Goal: Task Accomplishment & Management: Manage account settings

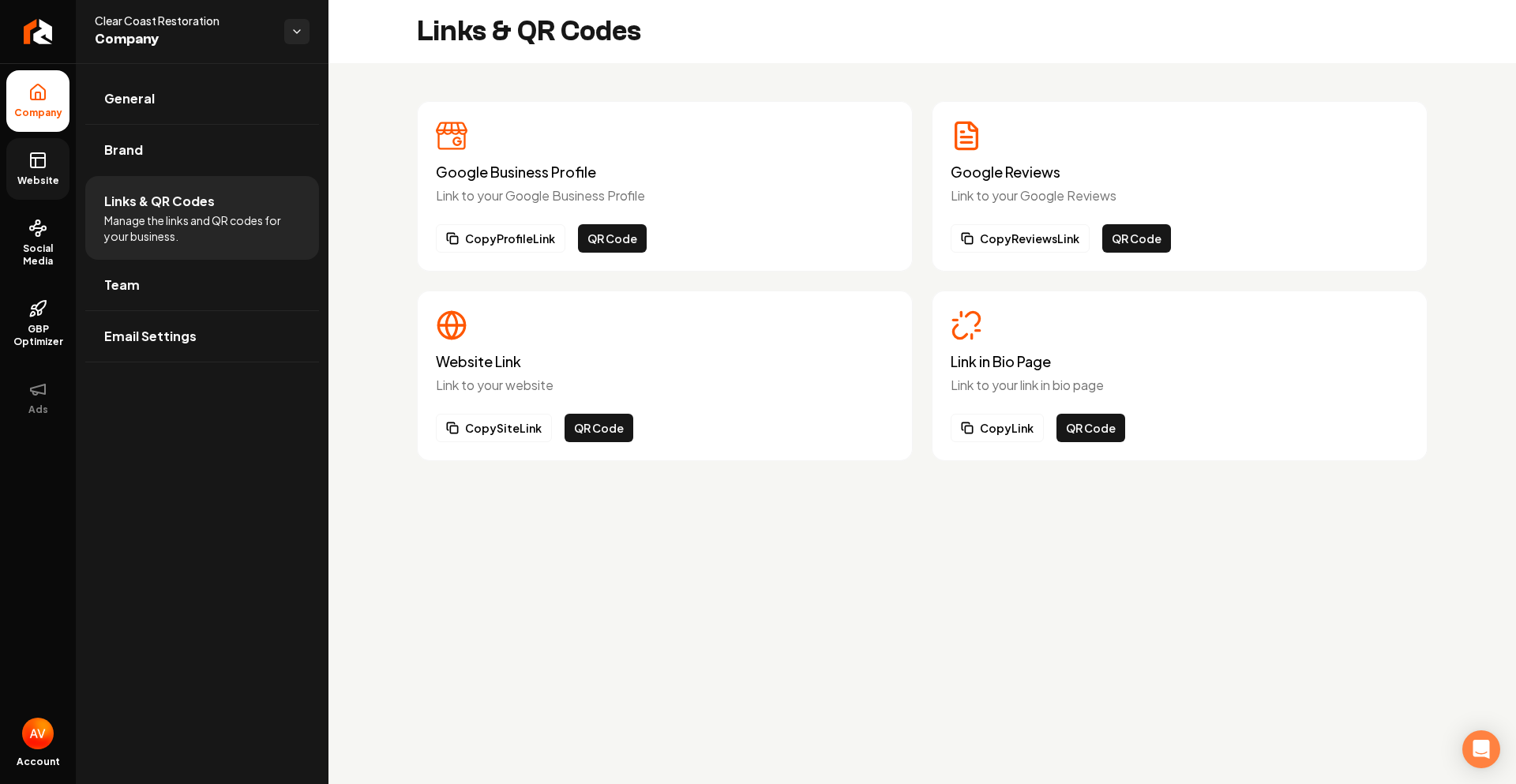
click at [36, 170] on link "Website" at bounding box center [38, 168] width 63 height 61
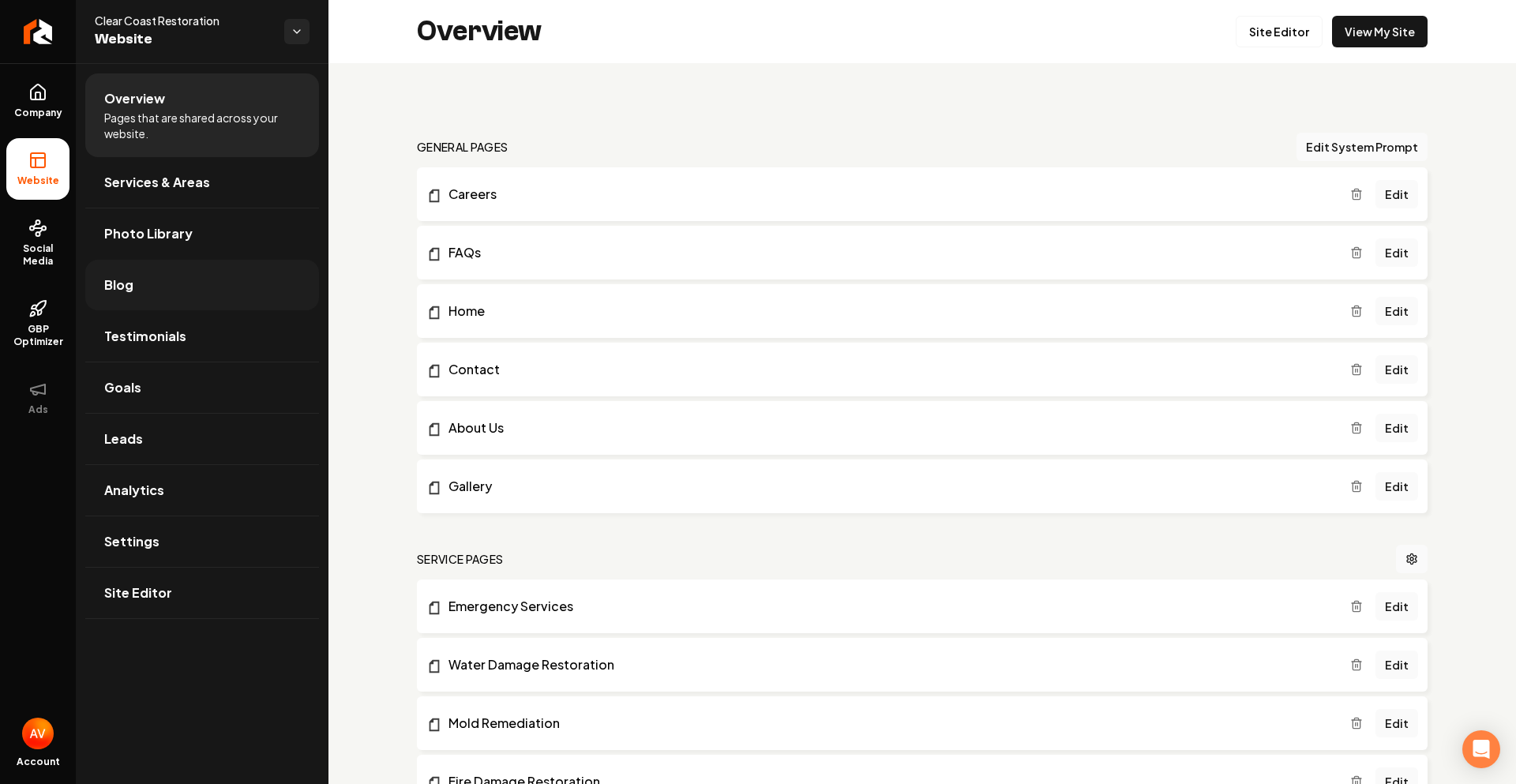
click at [138, 289] on link "Blog" at bounding box center [202, 284] width 233 height 51
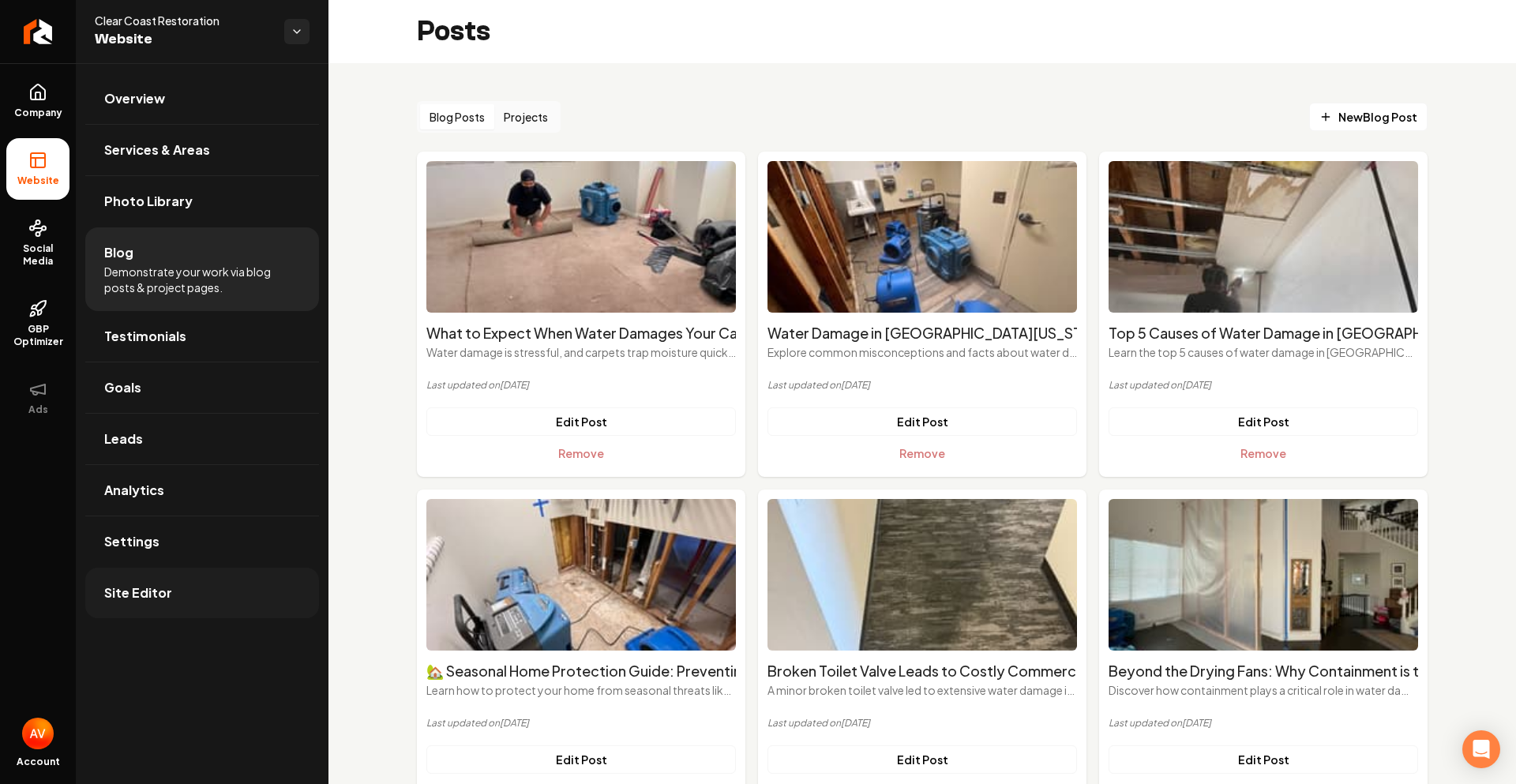
click at [162, 597] on span "Site Editor" at bounding box center [138, 592] width 68 height 19
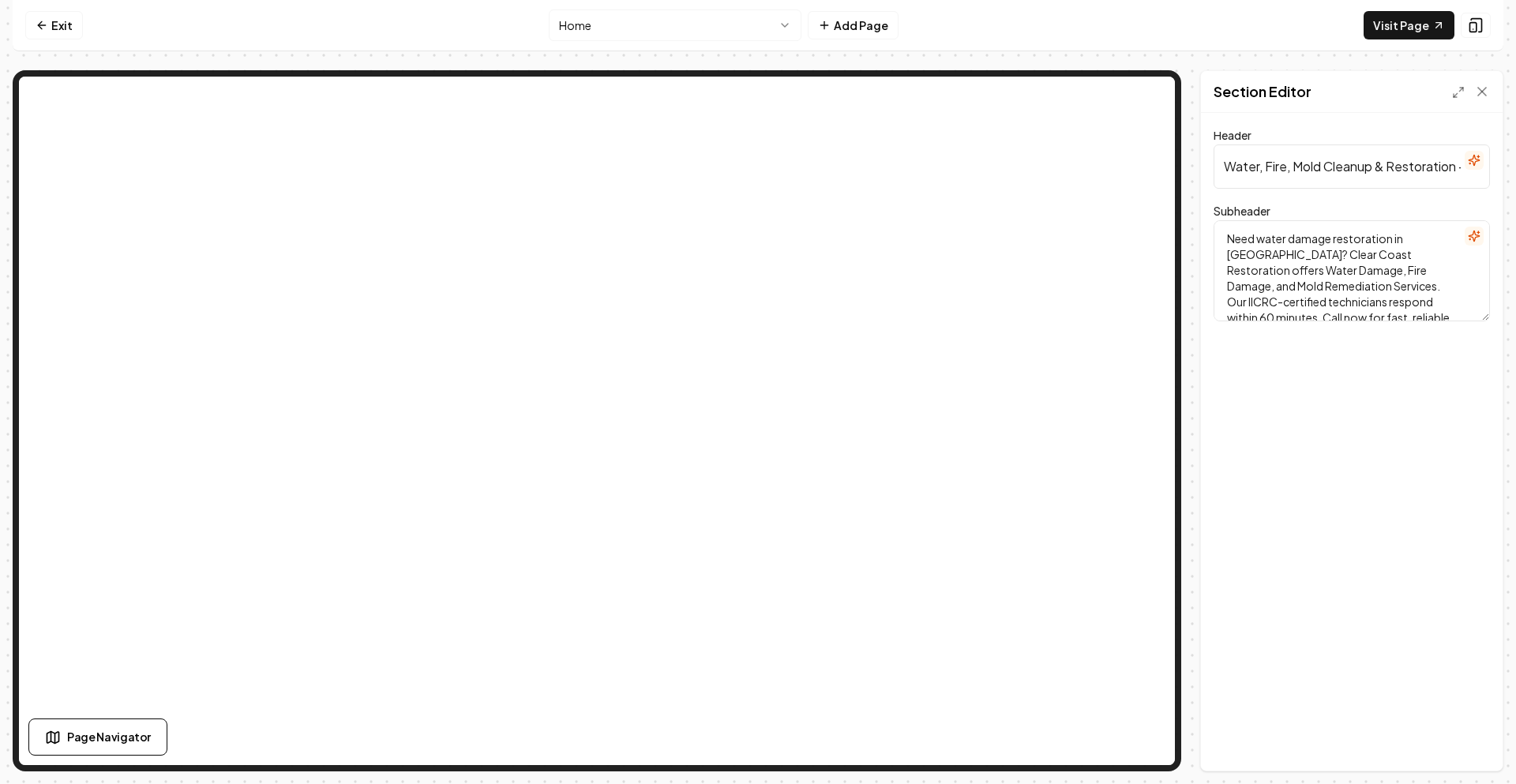
click at [1303, 240] on textarea "Need water damage restoration in Rancho Cucamonga? Clear Coast Restoration offe…" at bounding box center [1351, 270] width 276 height 101
click at [1291, 260] on textarea "Need water restoration in Rancho Cucamonga? Clear Coast Restoration offers Wate…" at bounding box center [1351, 270] width 276 height 101
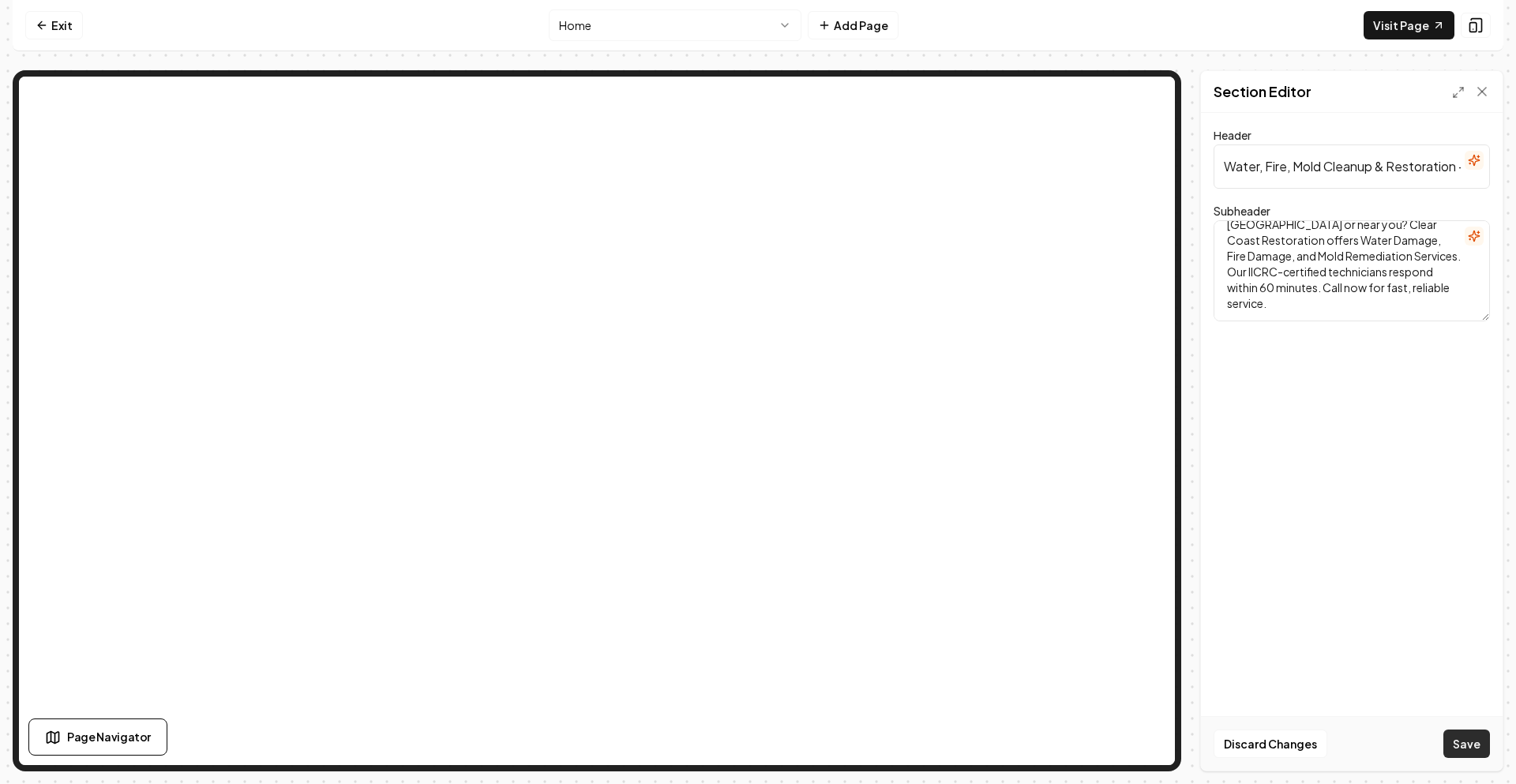
type textarea "Need water restoration in Rancho Cucamonga or near you? Clear Coast Restoration…"
click at [1465, 743] on button "Save" at bounding box center [1466, 743] width 46 height 29
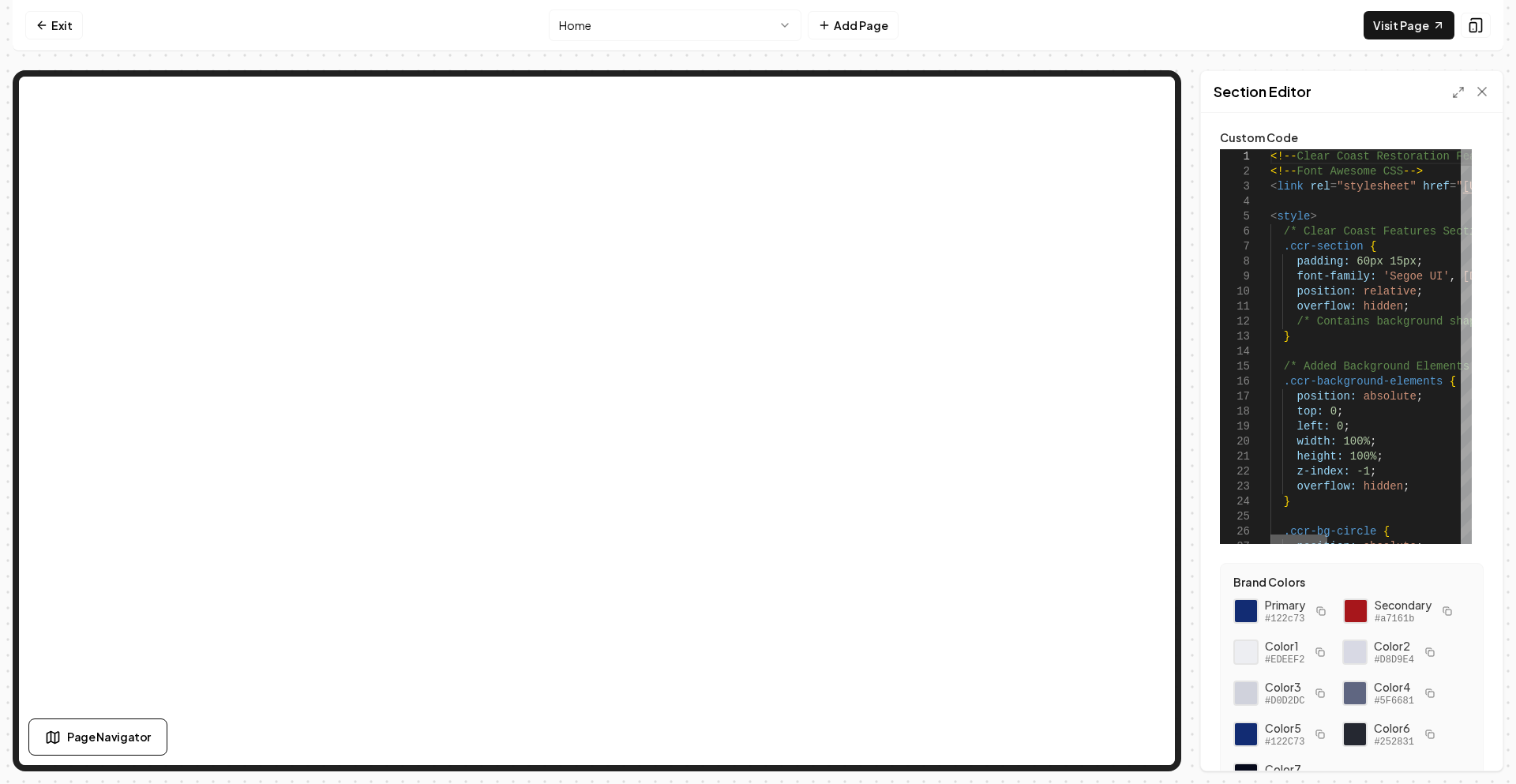
click at [1272, 534] on div at bounding box center [1298, 539] width 56 height 9
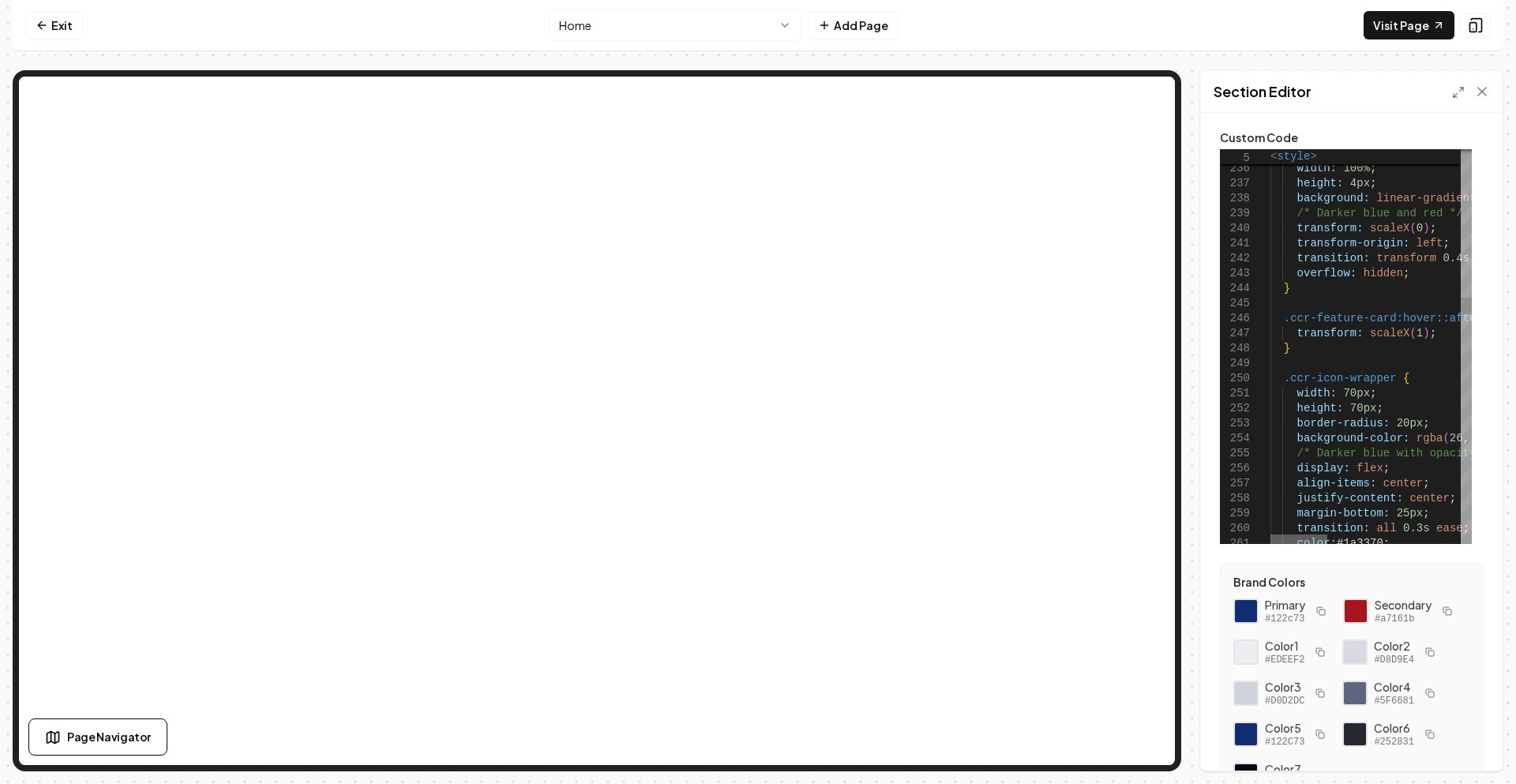
click at [1271, 534] on div at bounding box center [1298, 539] width 56 height 9
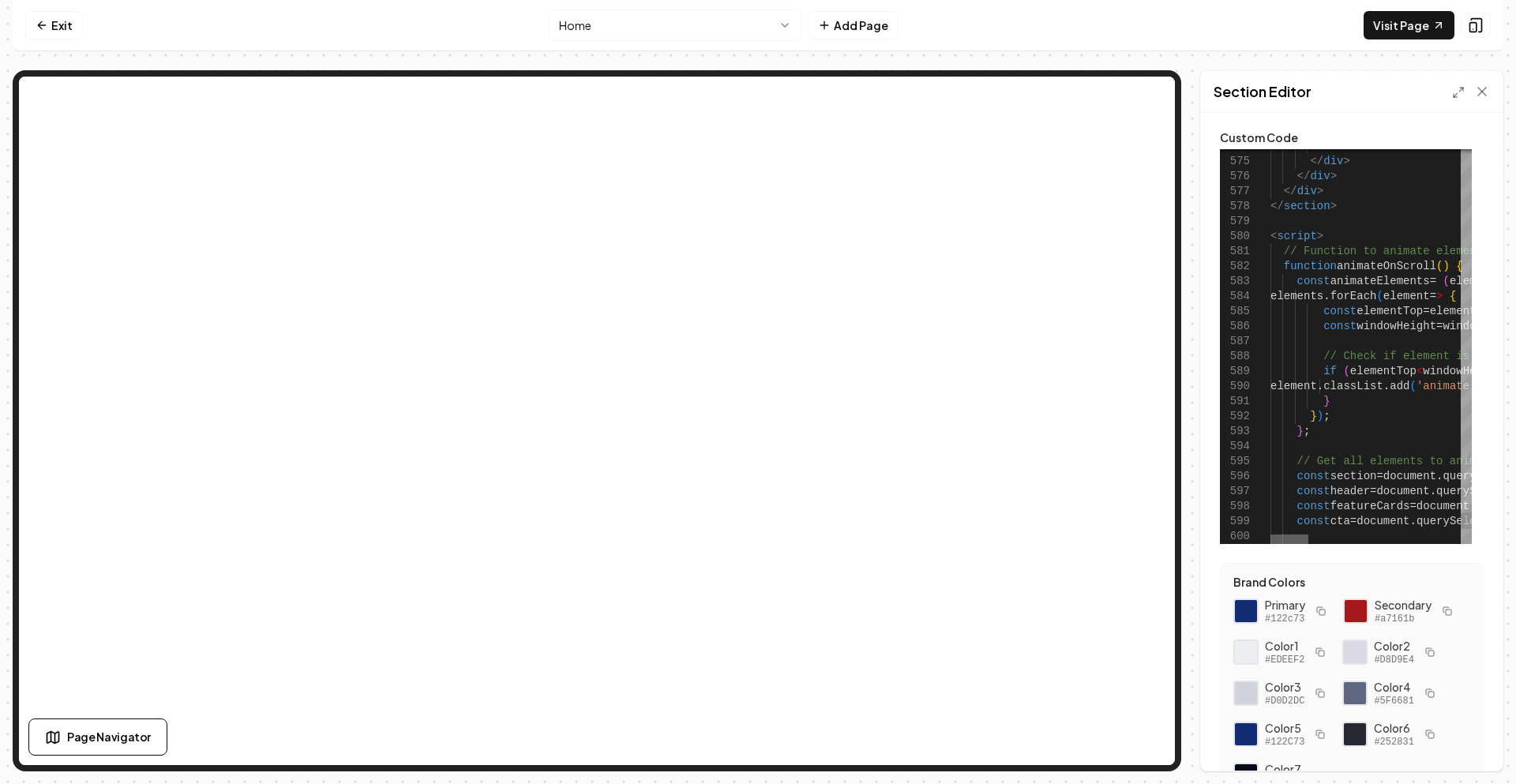
click at [1271, 534] on div at bounding box center [1289, 539] width 38 height 9
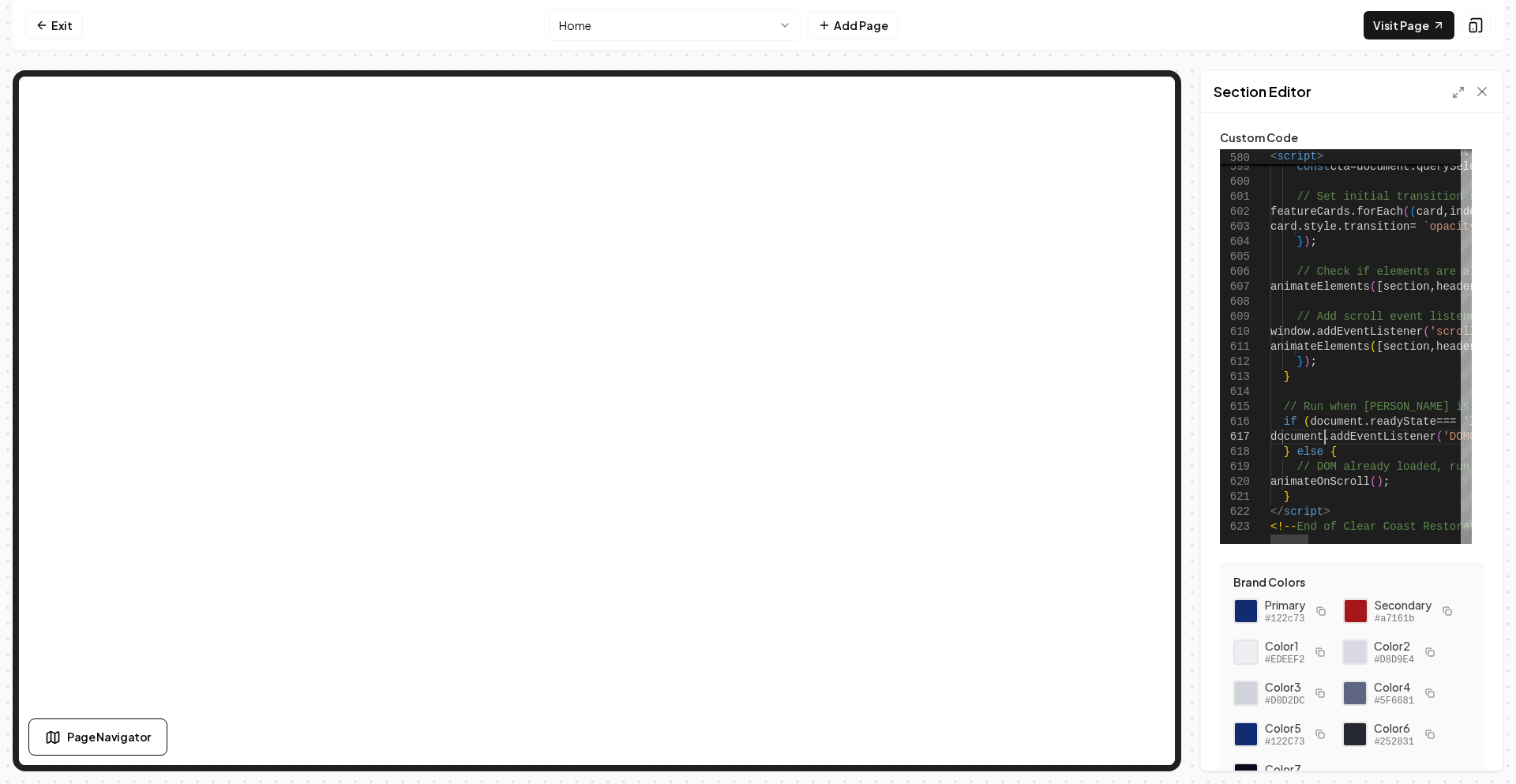
scroll to position [0, 0]
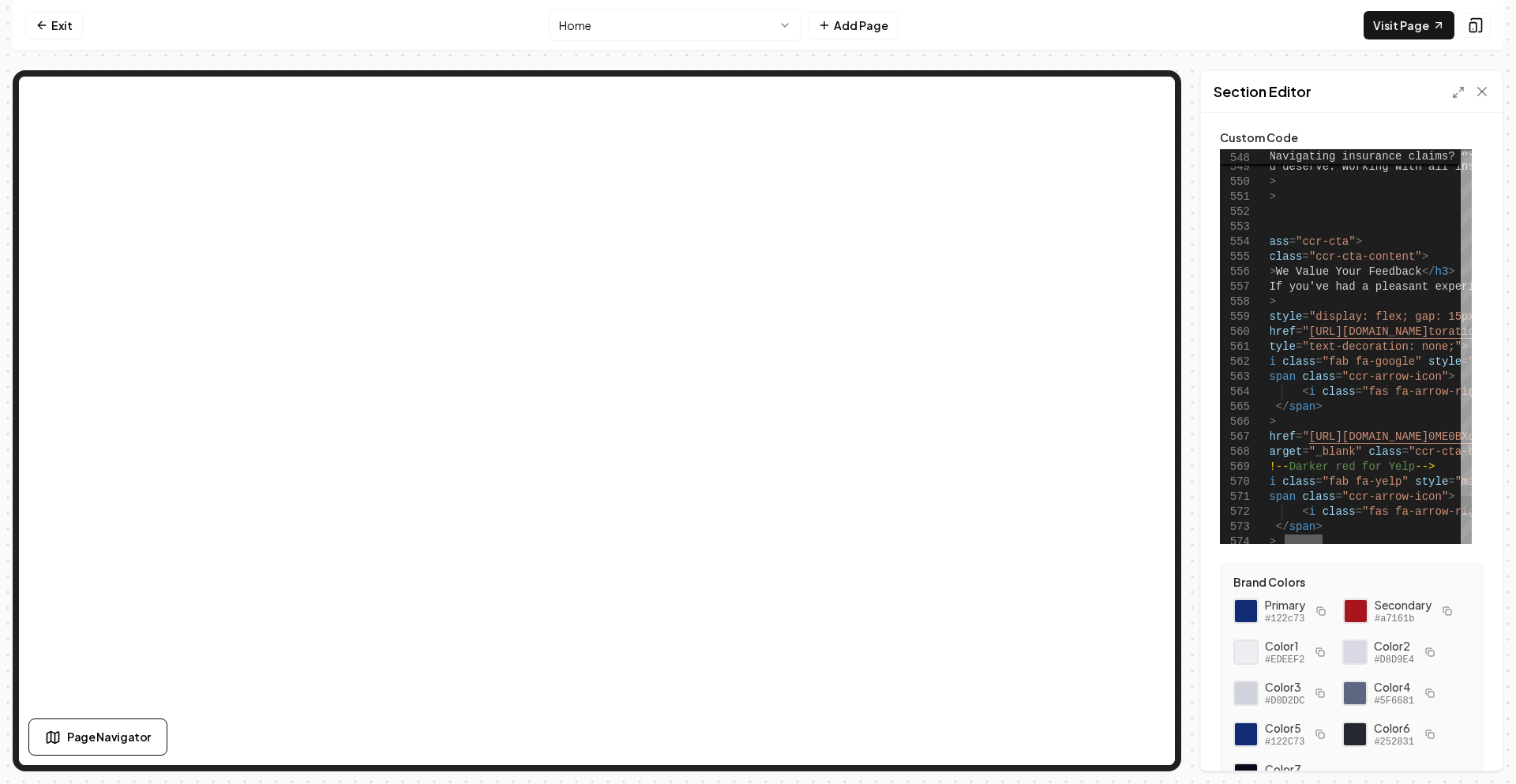
click at [1301, 534] on div at bounding box center [1303, 539] width 38 height 9
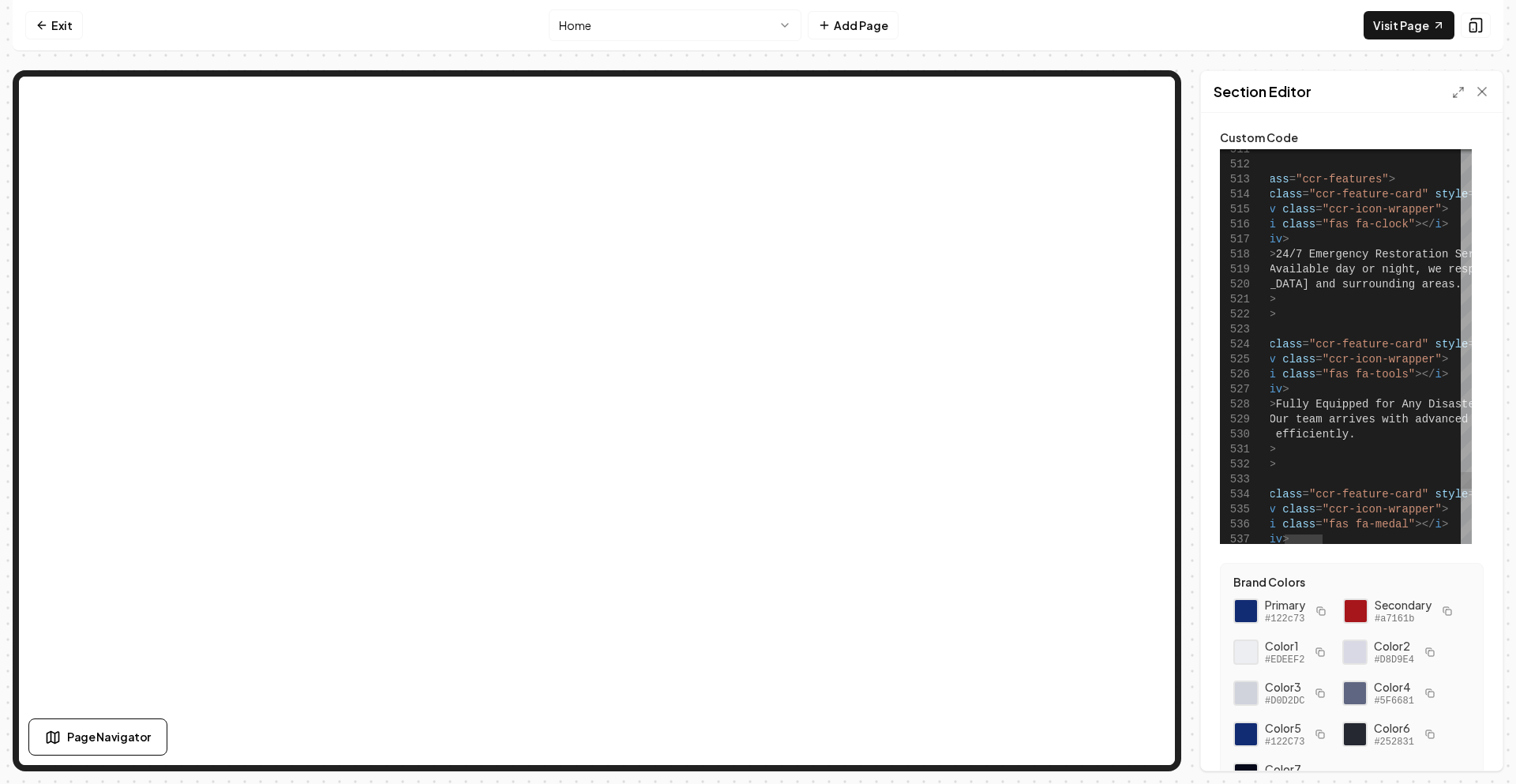
type textarea "**********"
click at [1465, 735] on button "Save" at bounding box center [1466, 743] width 46 height 29
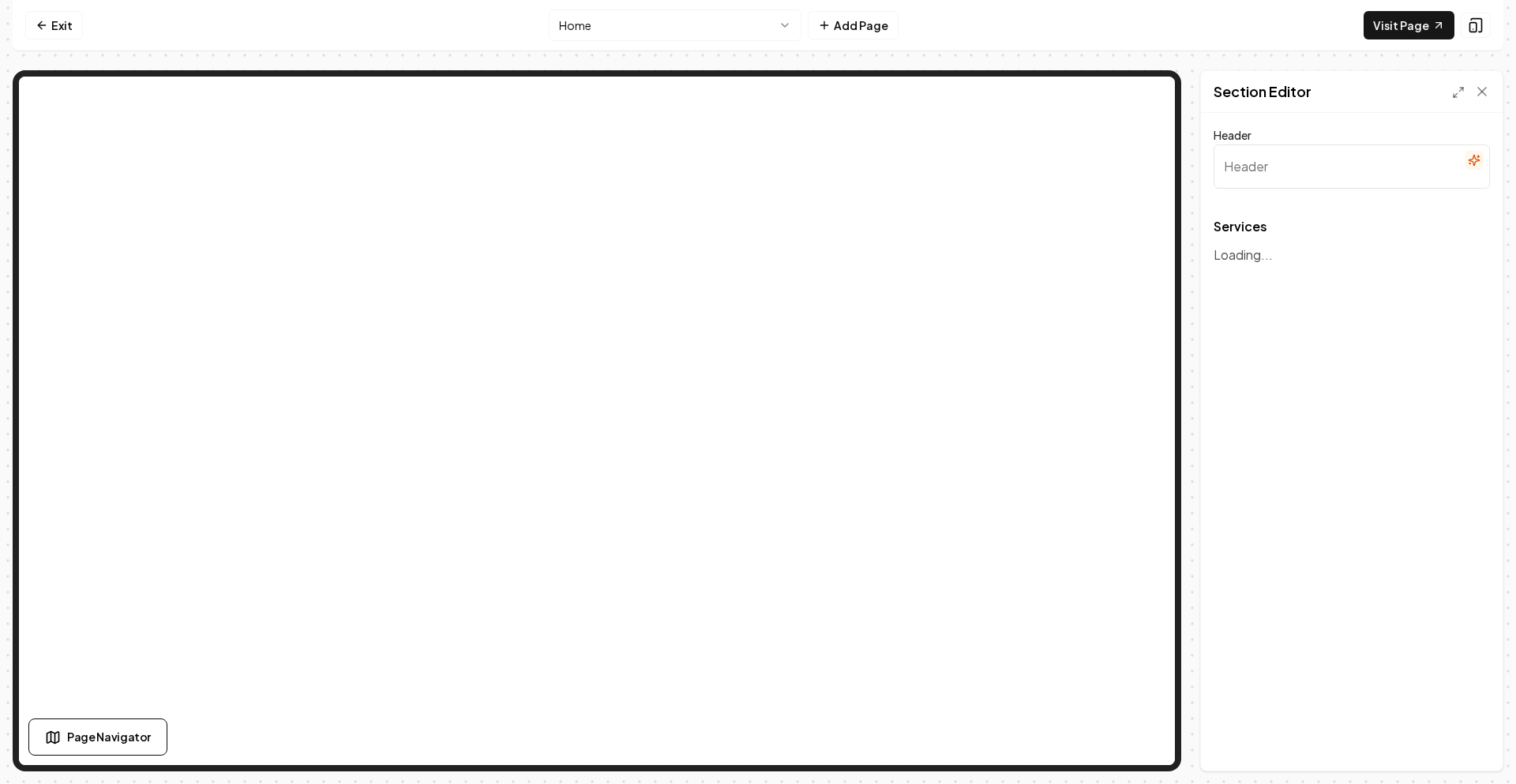
type input "Our Services"
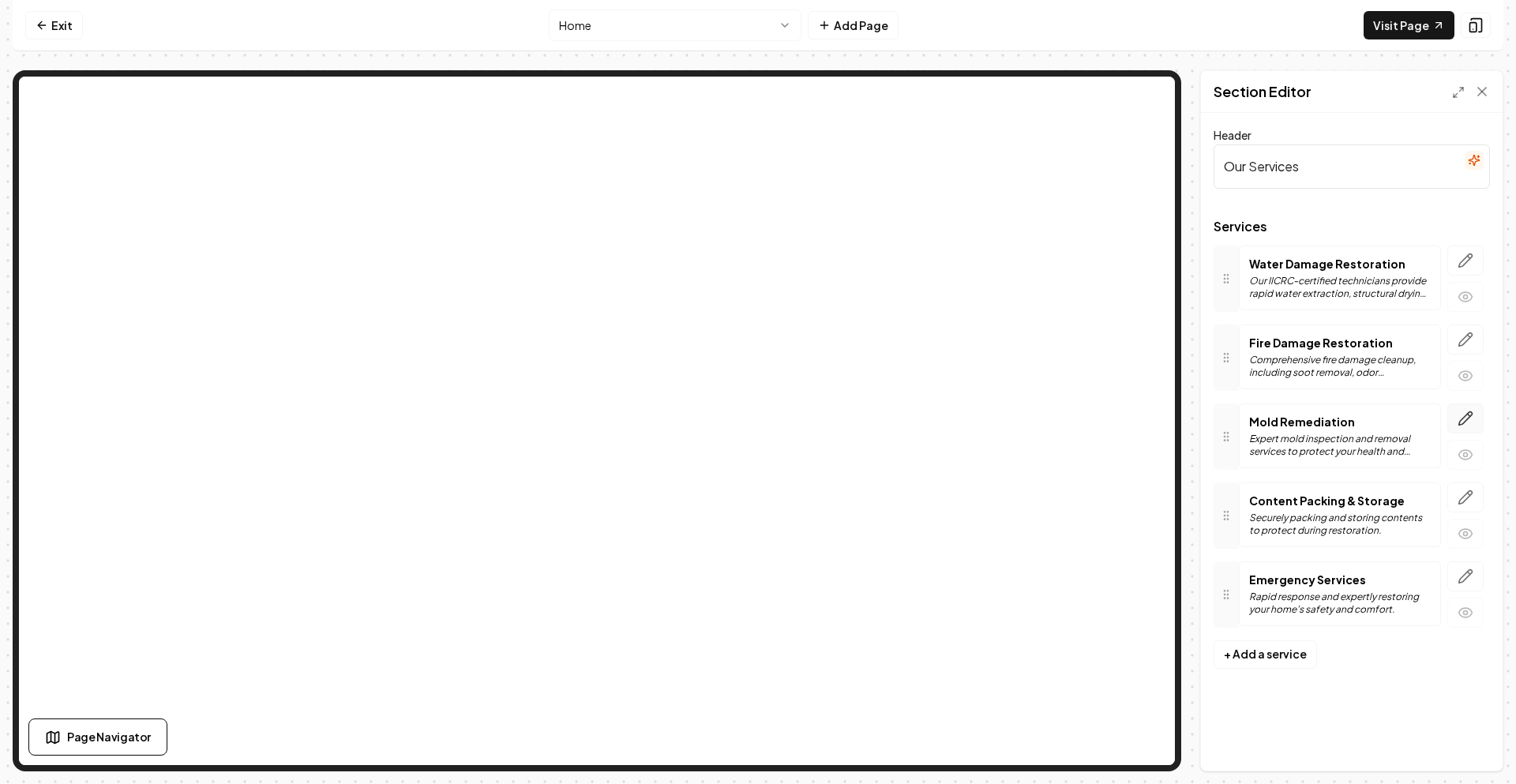
click at [1463, 411] on icon "button" at bounding box center [1465, 417] width 16 height 16
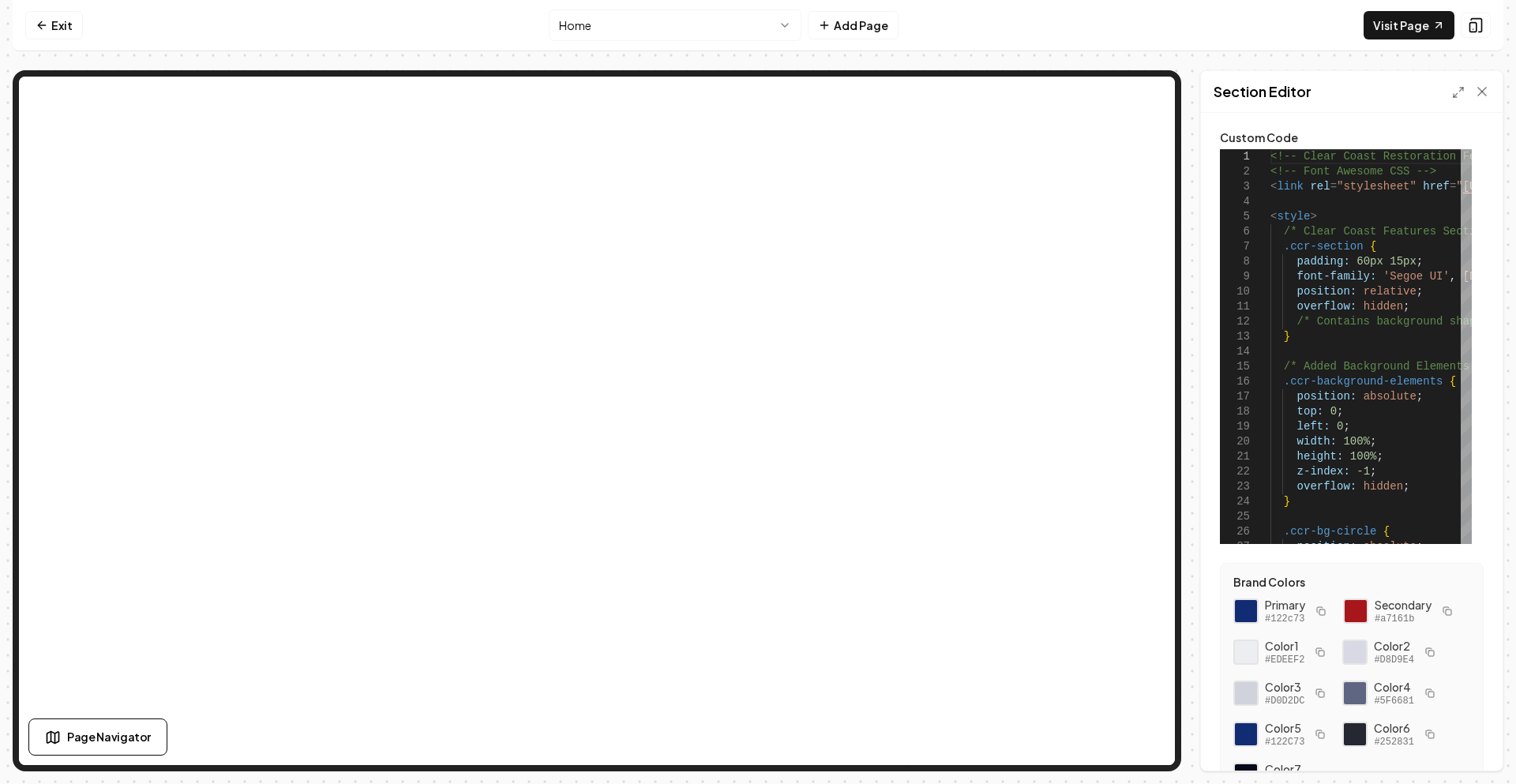
click at [616, 24] on html "Computer Required This feature is only available on a computer. Please switch t…" at bounding box center [758, 392] width 1516 height 784
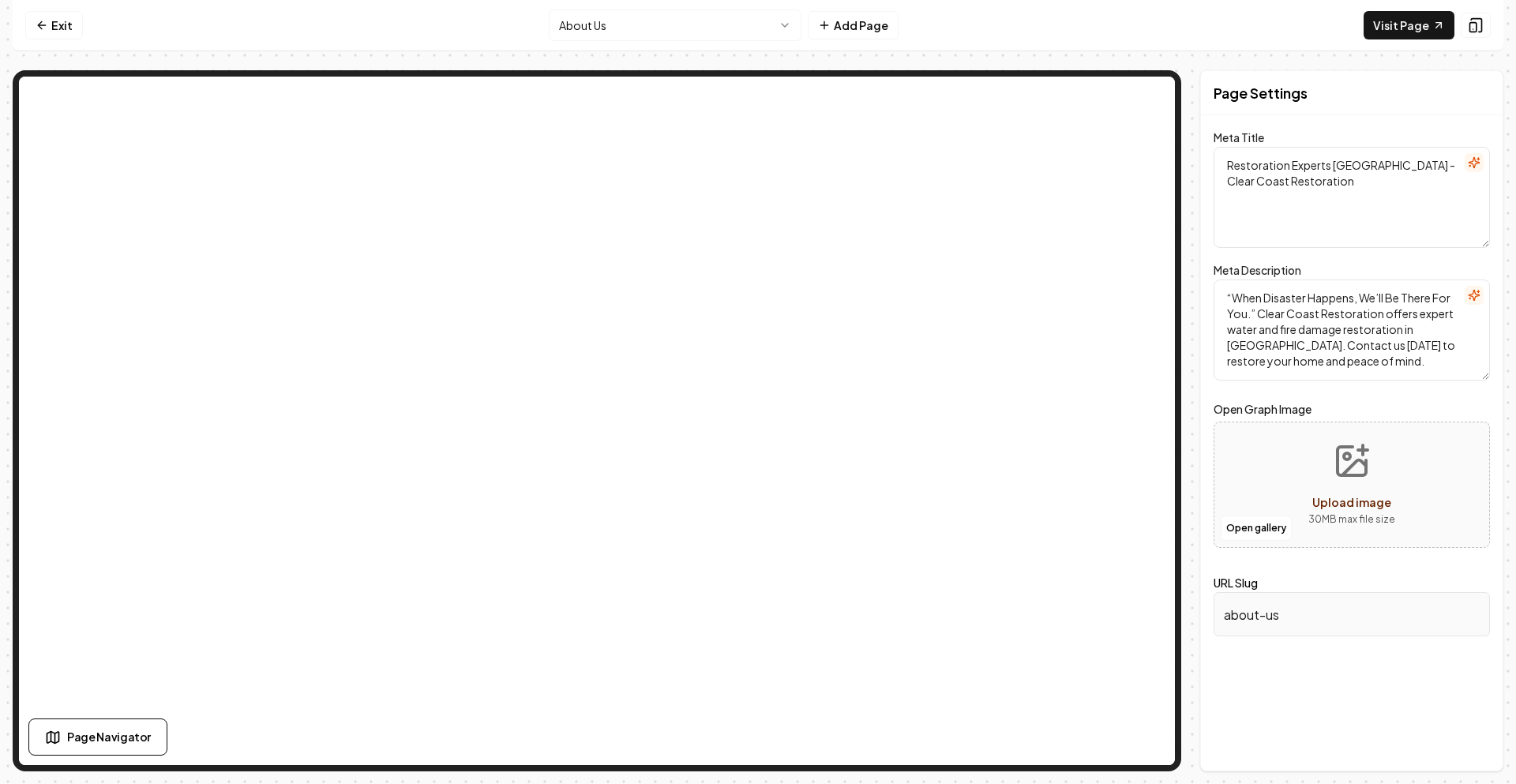
click at [686, 25] on html "Computer Required This feature is only available on a computer. Please switch t…" at bounding box center [758, 392] width 1516 height 784
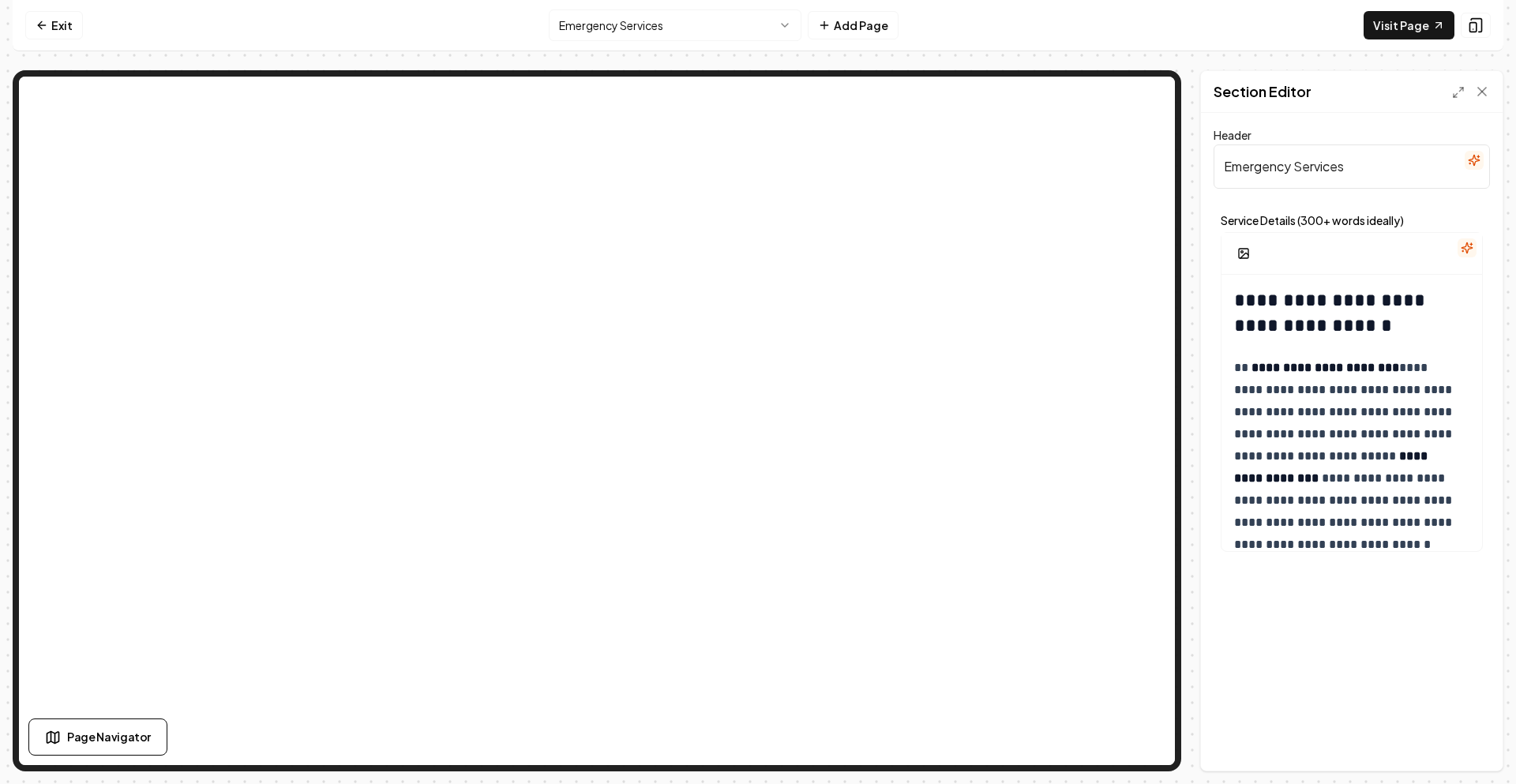
drag, startPoint x: 1293, startPoint y: 166, endPoint x: 1295, endPoint y: 197, distance: 31.1
click at [1293, 174] on input "Emergency Services" at bounding box center [1351, 167] width 276 height 44
type input "Emergency Damage Restoration Services"
click at [1470, 753] on button "Save" at bounding box center [1466, 743] width 46 height 29
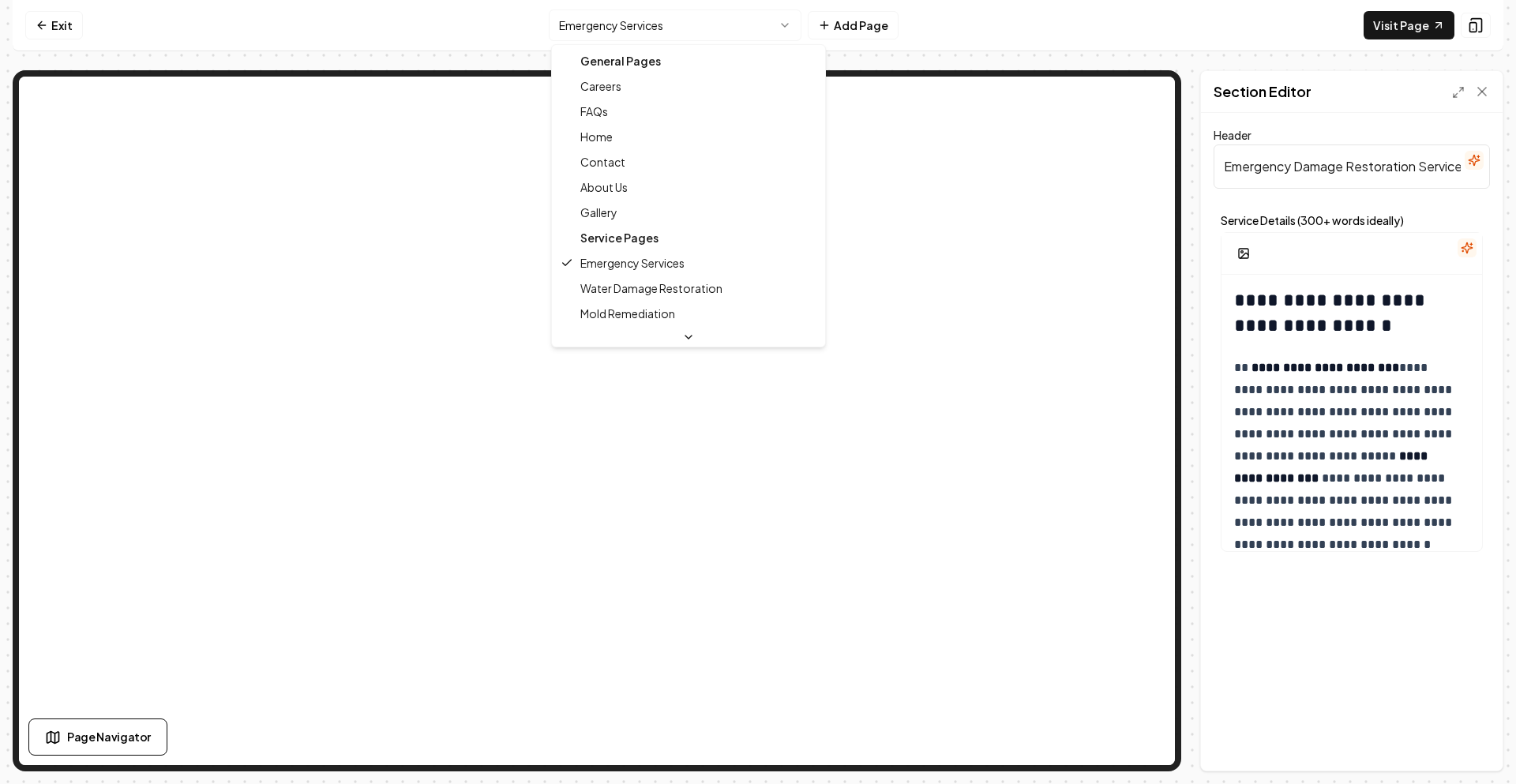
click at [776, 27] on html "**********" at bounding box center [758, 392] width 1516 height 784
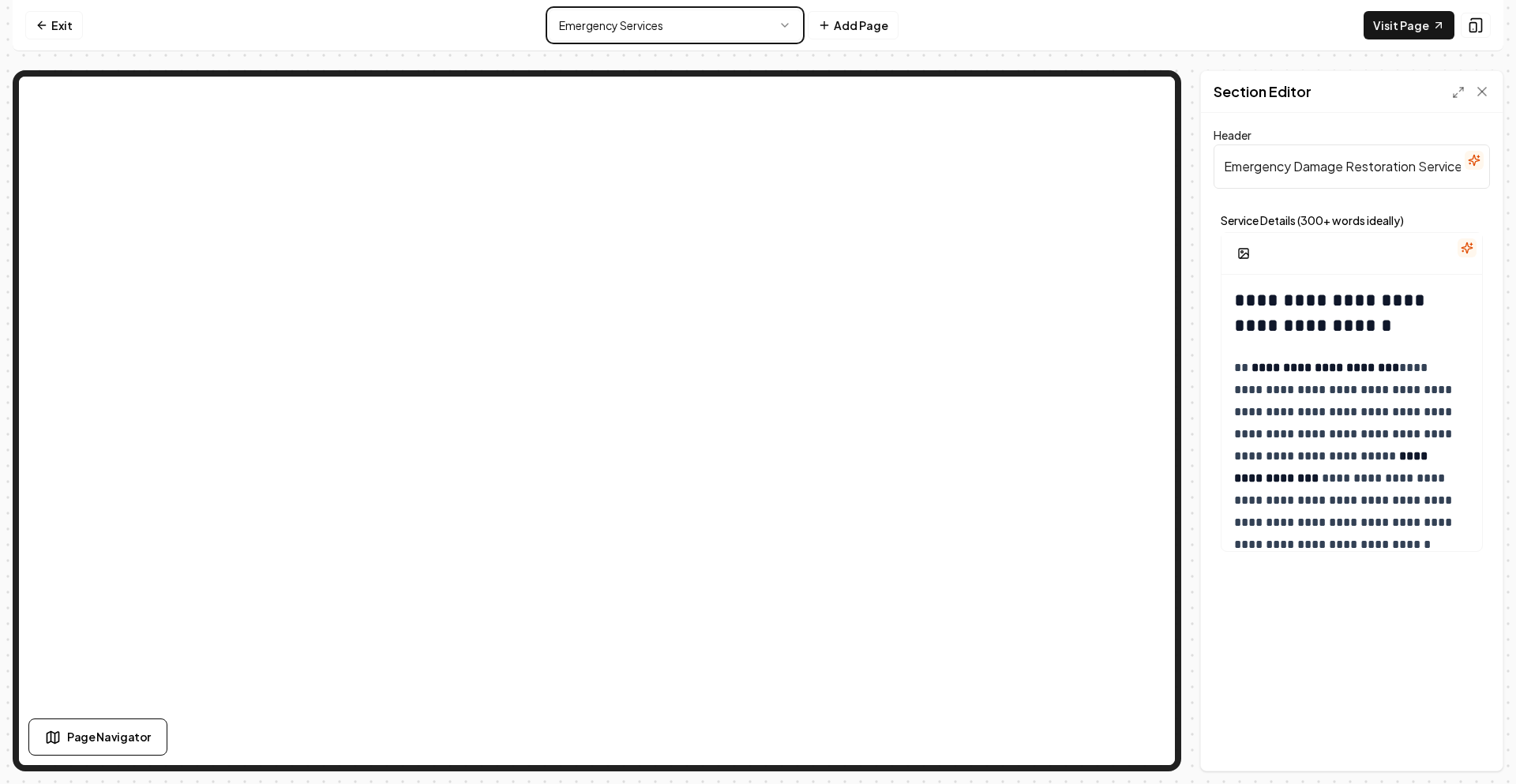
click at [992, 36] on html "**********" at bounding box center [758, 392] width 1516 height 784
click at [848, 23] on button "Add Page" at bounding box center [853, 25] width 91 height 29
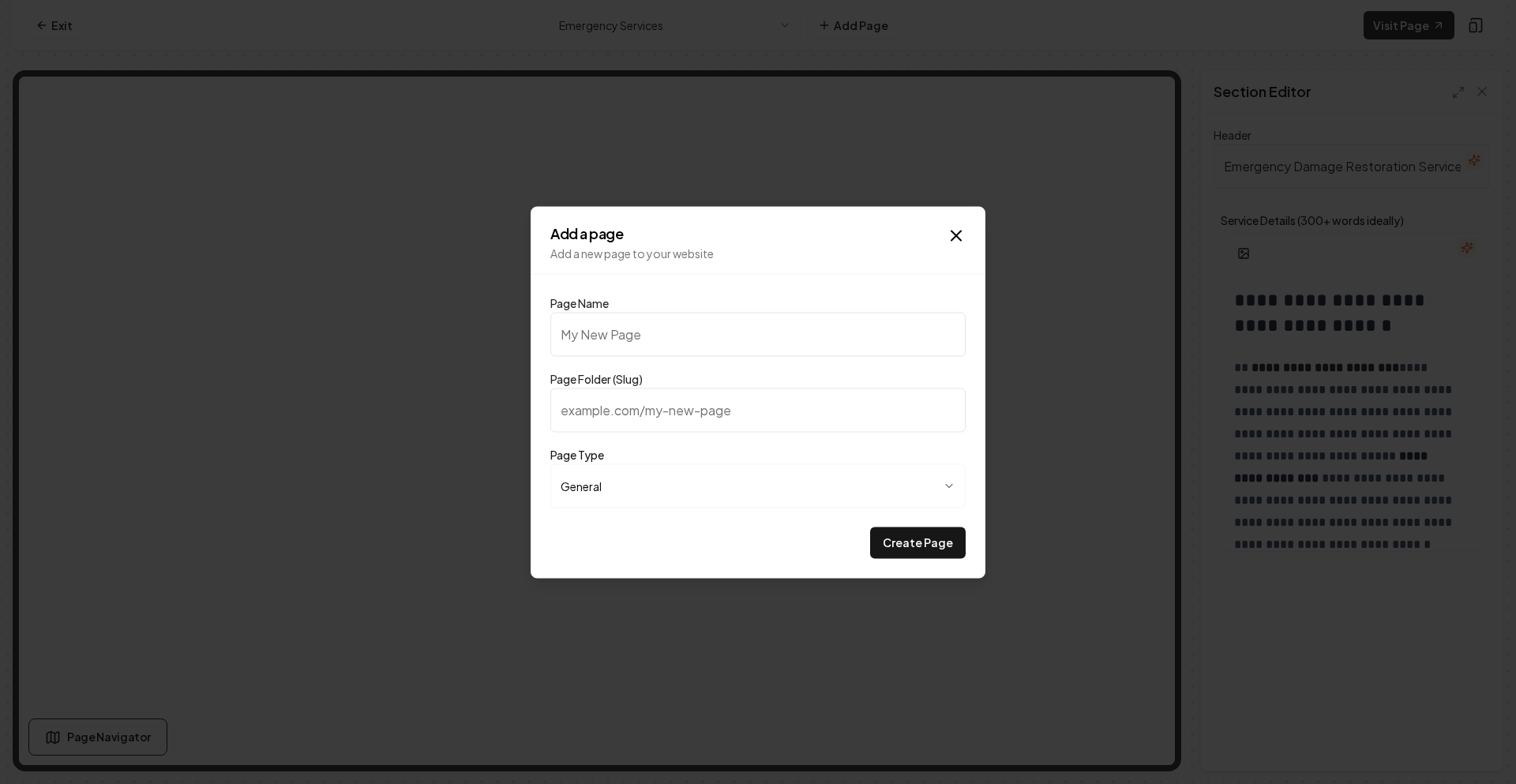
type input "P"
type input "p"
type input "Pa"
type input "pa"
type input "Par"
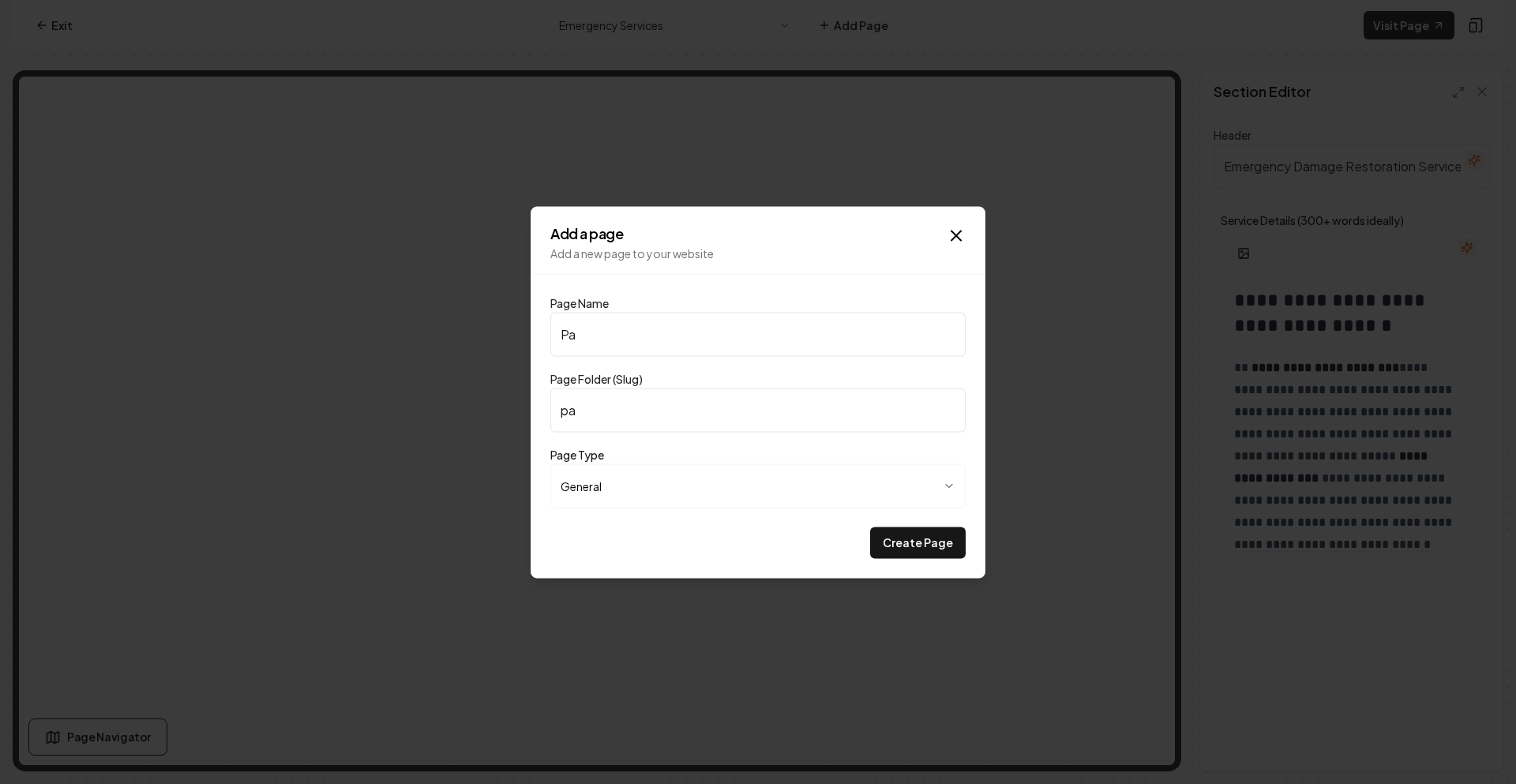
type input "par"
type input "Part"
type input "part"
type input "Partn"
type input "partn"
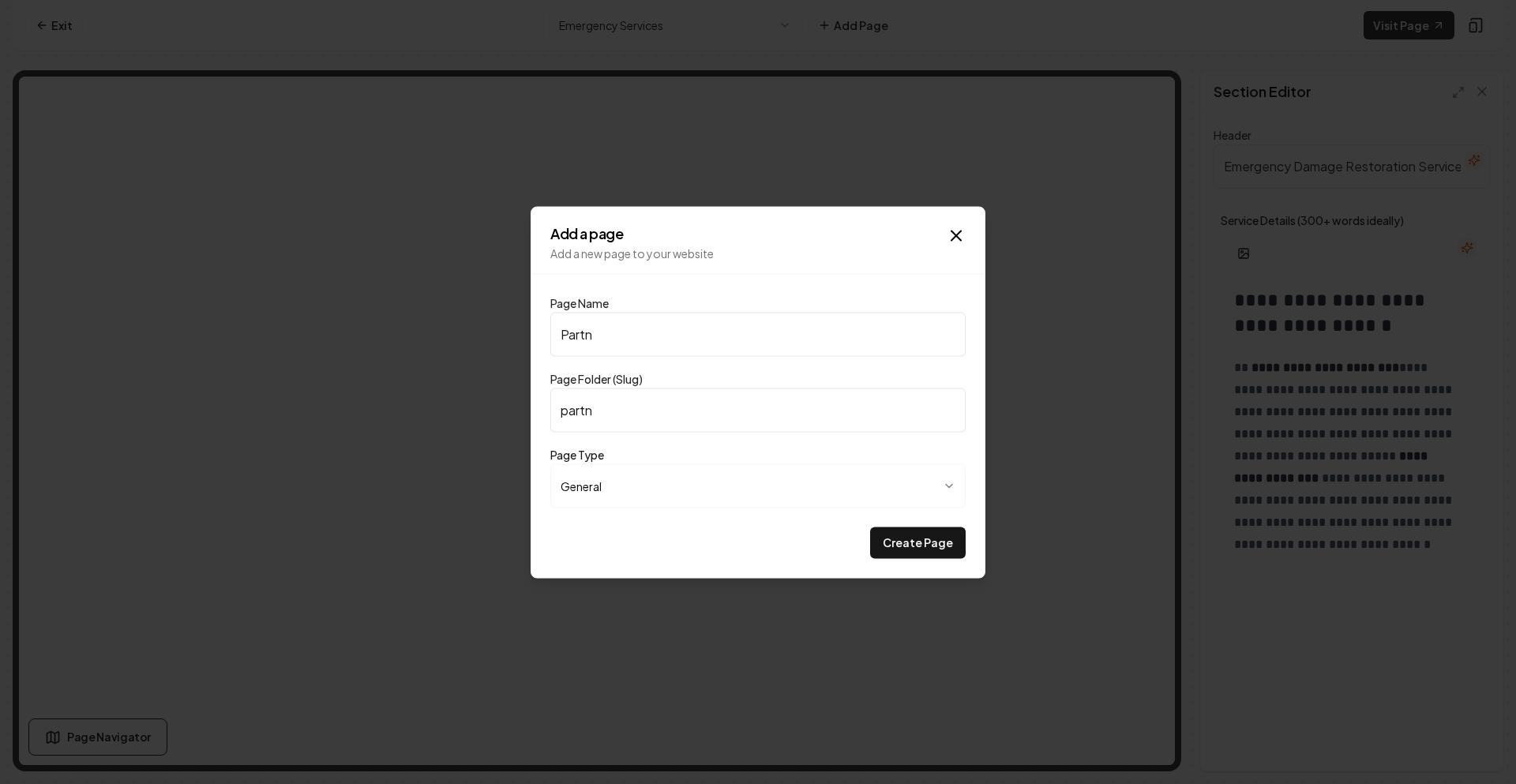
type input "Partne"
type input "partne"
type input "Partner"
type input "partner"
type input "Partner p"
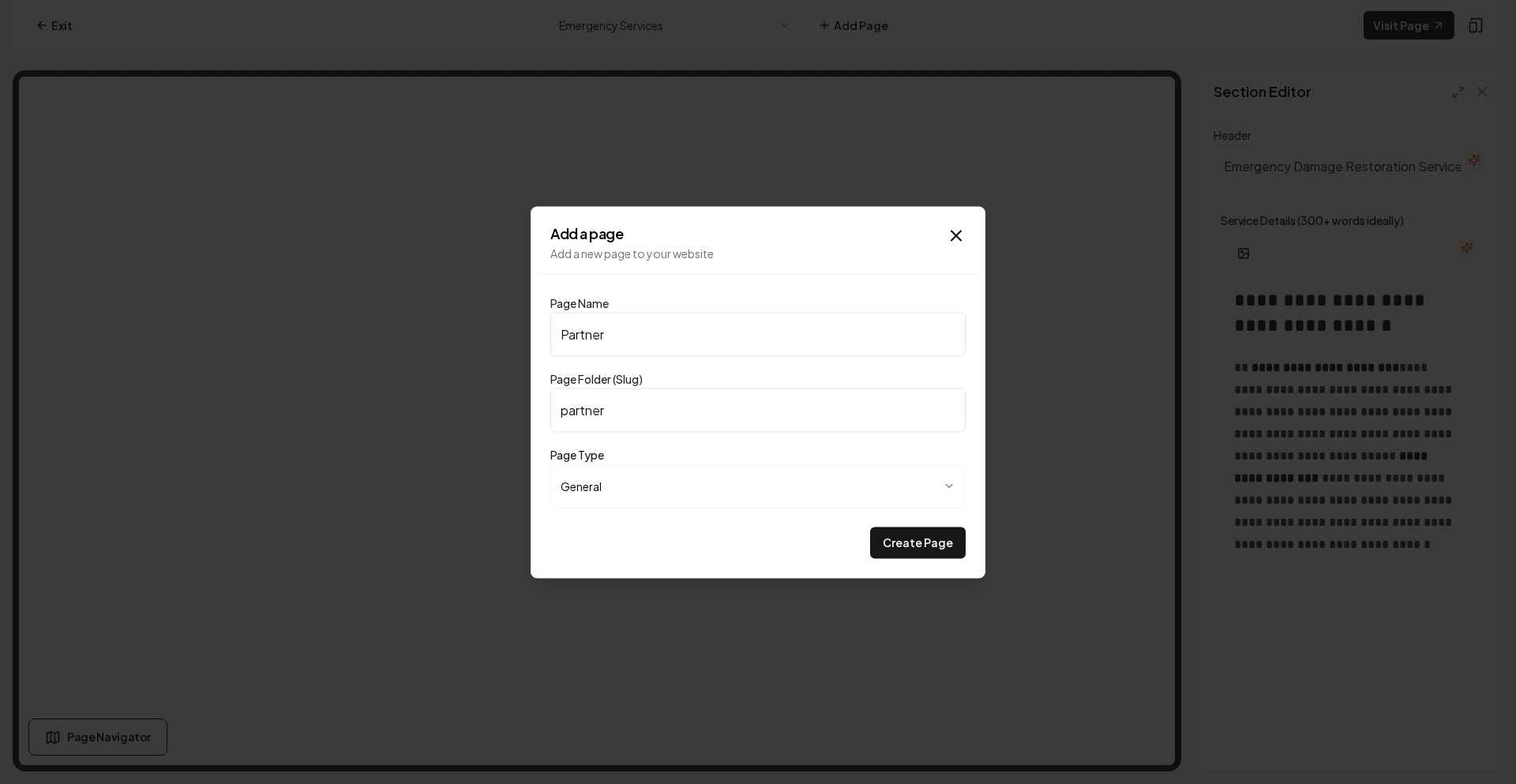
type input "partner-p"
type input "Partner"
type input "partner"
type input "Partner p"
type input "partner-p"
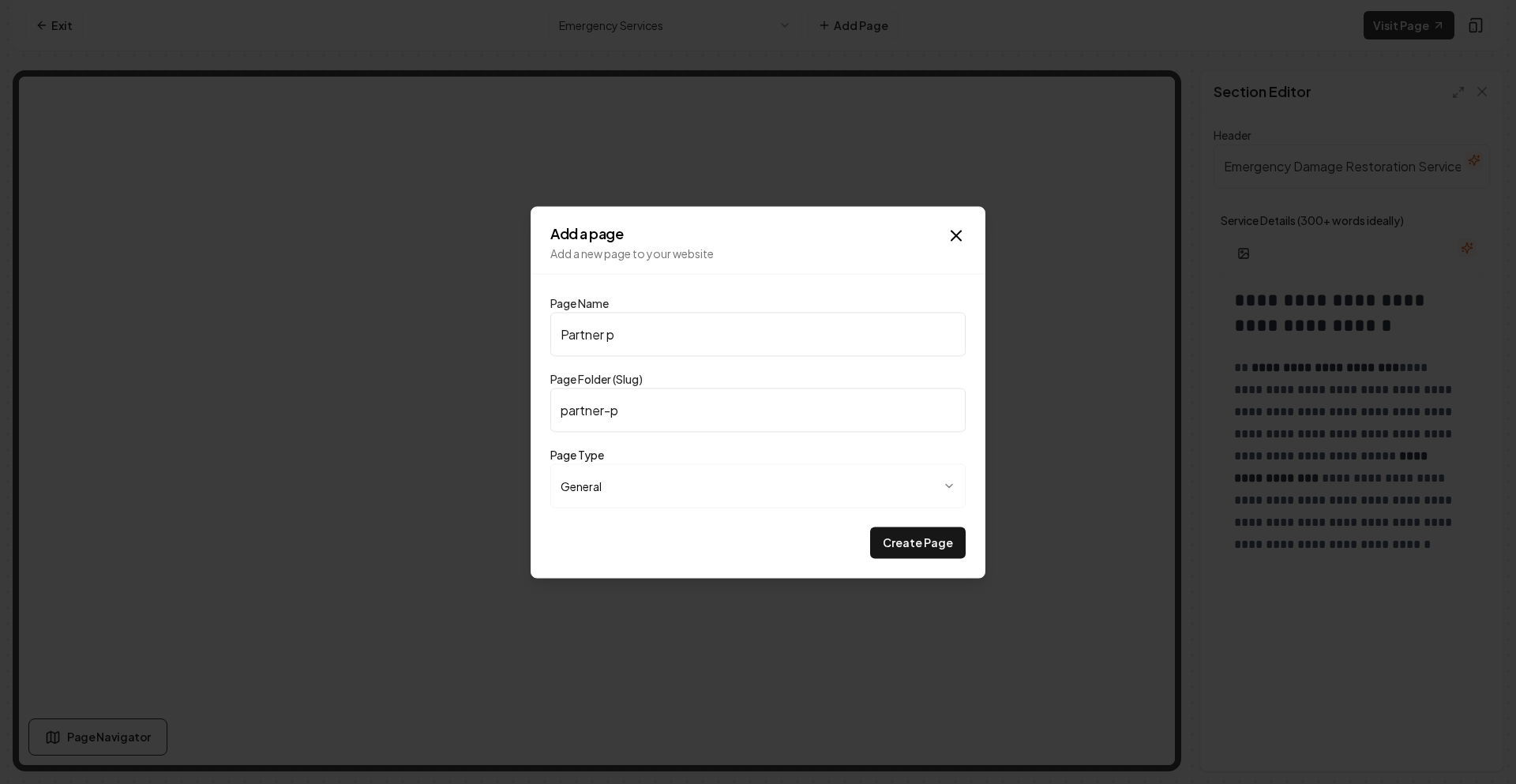
type input "Partner"
type input "partner"
type input "Partner P"
type input "partner-p"
type input "Partner Pr"
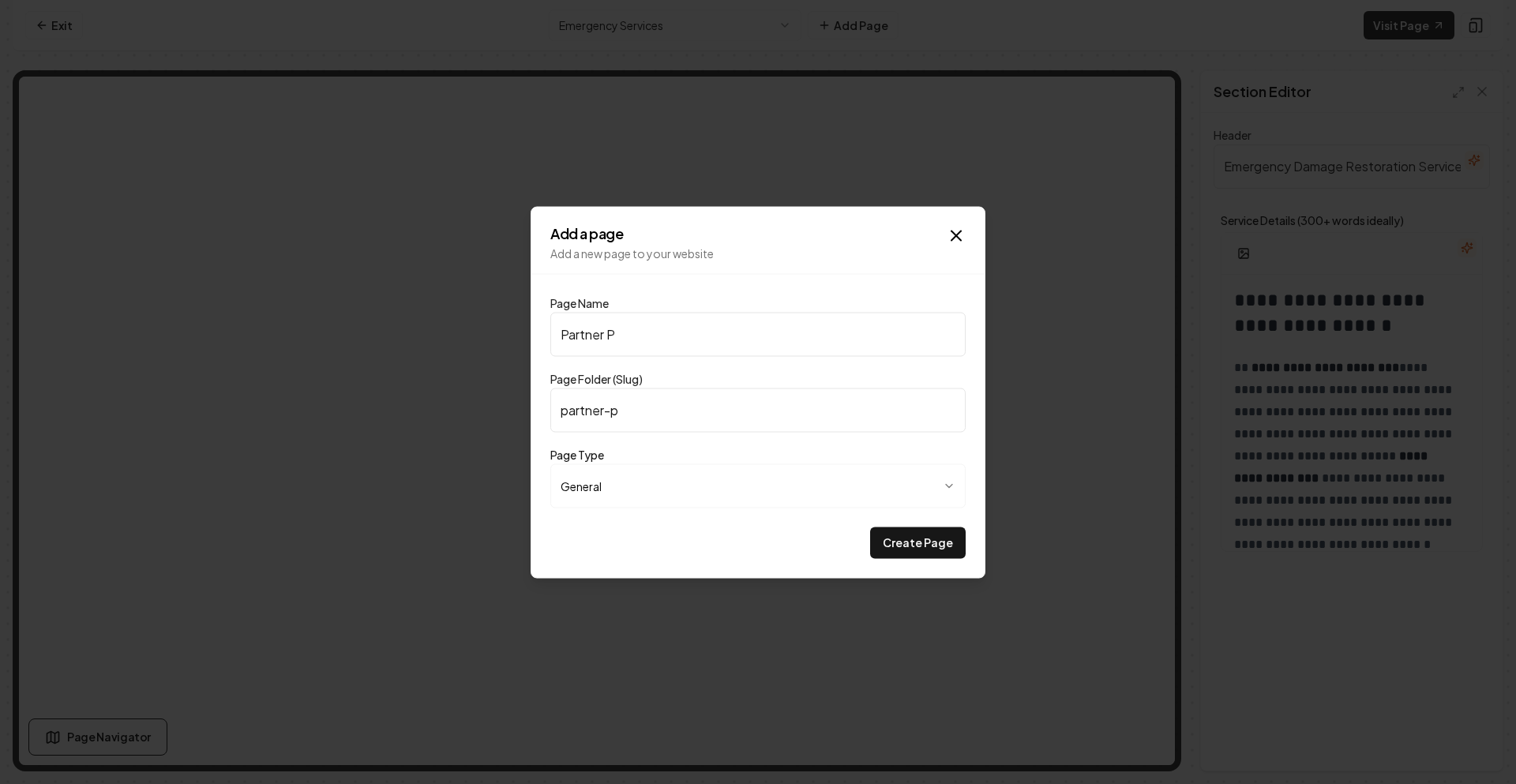
type input "partner-pr"
type input "Partner Pro"
type input "partner-pro"
type input "Partner Prog"
type input "partner-prog"
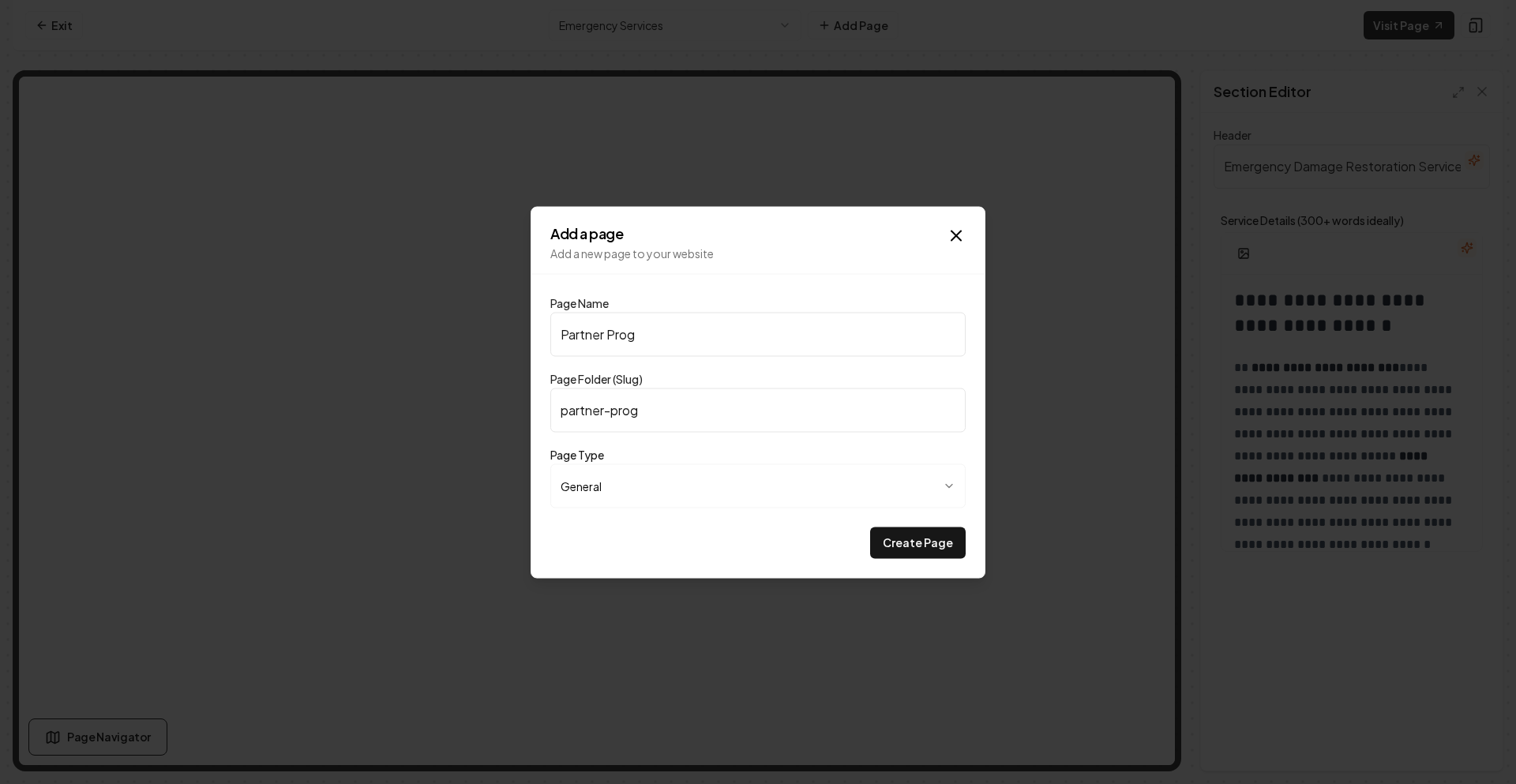
type input "Partner Progr"
type input "partner-progr"
type input "Partner Progra"
type input "partner-progra"
type input "Partner Program"
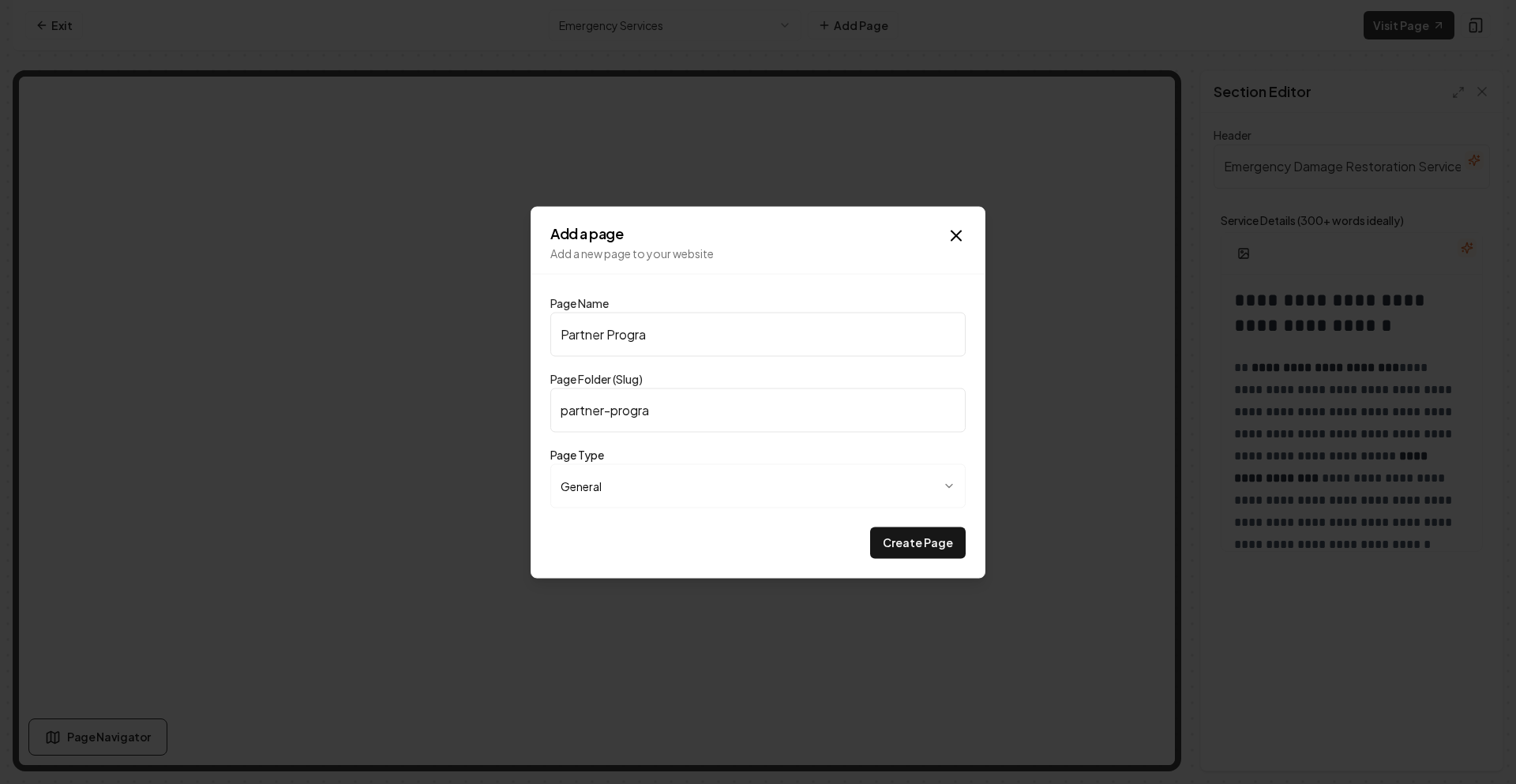
type input "partner-program"
type input "Partner Program"
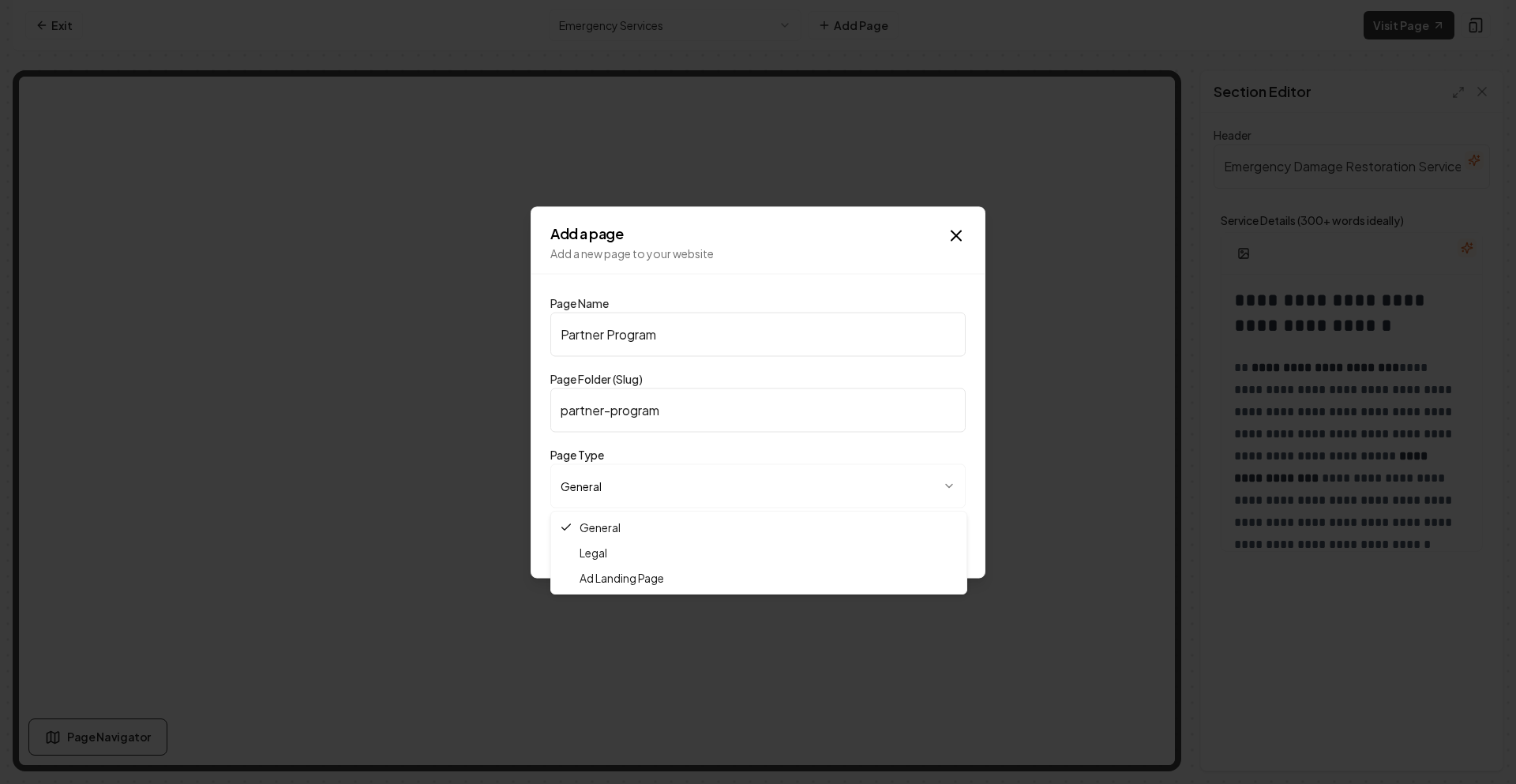
click at [619, 494] on body "**********" at bounding box center [758, 392] width 1516 height 784
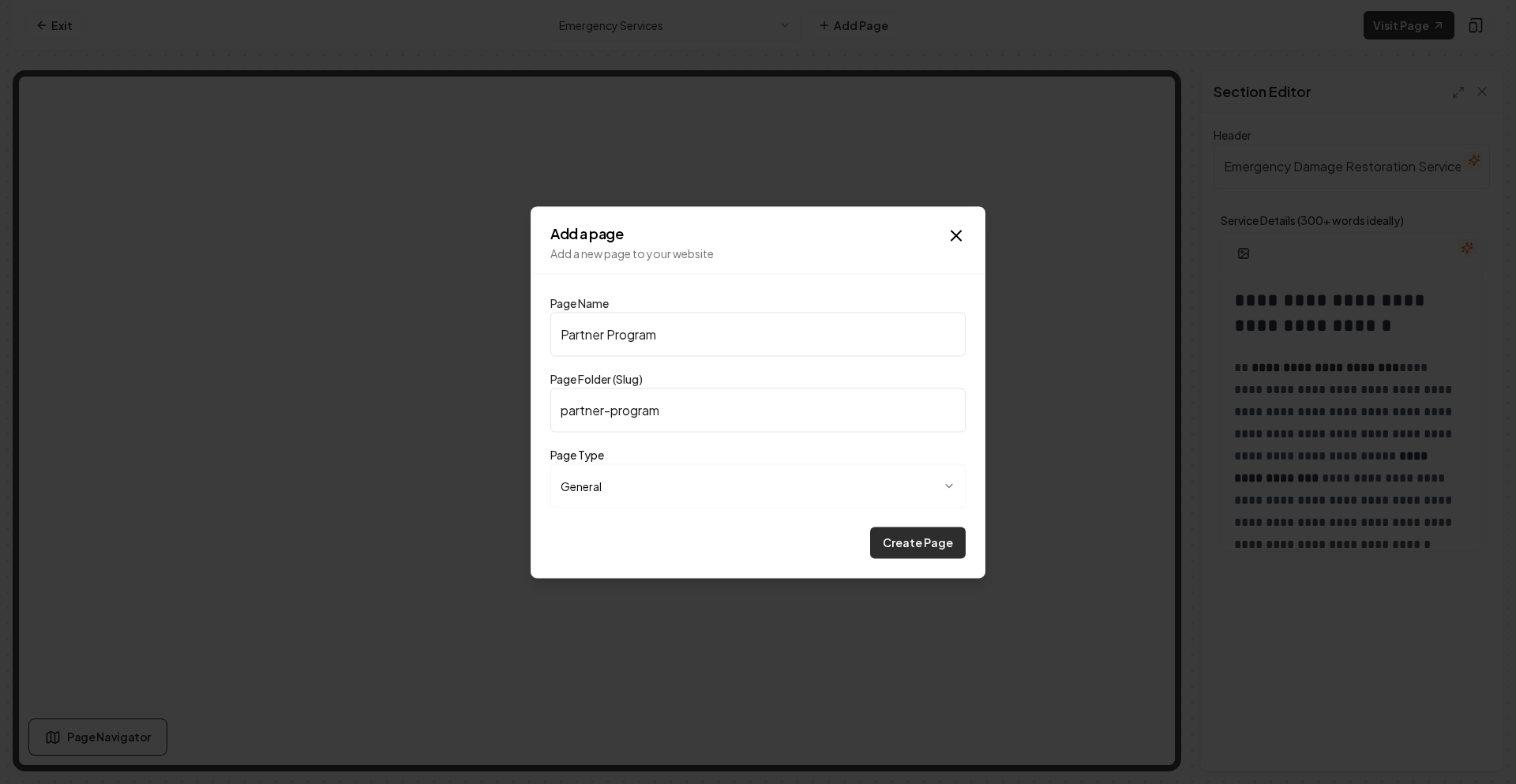
click at [899, 546] on button "Create Page" at bounding box center [917, 542] width 95 height 31
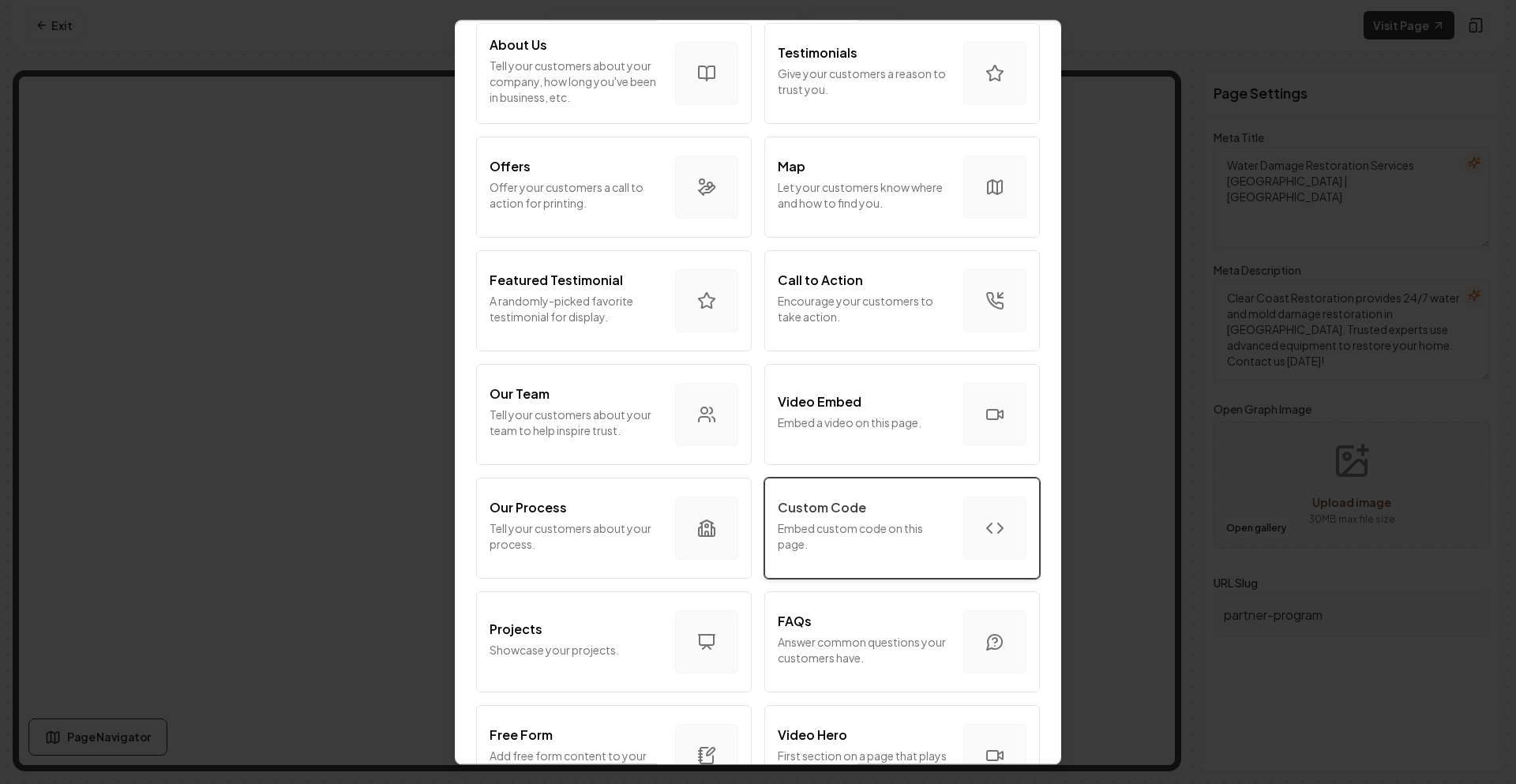
scroll to position [237, 0]
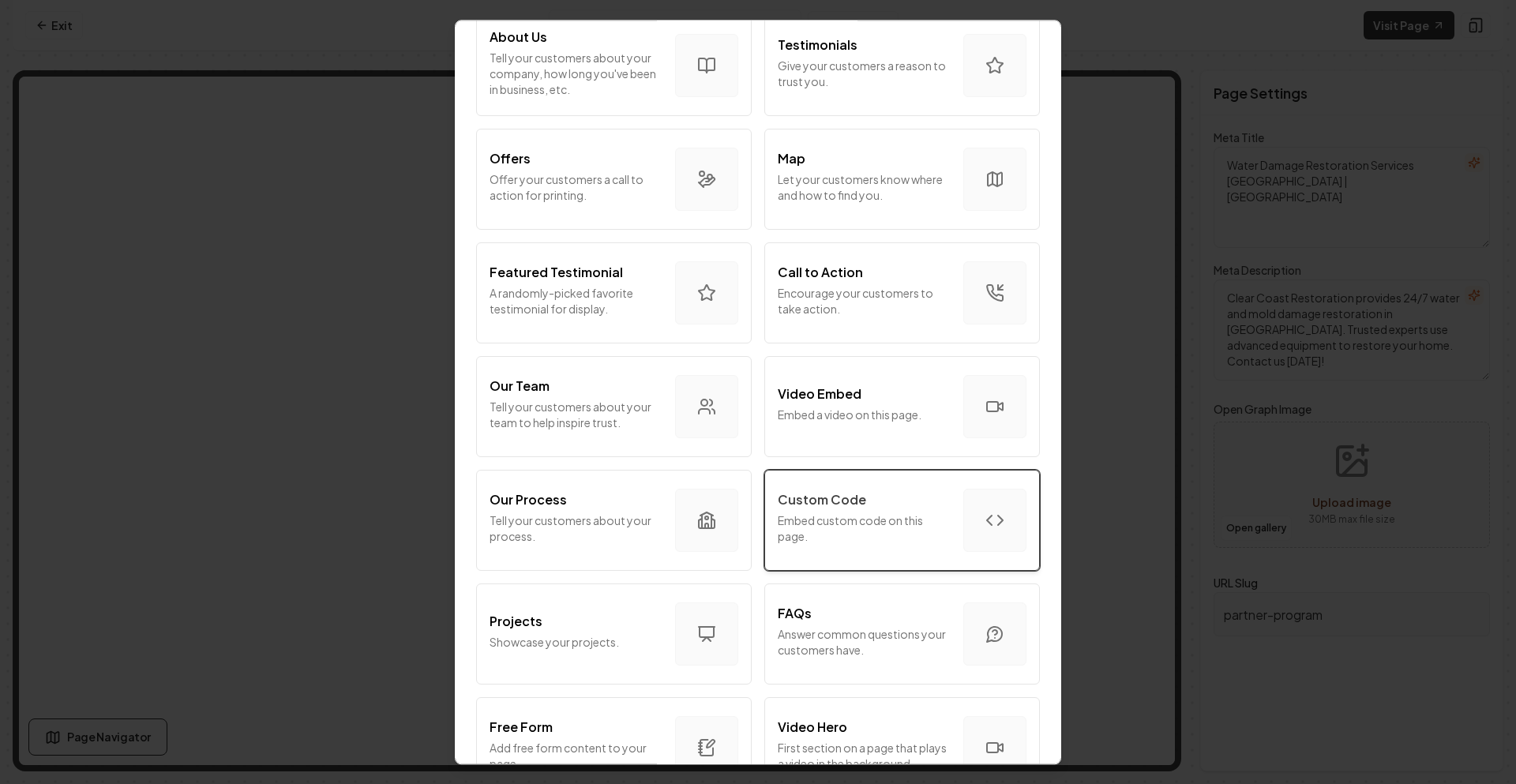
click at [828, 495] on p "Custom Code" at bounding box center [821, 499] width 88 height 19
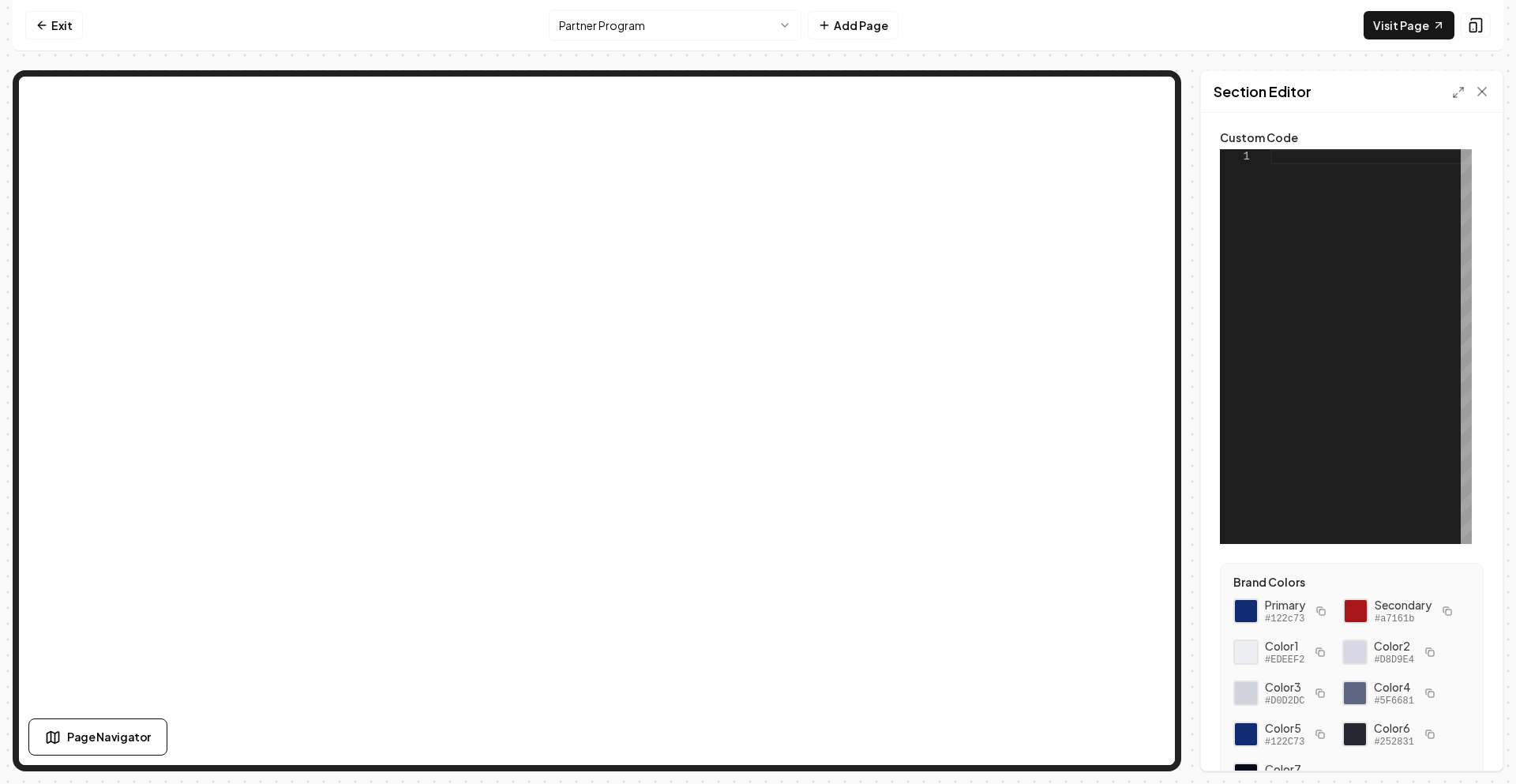
click at [1298, 157] on div at bounding box center [1371, 346] width 201 height 394
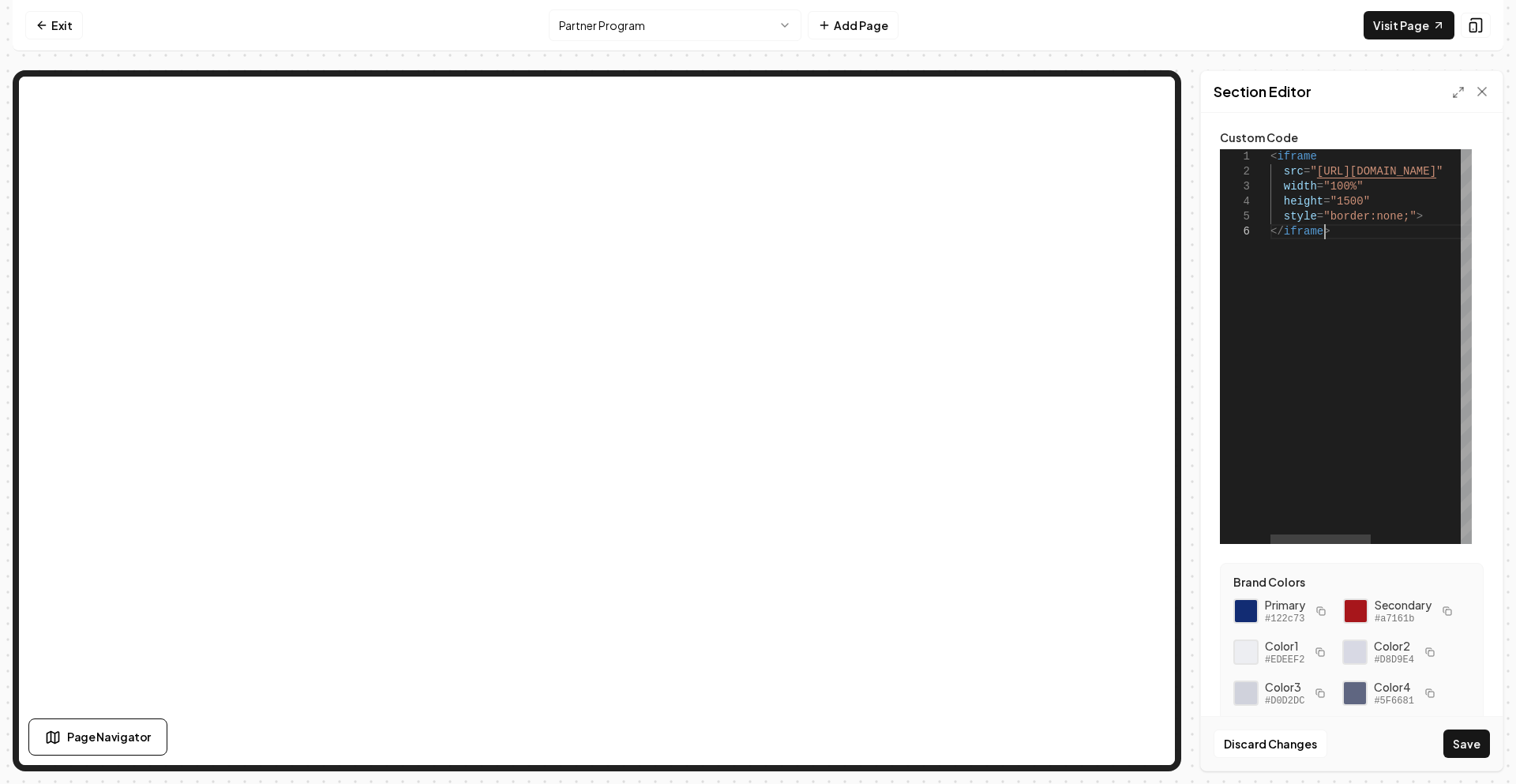
type textarea "**********"
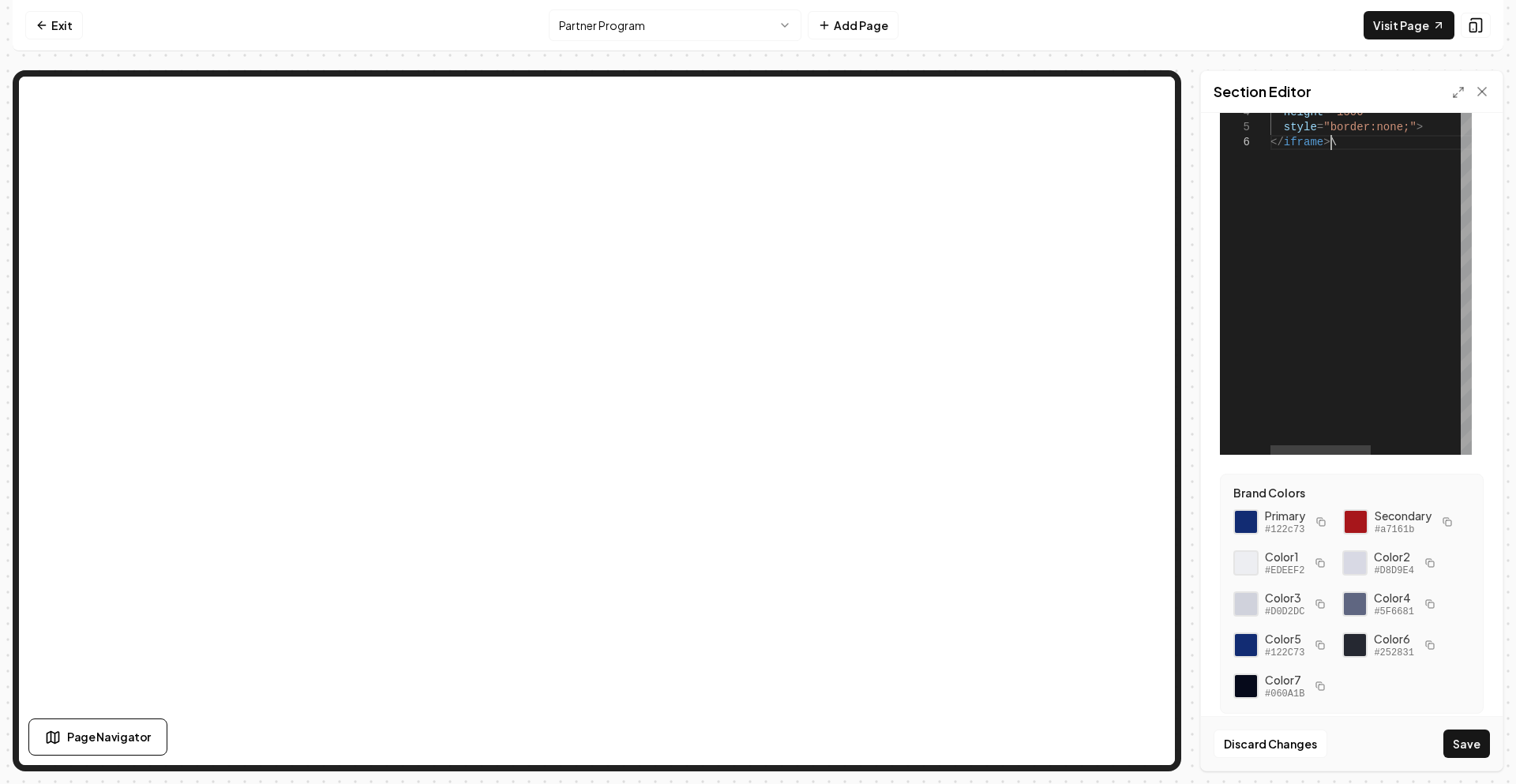
scroll to position [0, 0]
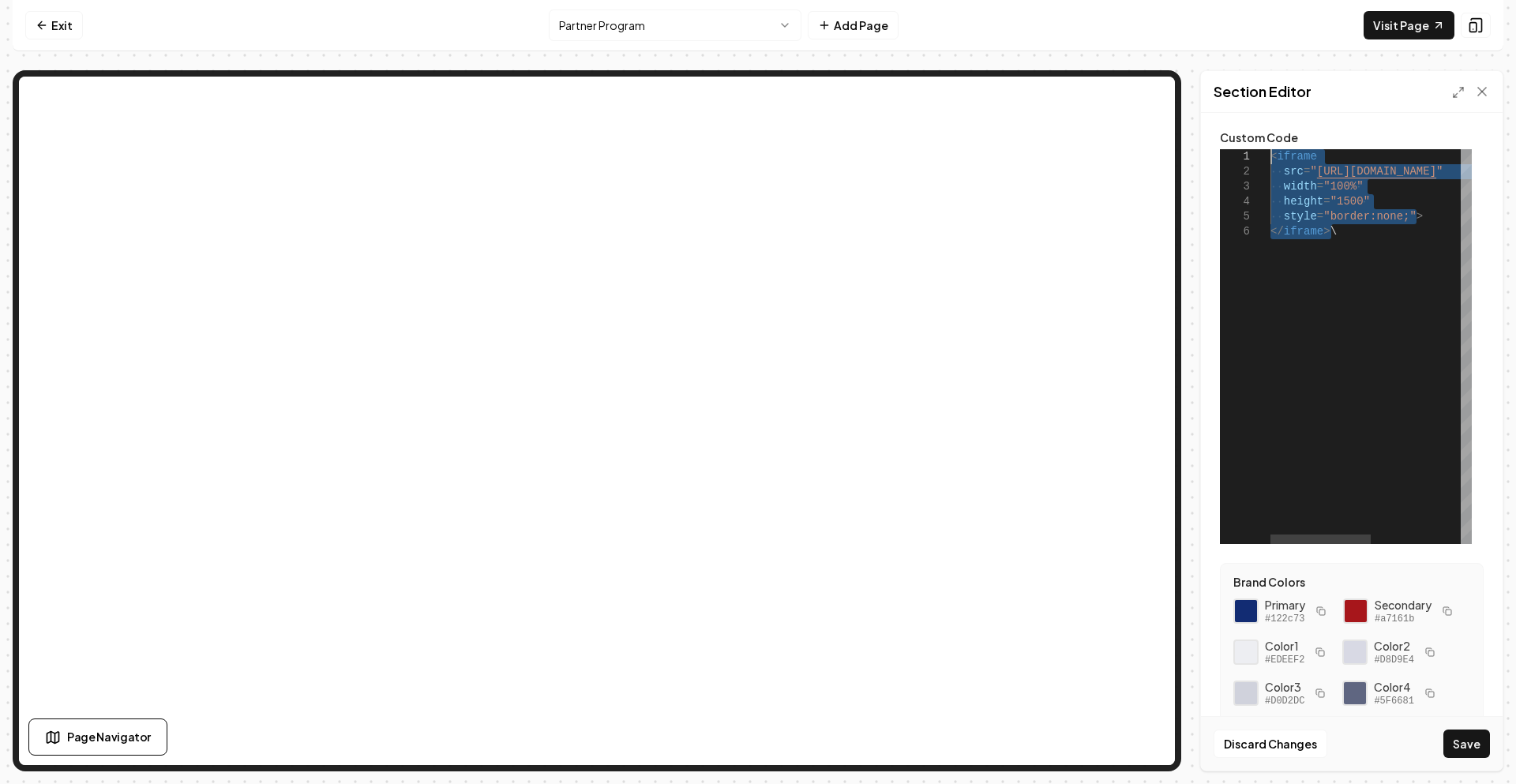
drag, startPoint x: 1378, startPoint y: 245, endPoint x: 1263, endPoint y: 159, distance: 143.6
click at [1271, 159] on div "< iframe src = " https://partnerprogramclearcoastr.my.canva.site/ " width = "10…" at bounding box center [1461, 346] width 382 height 394
click at [1462, 741] on button "Save" at bounding box center [1466, 743] width 46 height 29
type textarea "**********"
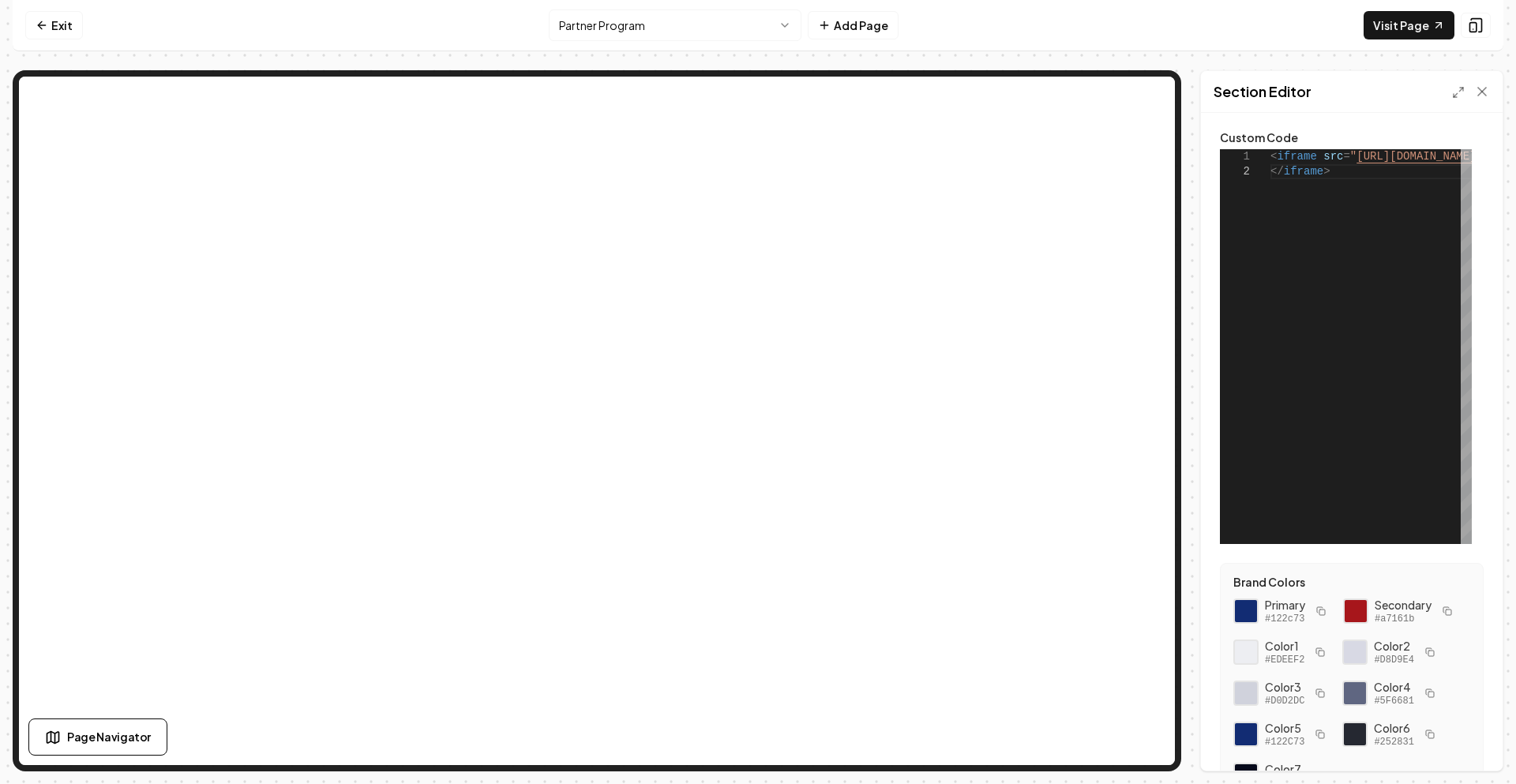
click at [595, 13] on html "**********" at bounding box center [758, 392] width 1516 height 784
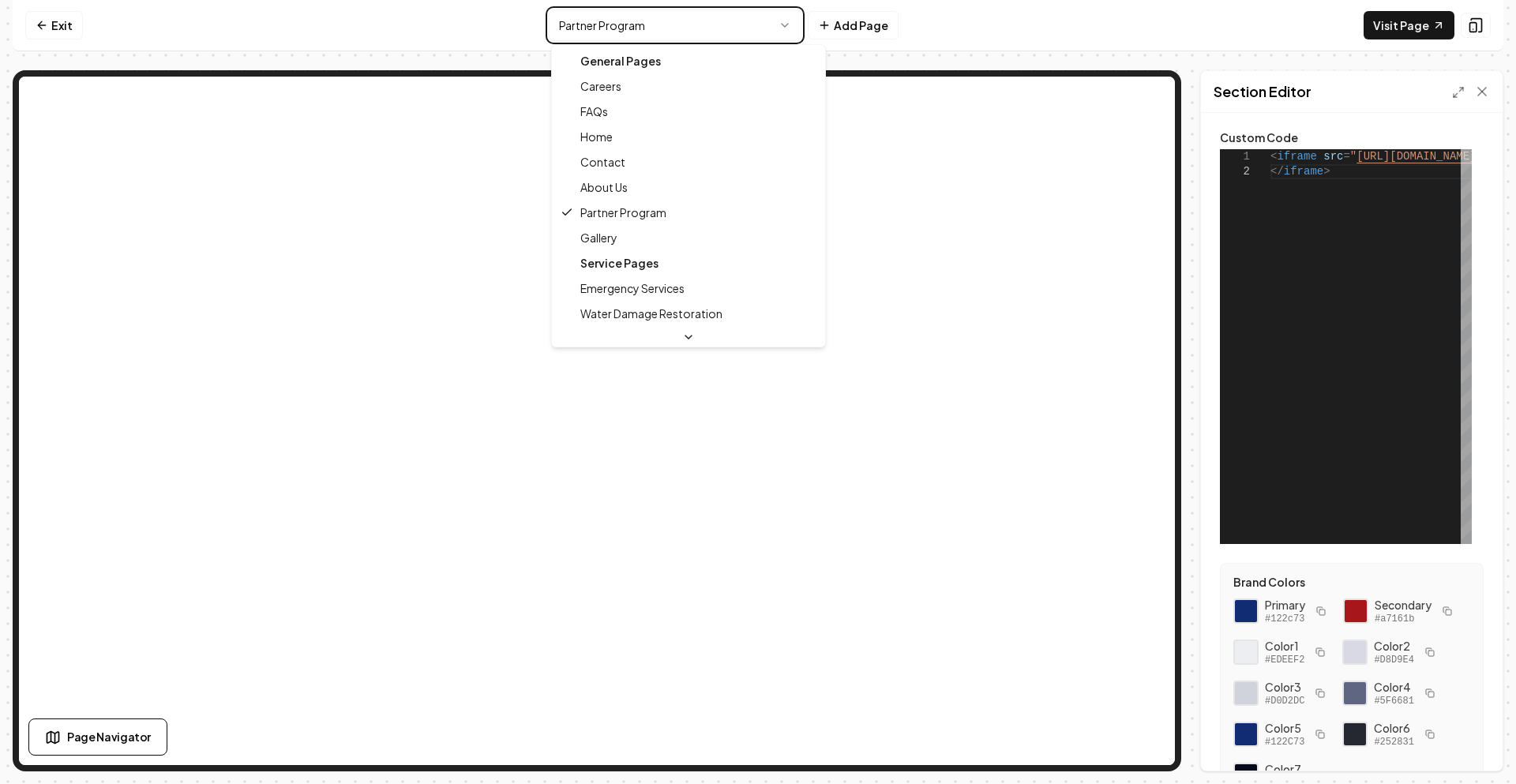
drag, startPoint x: 1000, startPoint y: 36, endPoint x: 1008, endPoint y: 25, distance: 13.6
click at [1001, 36] on html "**********" at bounding box center [758, 392] width 1516 height 784
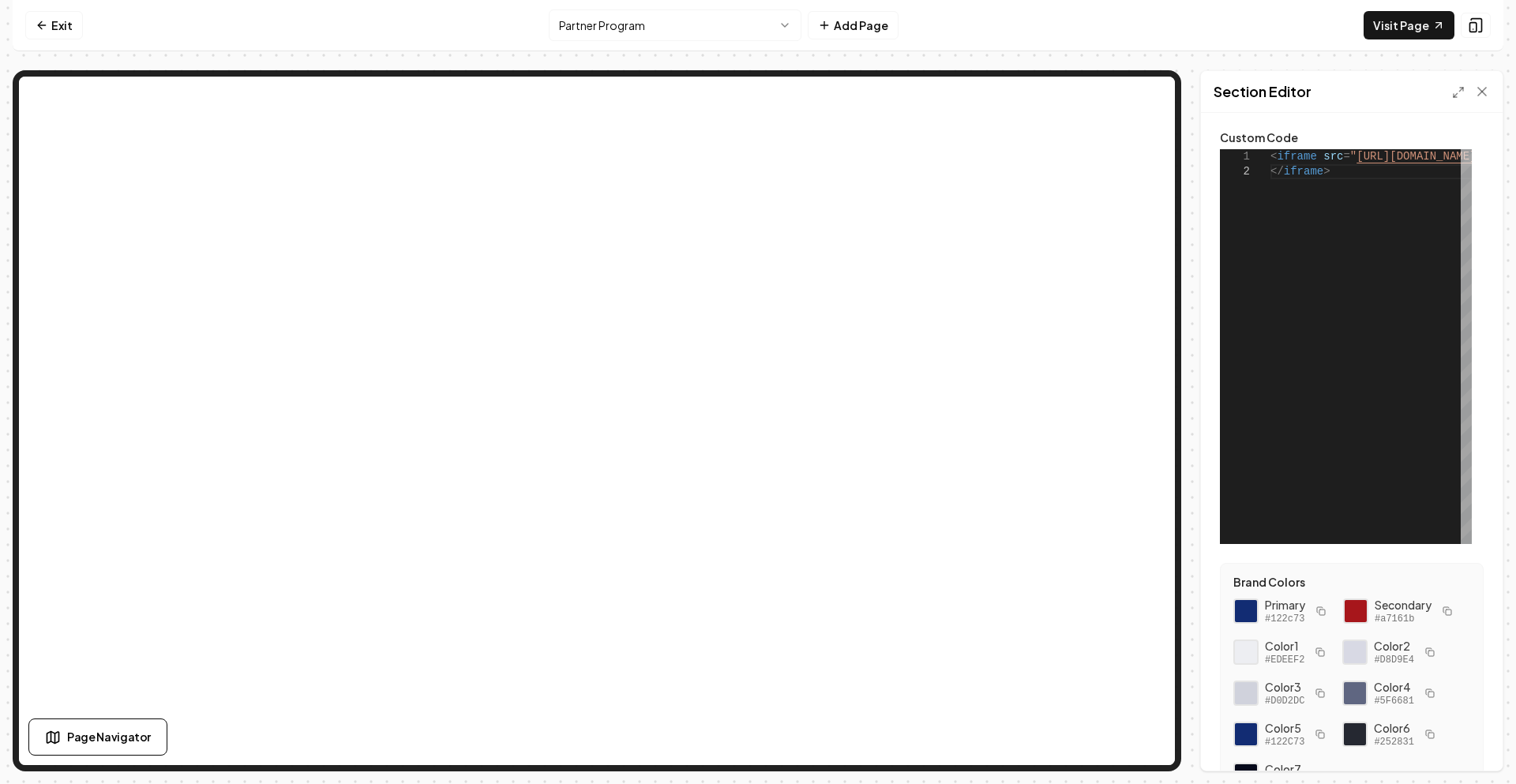
click at [781, 29] on html "**********" at bounding box center [758, 392] width 1516 height 784
drag, startPoint x: 620, startPoint y: 217, endPoint x: 977, endPoint y: 39, distance: 398.9
click at [977, 39] on nav "Exit Partner Program Add Page Visit Page" at bounding box center [758, 25] width 1491 height 51
click at [1473, 25] on icon at bounding box center [1475, 25] width 16 height 16
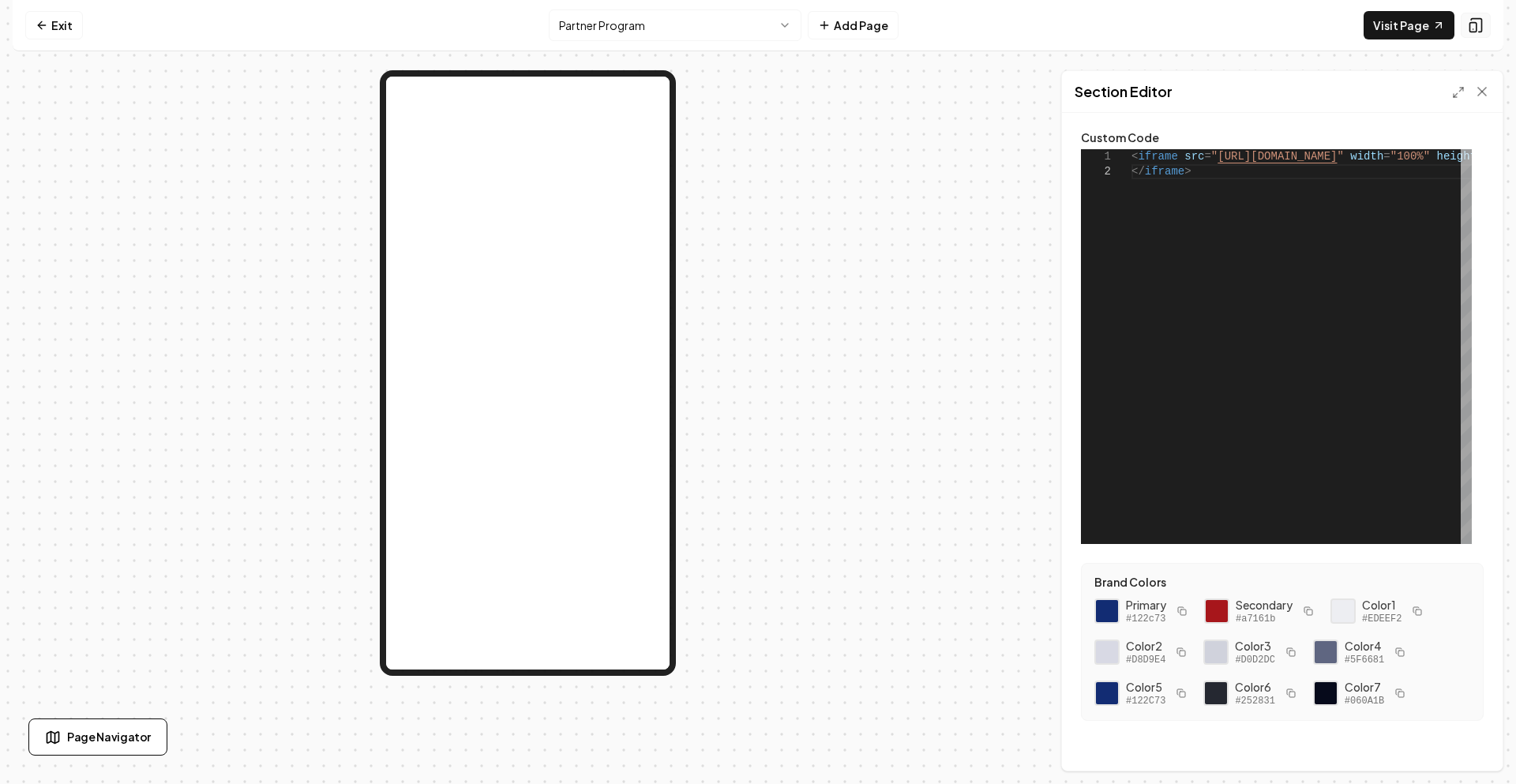
click at [1473, 25] on icon at bounding box center [1475, 25] width 16 height 16
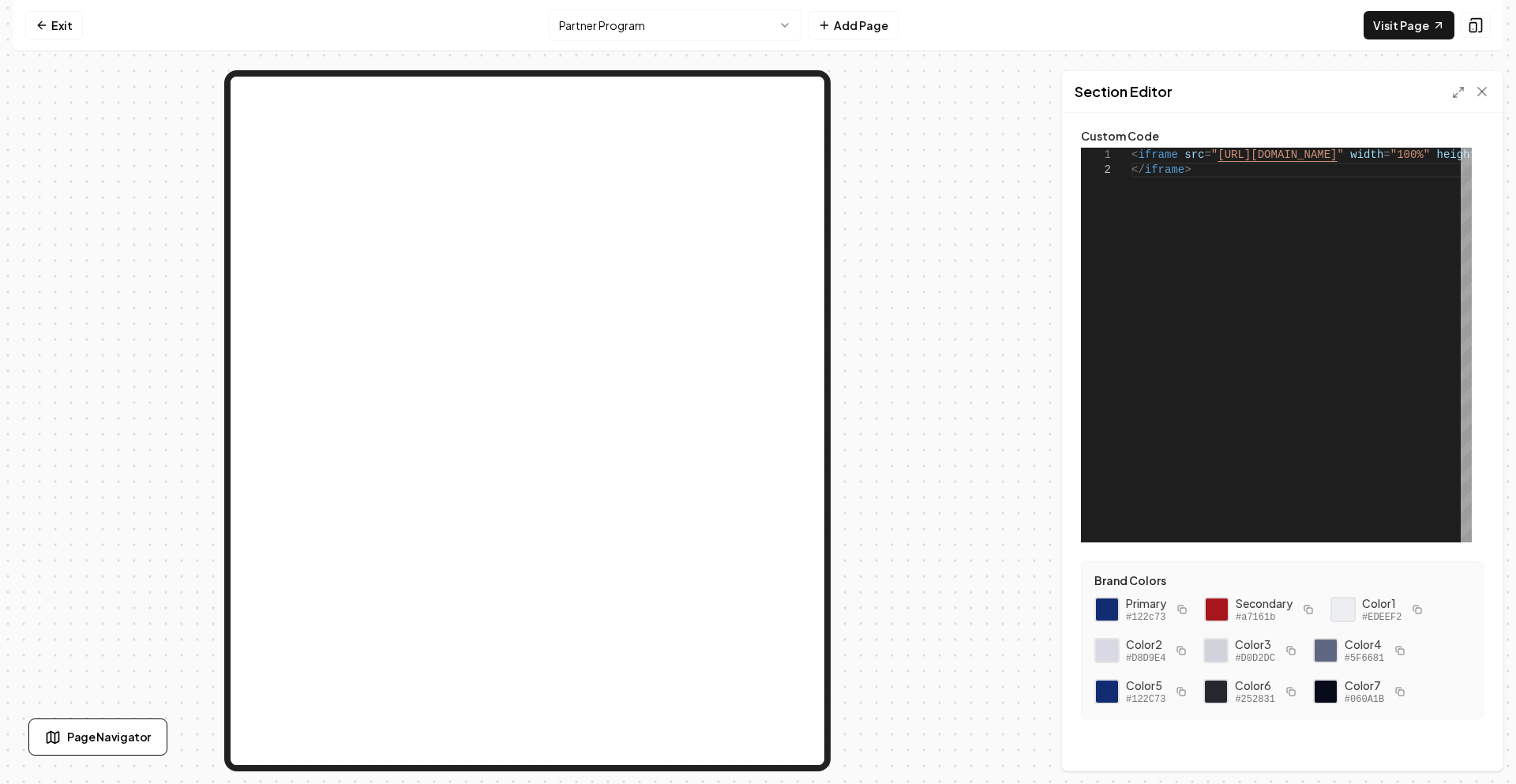
scroll to position [0, 0]
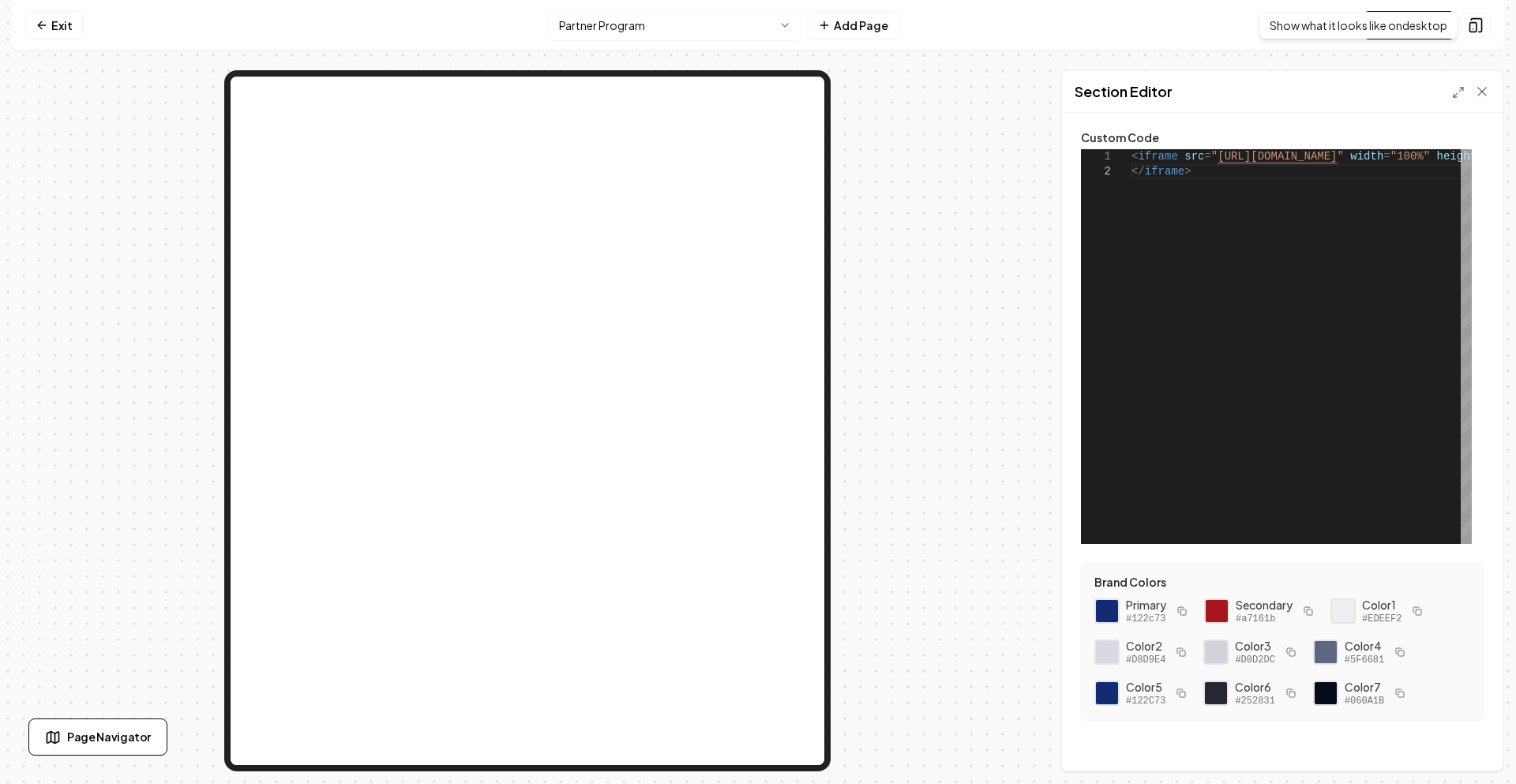
click at [752, 31] on html "**********" at bounding box center [758, 392] width 1516 height 784
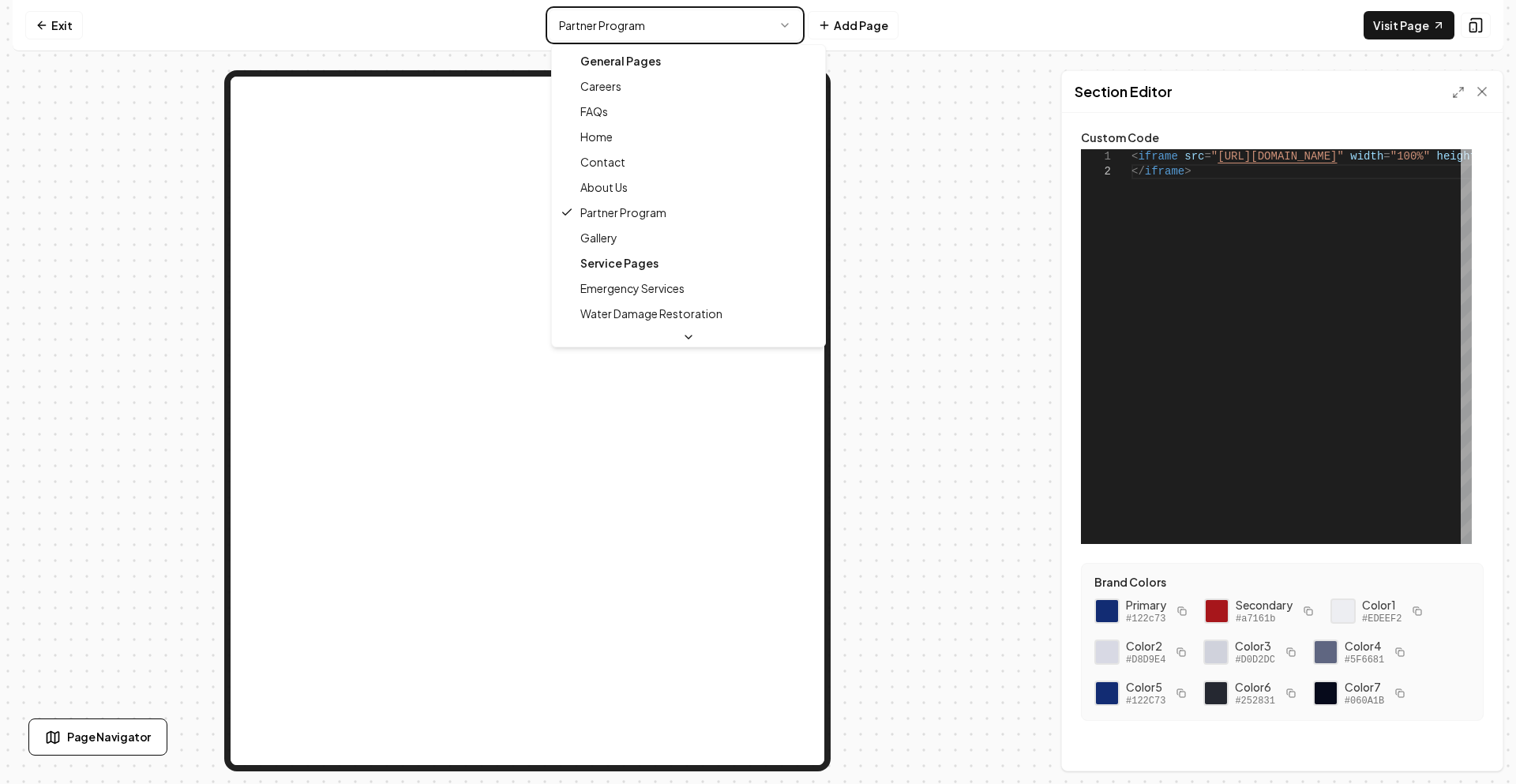
click at [8, 31] on html "**********" at bounding box center [758, 392] width 1516 height 784
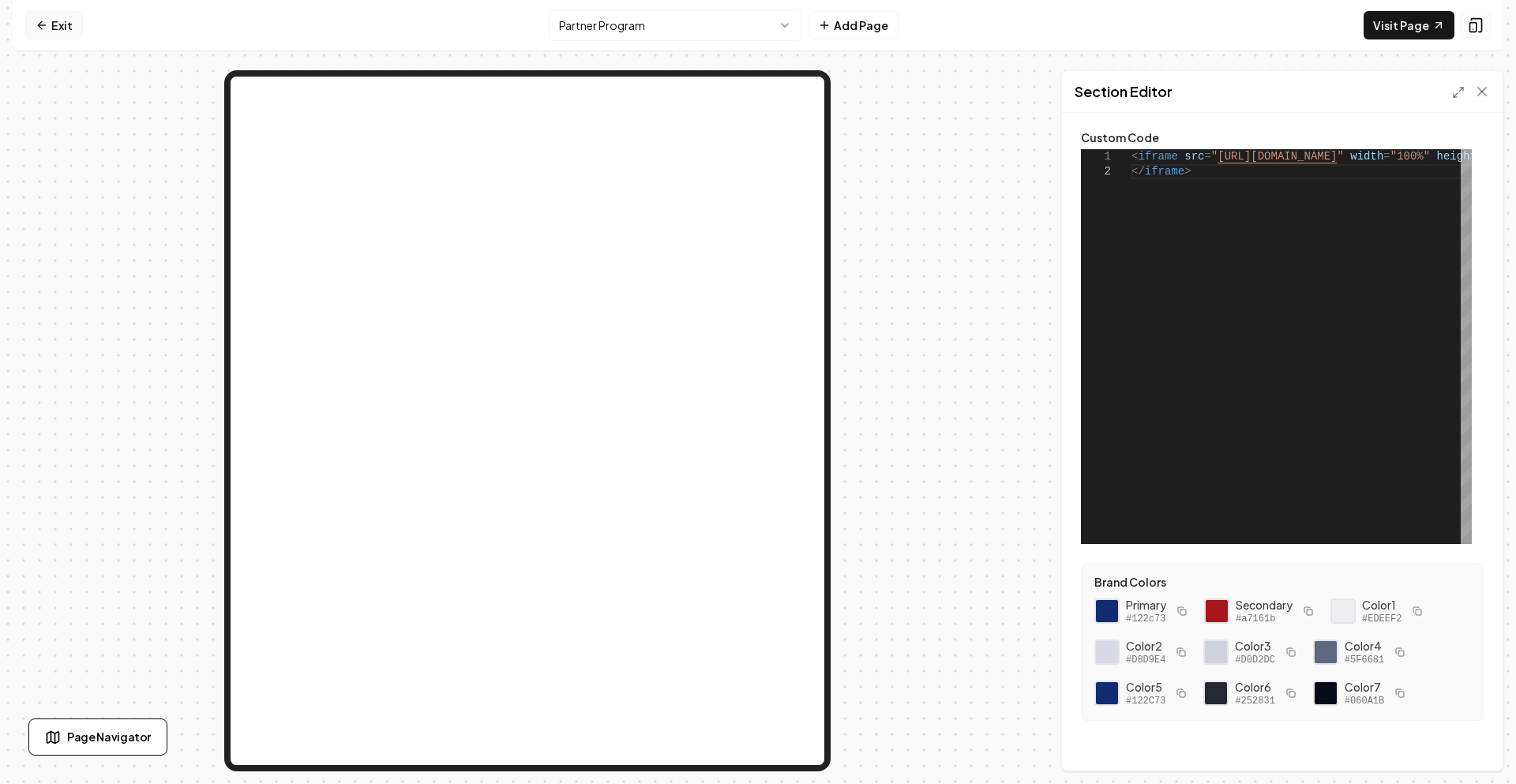
click at [40, 24] on icon at bounding box center [42, 25] width 13 height 13
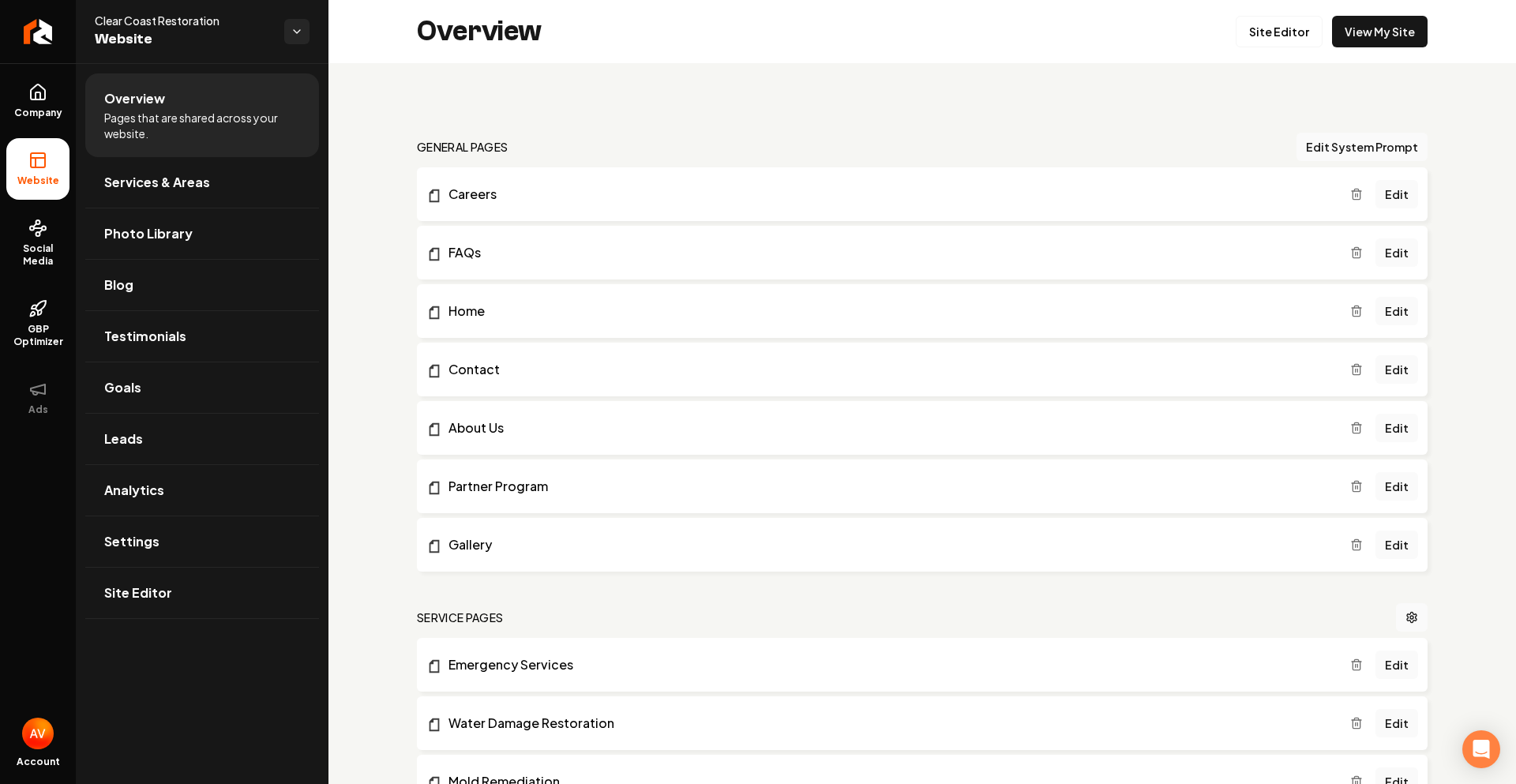
click at [1352, 485] on icon "Main content area" at bounding box center [1356, 487] width 7 height 8
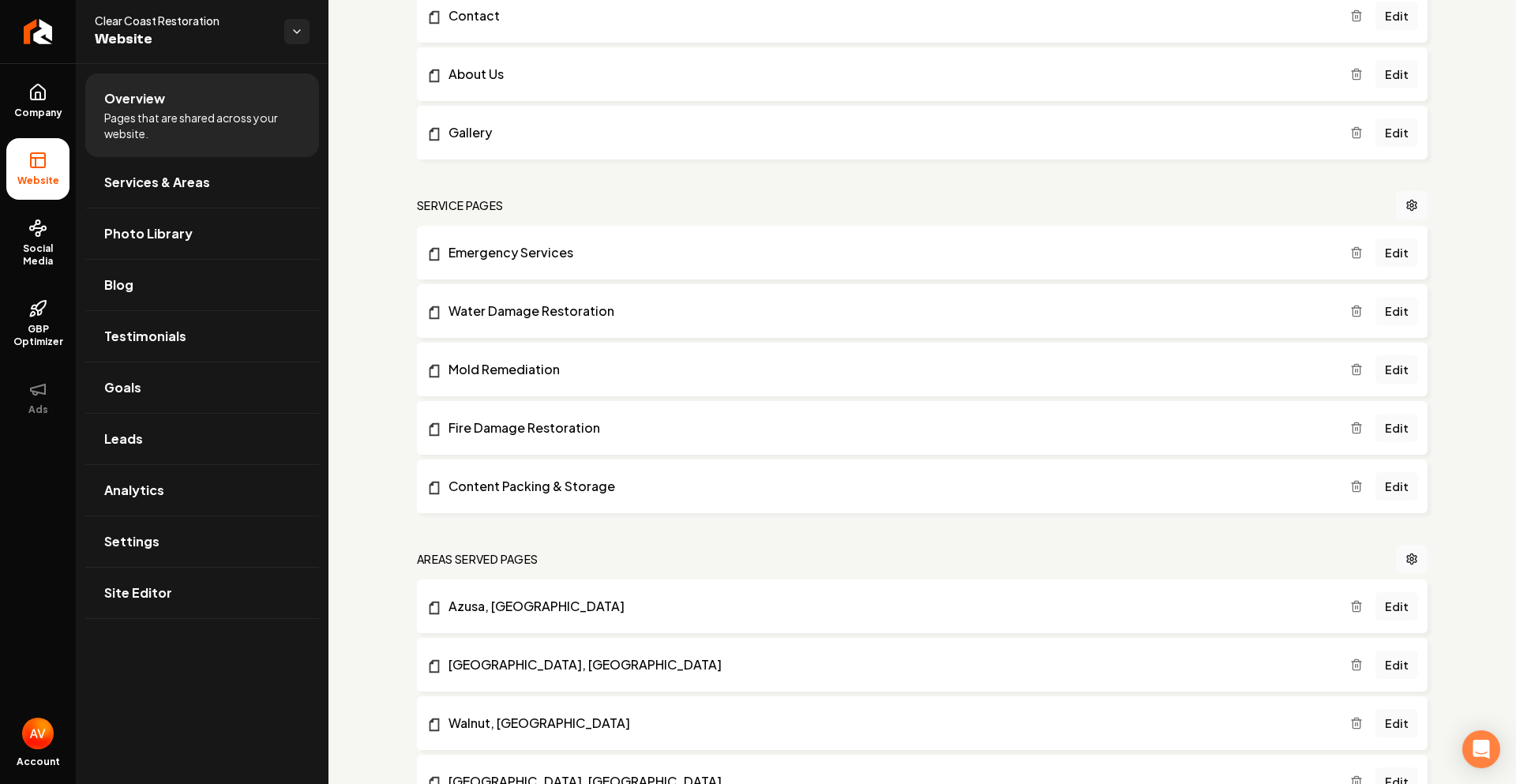
scroll to position [394, 0]
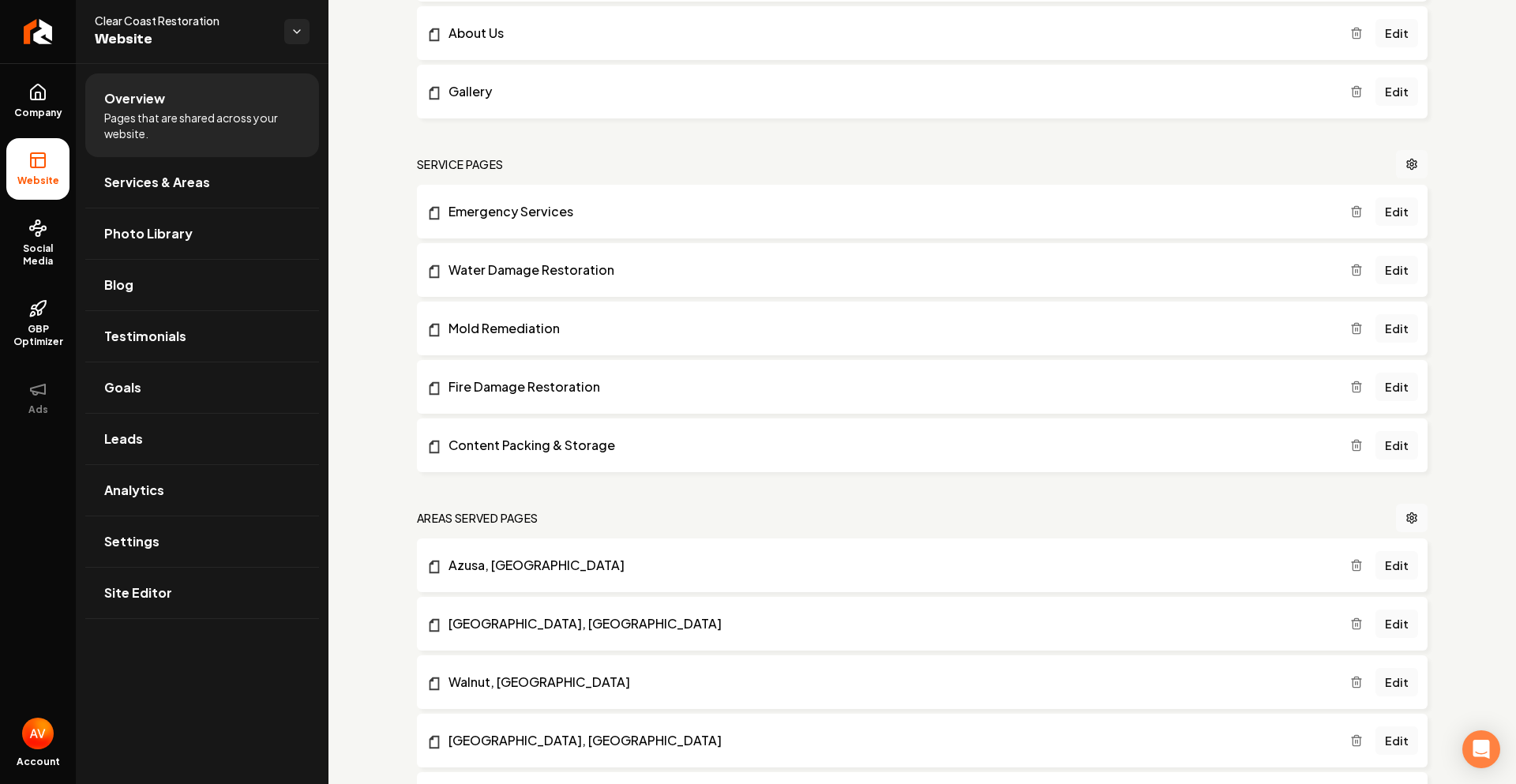
click at [1407, 168] on link "Main content area" at bounding box center [1411, 164] width 31 height 29
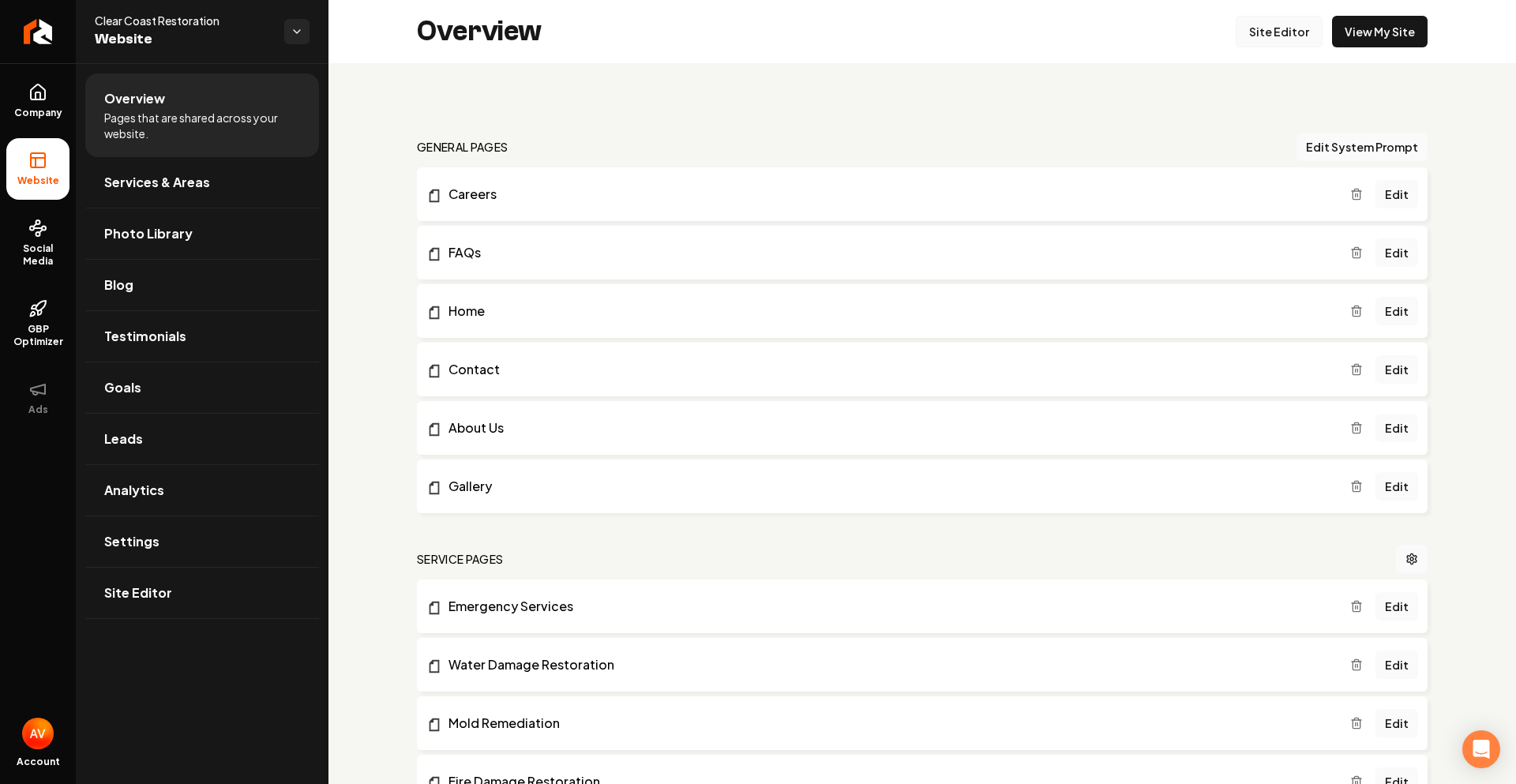
click at [1260, 35] on link "Site Editor" at bounding box center [1279, 31] width 87 height 31
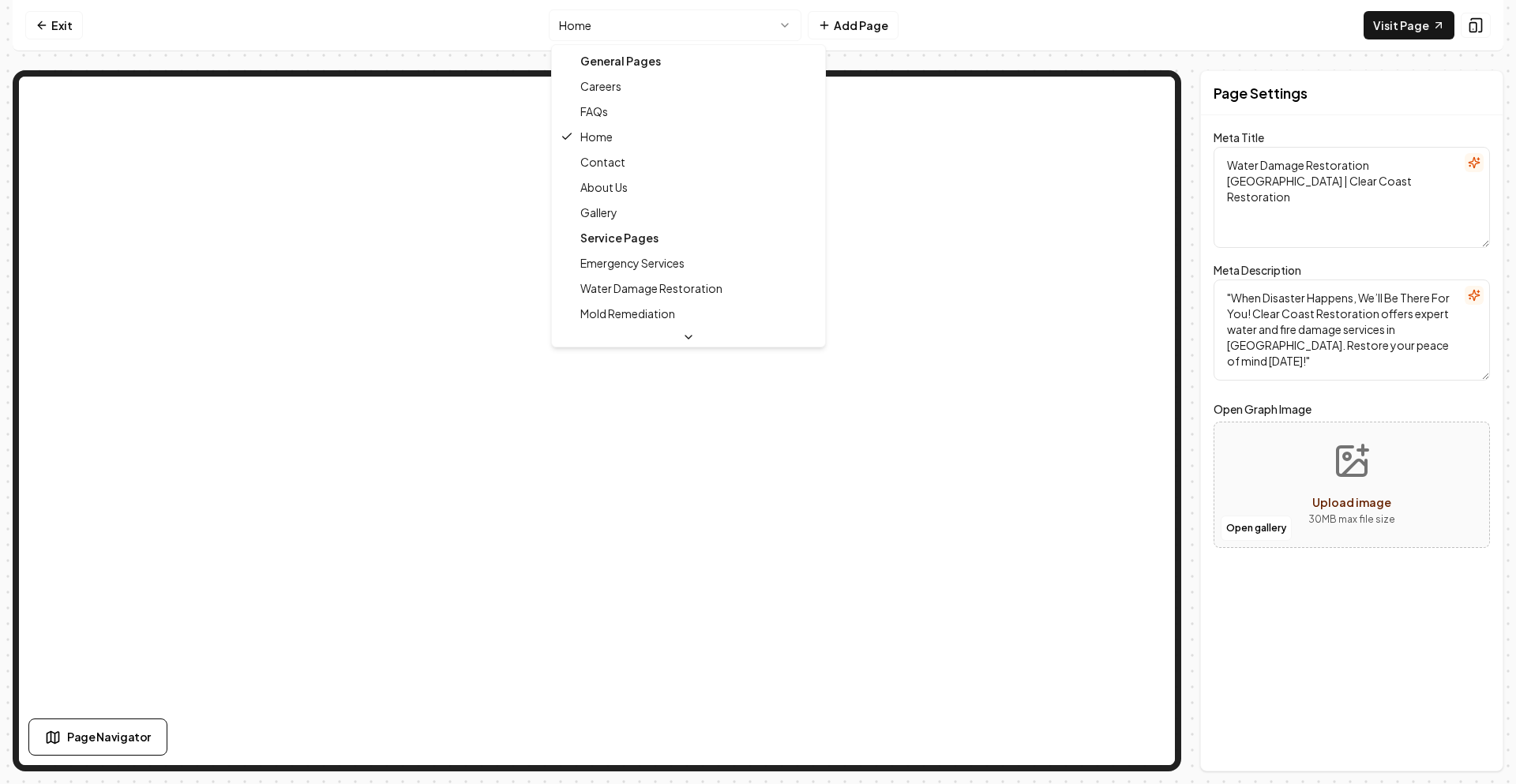
click at [717, 24] on html "Computer Required This feature is only available on a computer. Please switch t…" at bounding box center [758, 392] width 1516 height 784
type textarea "Restoration Experts Rancho Cucamonga - Clear Coast Restoration"
type textarea "“When Disaster Happens, We’ll Be There For You.” Clear Coast Restoration offers…"
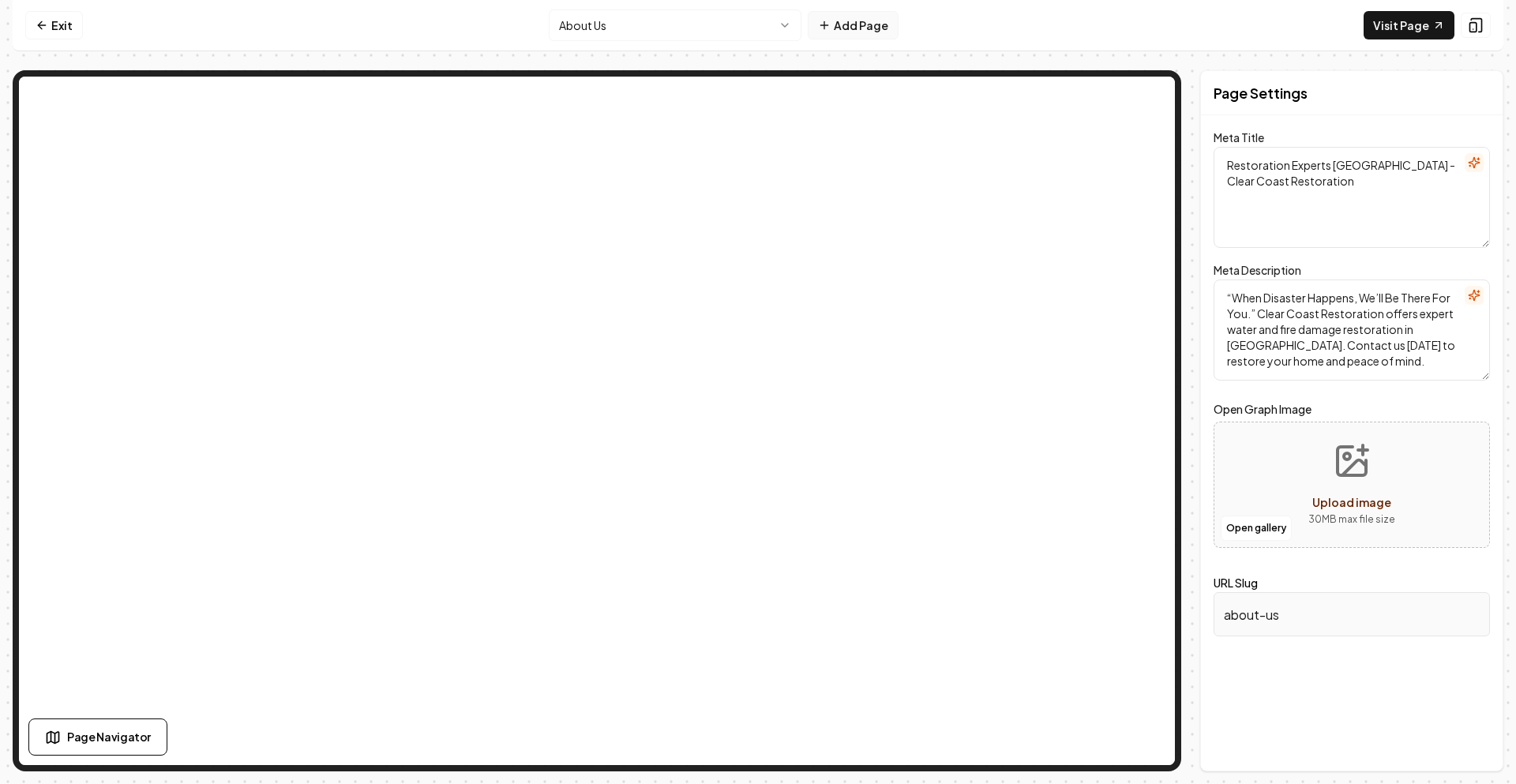
click at [830, 28] on icon at bounding box center [824, 25] width 13 height 13
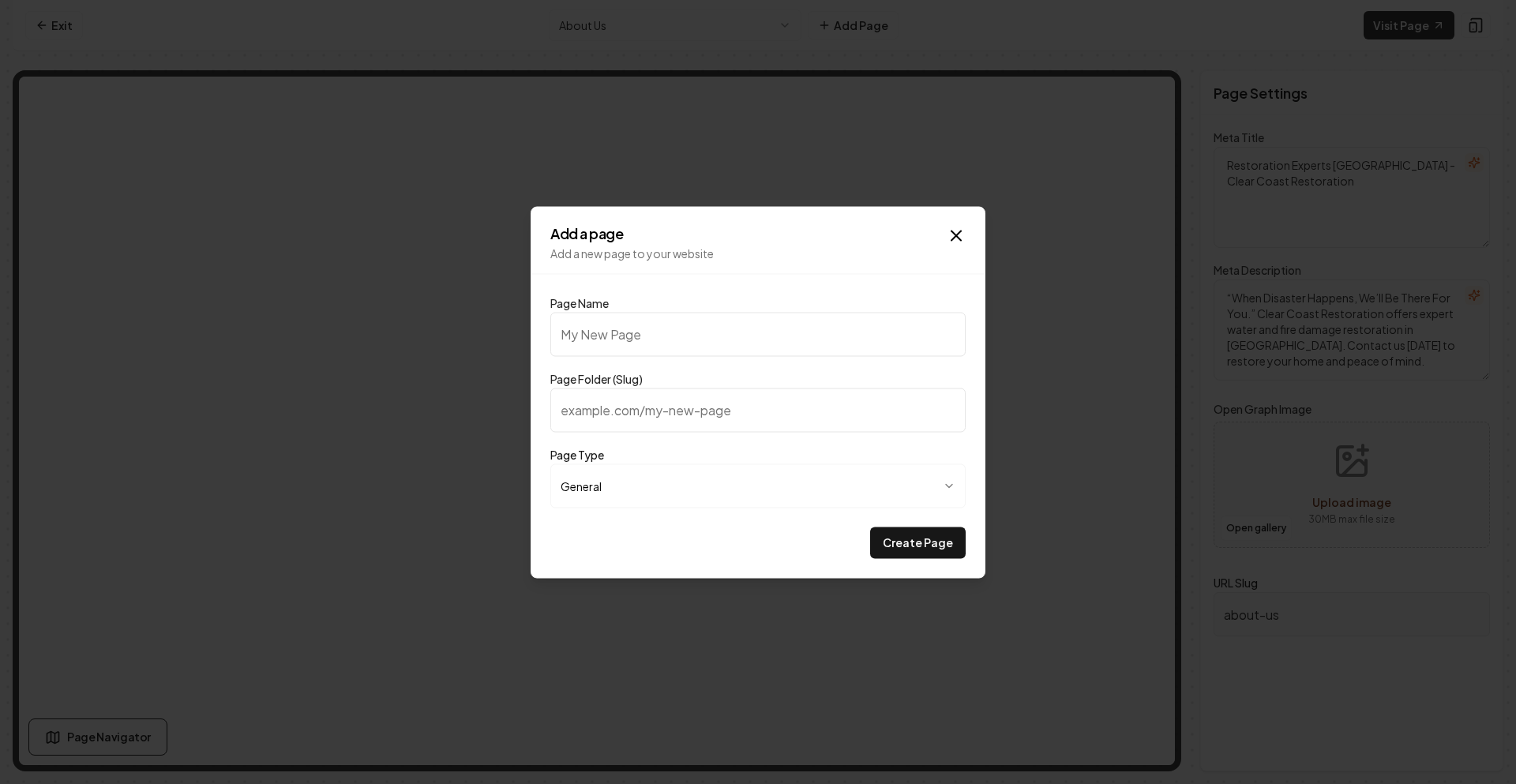
click at [605, 499] on body "**********" at bounding box center [758, 392] width 1516 height 784
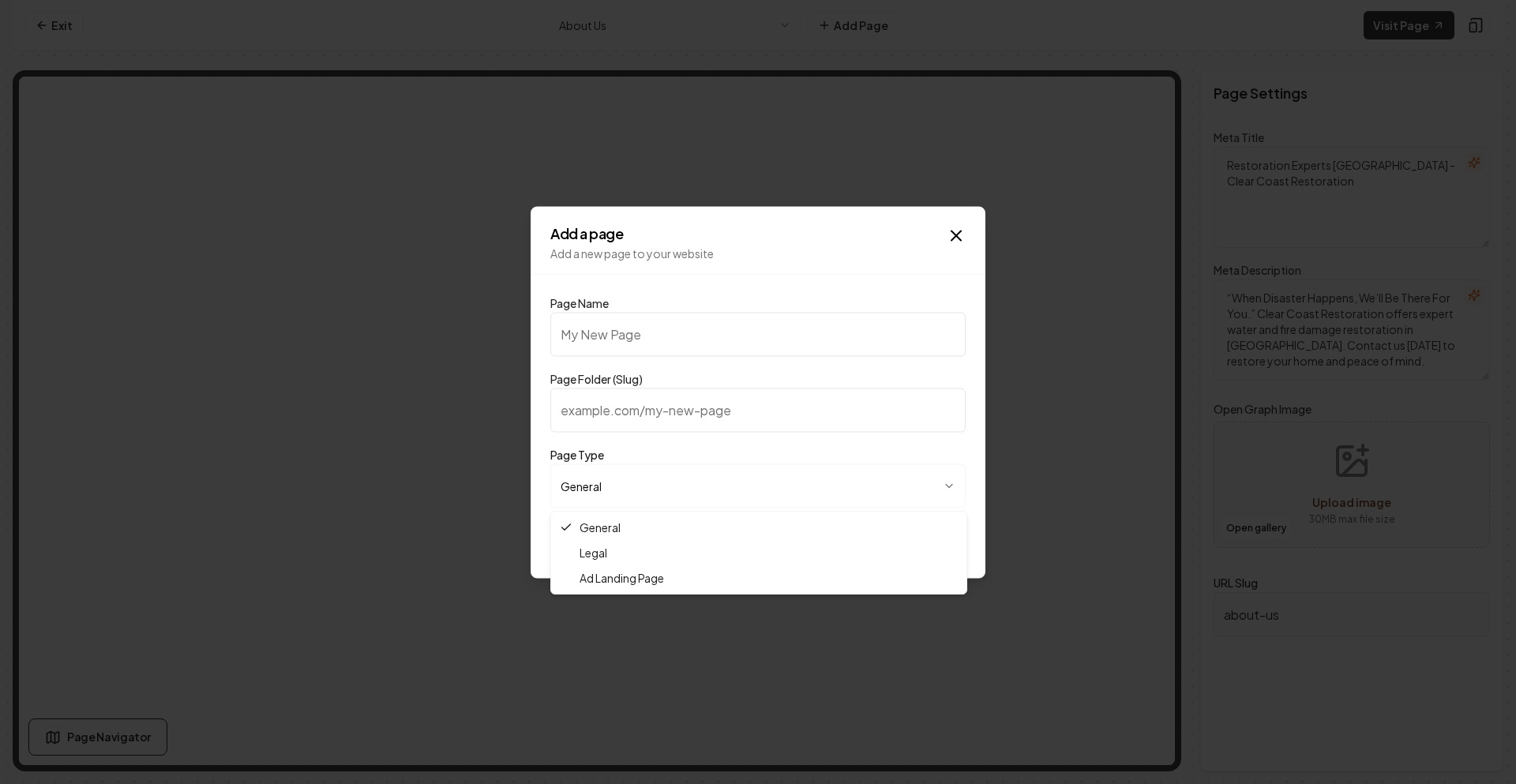
select select "***"
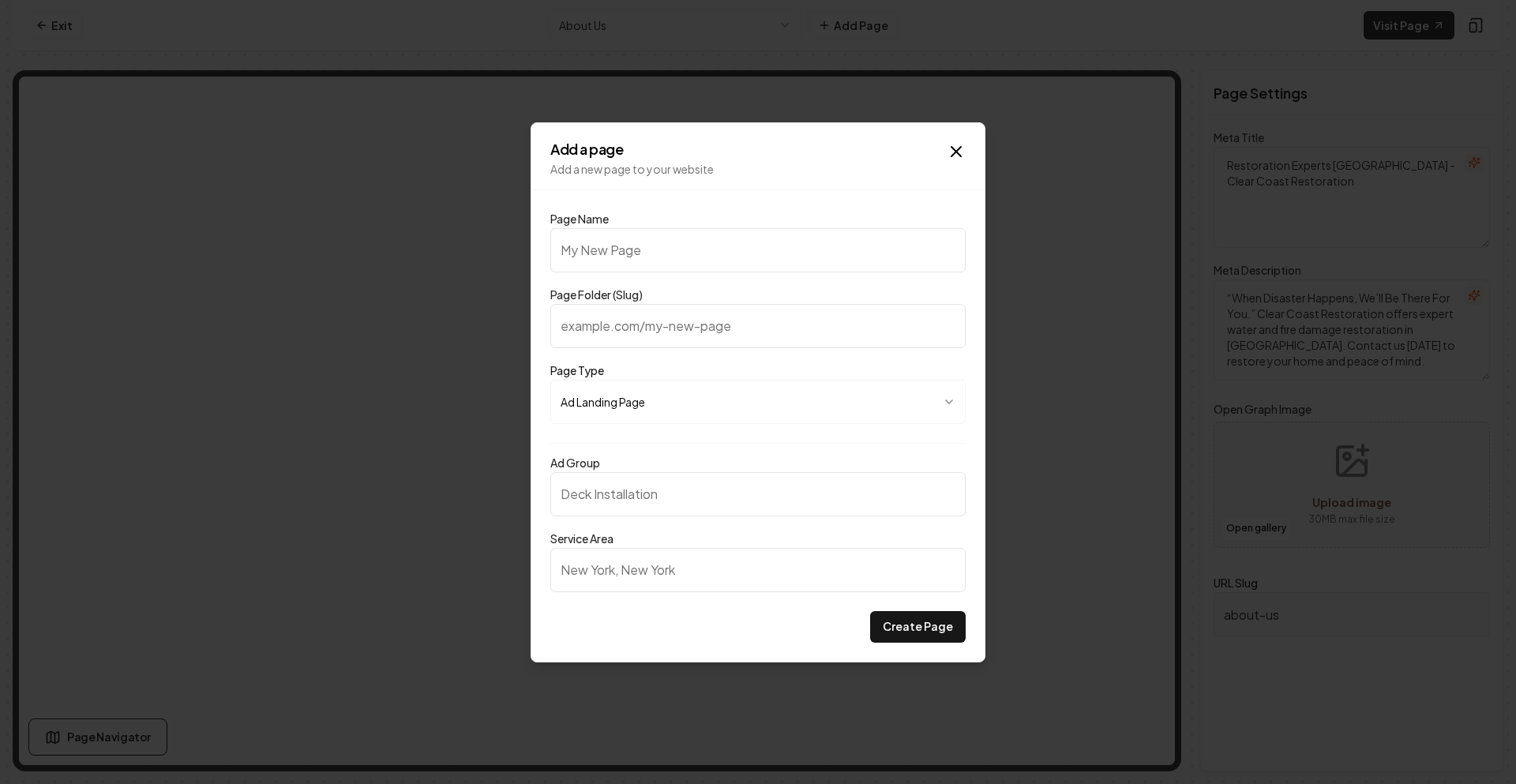
click at [615, 253] on input "Page Name" at bounding box center [758, 250] width 415 height 44
type input "P"
type input "p"
type input "Pa"
type input "pa"
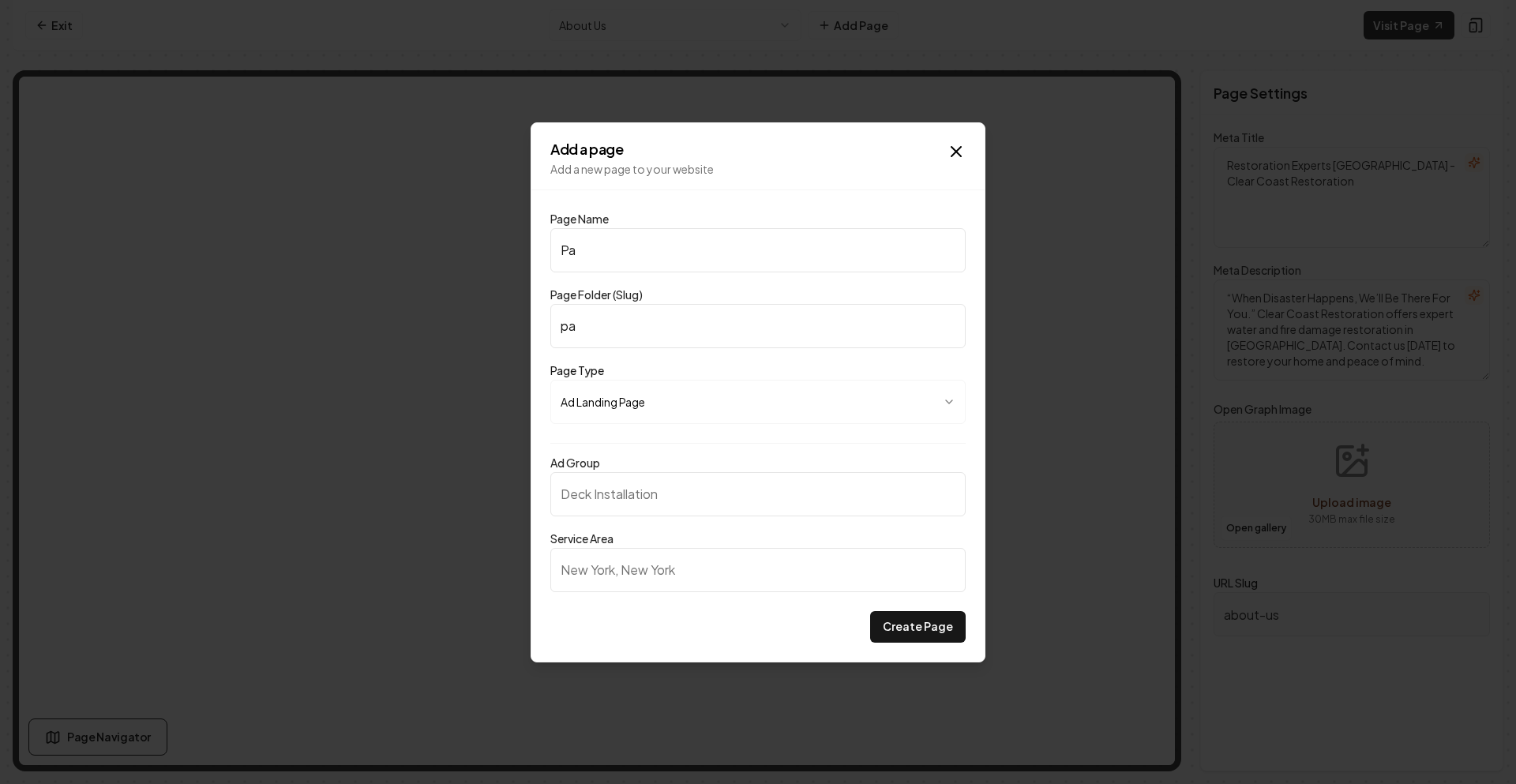
type input "Par"
type input "par"
type input "Part"
type input "part"
type input "Partn"
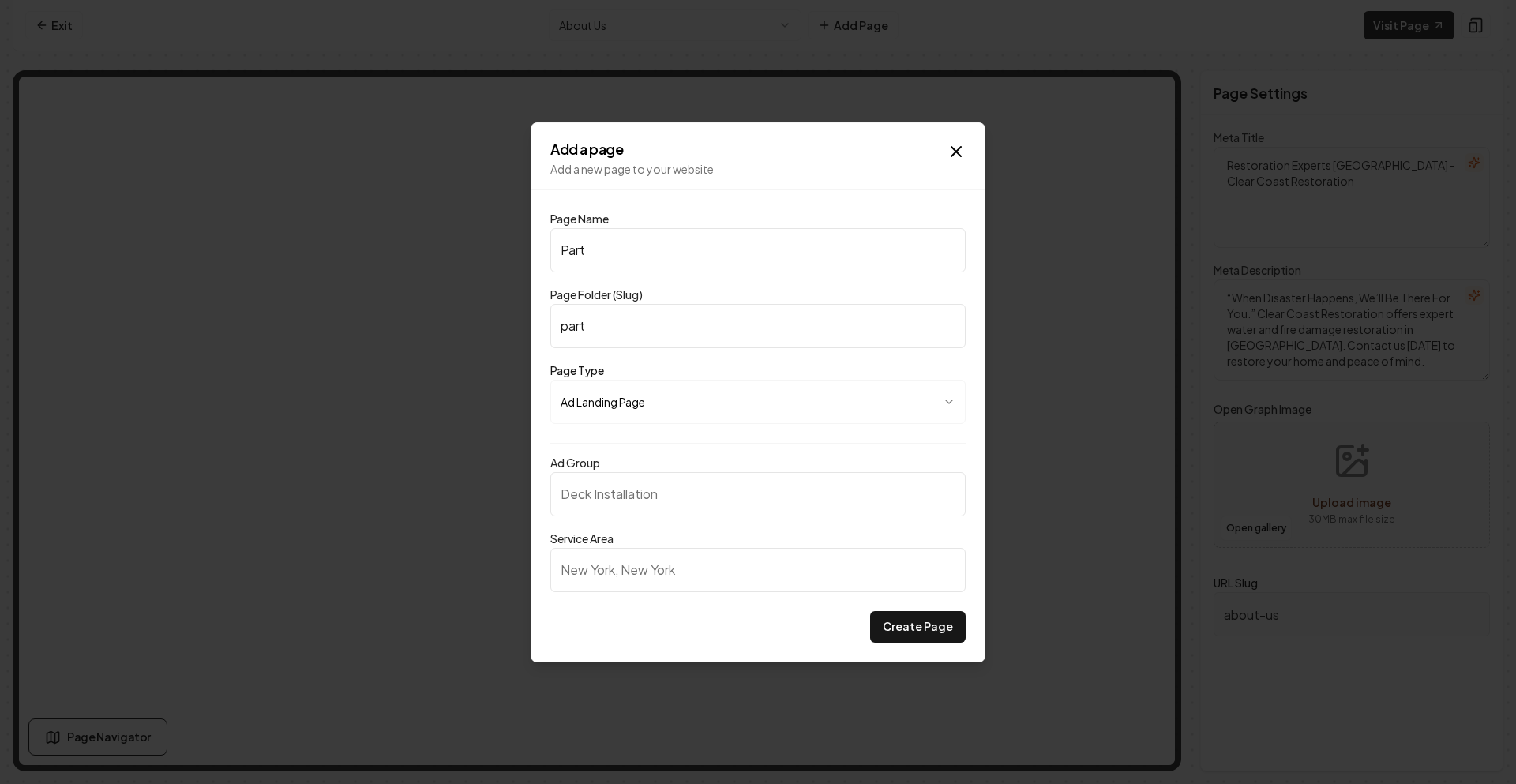
type input "partn"
type input "Partne"
type input "partne"
type input "Partner"
type input "partner"
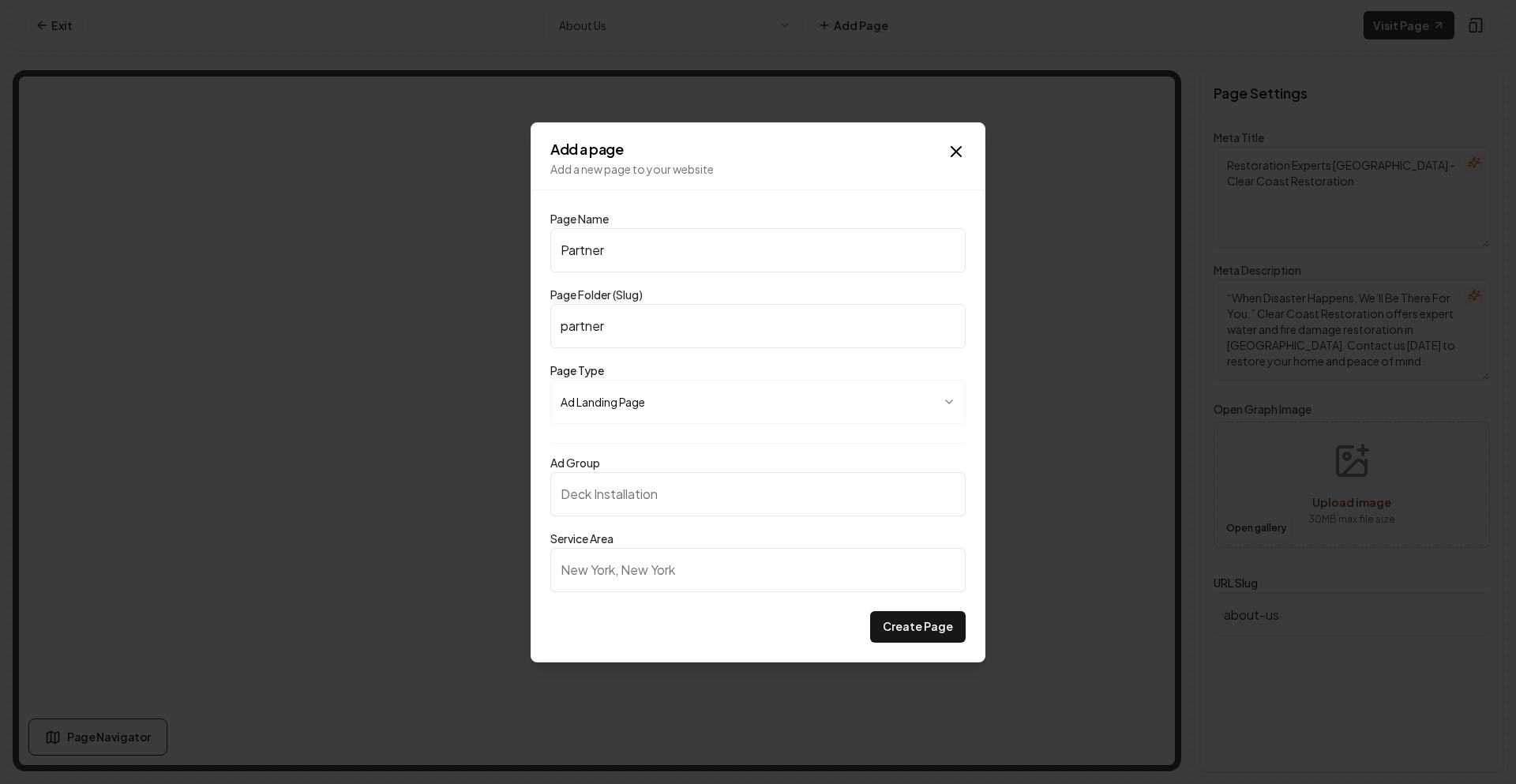
type input "Partner P"
type input "partner-p"
type input "Partner Pr"
type input "partner-pr"
type input "Partner Pro"
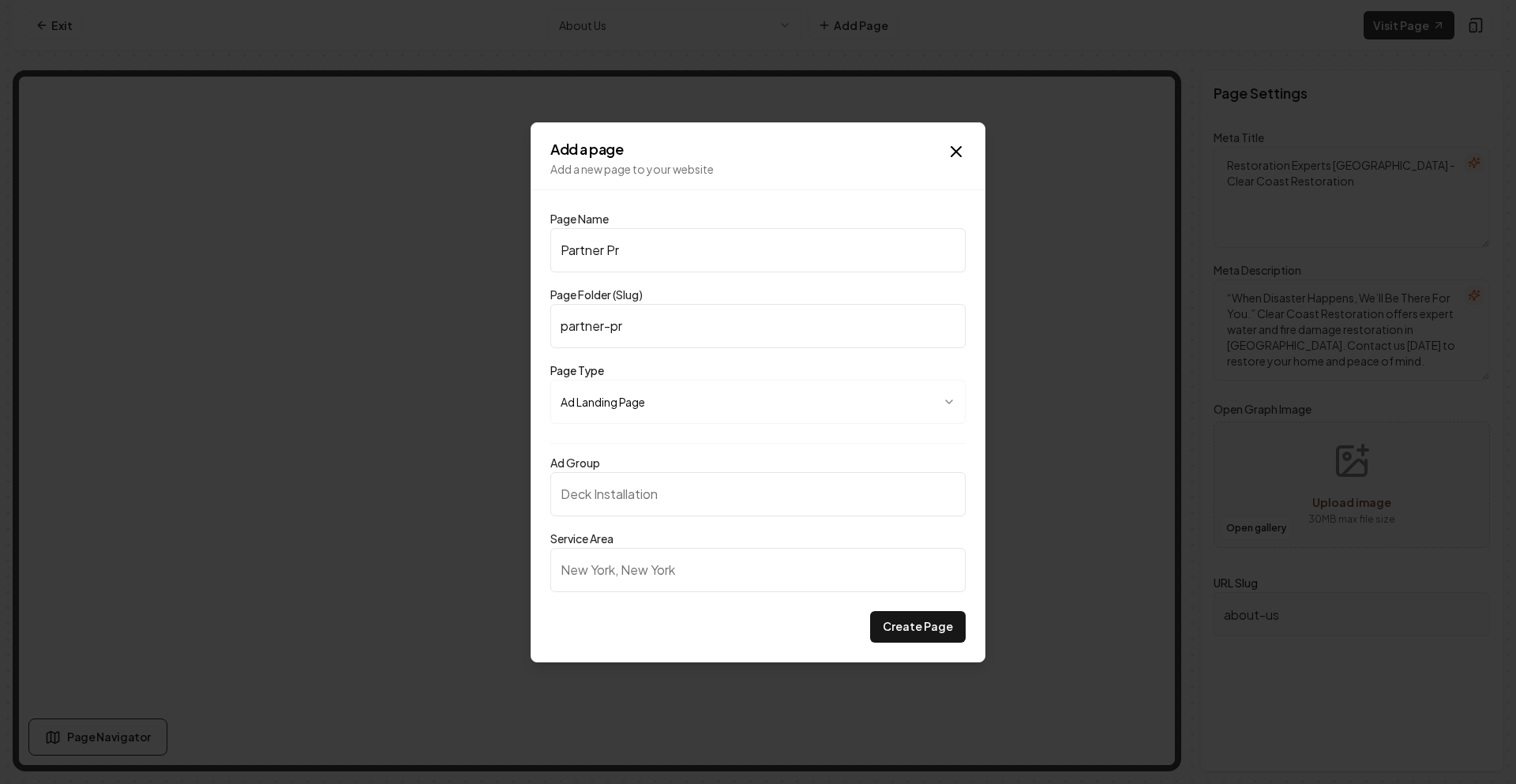
type input "partner-pro"
type input "Partner Prog"
type input "partner-prog"
type input "Partner Progr"
type input "partner-progr"
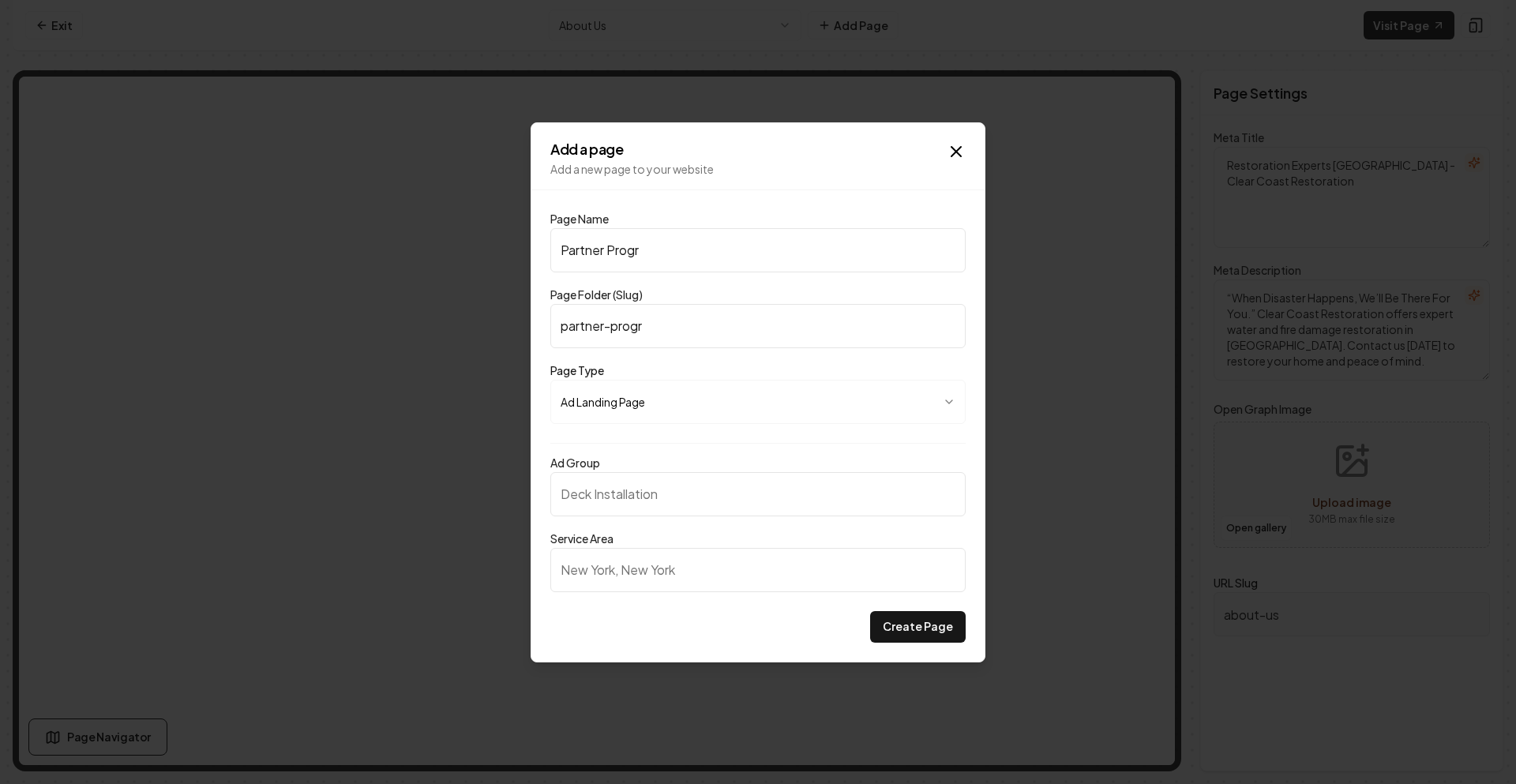
type input "Partner Progra"
type input "partner-progra"
type input "Partner Program"
type input "partner-program"
type input "Partner Program"
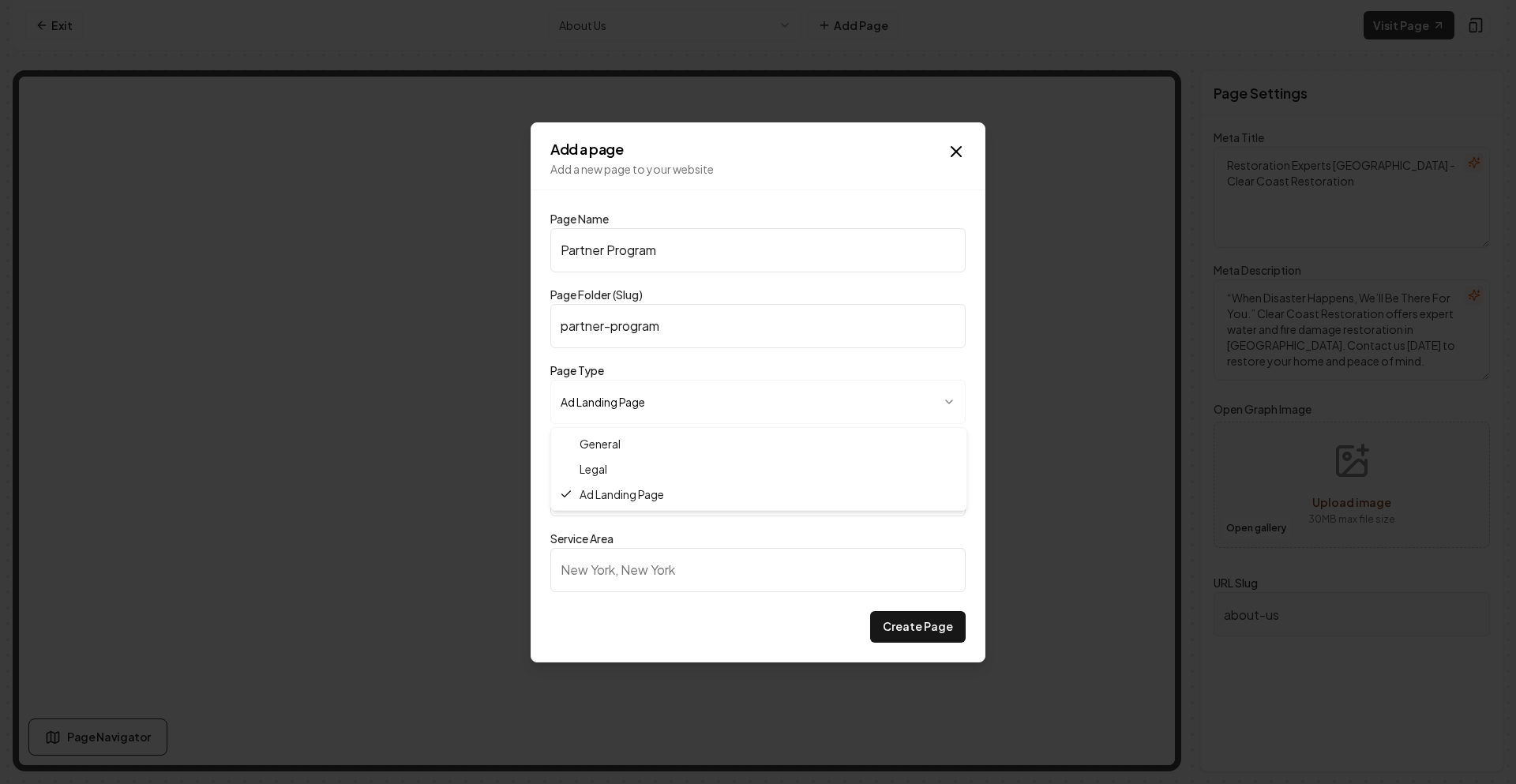
click at [657, 380] on body "**********" at bounding box center [758, 392] width 1516 height 784
click at [615, 488] on input "Ad Group" at bounding box center [758, 494] width 415 height 44
click at [642, 573] on input "Service Area" at bounding box center [758, 570] width 415 height 44
click at [929, 623] on button "Create Page" at bounding box center [917, 627] width 95 height 31
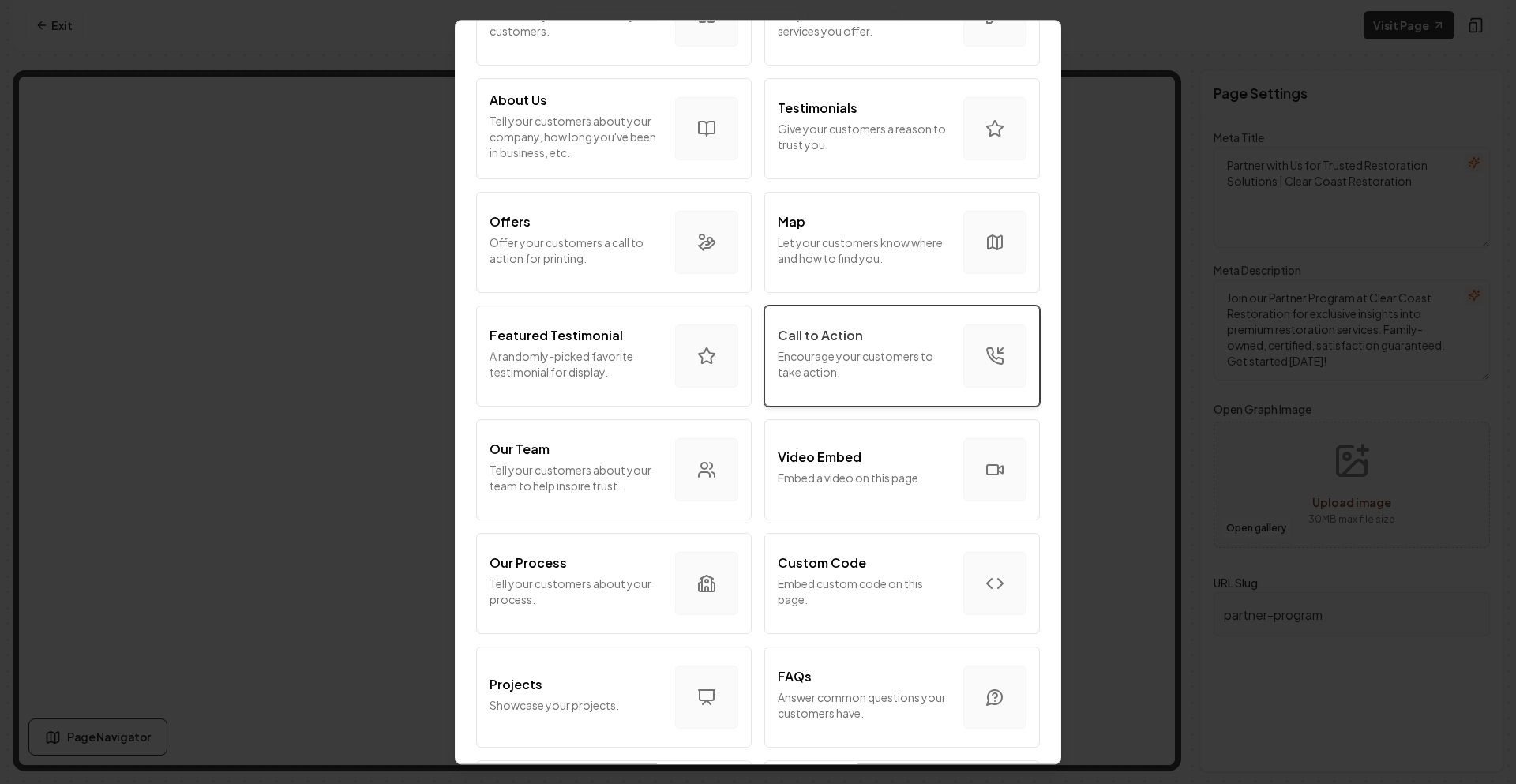
scroll to position [631, 0]
click at [848, 627] on button "Custom Code Embed custom code on this page." at bounding box center [902, 579] width 276 height 101
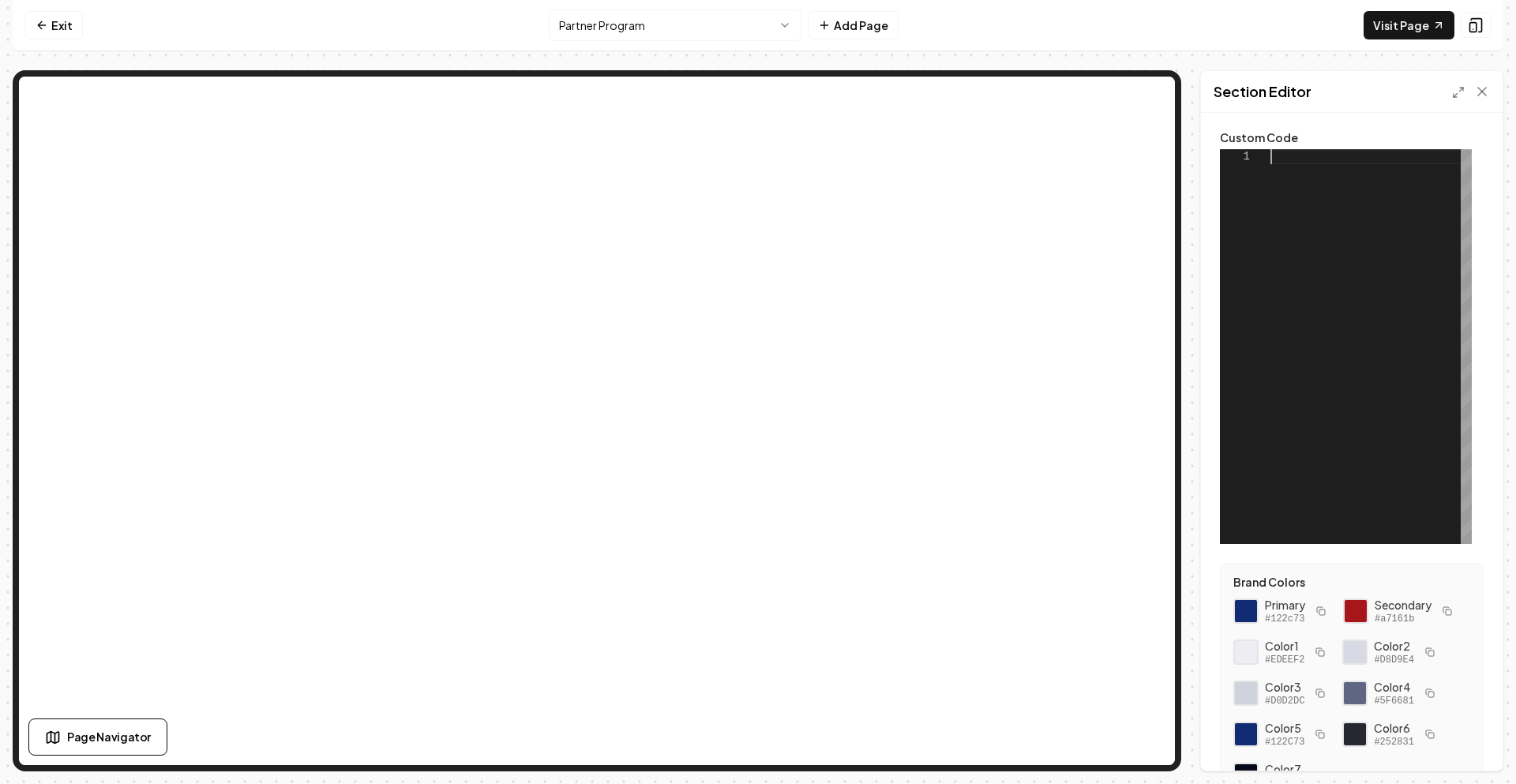
click at [1271, 153] on div at bounding box center [1371, 346] width 201 height 394
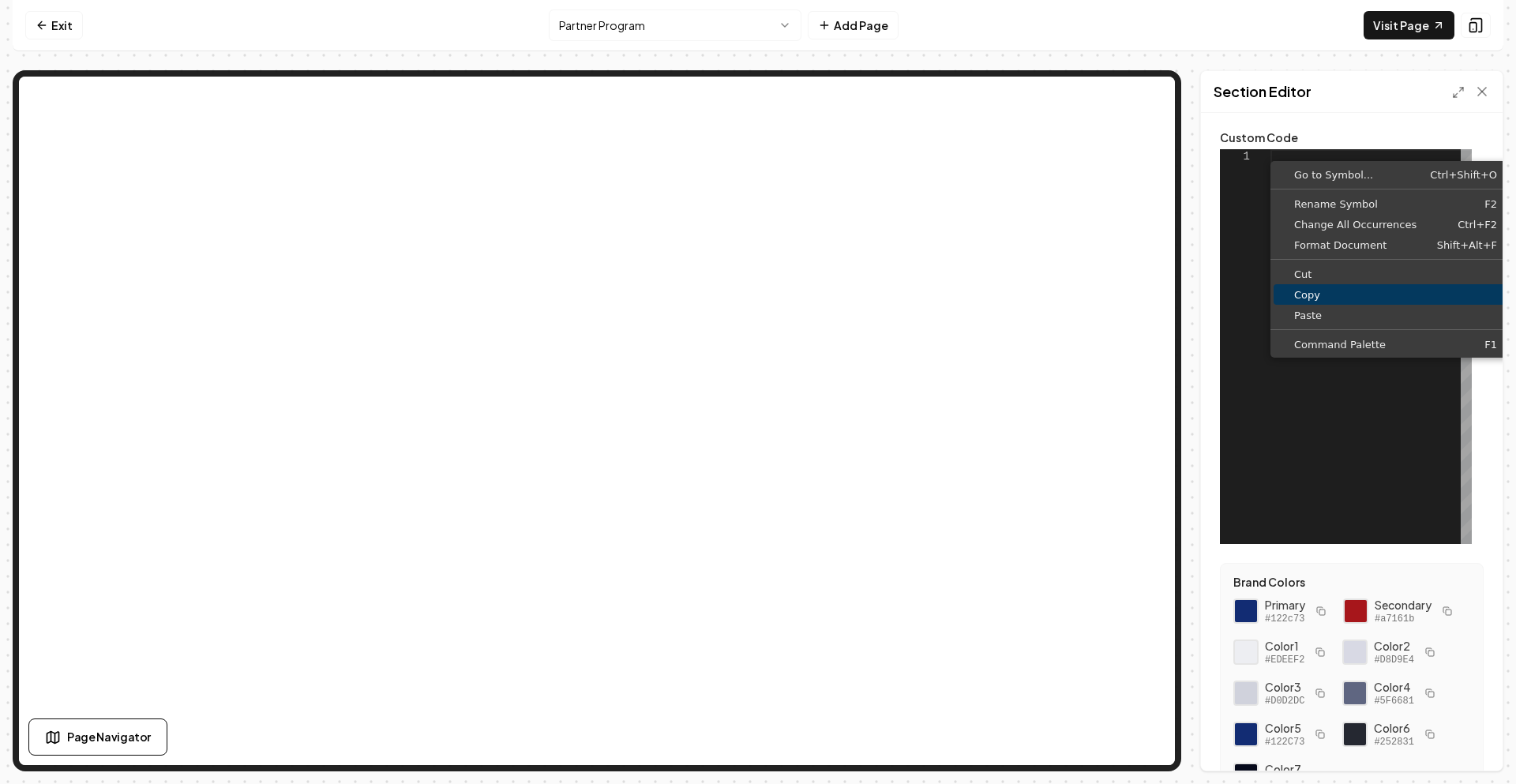
click at [1318, 303] on link "Copy" at bounding box center [1395, 294] width 244 height 20
click at [1327, 311] on span "Paste" at bounding box center [1404, 314] width 244 height 10
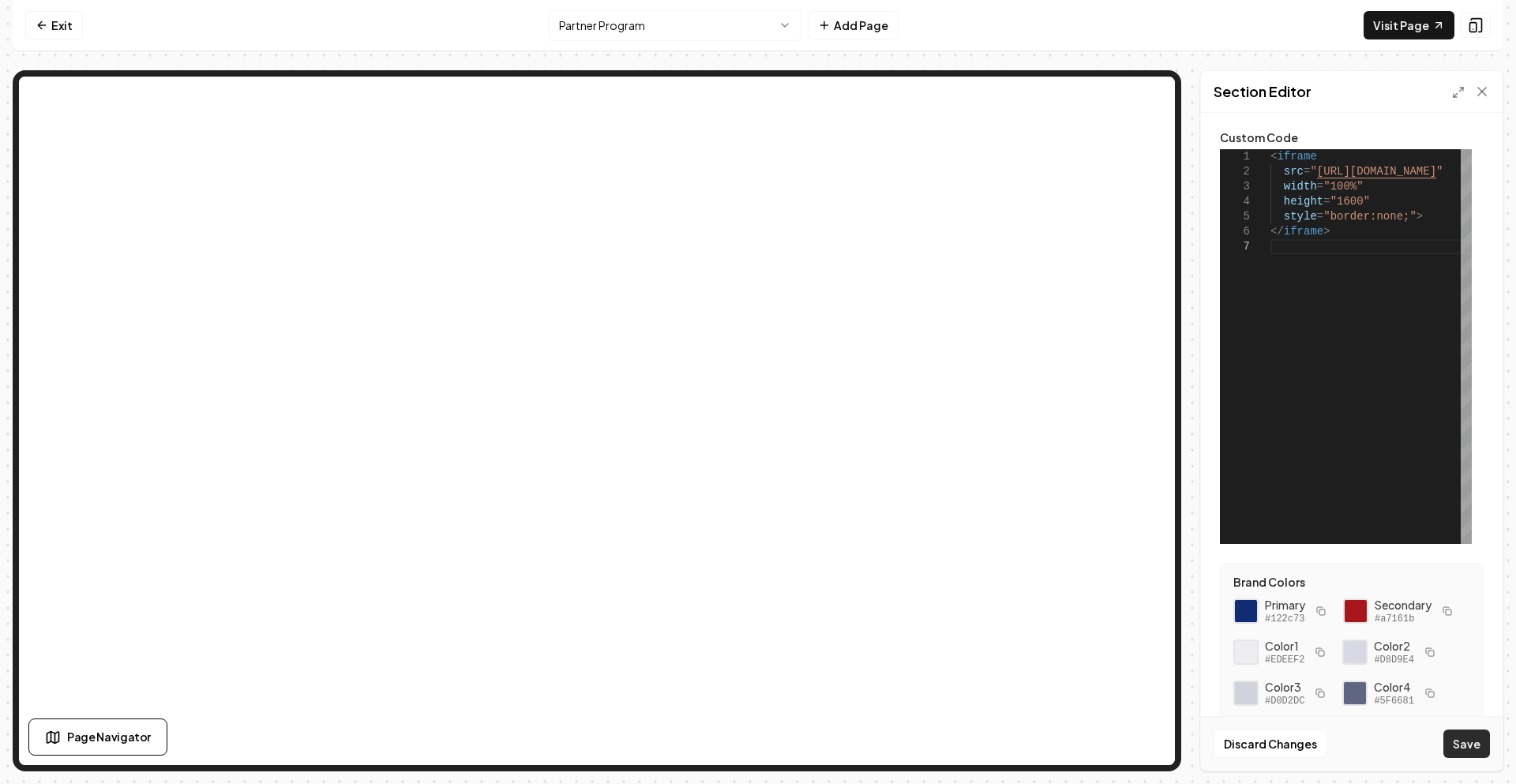
click at [1454, 746] on button "Save" at bounding box center [1466, 743] width 46 height 29
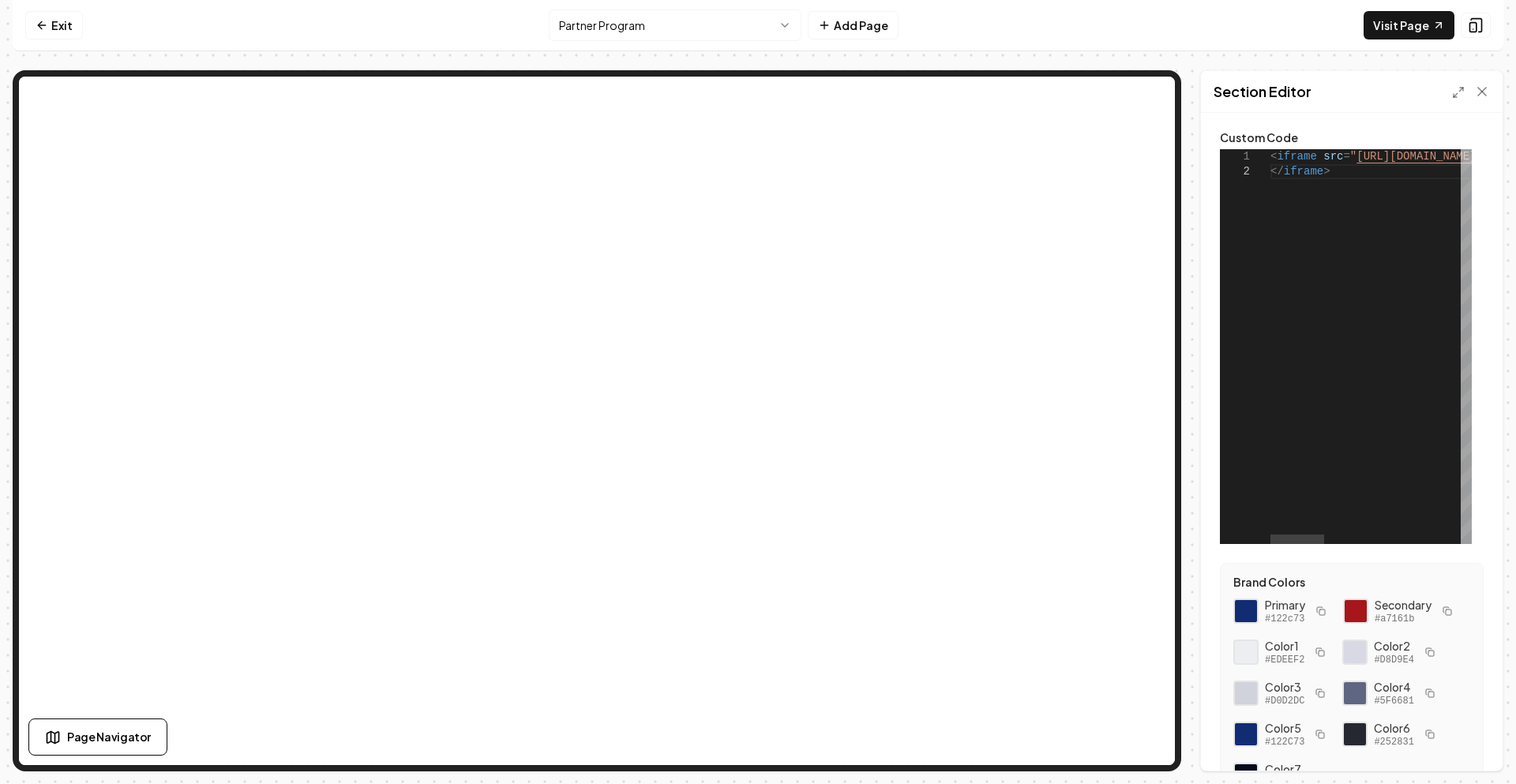
click at [1464, 147] on div "**********" at bounding box center [1351, 337] width 264 height 412
drag, startPoint x: 1327, startPoint y: 178, endPoint x: 1255, endPoint y: 146, distance: 78.8
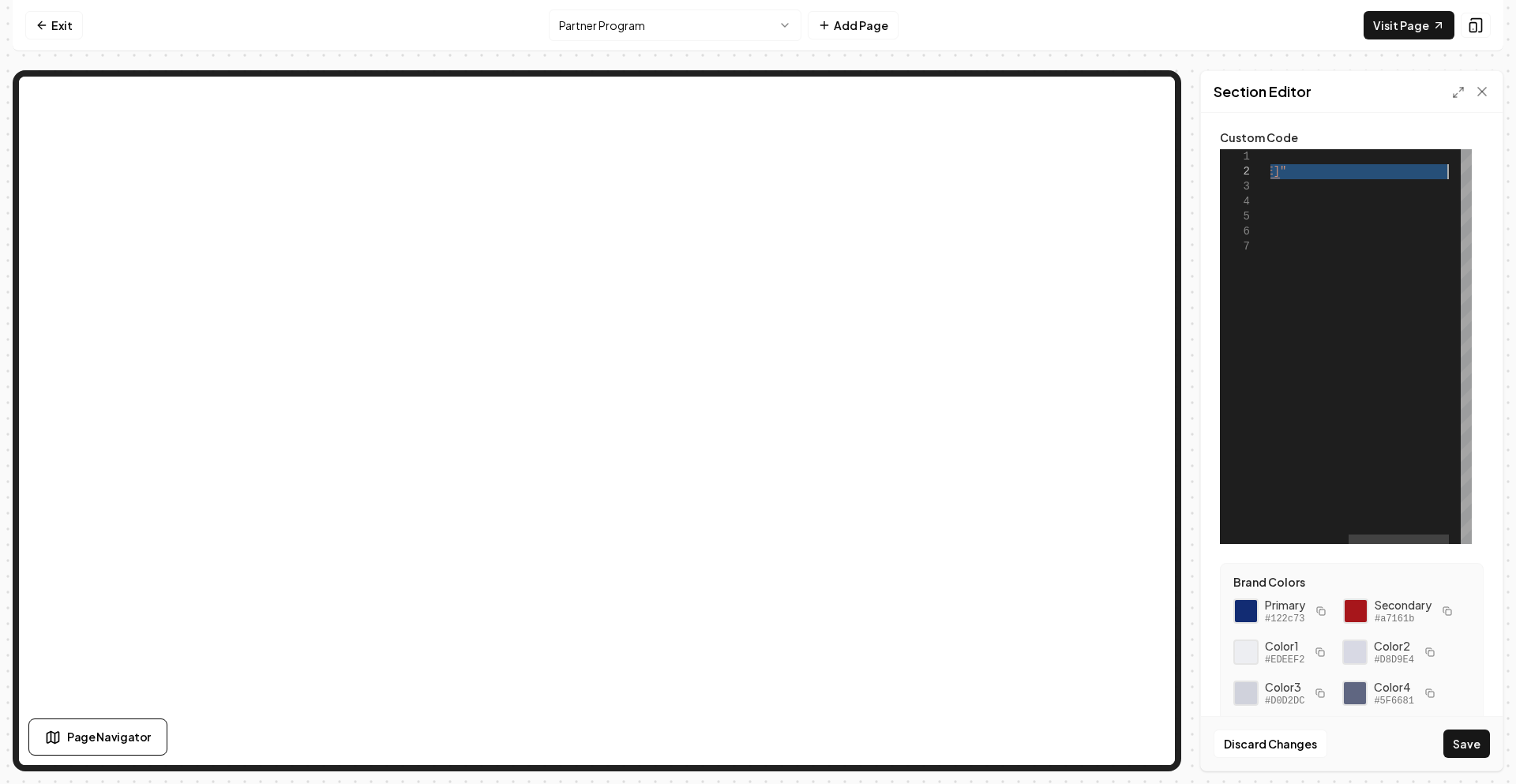
drag, startPoint x: 1311, startPoint y: 172, endPoint x: 1447, endPoint y: 173, distance: 136.0
click at [1447, 173] on div "< iframe src = " https://partnerprogramclearcoastr.my.canva.site/ " width = "10…" at bounding box center [1305, 346] width 382 height 394
type textarea "**********"
click at [1462, 736] on button "Save" at bounding box center [1466, 743] width 46 height 29
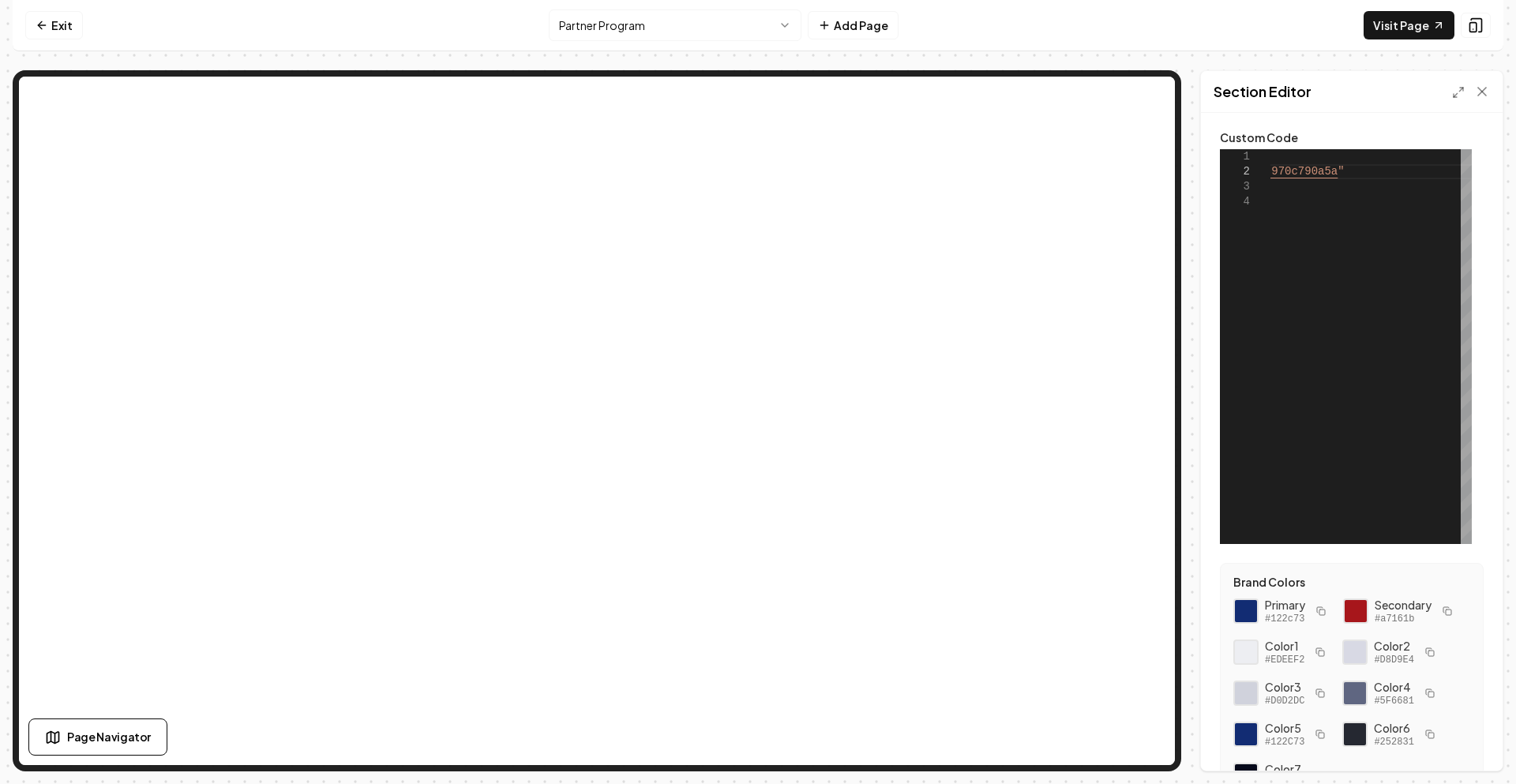
click at [54, 40] on nav "Exit Partner Program Add Page Visit Page" at bounding box center [758, 25] width 1491 height 51
click at [50, 31] on link "Exit" at bounding box center [54, 25] width 57 height 29
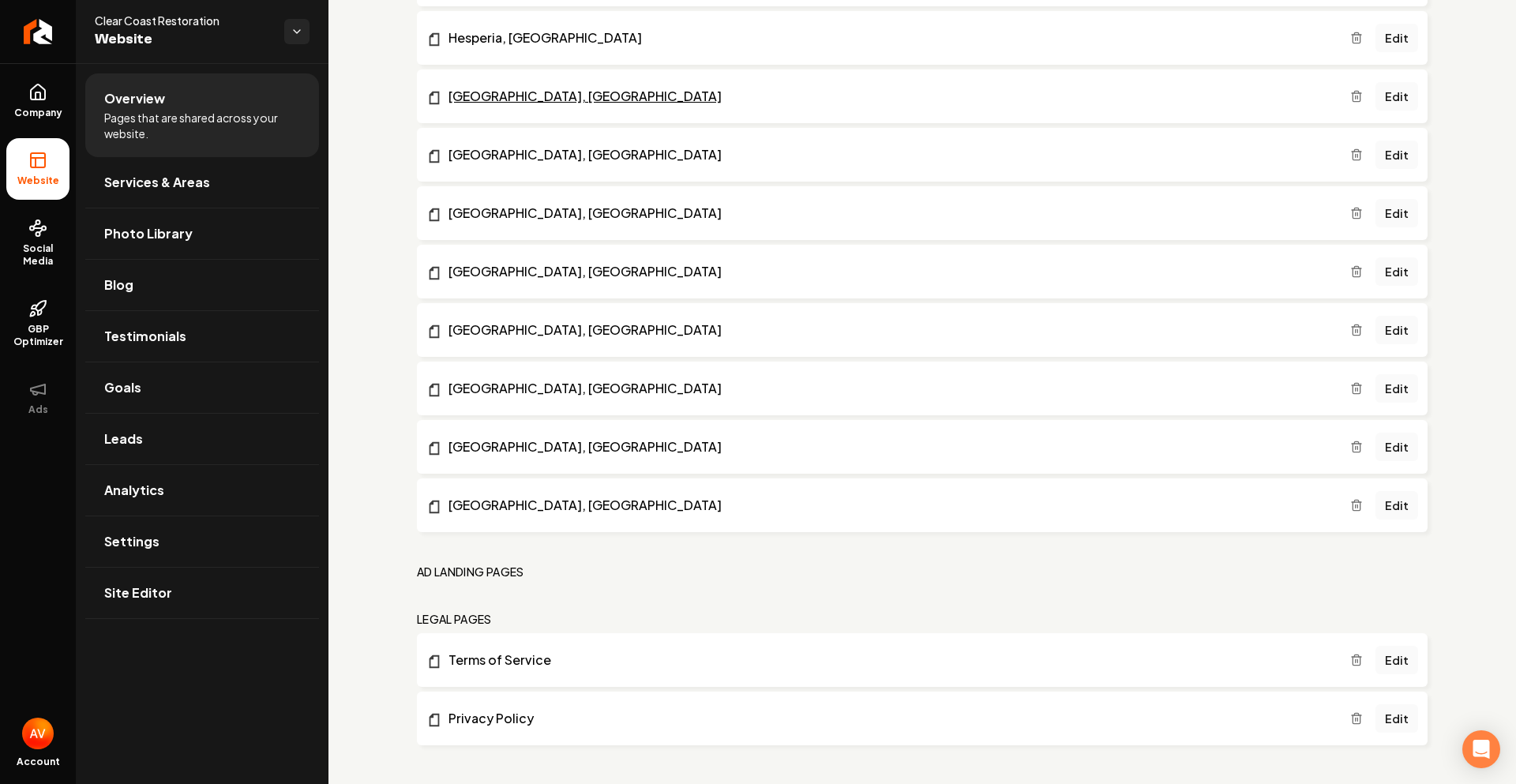
scroll to position [2152, 0]
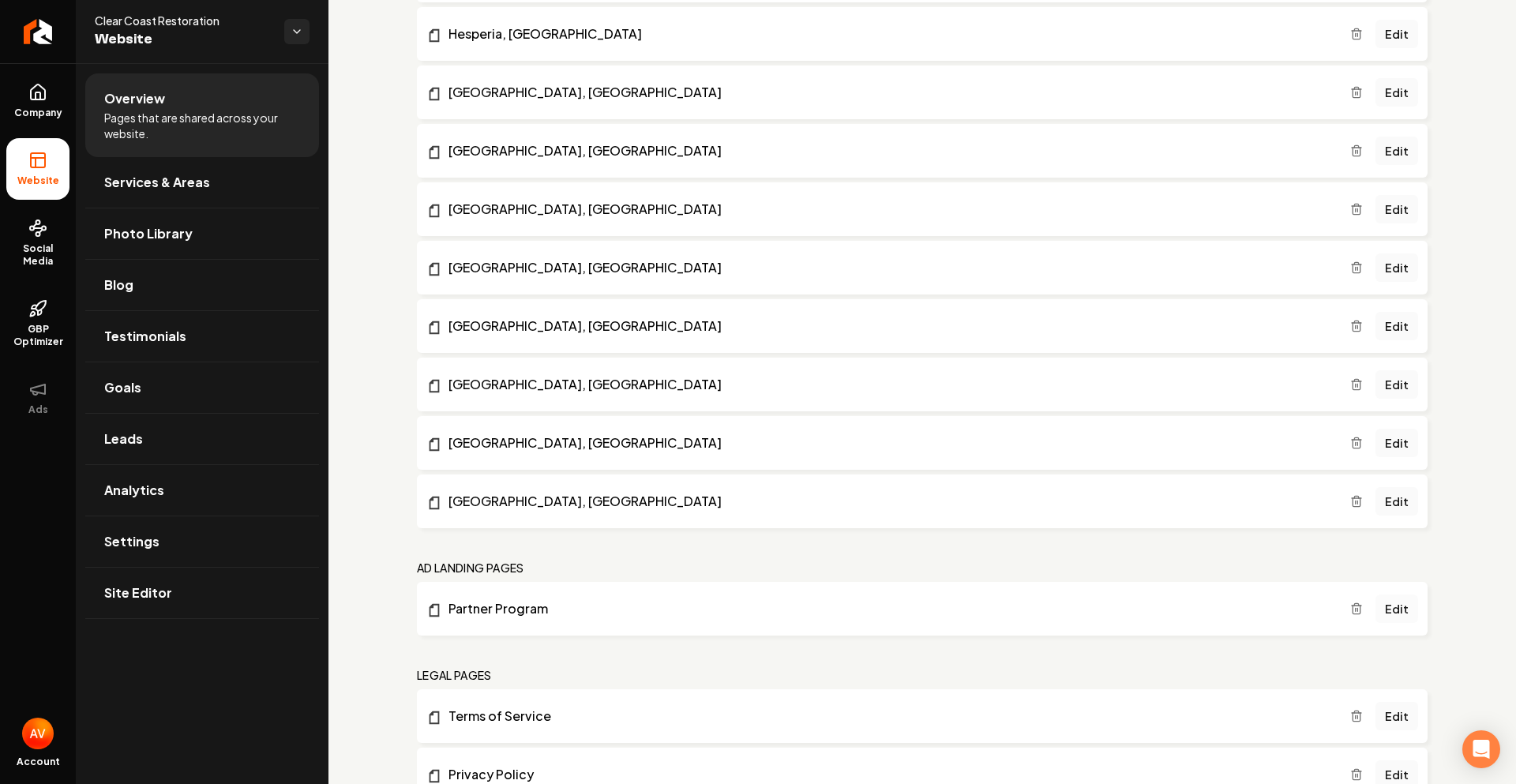
click at [1397, 611] on link "Edit" at bounding box center [1397, 608] width 43 height 29
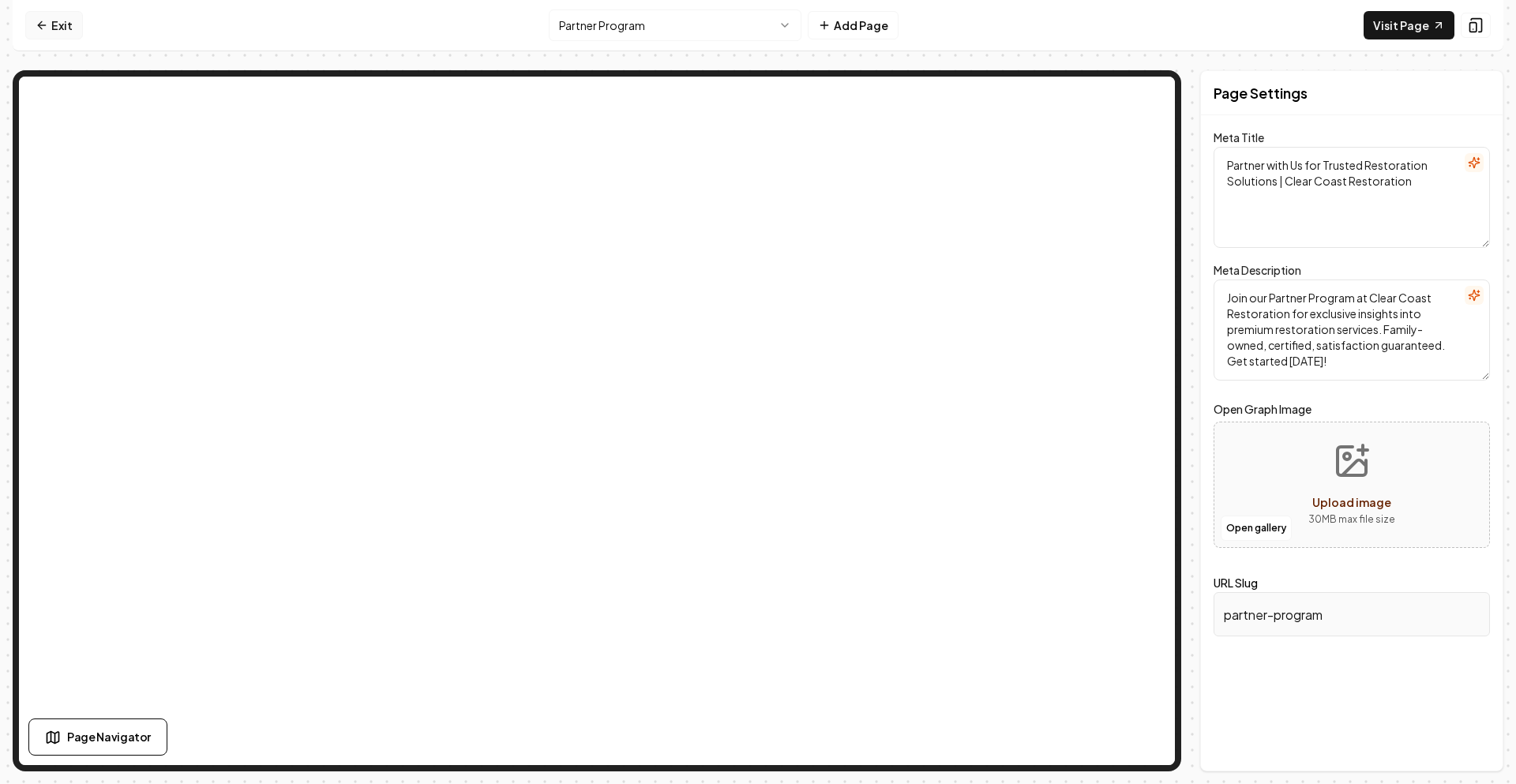
click at [37, 19] on icon at bounding box center [42, 25] width 13 height 13
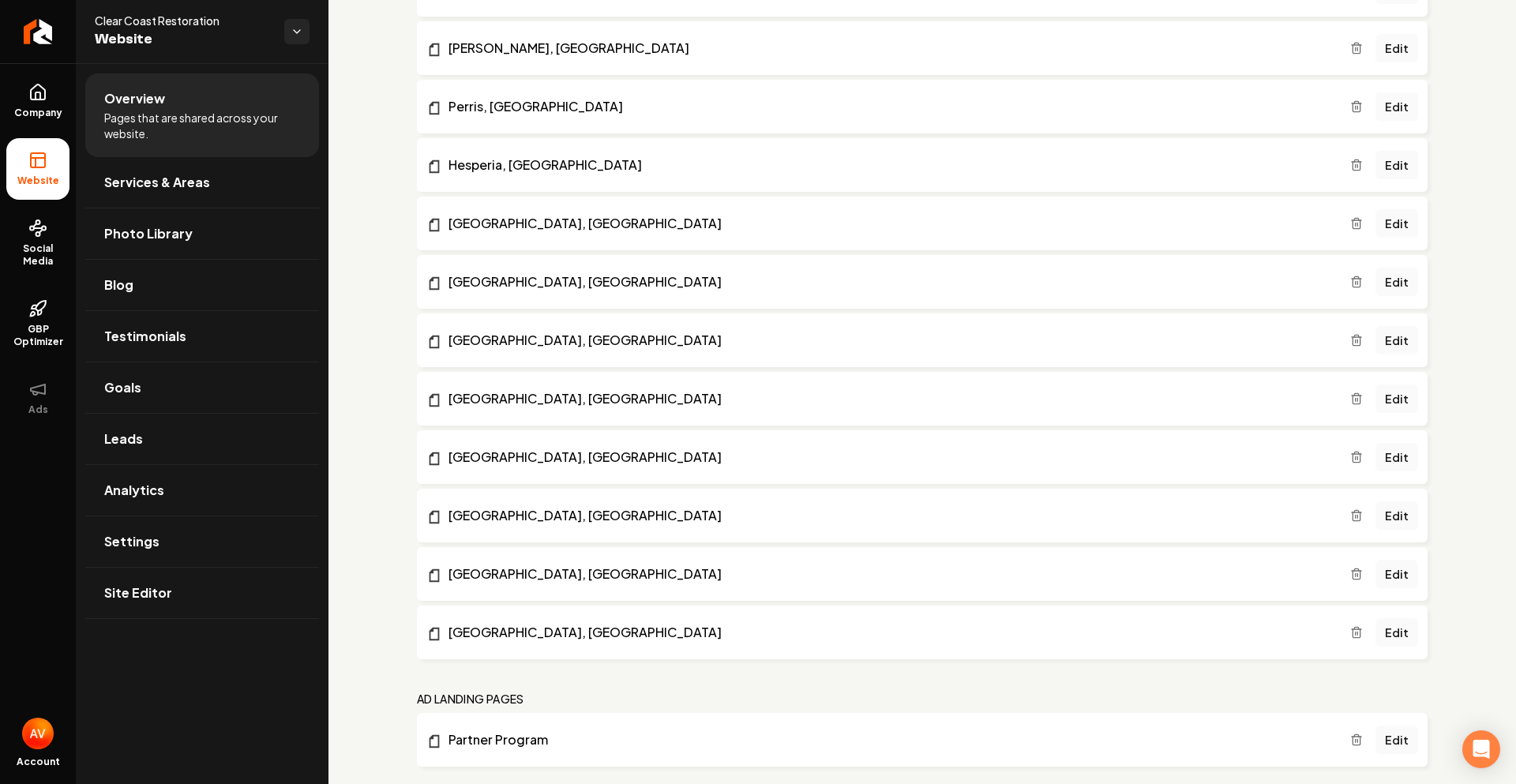
scroll to position [2212, 0]
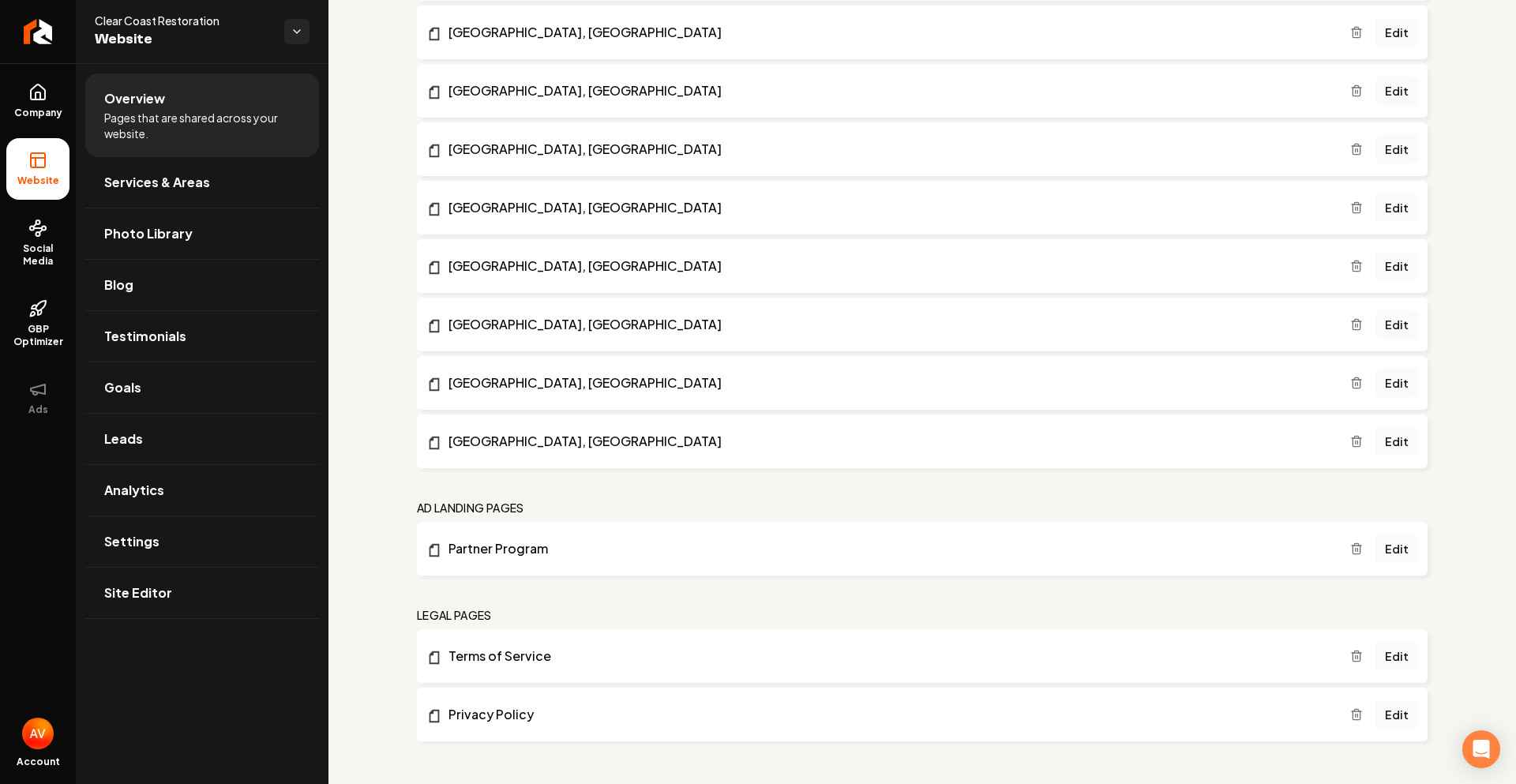
click at [1354, 543] on icon "Main content area" at bounding box center [1356, 544] width 4 height 3
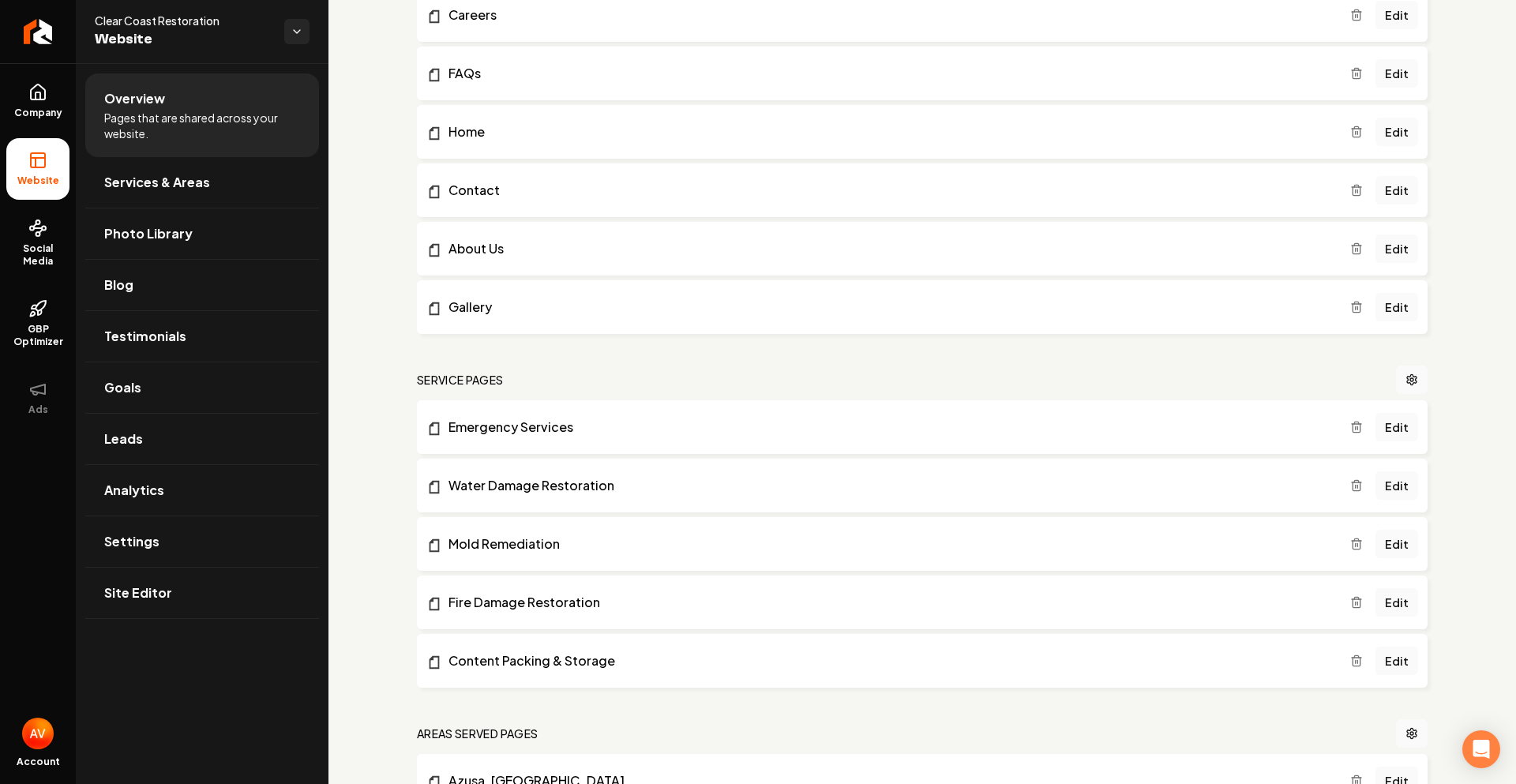
scroll to position [100, 0]
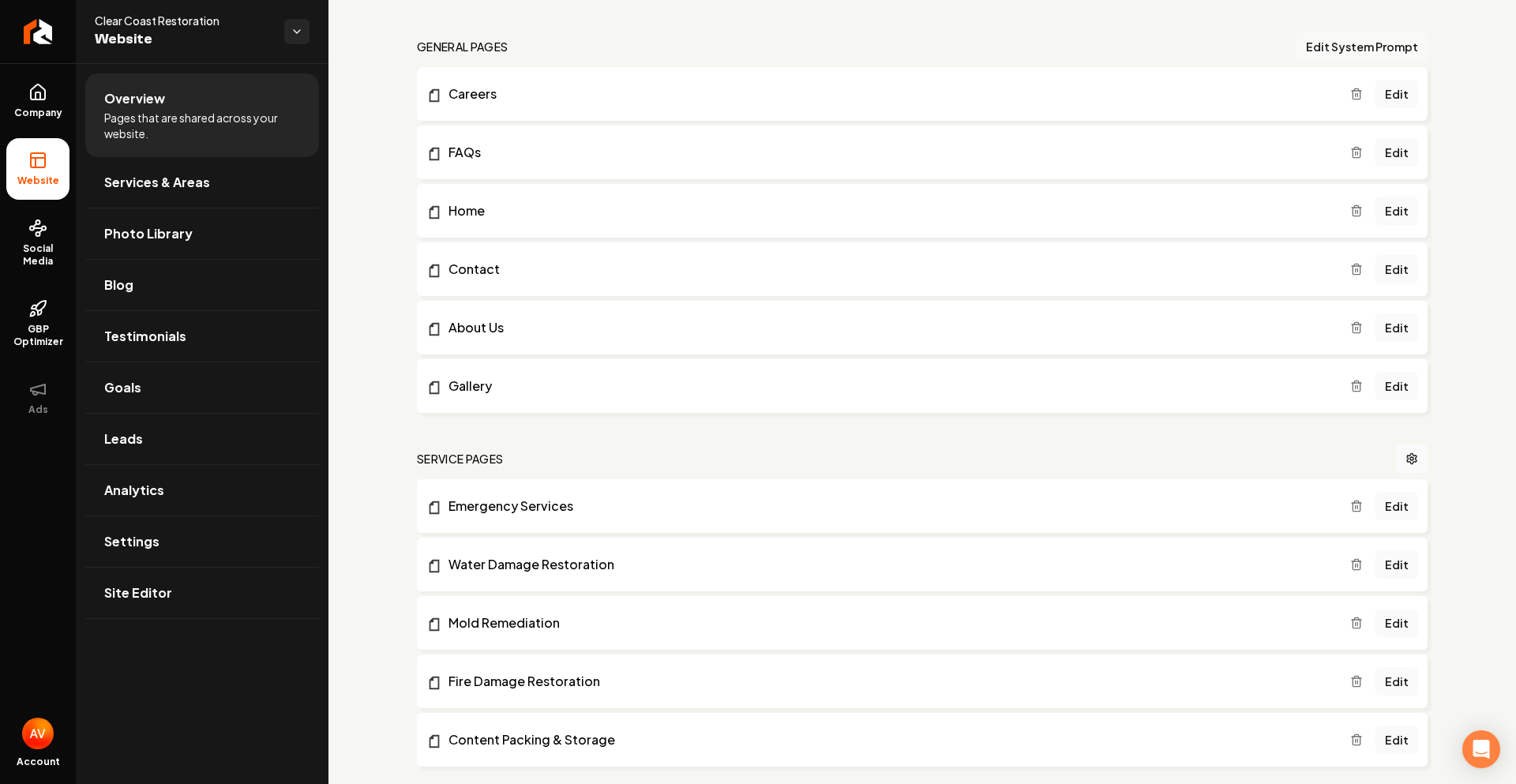
click at [1311, 50] on button "Edit System Prompt" at bounding box center [1362, 46] width 132 height 29
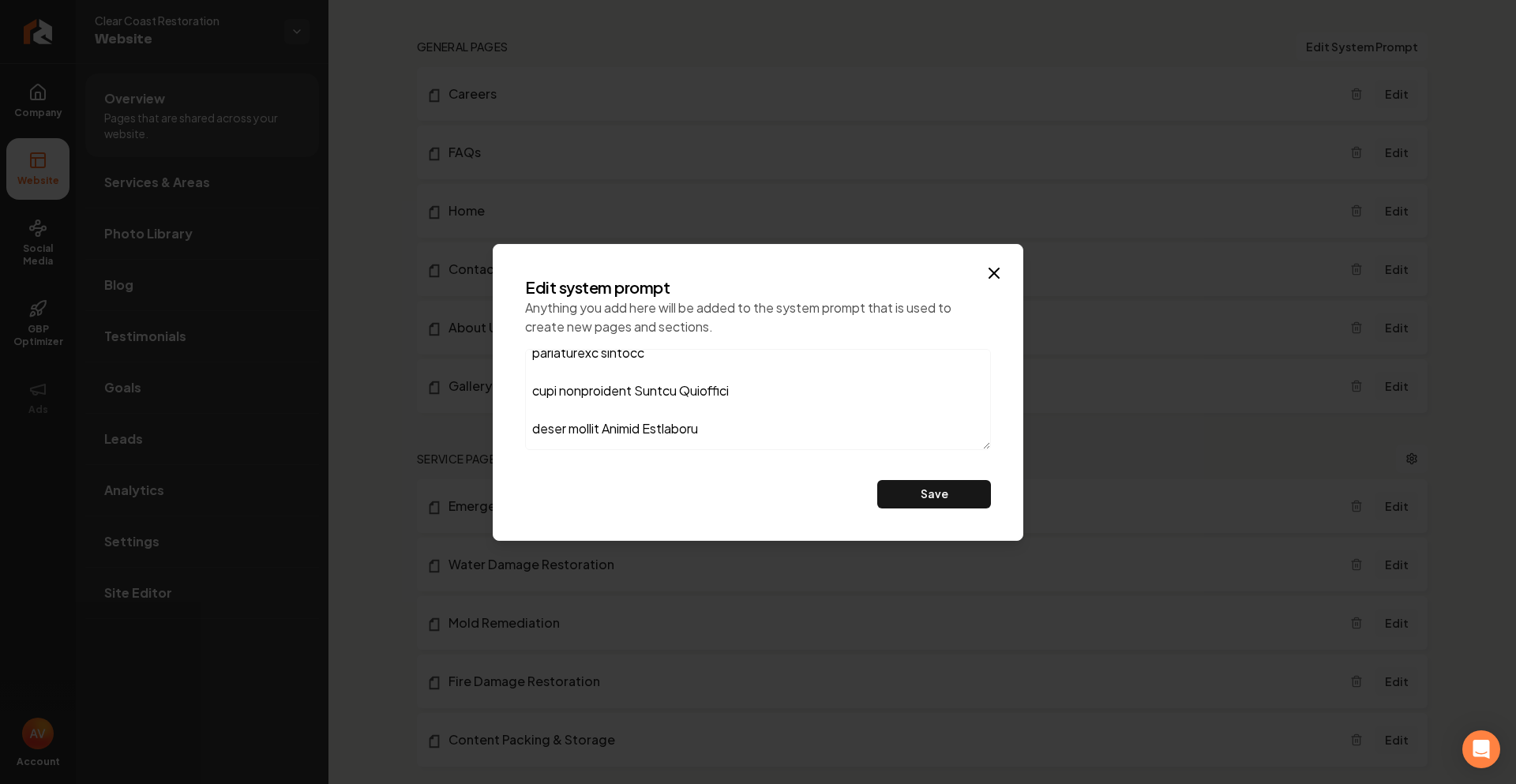
scroll to position [1657, 0]
click at [986, 270] on icon "button" at bounding box center [994, 273] width 19 height 19
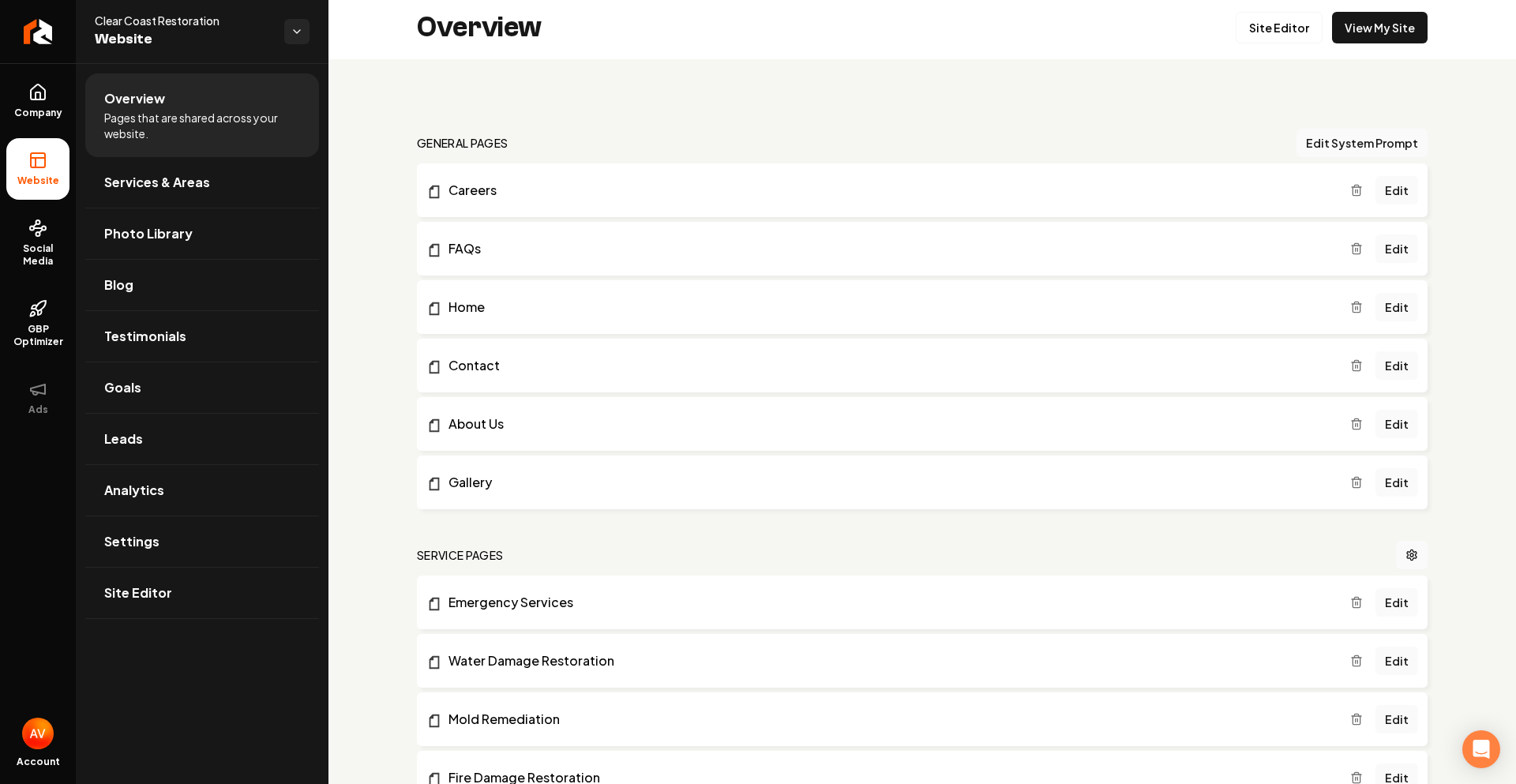
scroll to position [0, 0]
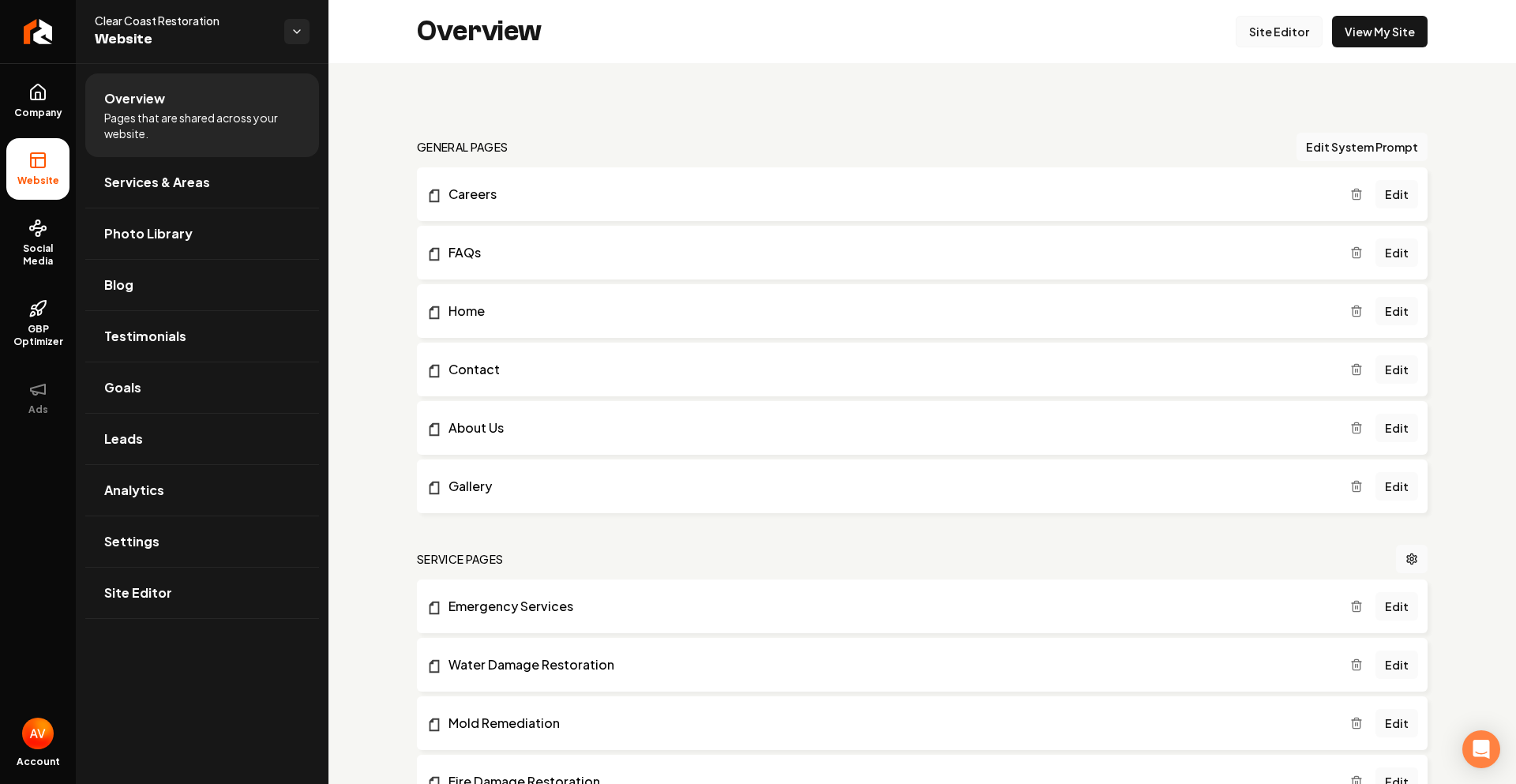
click at [1281, 44] on link "Site Editor" at bounding box center [1279, 31] width 87 height 31
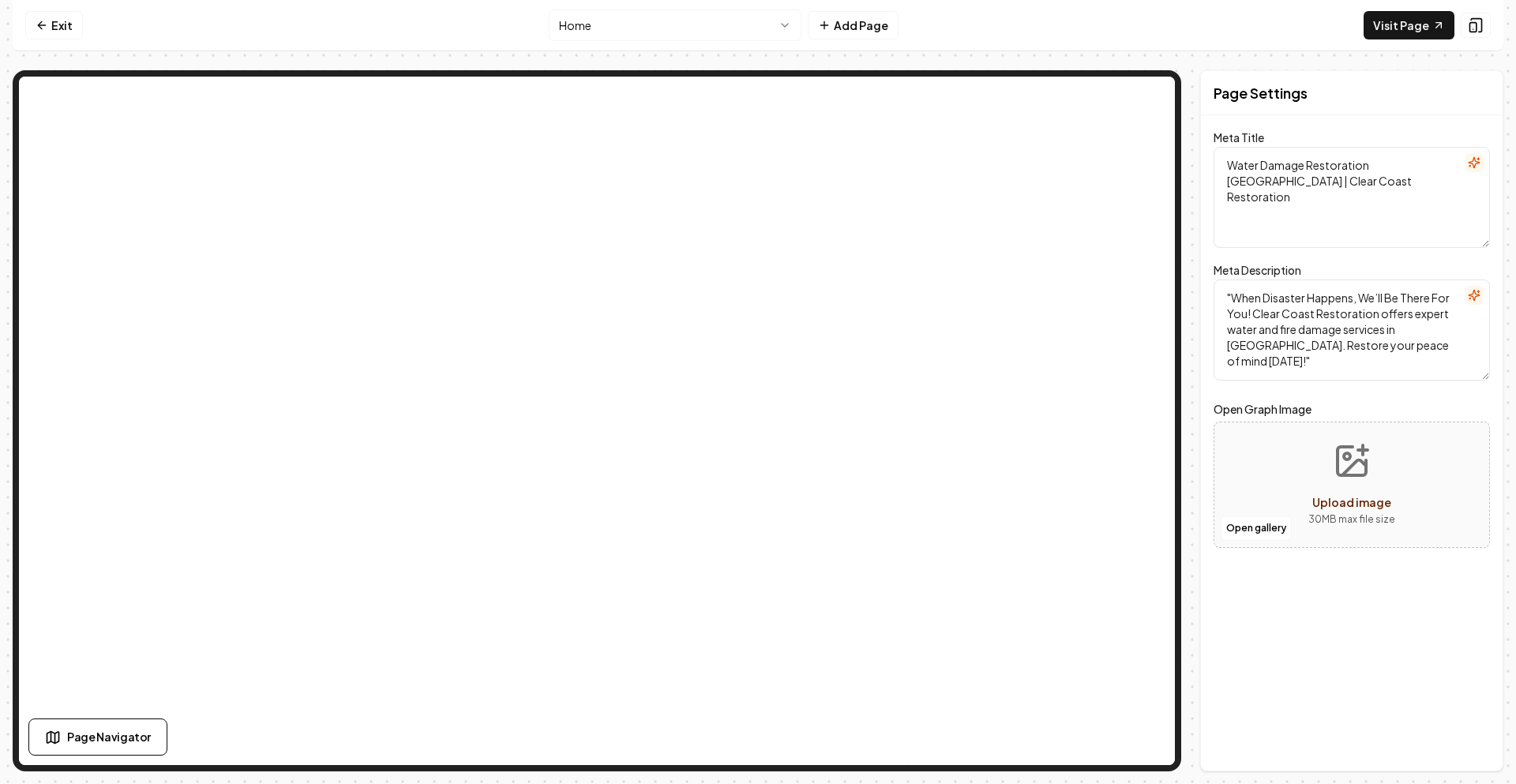
click at [702, 17] on html "Computer Required This feature is only available on a computer. Please switch t…" at bounding box center [758, 392] width 1516 height 784
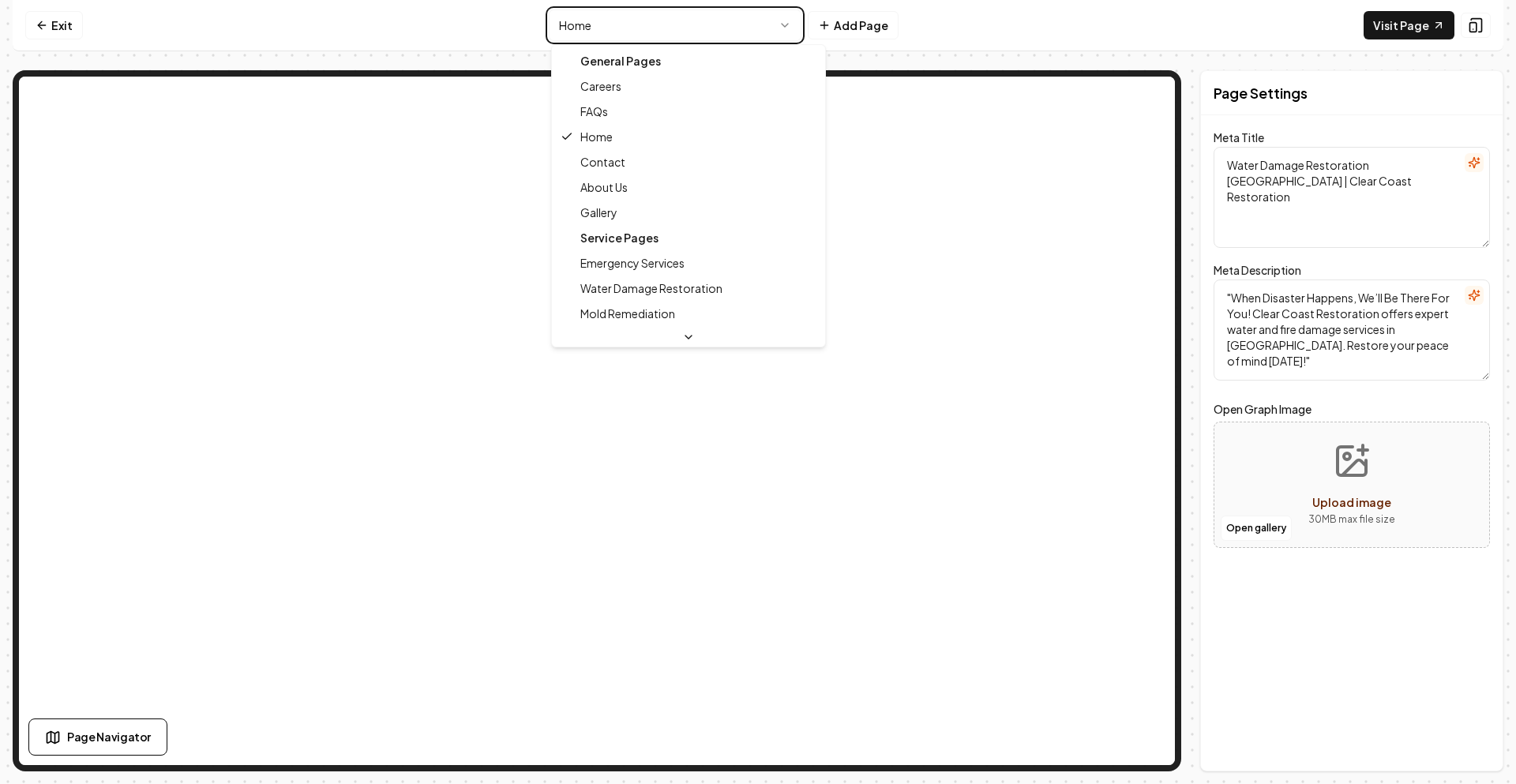
type textarea "Restoration Experts Rancho Cucamonga - Clear Coast Restoration"
type textarea "“When Disaster Happens, We’ll Be There For You.” Clear Coast Restoration offers…"
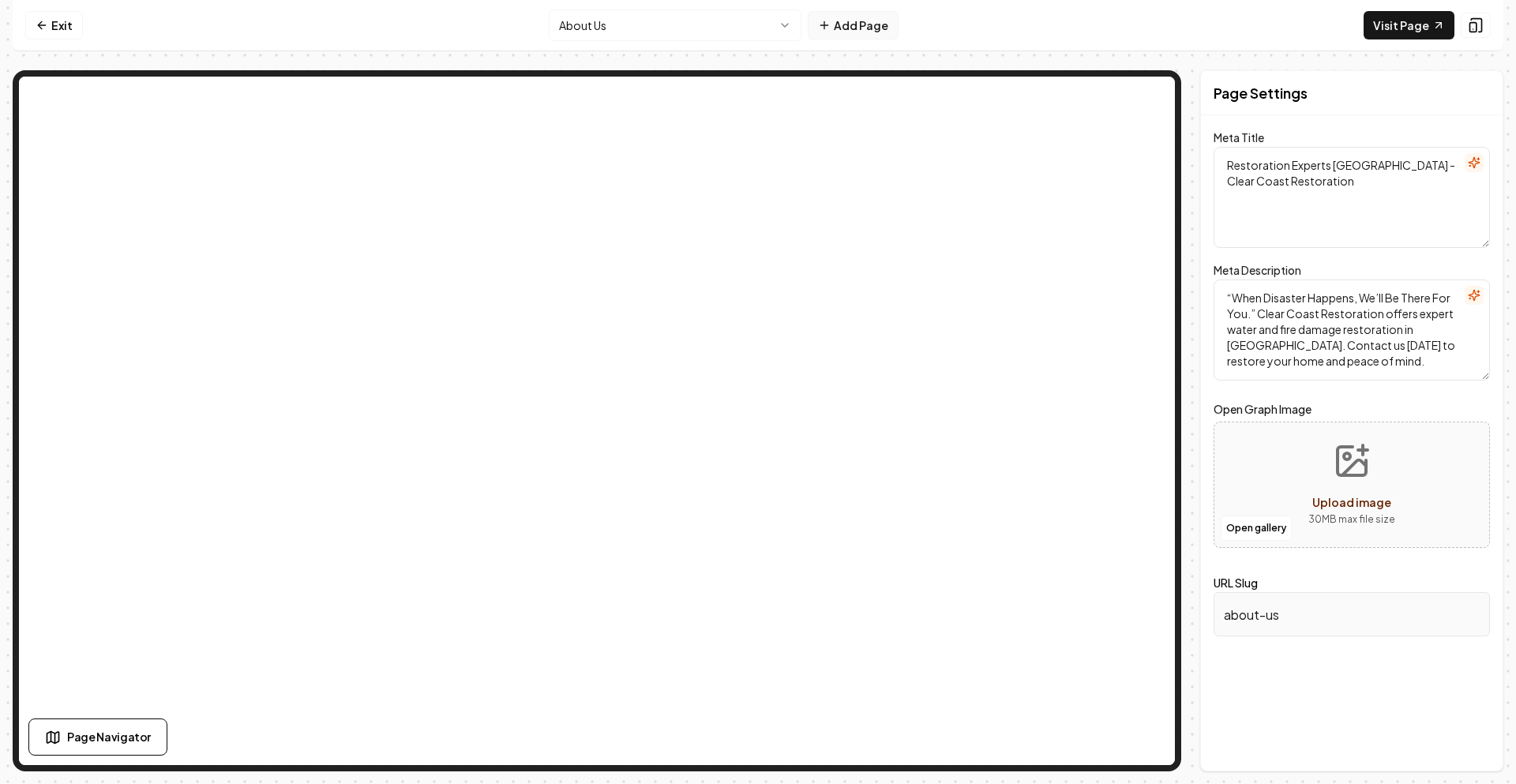
click at [831, 33] on button "Add Page" at bounding box center [853, 25] width 91 height 29
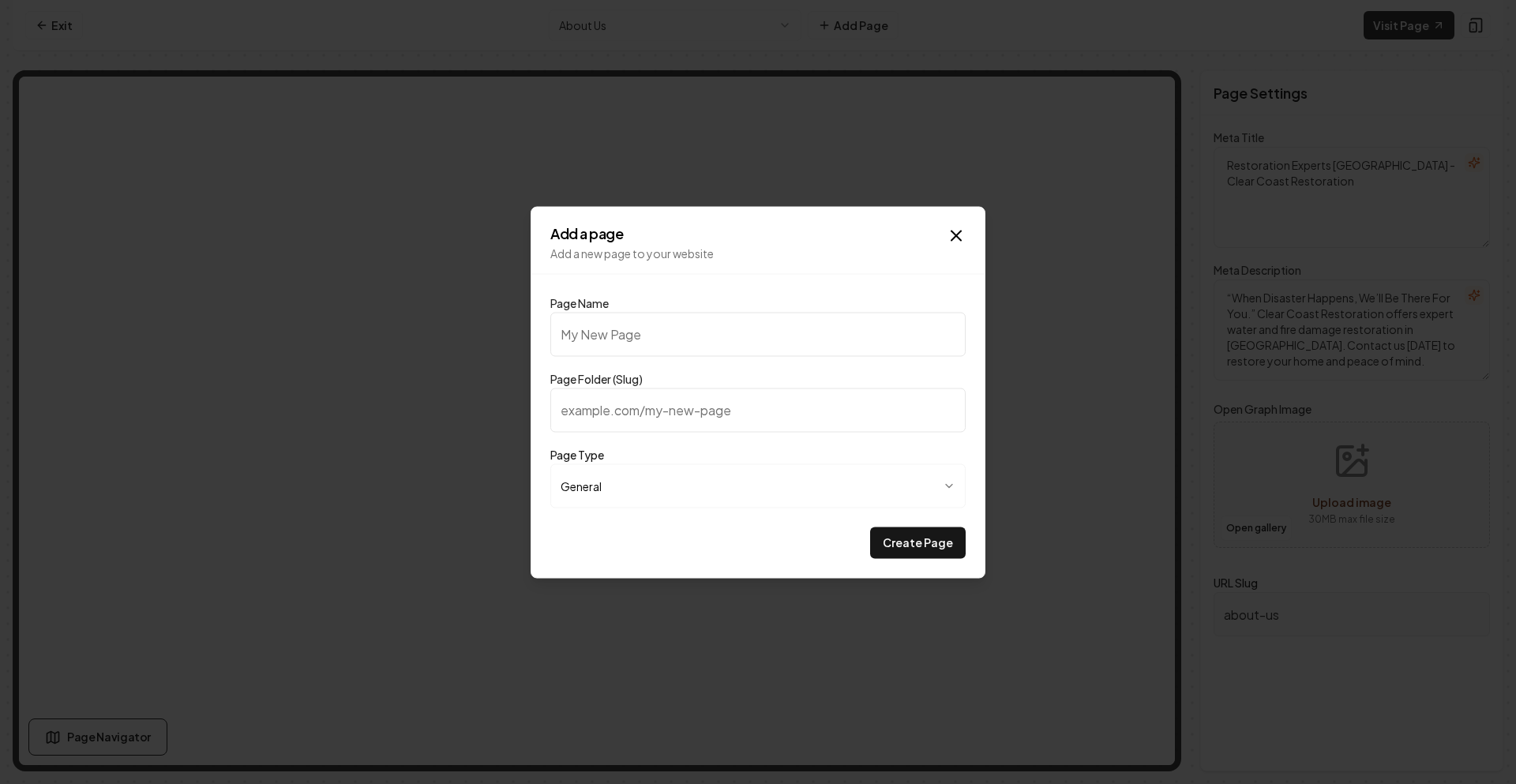
type input "P"
type input "p"
type input "Pa"
type input "pa"
type input "Par"
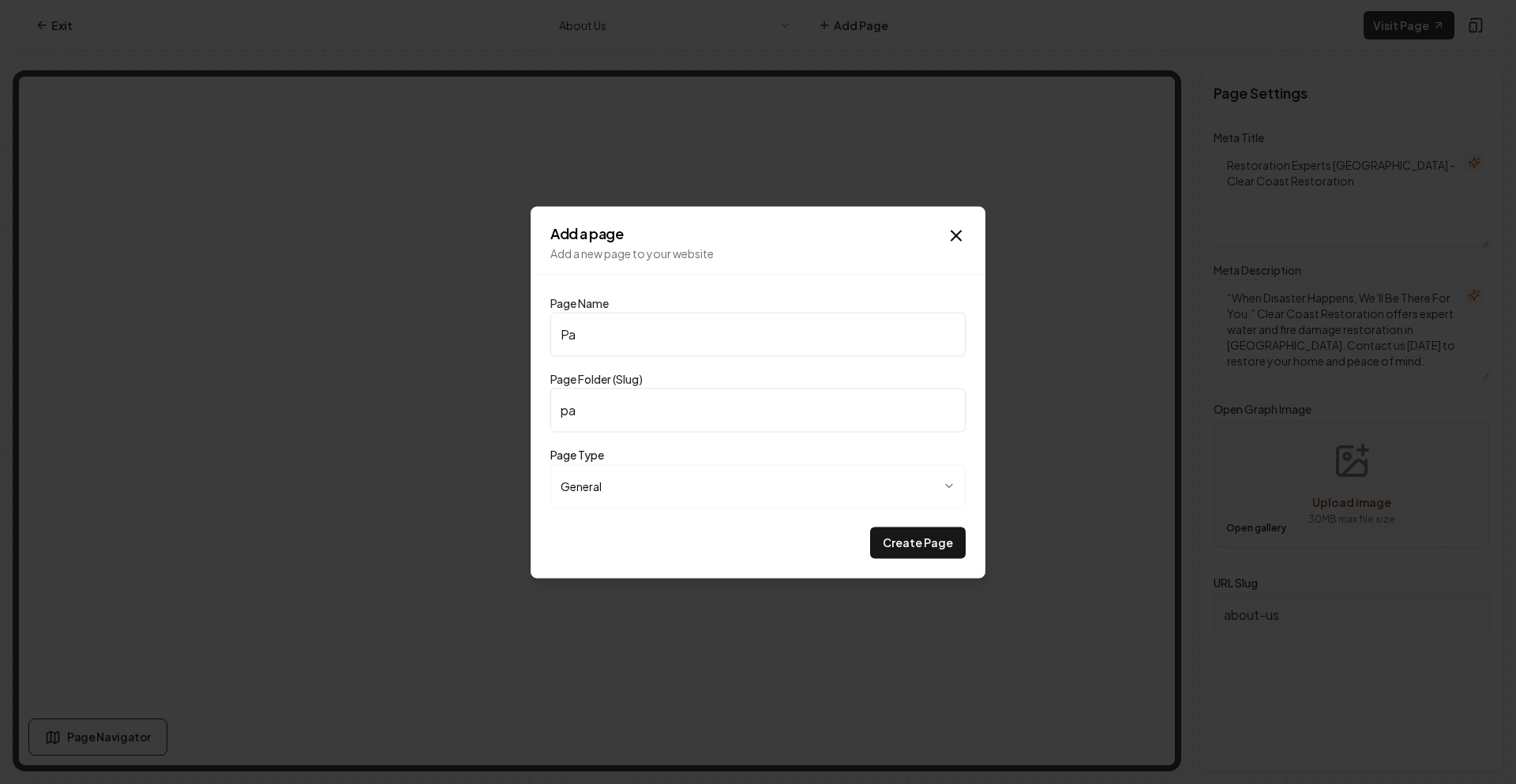
type input "par"
type input "Part"
type input "part"
type input "Partn"
type input "partn"
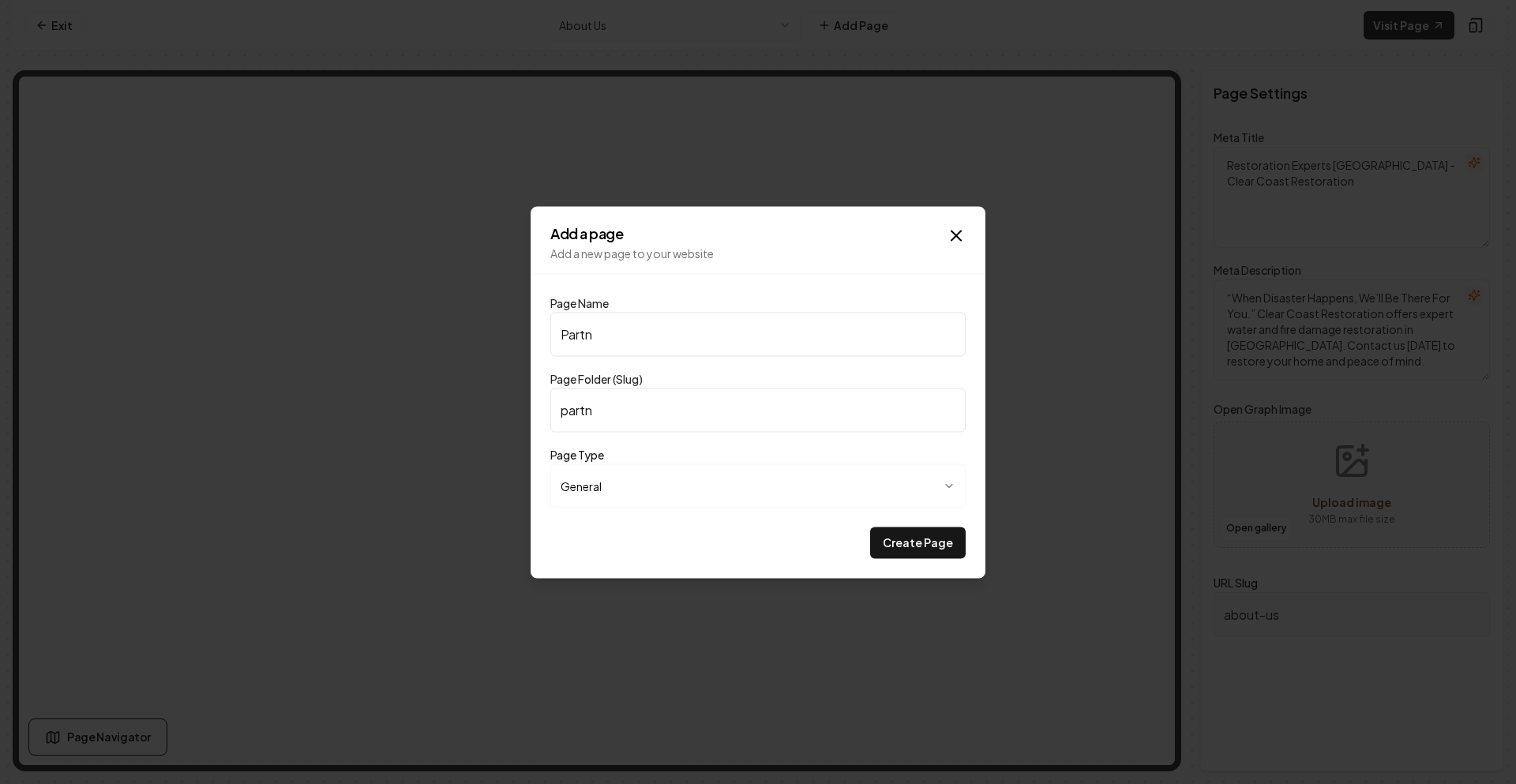
type input "Partne"
type input "partne"
type input "Partner"
type input "partner"
type input "Partner Program"
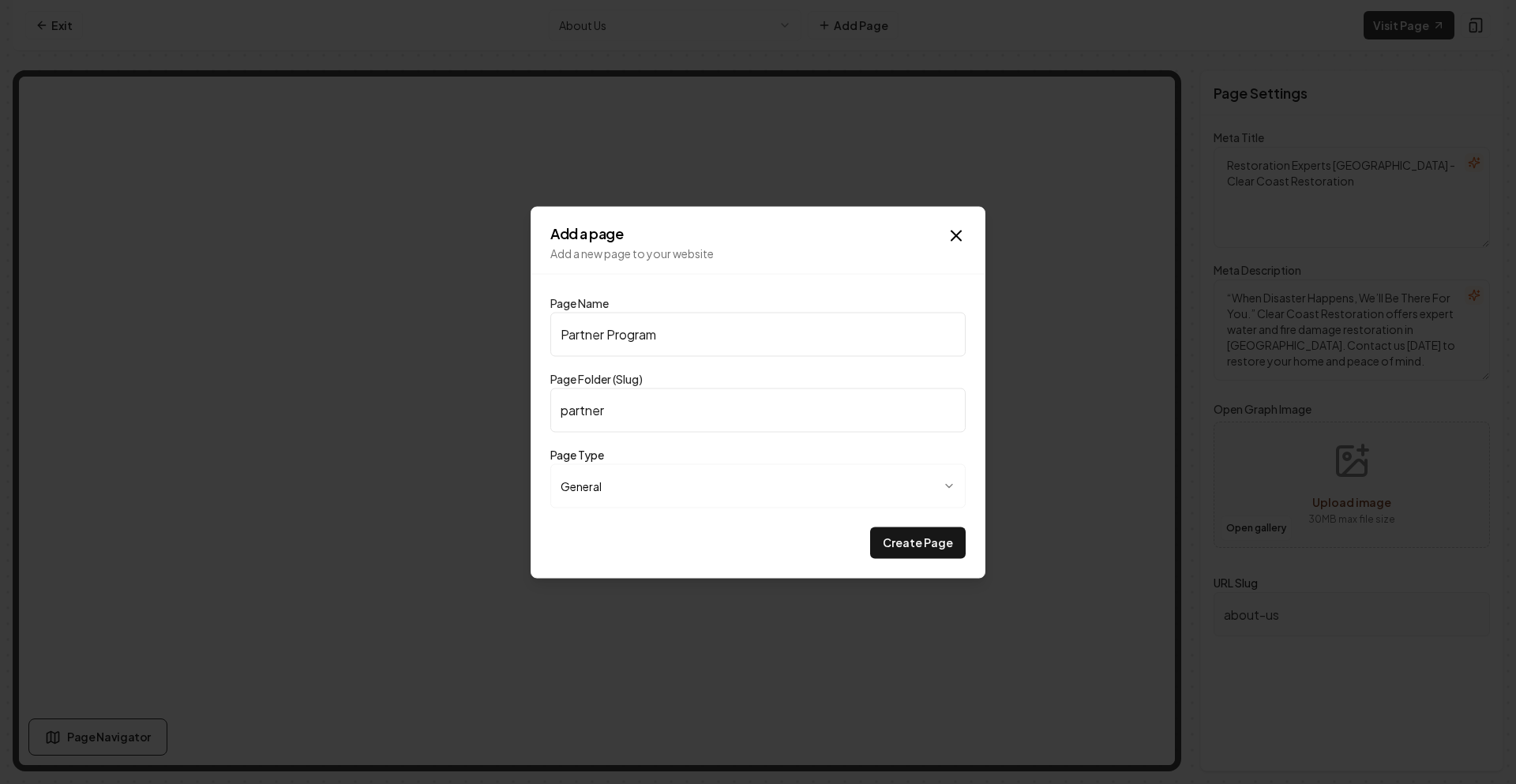
type input "partner-program"
click at [668, 474] on body "**********" at bounding box center [758, 392] width 1516 height 784
click at [637, 462] on div "**********" at bounding box center [758, 476] width 415 height 63
click at [627, 495] on body "**********" at bounding box center [758, 392] width 1516 height 784
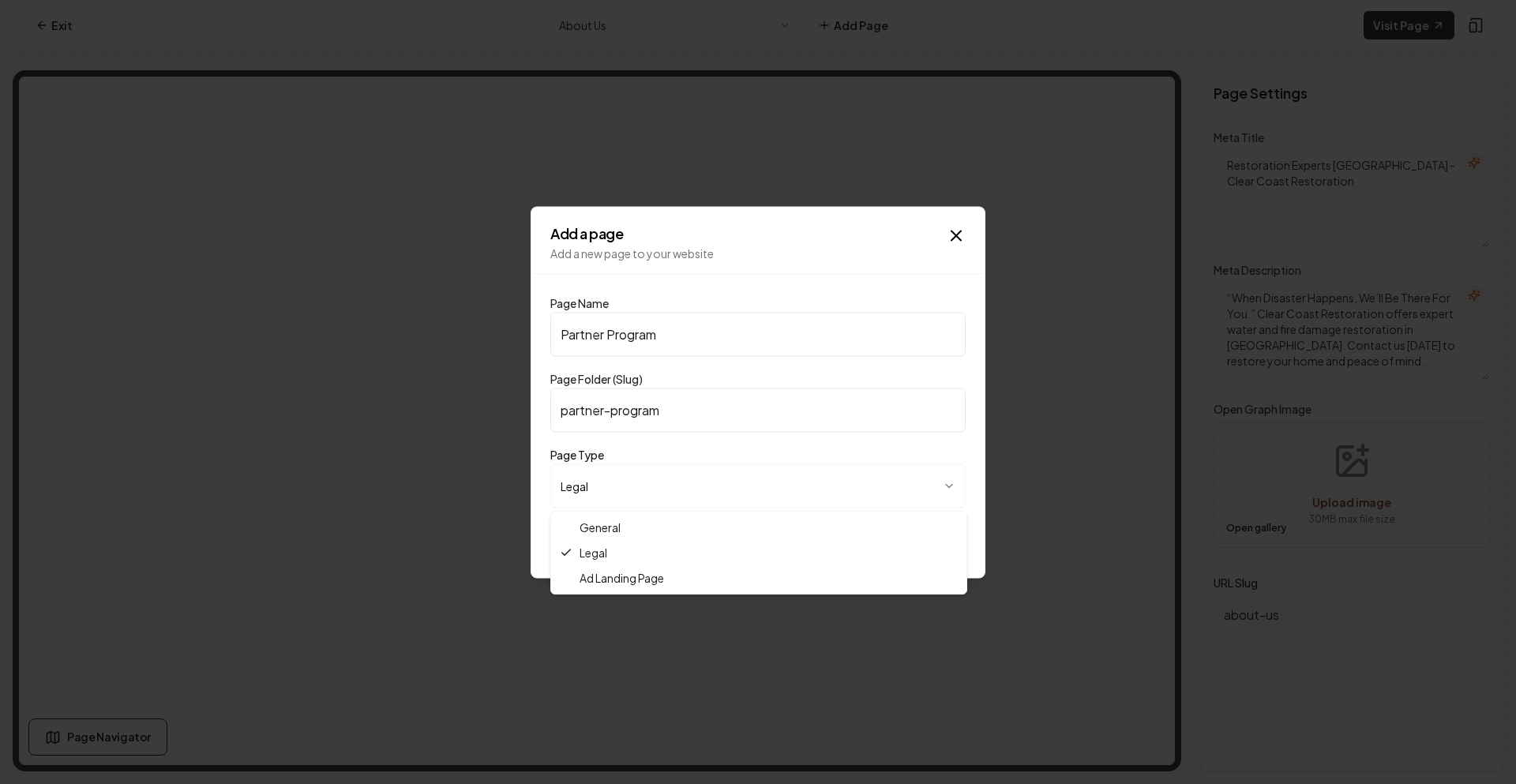
select select "*******"
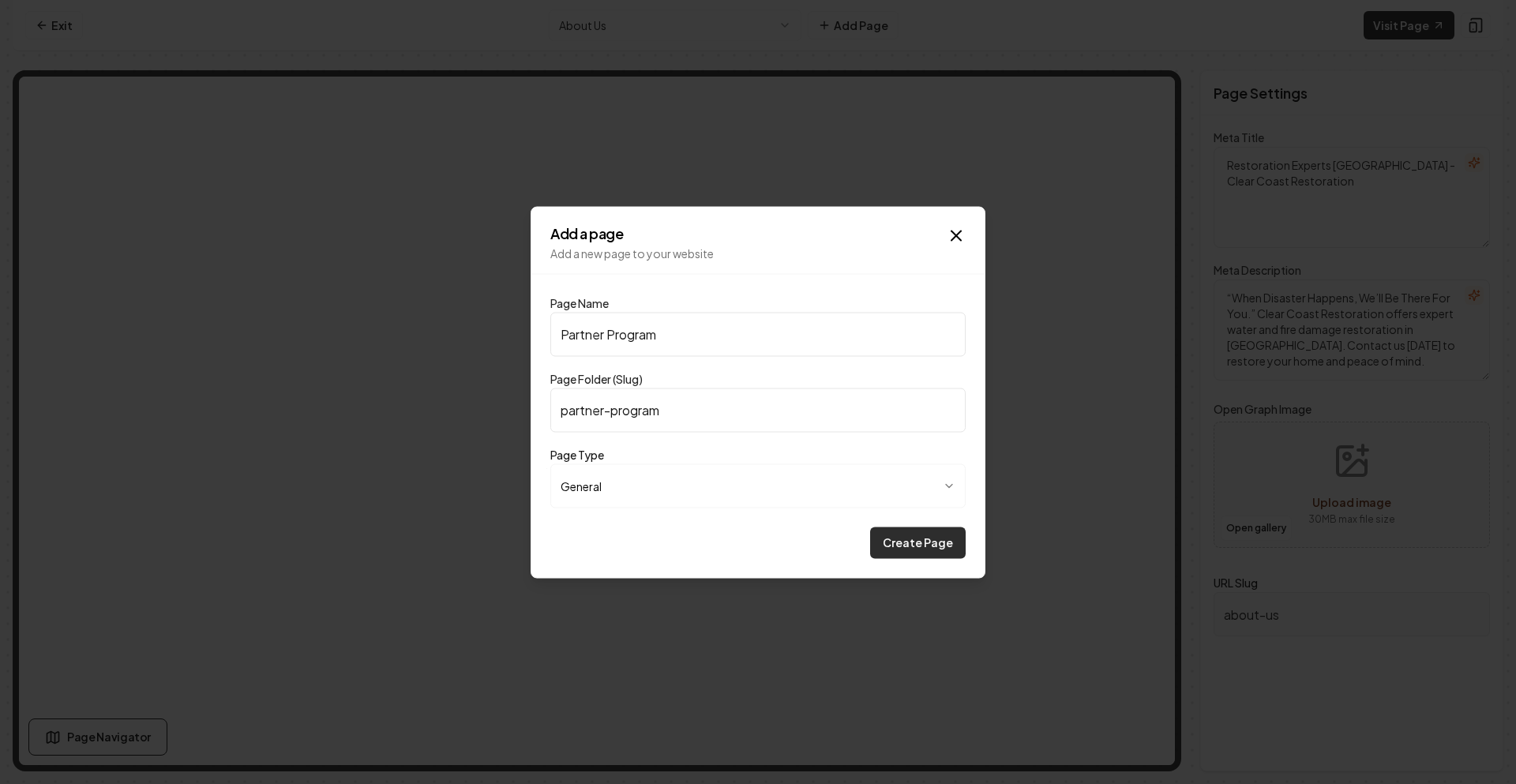
click at [926, 542] on button "Create Page" at bounding box center [917, 542] width 95 height 31
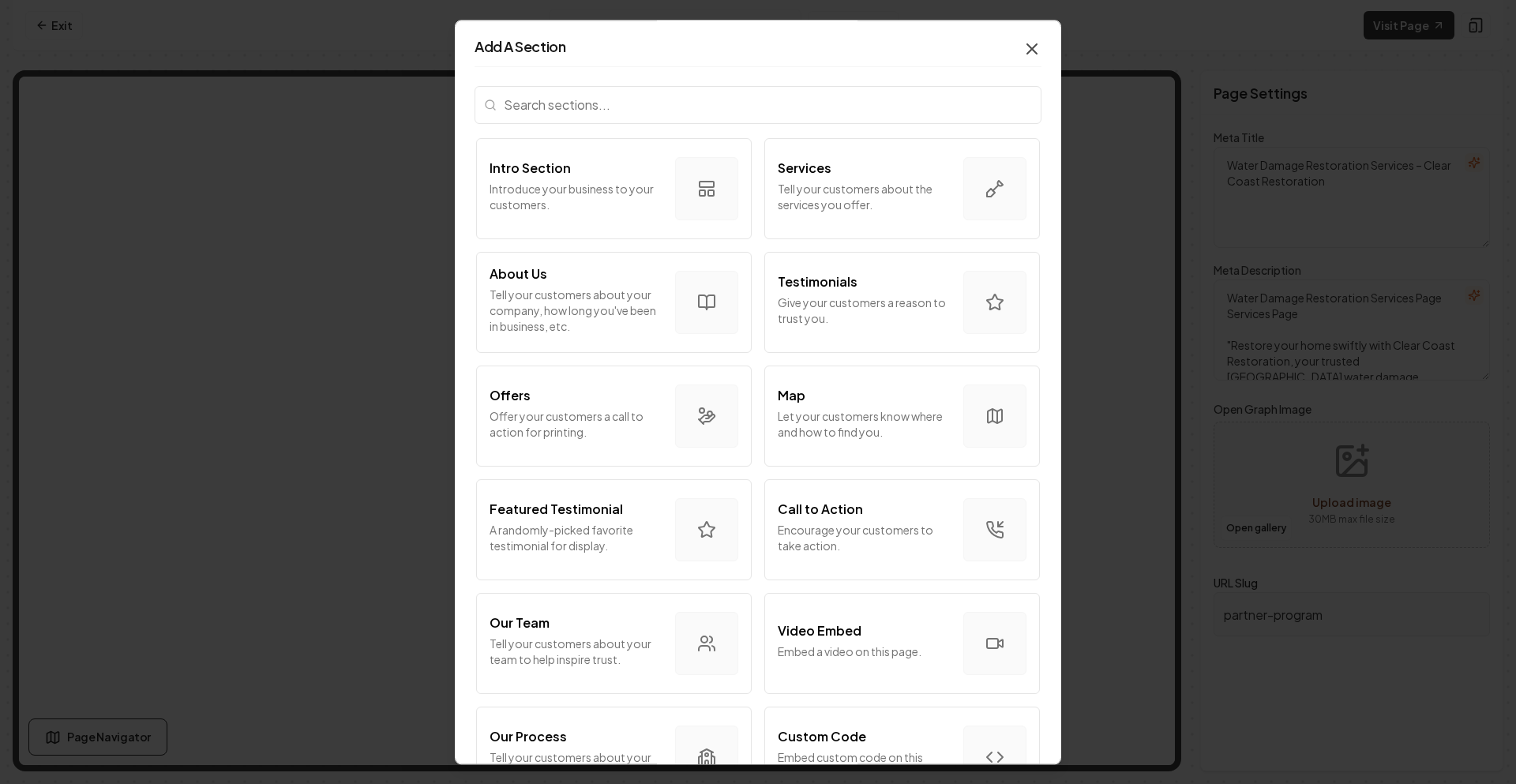
click at [1022, 48] on icon "button" at bounding box center [1032, 49] width 19 height 19
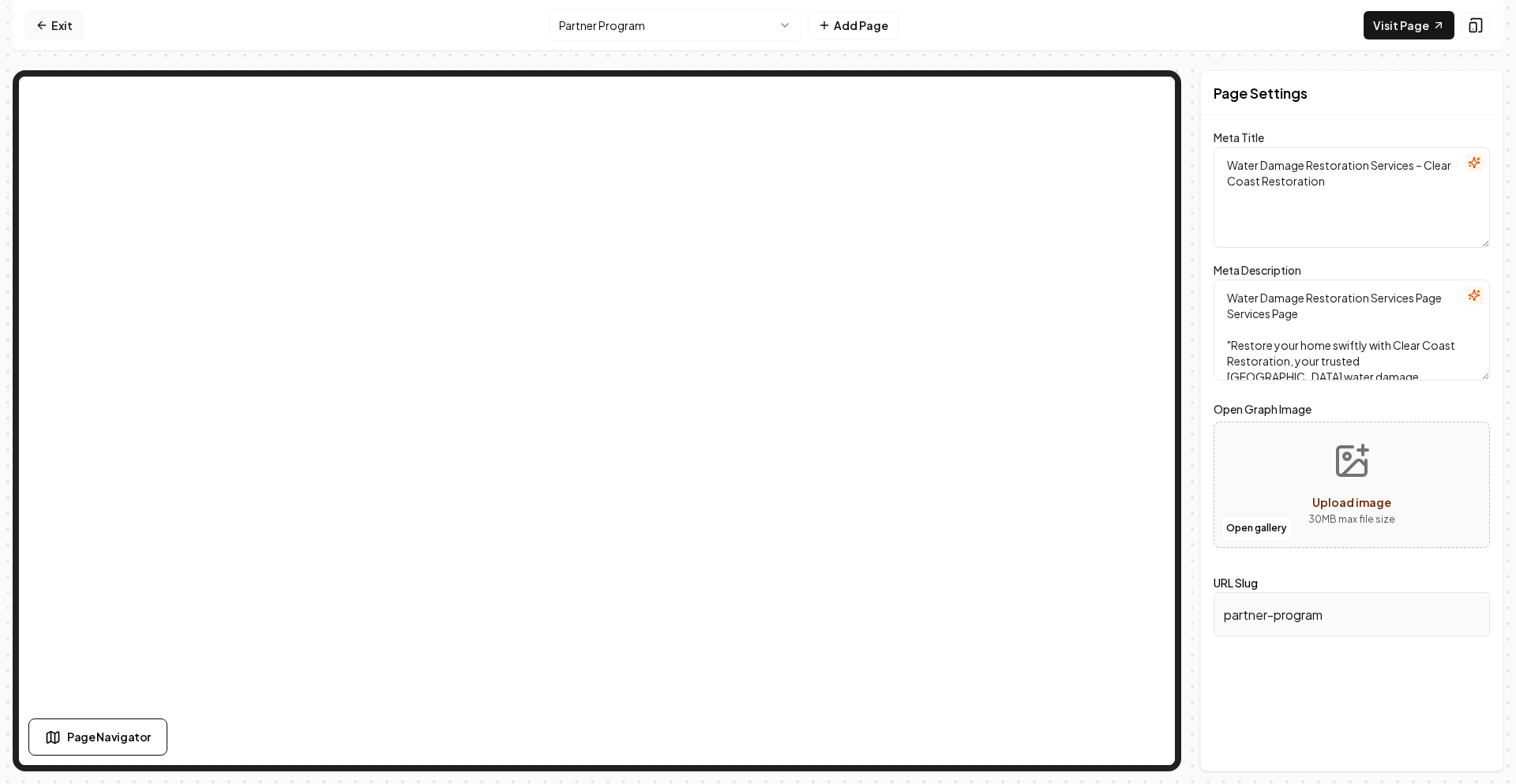
click at [56, 23] on link "Exit" at bounding box center [54, 25] width 57 height 29
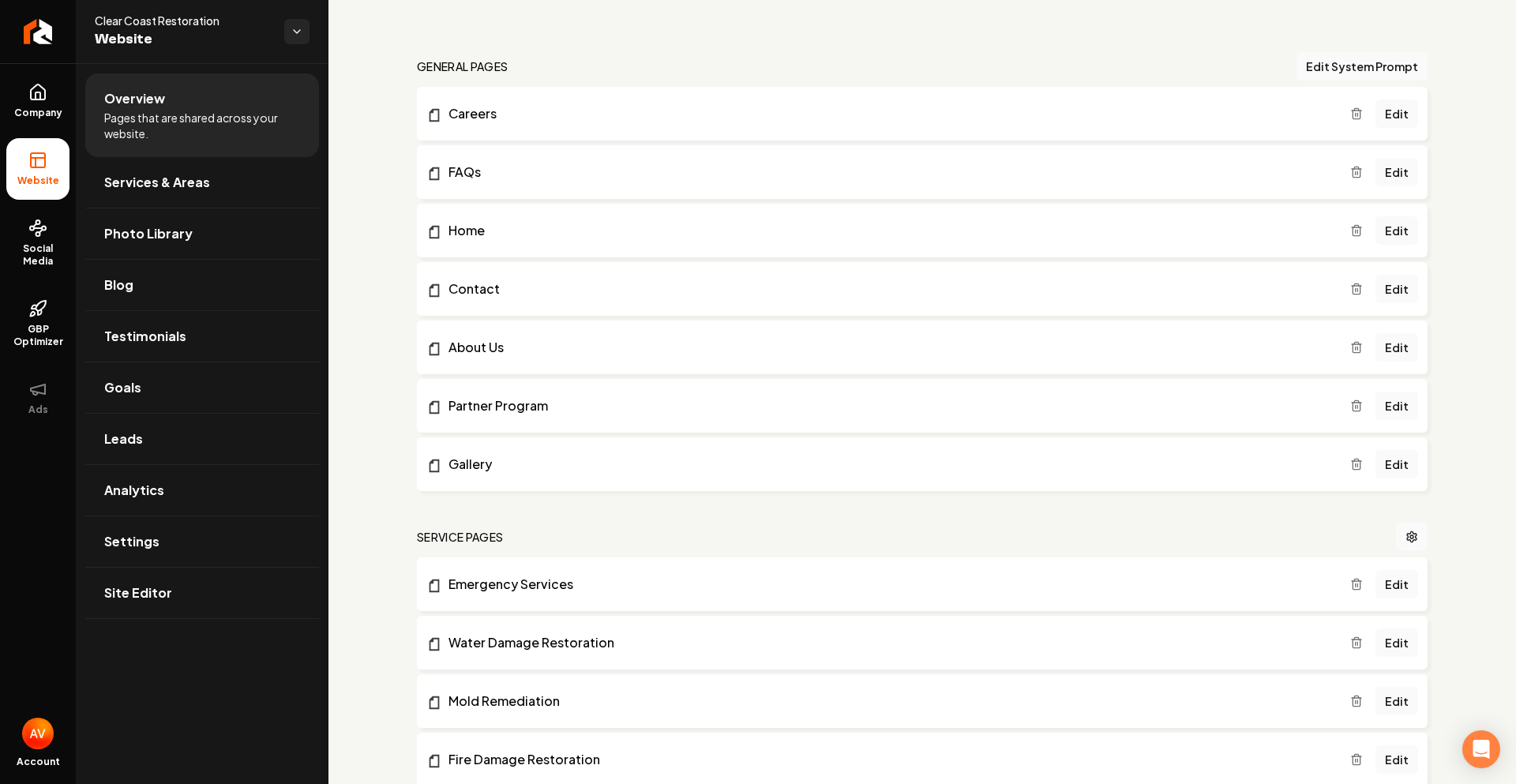
scroll to position [79, 0]
click at [1352, 409] on icon "Main content area" at bounding box center [1356, 407] width 7 height 8
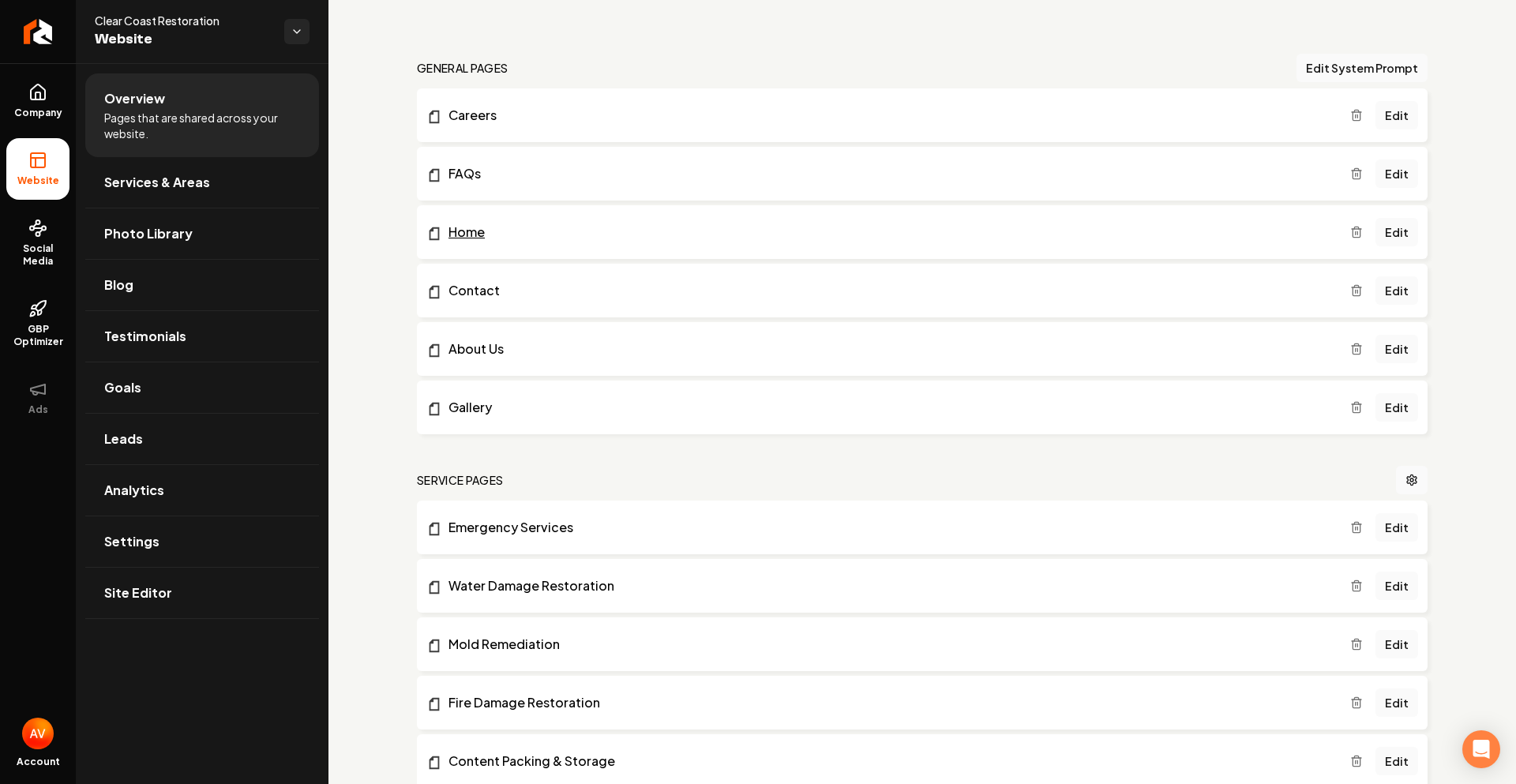
click at [471, 232] on link "Home" at bounding box center [887, 231] width 923 height 19
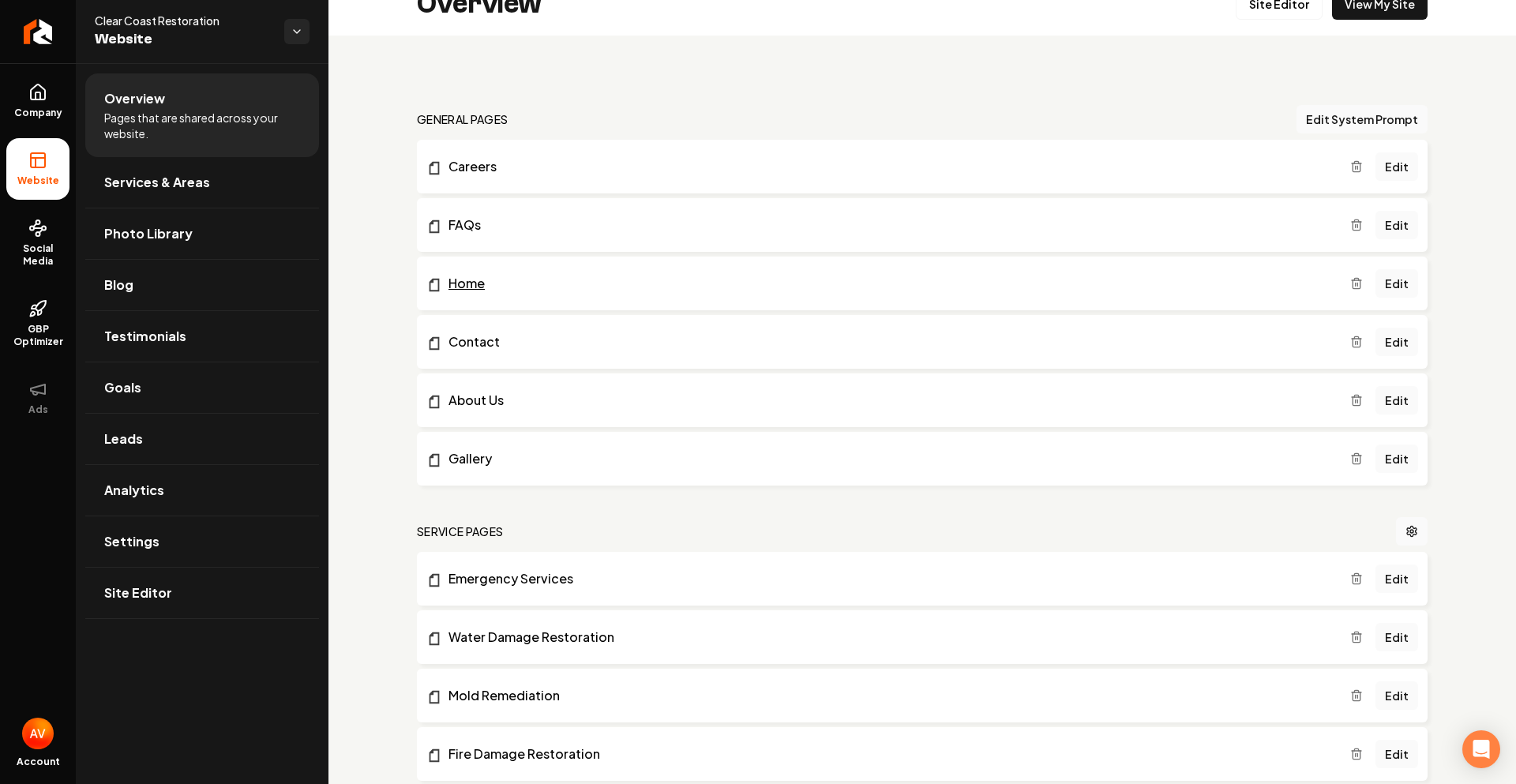
scroll to position [0, 0]
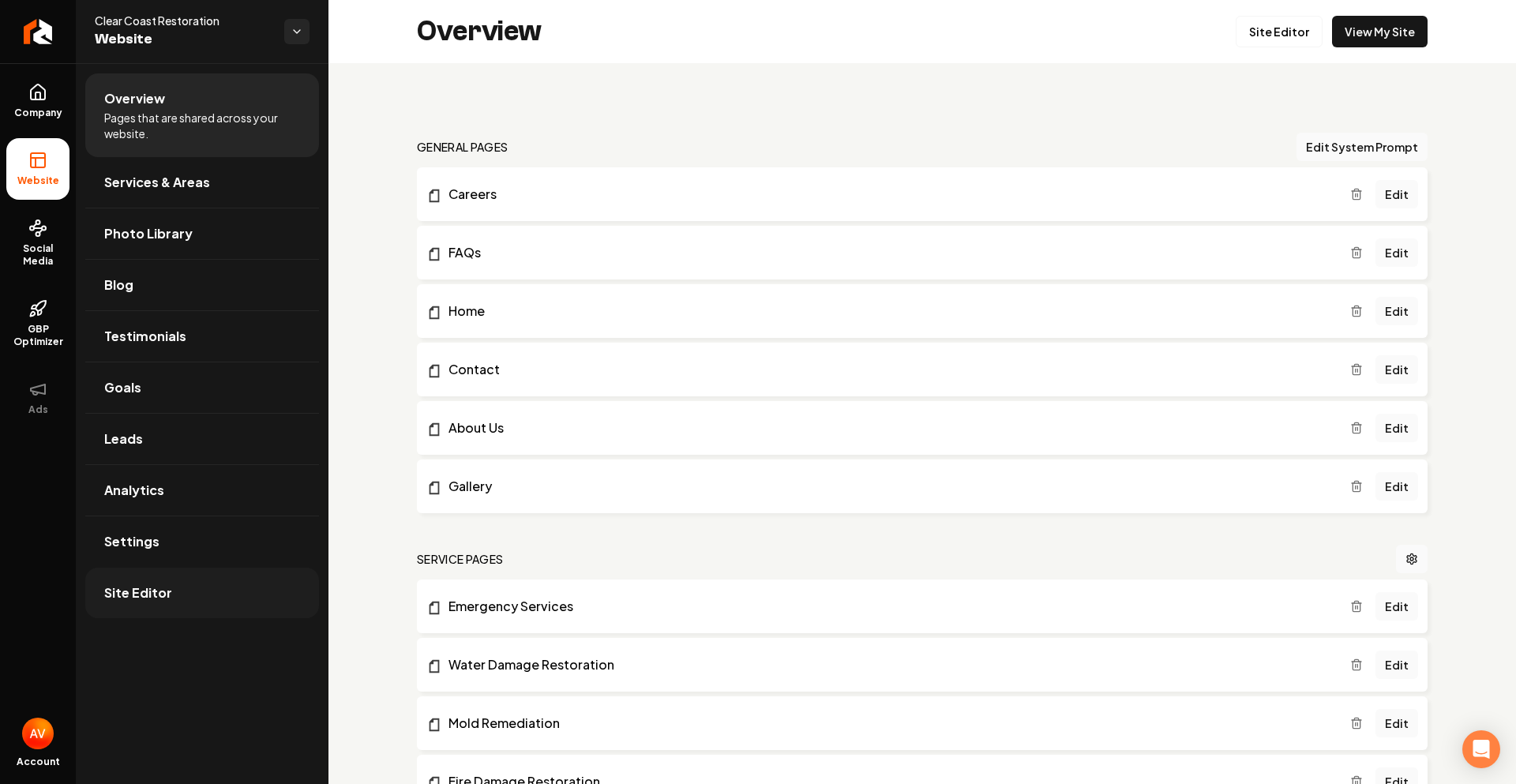
click at [159, 604] on link "Site Editor" at bounding box center [202, 592] width 233 height 51
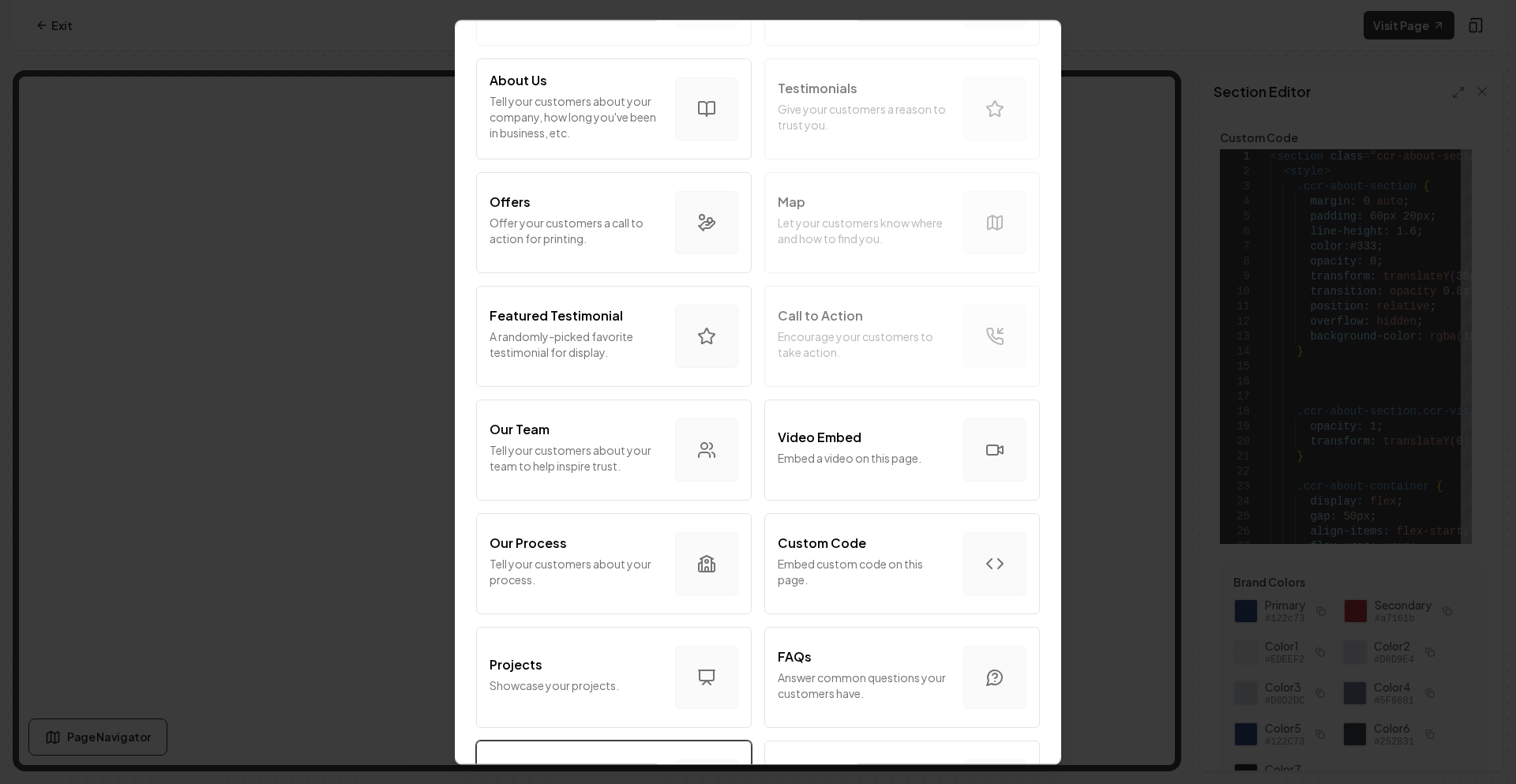
scroll to position [192, 0]
click at [594, 238] on p "Offer your customers a call to action for printing." at bounding box center [576, 232] width 173 height 31
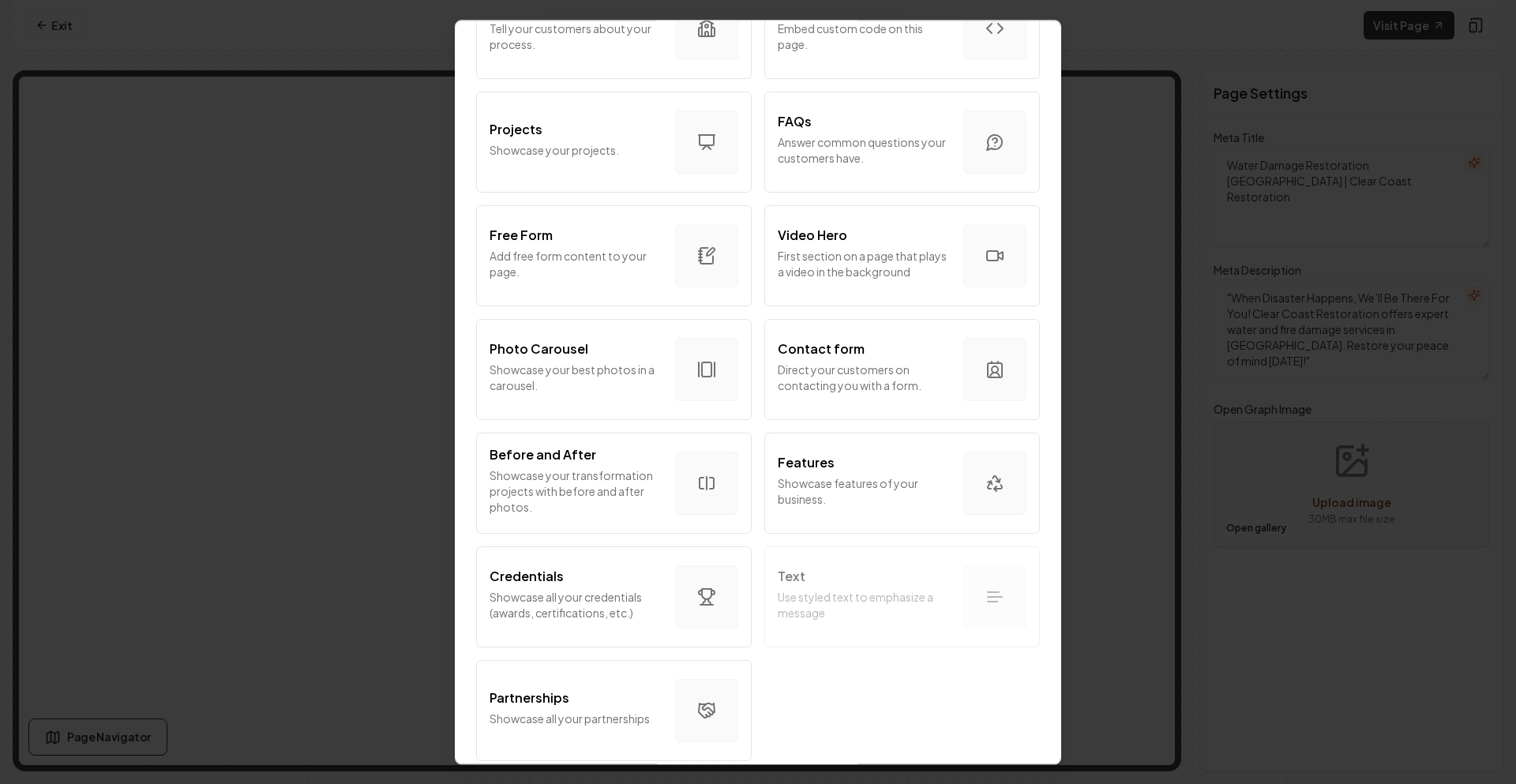
scroll to position [744, 0]
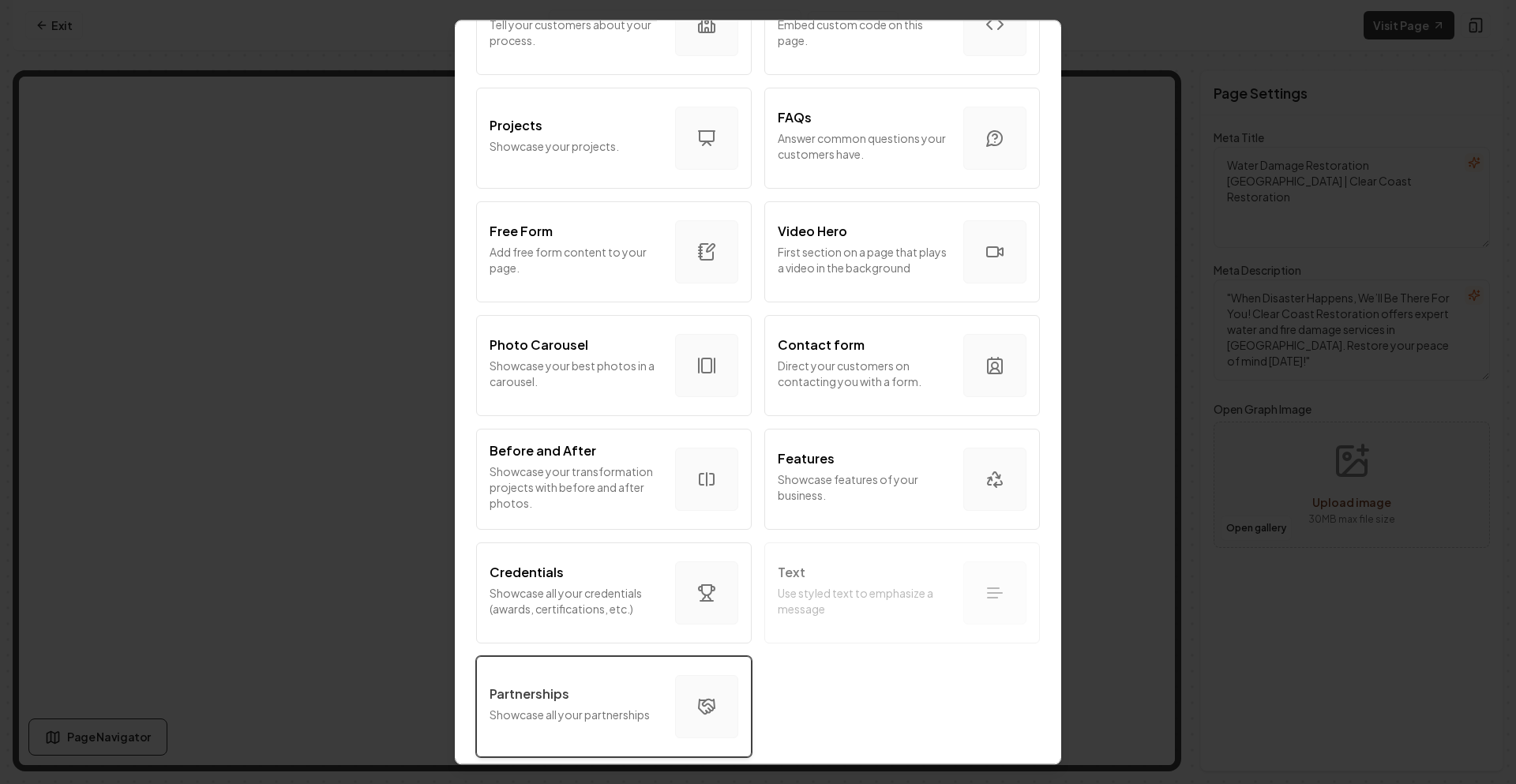
click at [574, 706] on p "Showcase all your partnerships" at bounding box center [576, 714] width 173 height 16
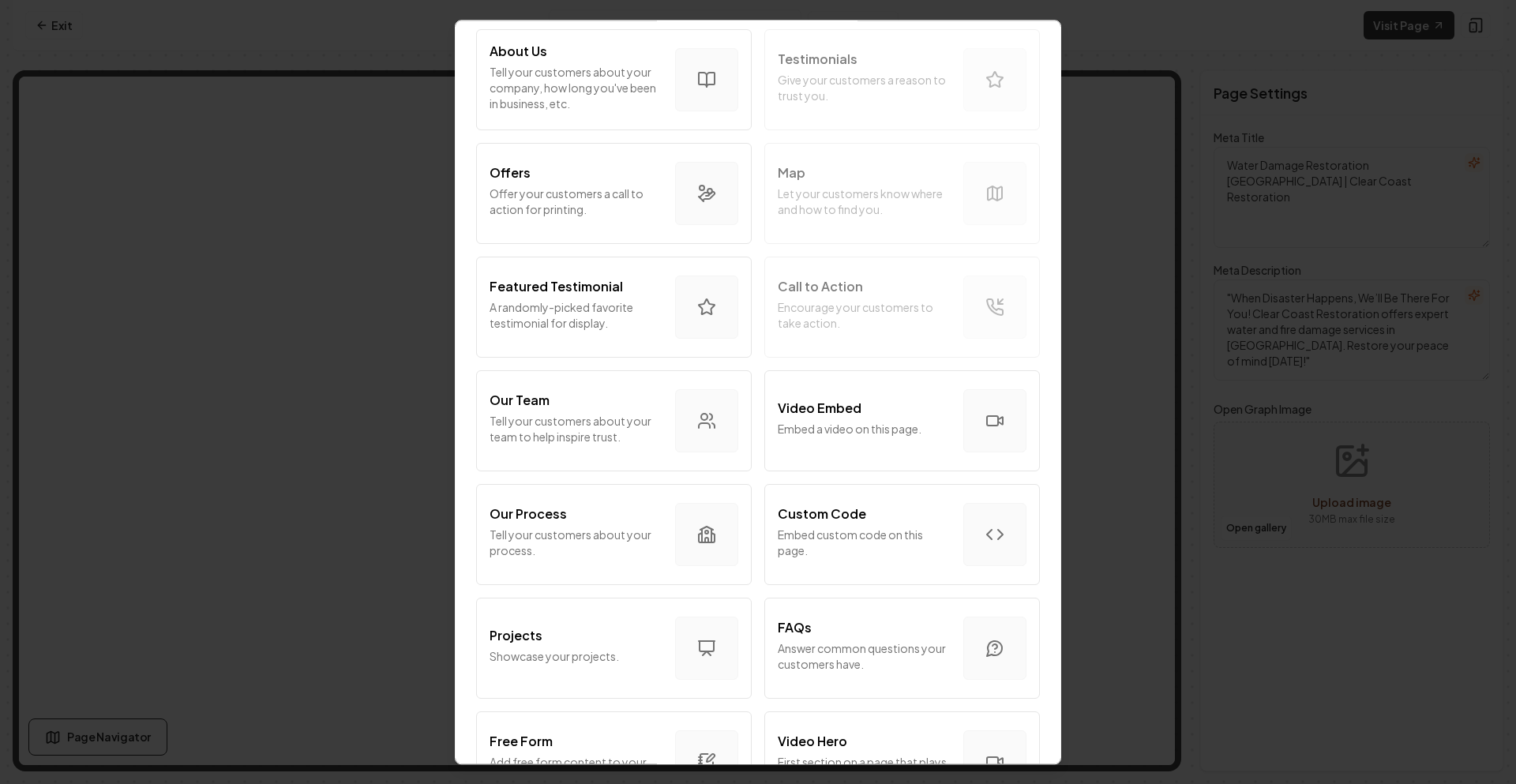
scroll to position [237, 0]
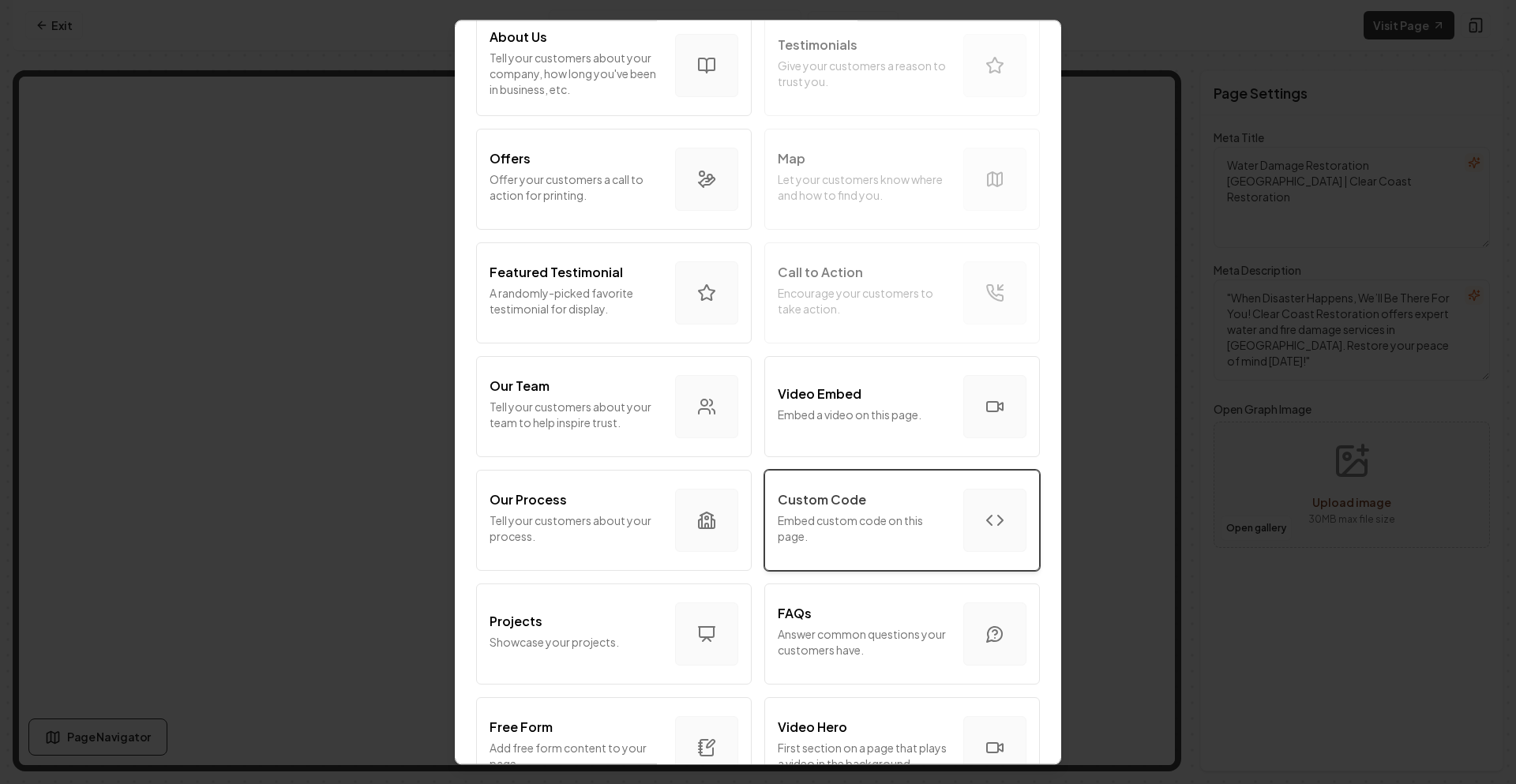
click at [835, 528] on p "Embed custom code on this page." at bounding box center [864, 528] width 173 height 31
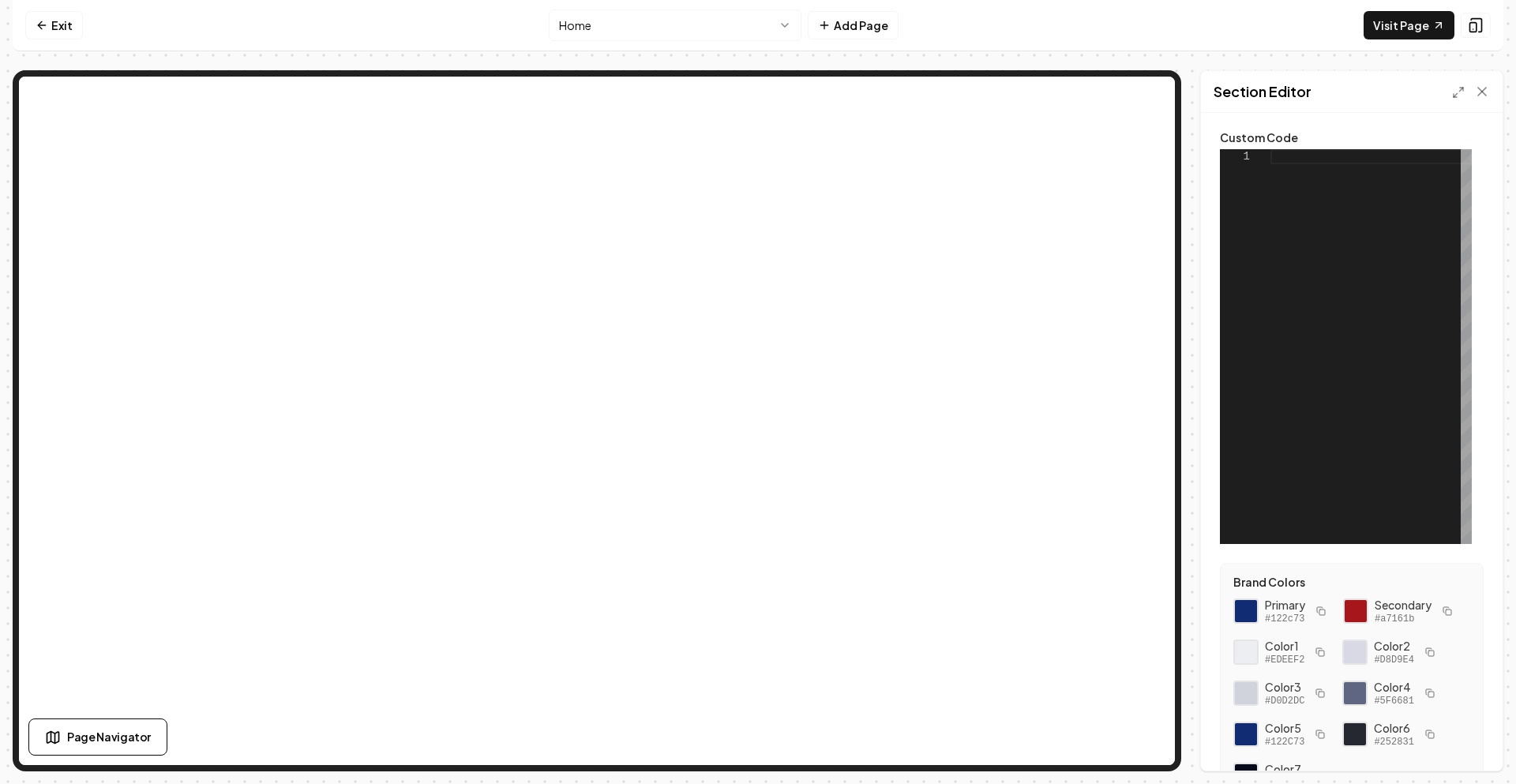
click at [1266, 160] on div at bounding box center [1245, 156] width 51 height 15
click at [1278, 163] on div at bounding box center [1371, 346] width 201 height 394
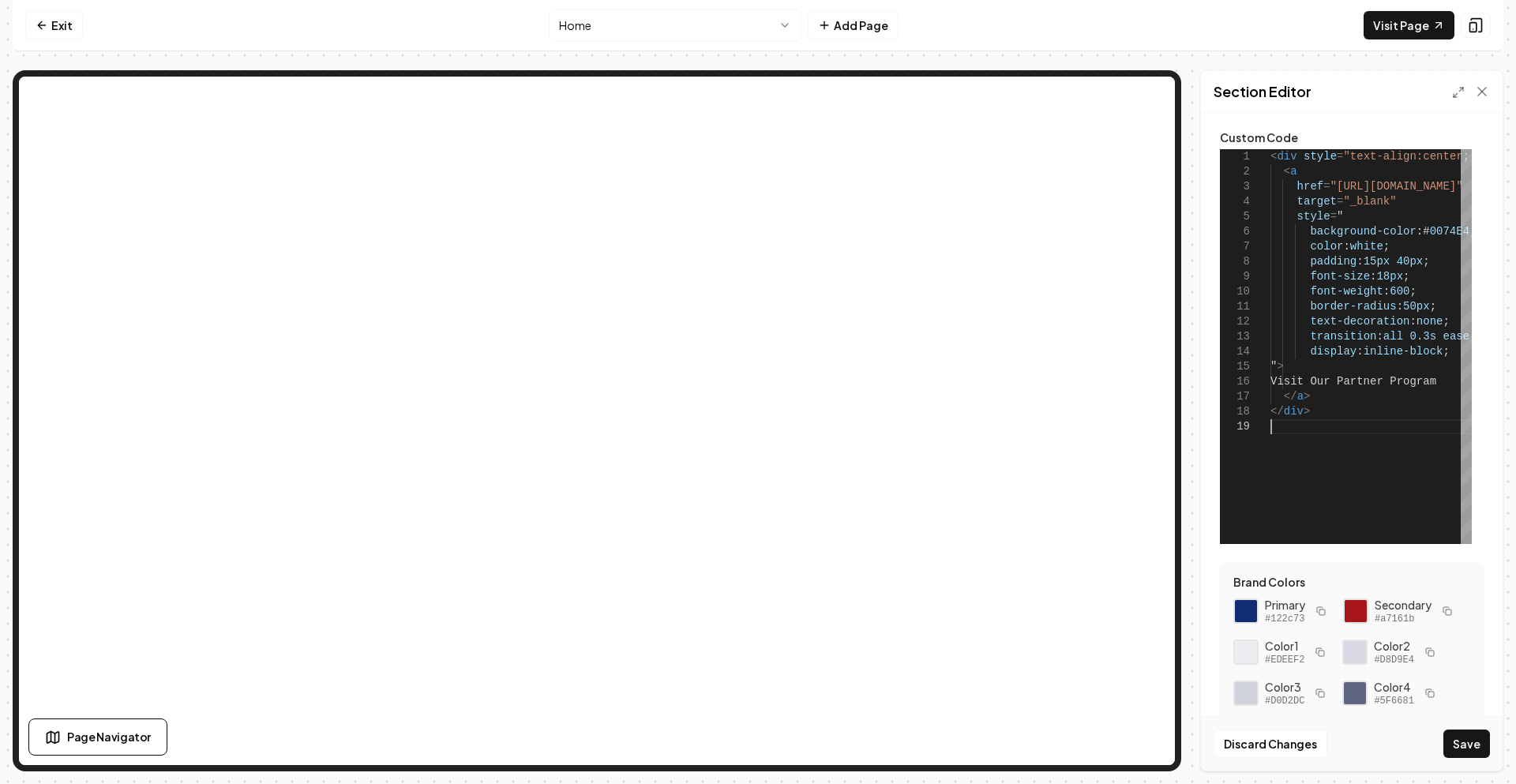
click at [1461, 757] on div "Discard Changes Save" at bounding box center [1352, 742] width 302 height 55
click at [1461, 751] on button "Save" at bounding box center [1466, 743] width 46 height 29
type textarea "**********"
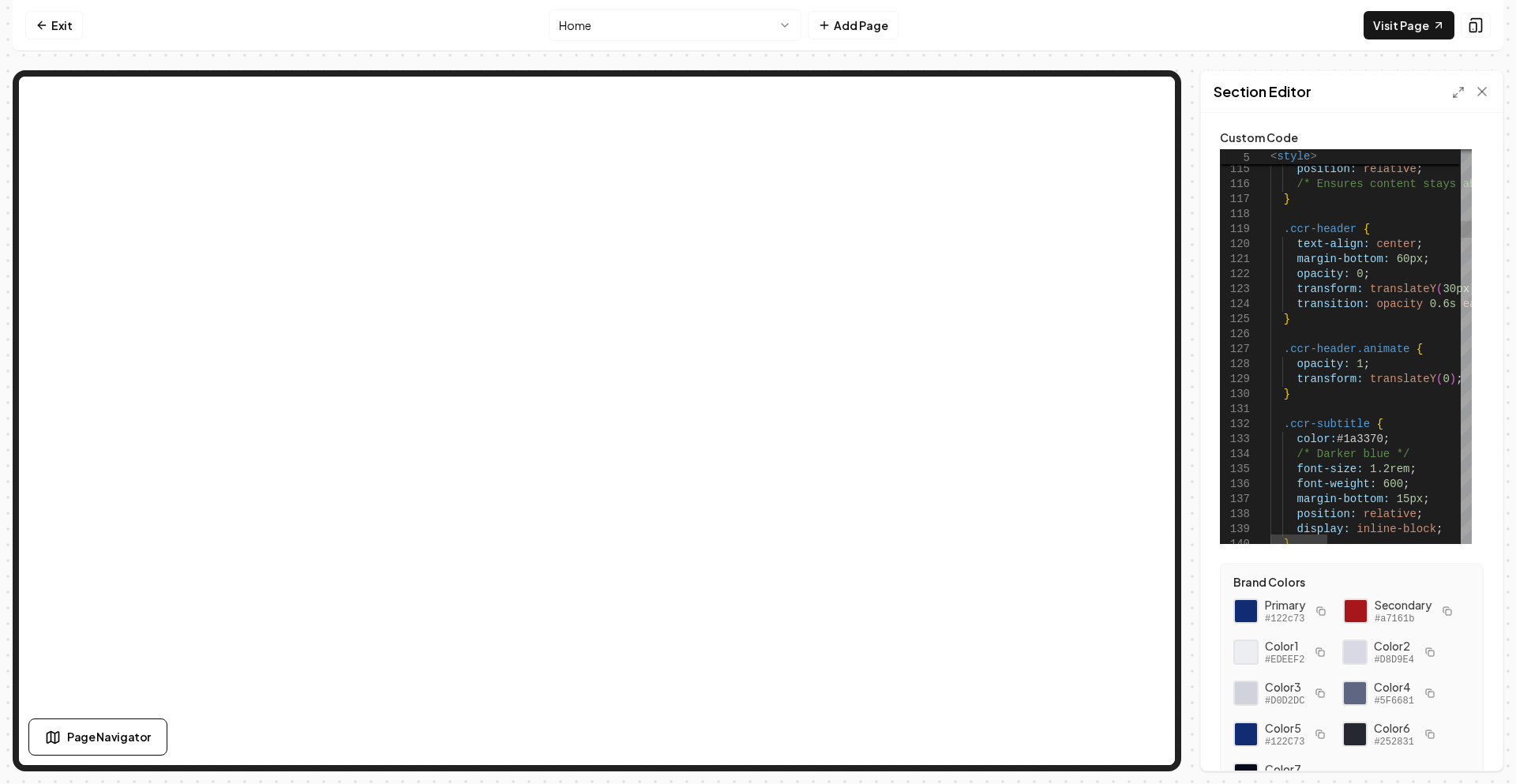
type textarea "**********"
drag, startPoint x: 1338, startPoint y: 437, endPoint x: 1378, endPoint y: 440, distance: 40.1
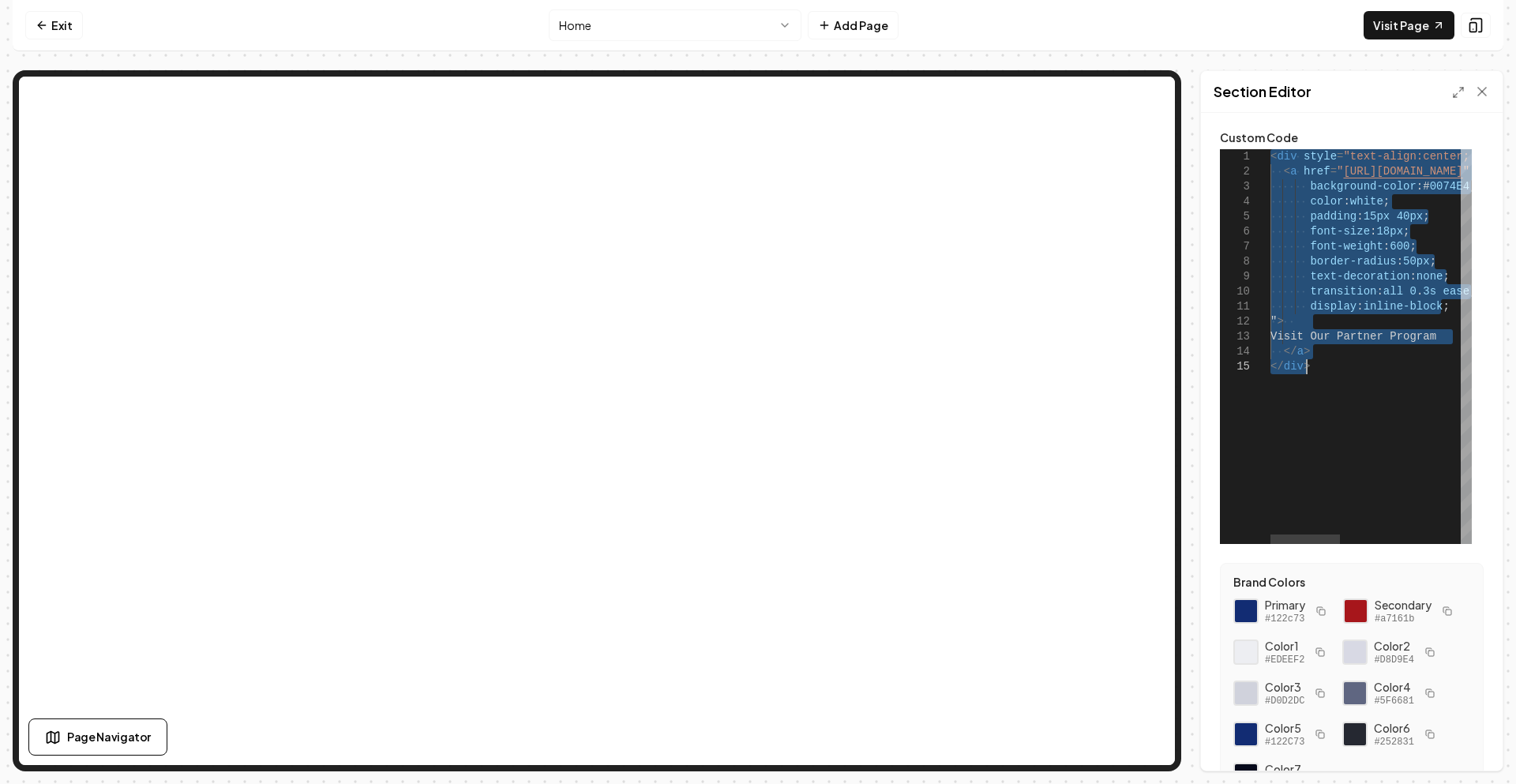
drag, startPoint x: 1271, startPoint y: 158, endPoint x: 1340, endPoint y: 362, distance: 215.4
click at [1340, 362] on div "< div style = "text-align:center; padding:30px;" > < a href = " https://partner…" at bounding box center [1543, 346] width 545 height 394
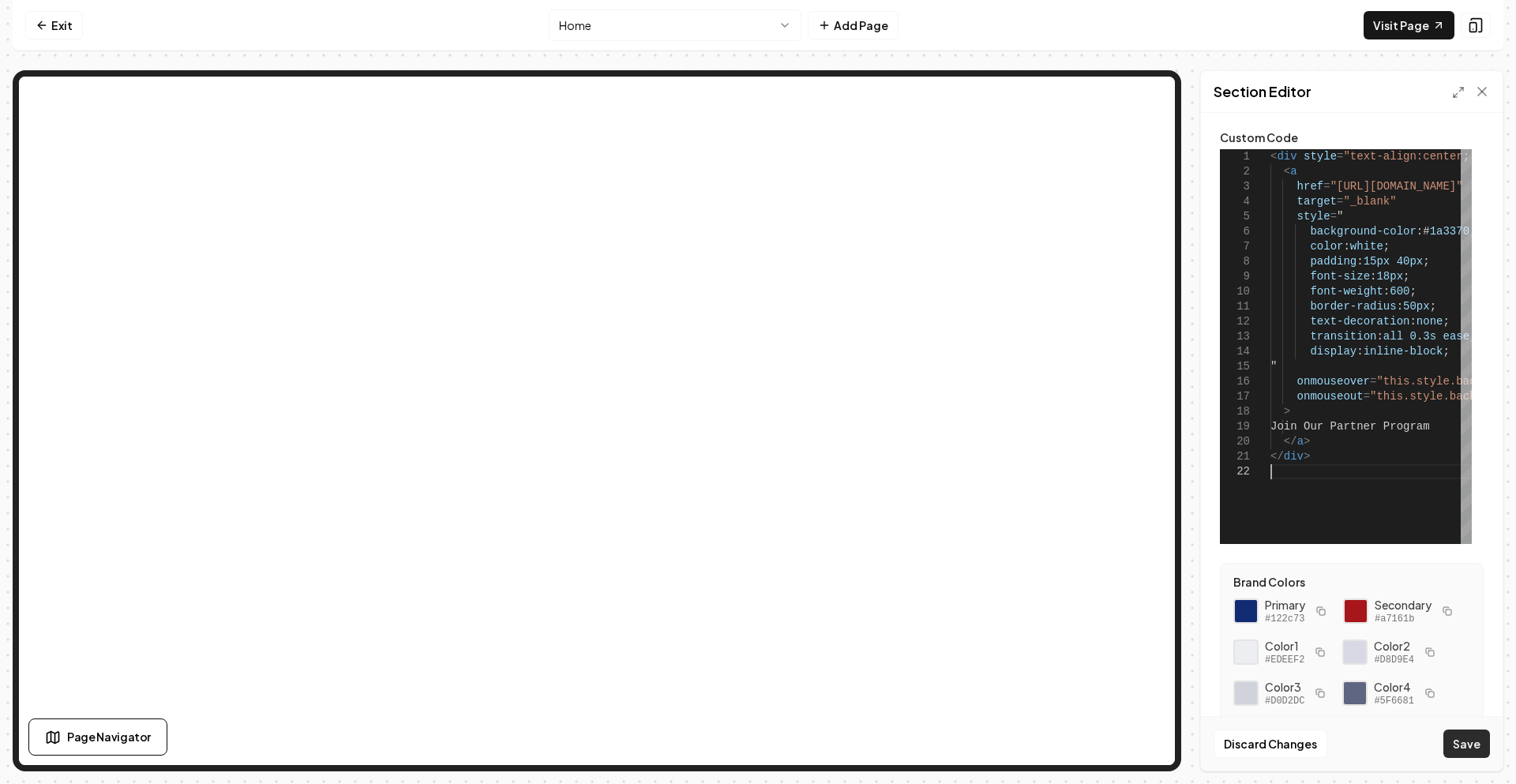
click at [1480, 739] on button "Save" at bounding box center [1466, 743] width 46 height 29
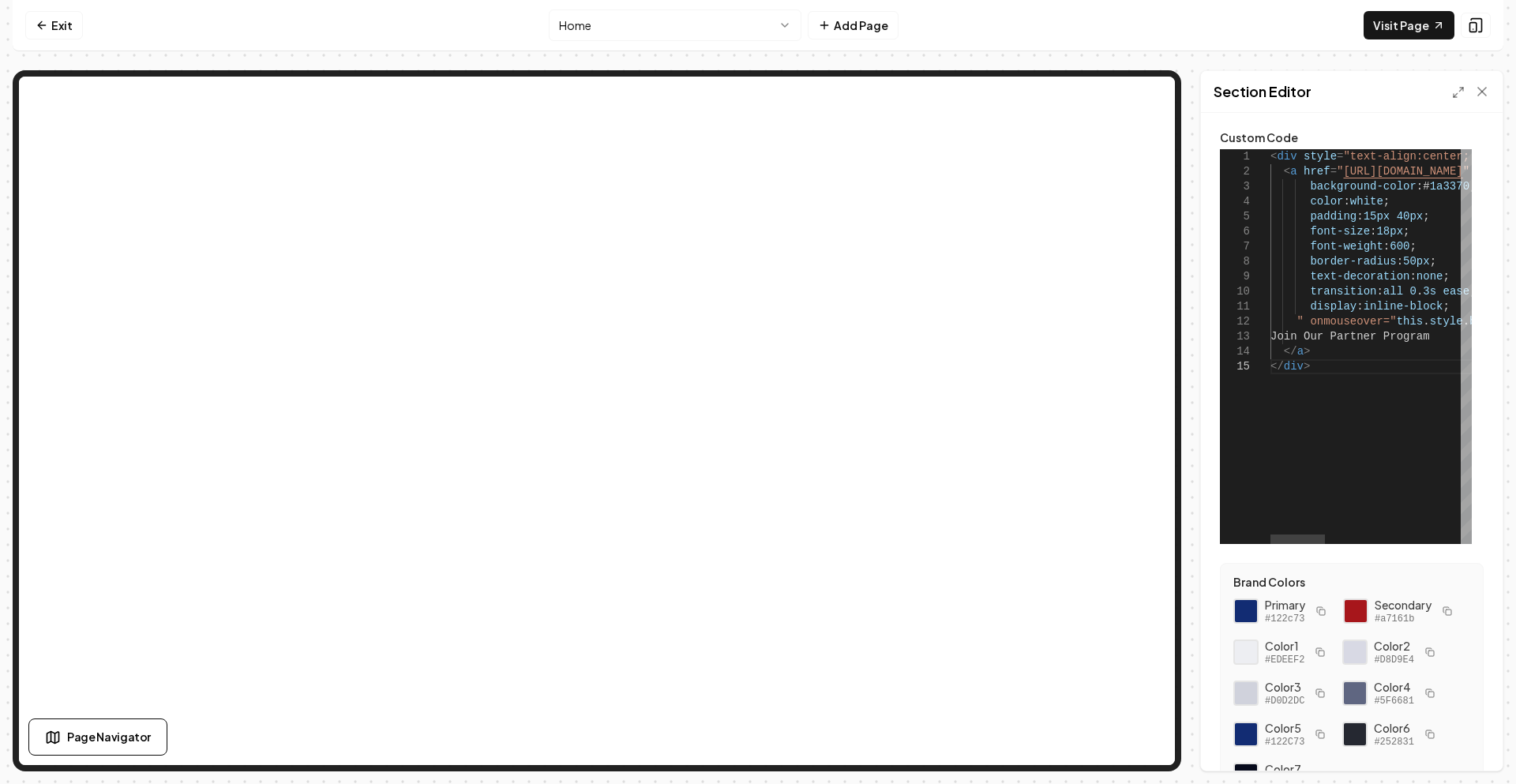
scroll to position [0, 35]
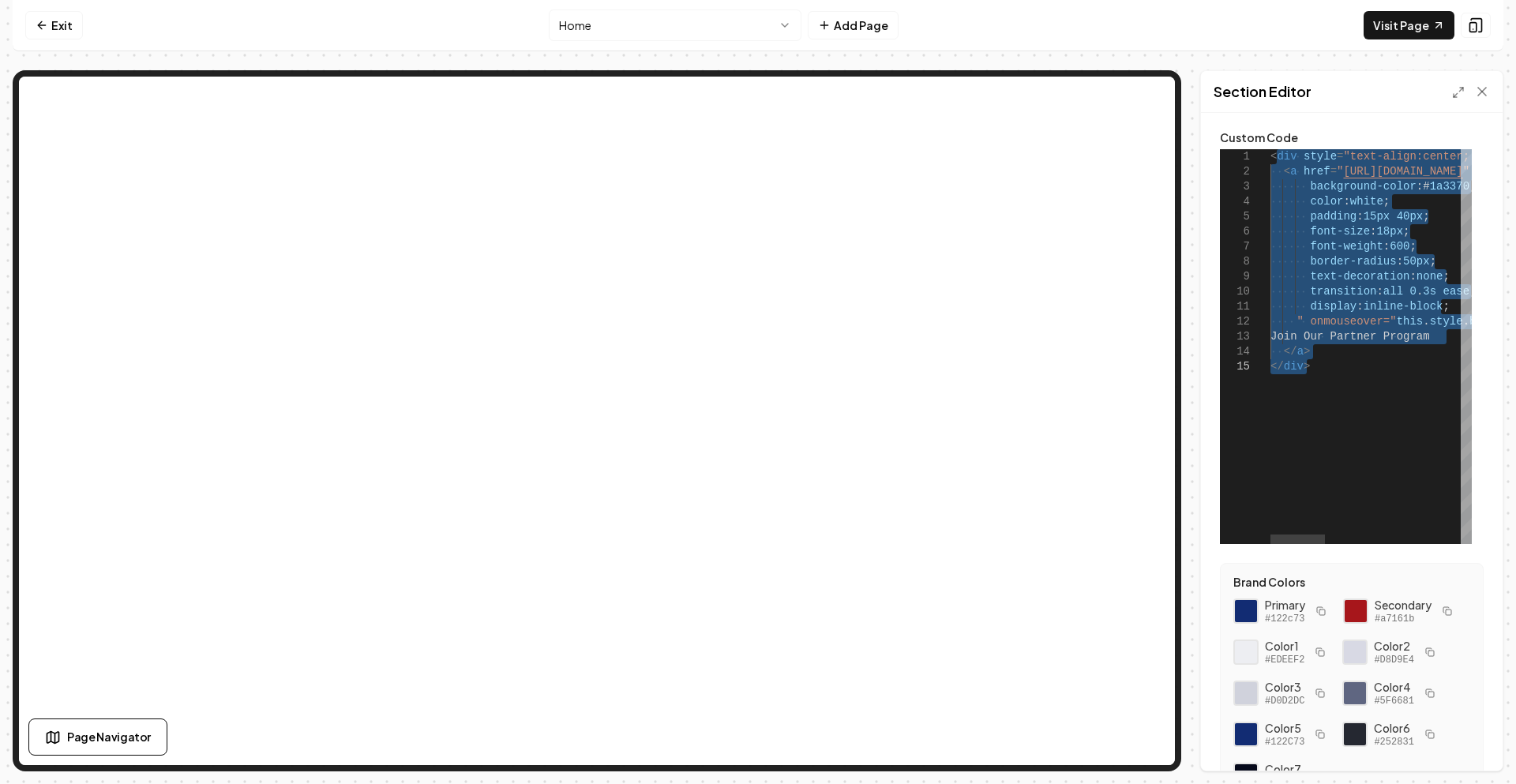
drag, startPoint x: 1277, startPoint y: 161, endPoint x: 1343, endPoint y: 371, distance: 220.1
drag, startPoint x: 1272, startPoint y: 153, endPoint x: 1325, endPoint y: 361, distance: 214.6
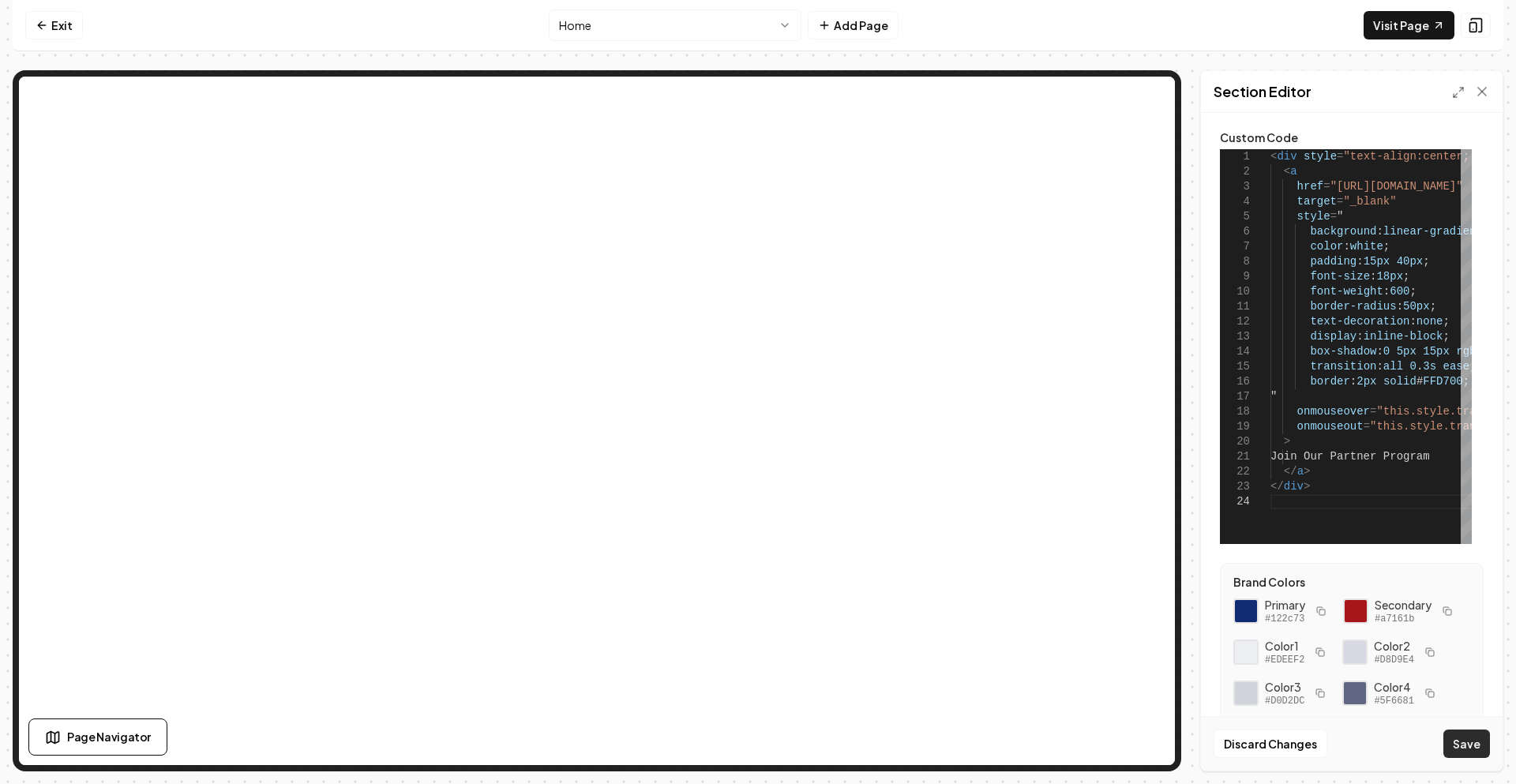
click at [1455, 746] on button "Save" at bounding box center [1466, 743] width 46 height 29
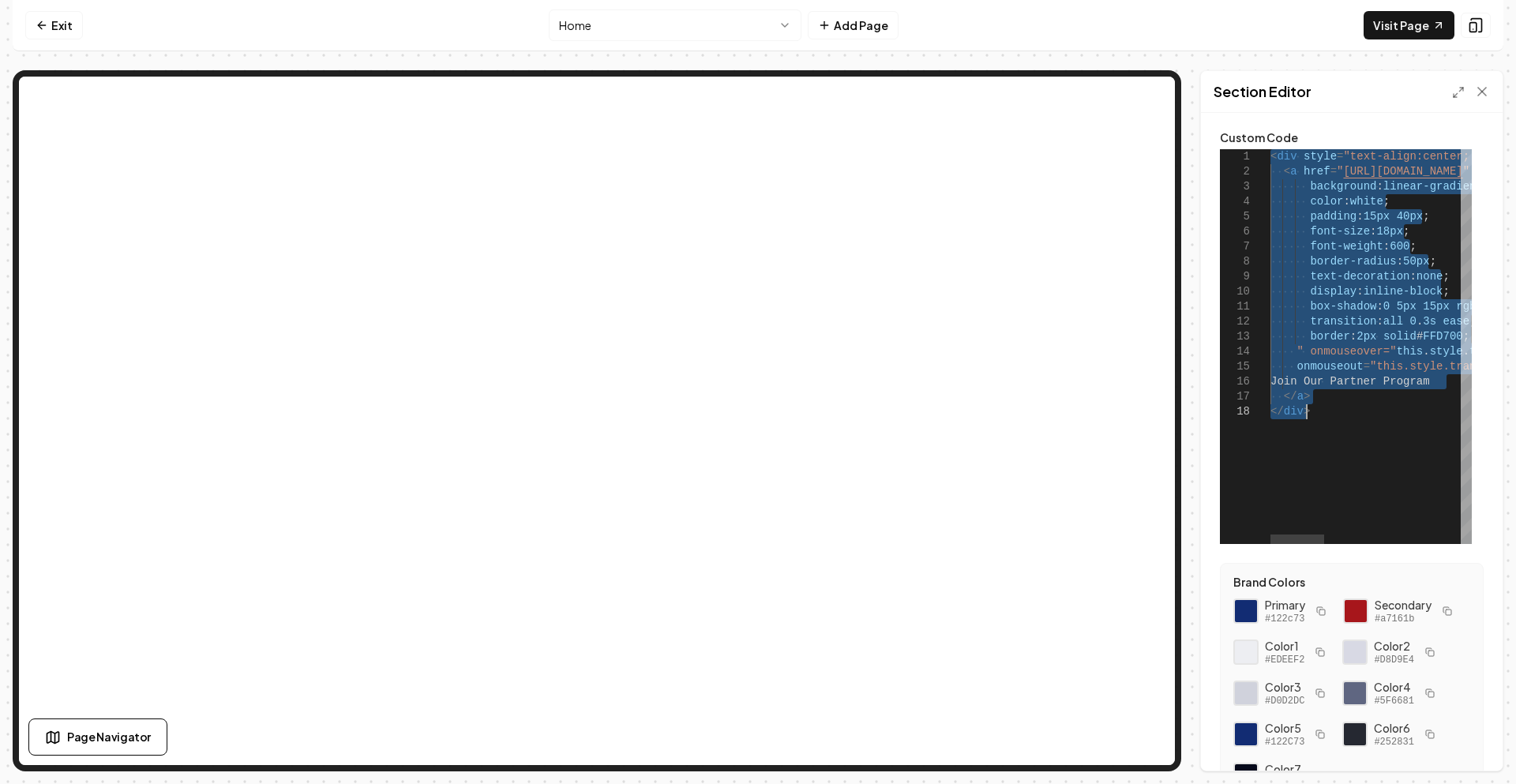
drag, startPoint x: 1271, startPoint y: 156, endPoint x: 1315, endPoint y: 409, distance: 256.8
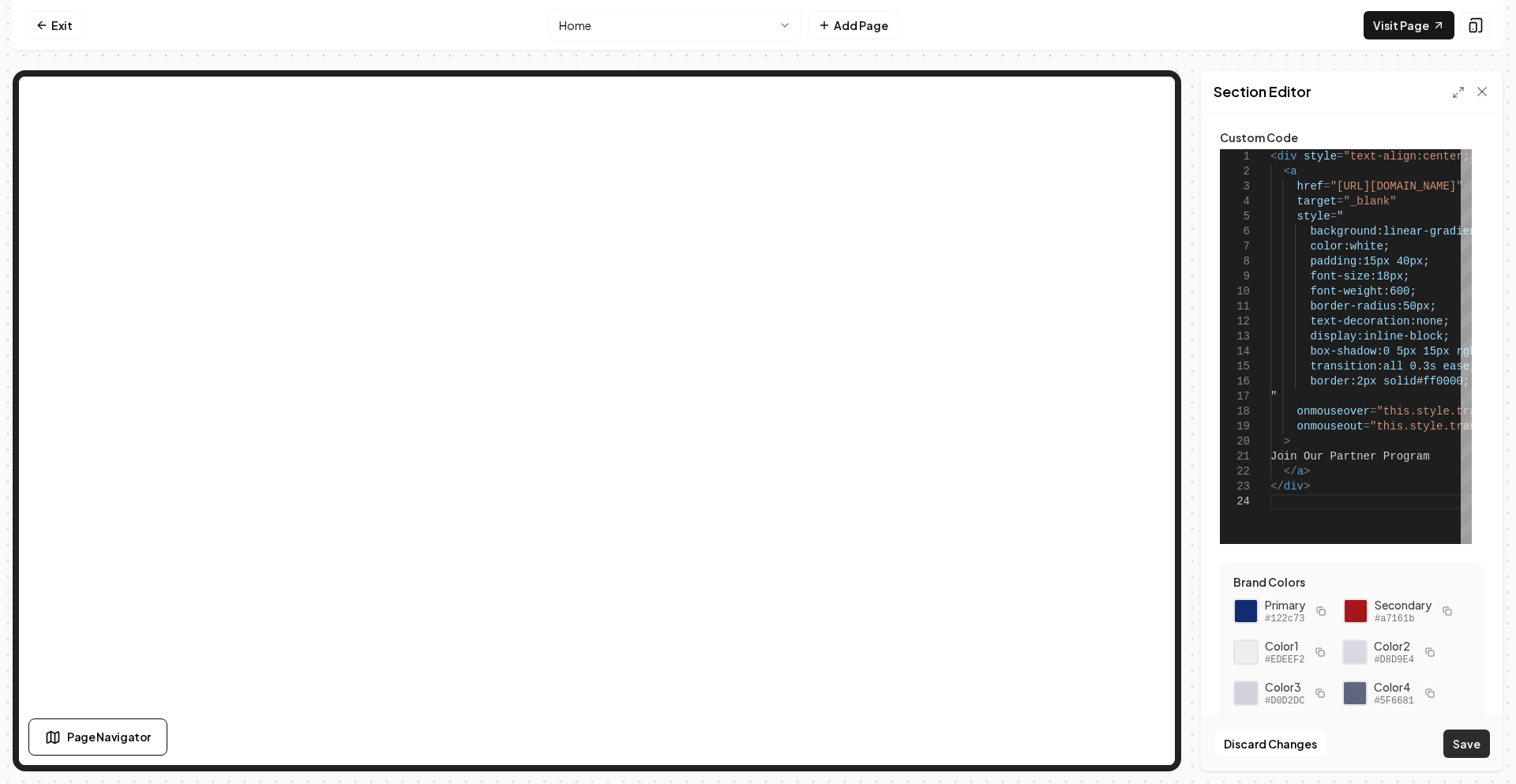
click at [1468, 756] on button "Save" at bounding box center [1466, 743] width 46 height 29
type textarea "**********"
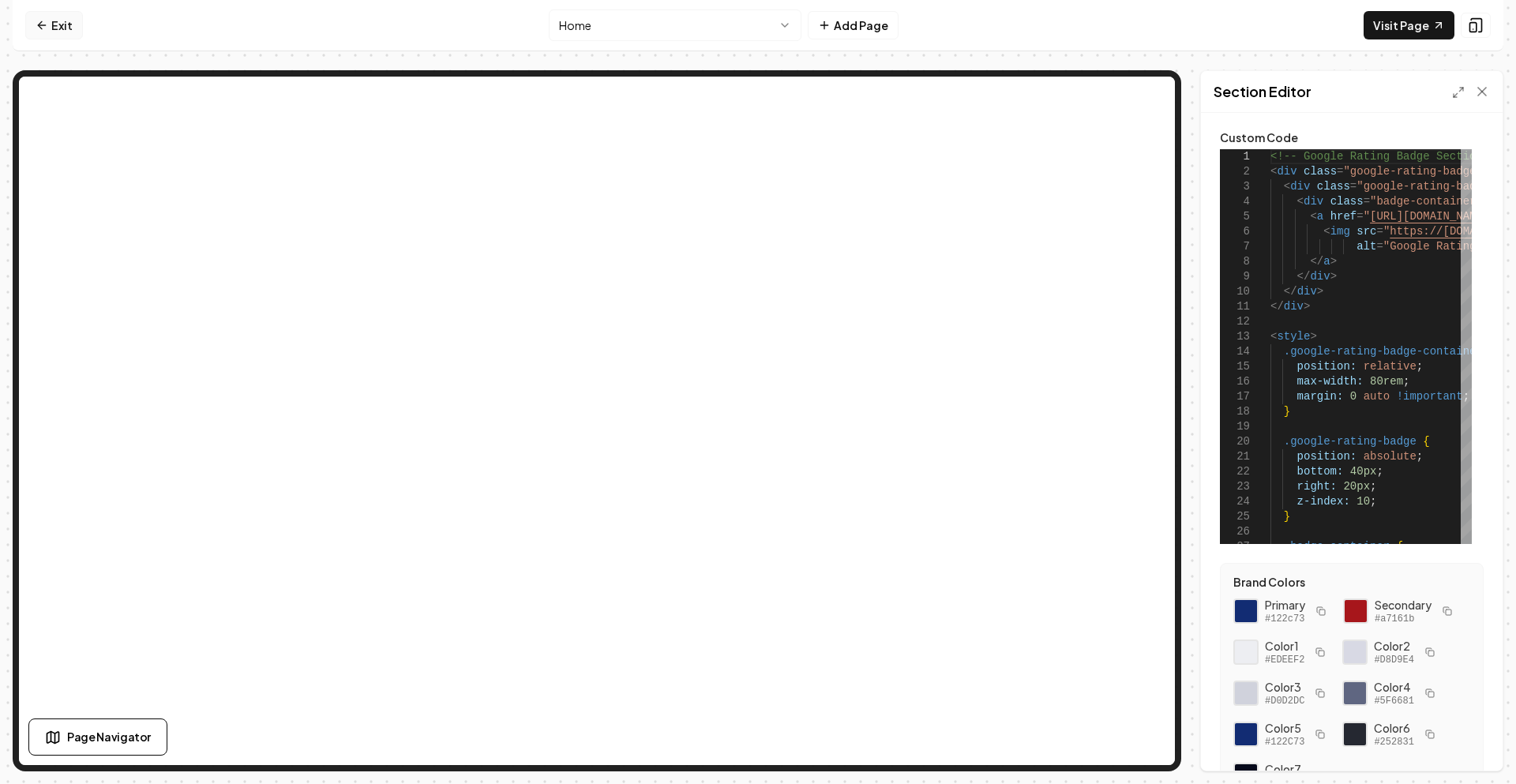
click at [49, 21] on link "Exit" at bounding box center [54, 25] width 57 height 29
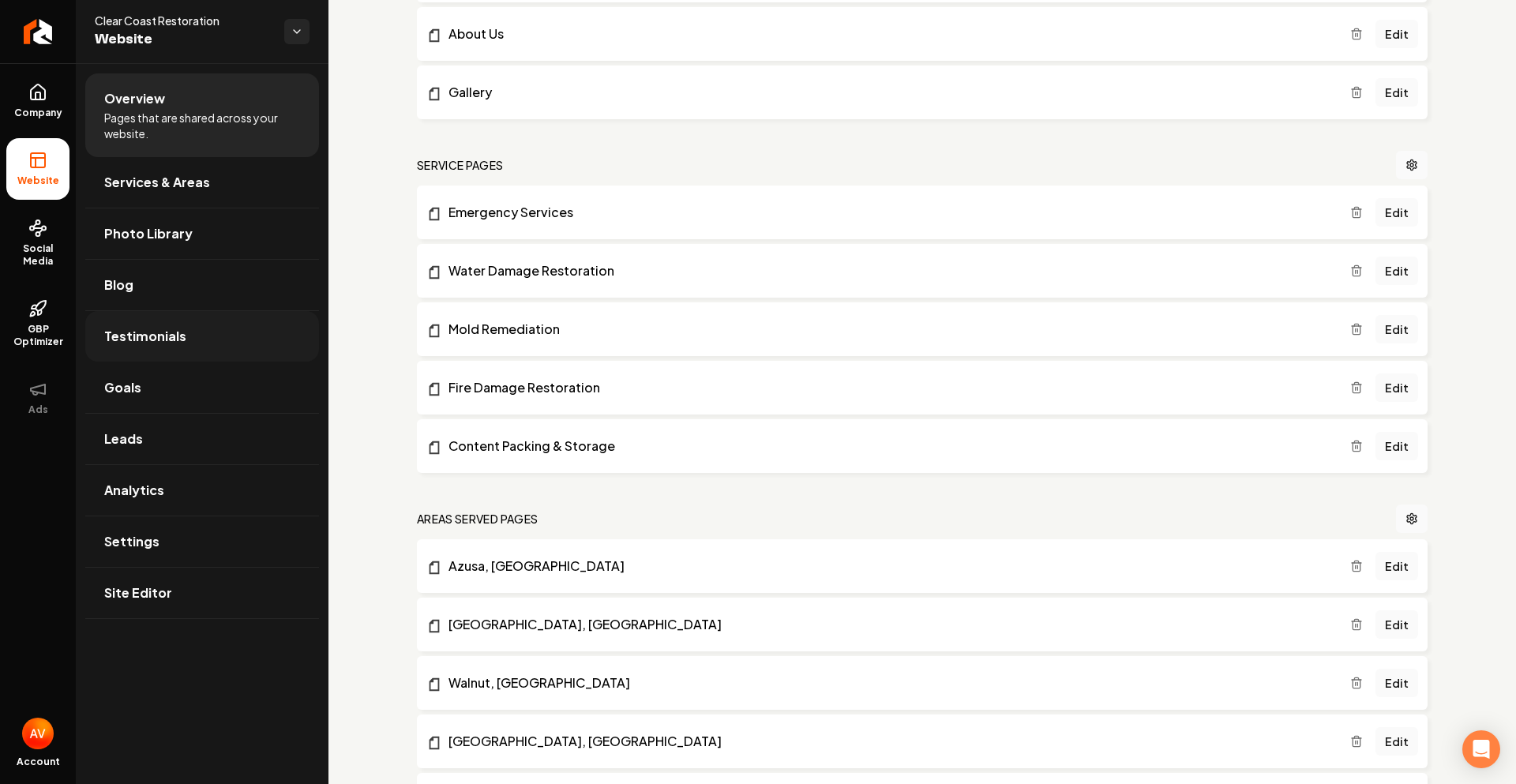
scroll to position [394, 0]
click at [244, 297] on link "Blog" at bounding box center [202, 284] width 233 height 51
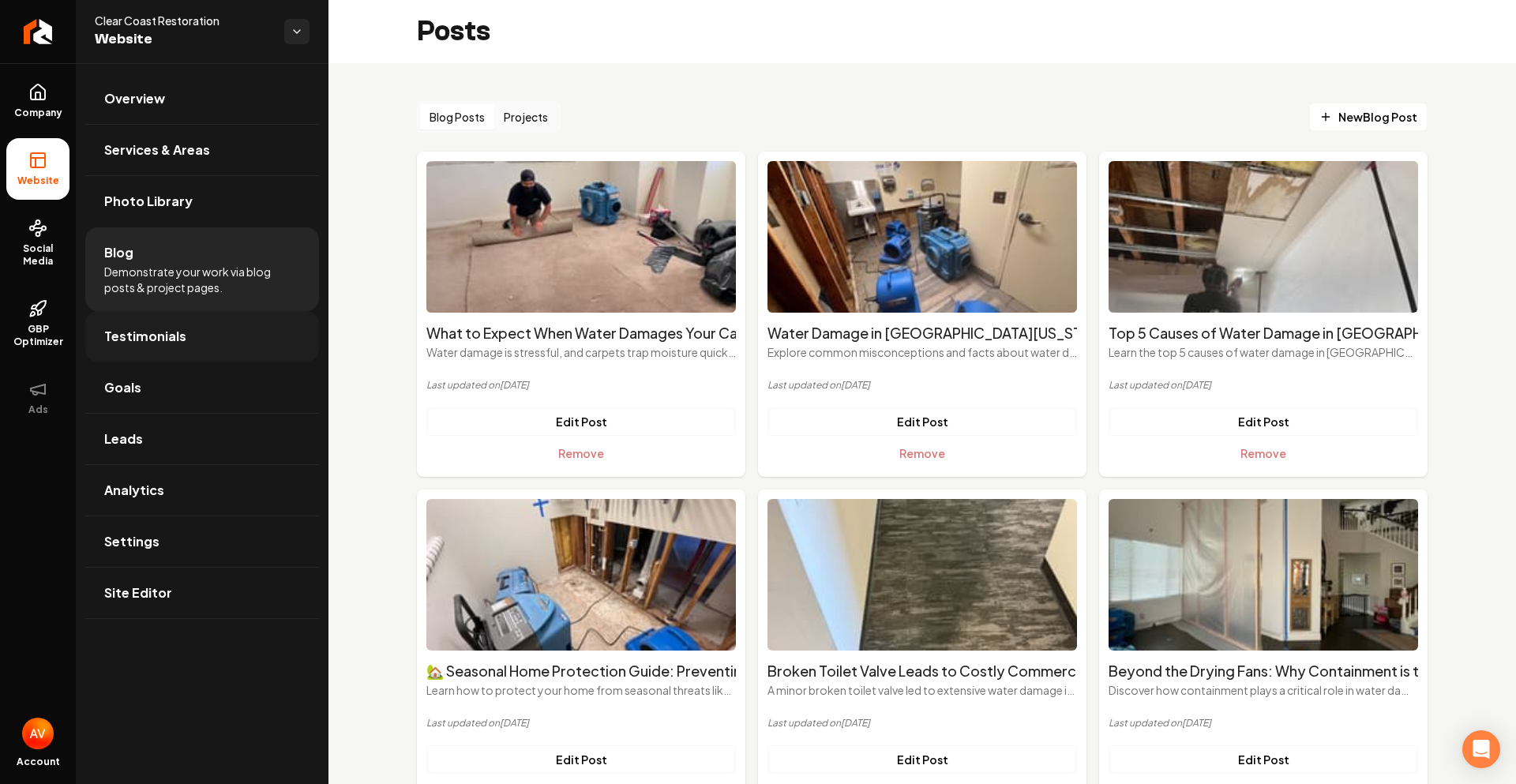
click at [217, 337] on link "Testimonials" at bounding box center [202, 336] width 233 height 51
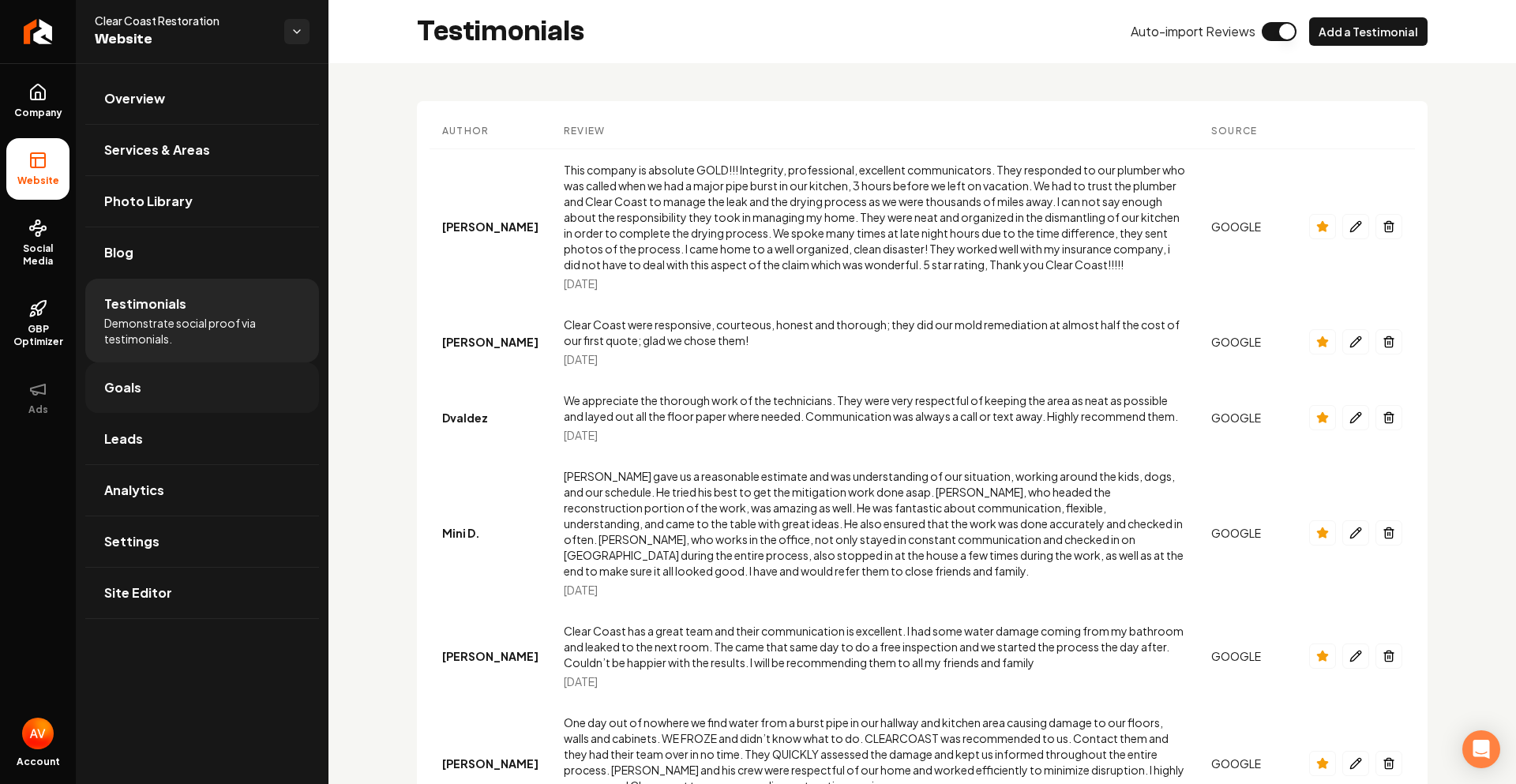
click at [192, 394] on link "Goals" at bounding box center [202, 387] width 233 height 51
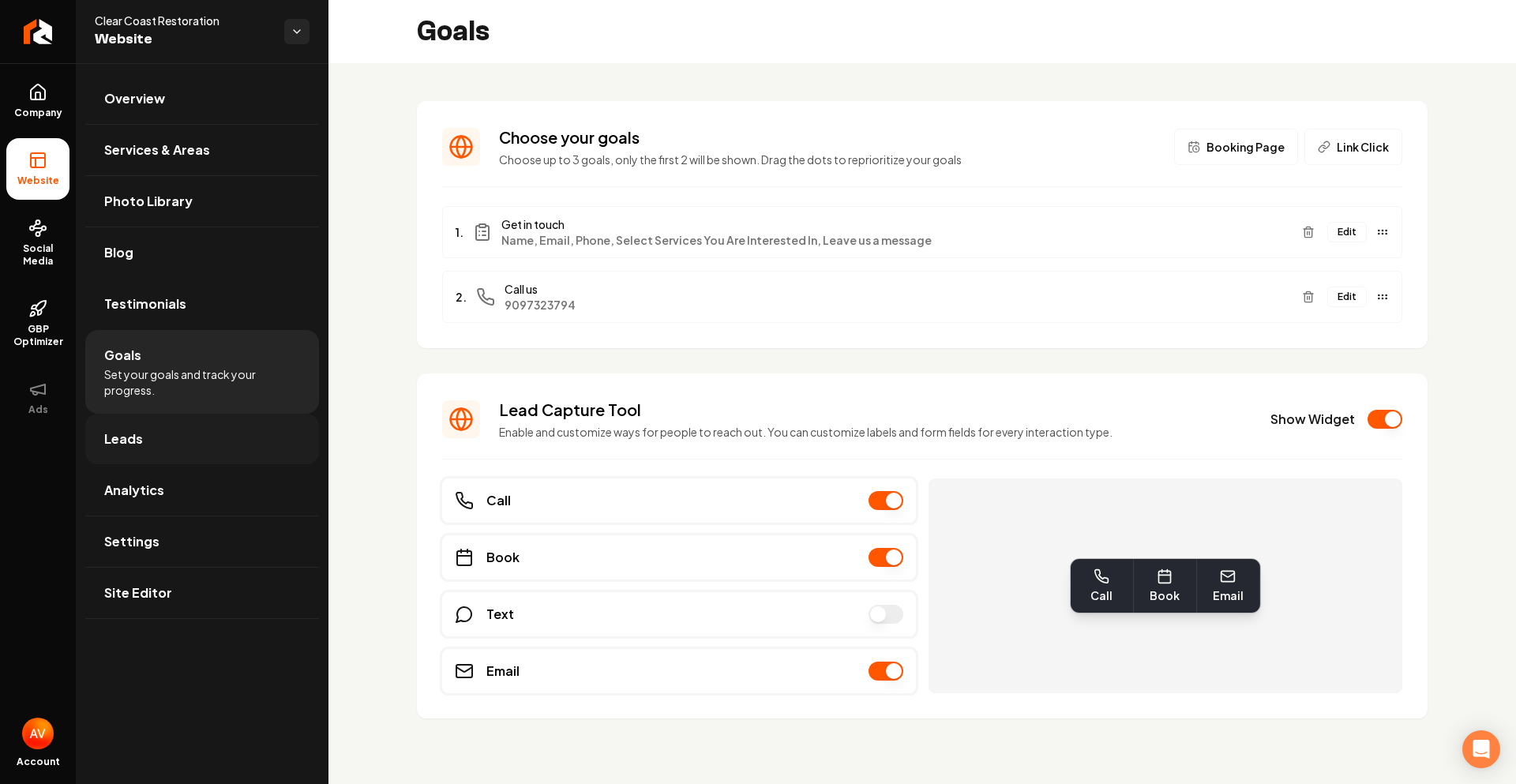
click at [232, 442] on link "Leads" at bounding box center [202, 439] width 233 height 51
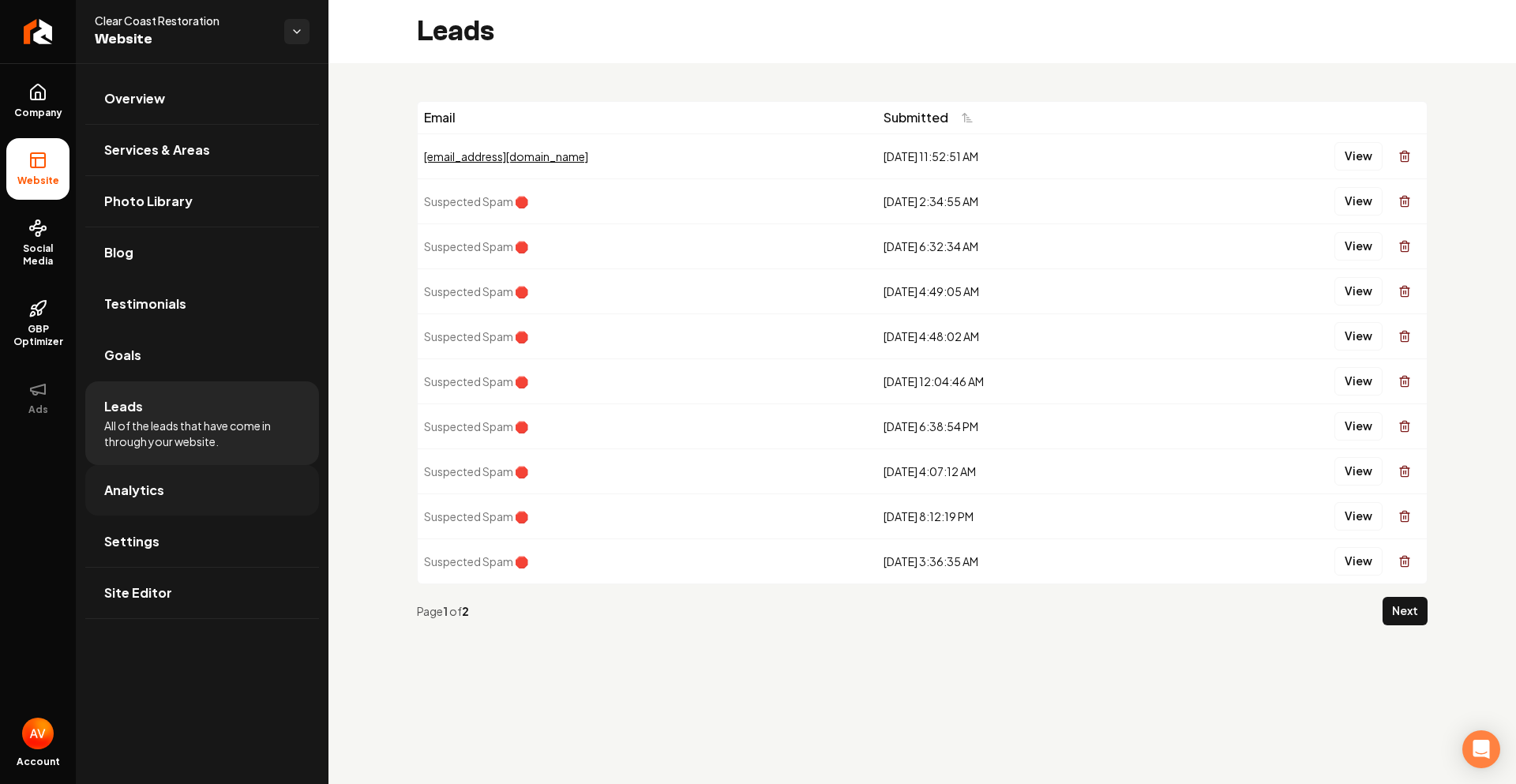
click at [212, 488] on link "Analytics" at bounding box center [202, 490] width 233 height 51
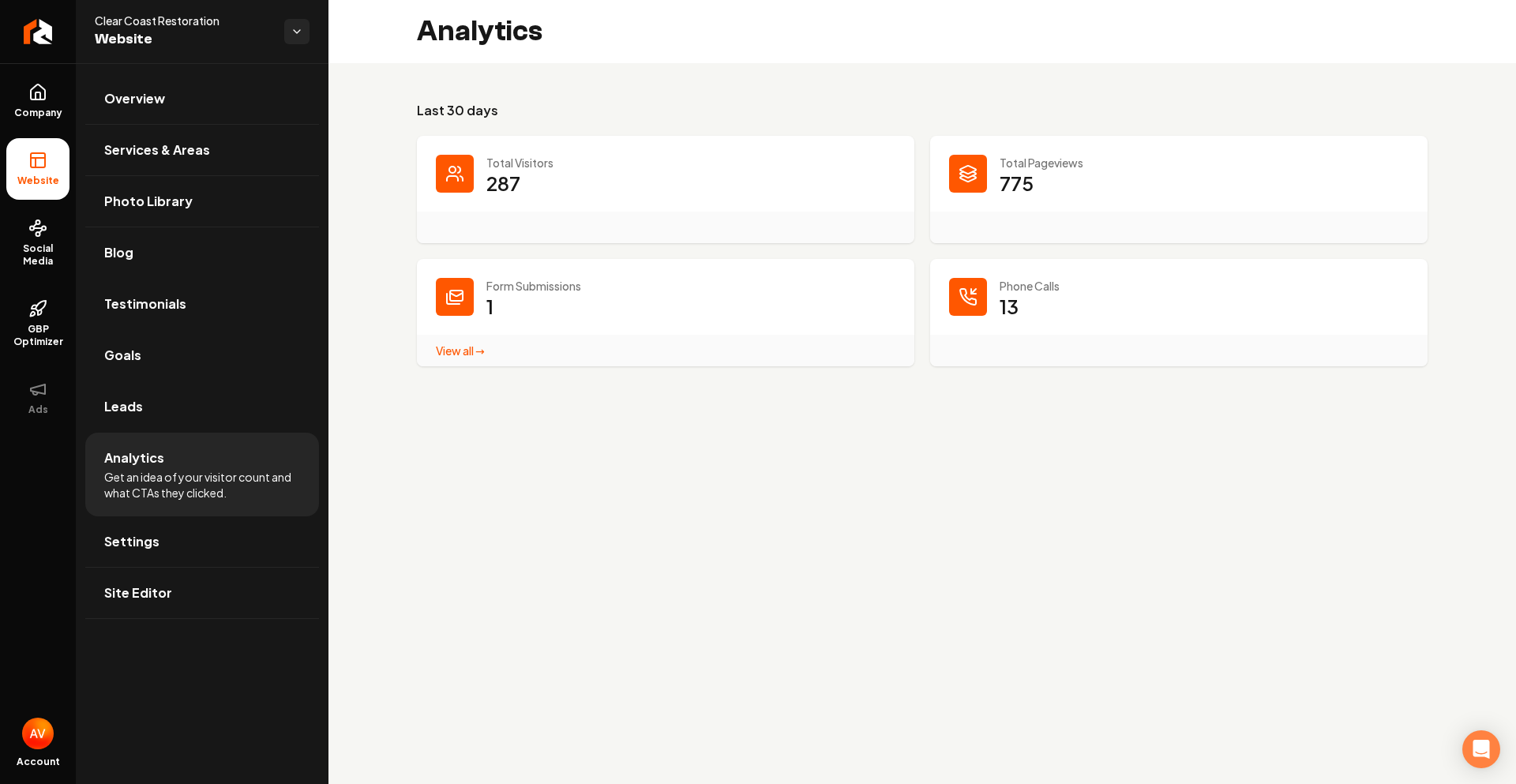
click at [438, 350] on link "View all → Form Submissions stats" at bounding box center [460, 350] width 49 height 14
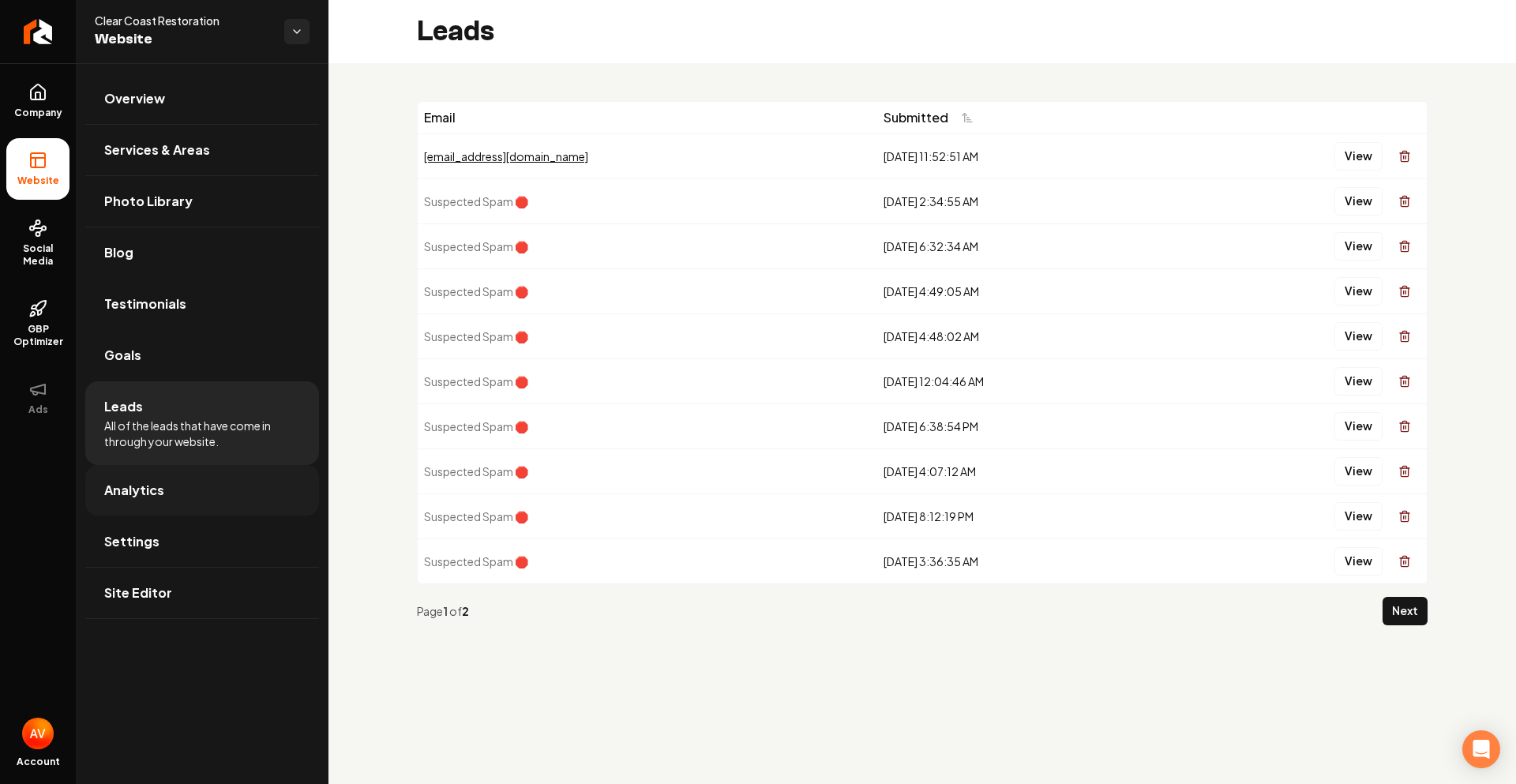
click at [201, 479] on link "Analytics" at bounding box center [202, 490] width 233 height 51
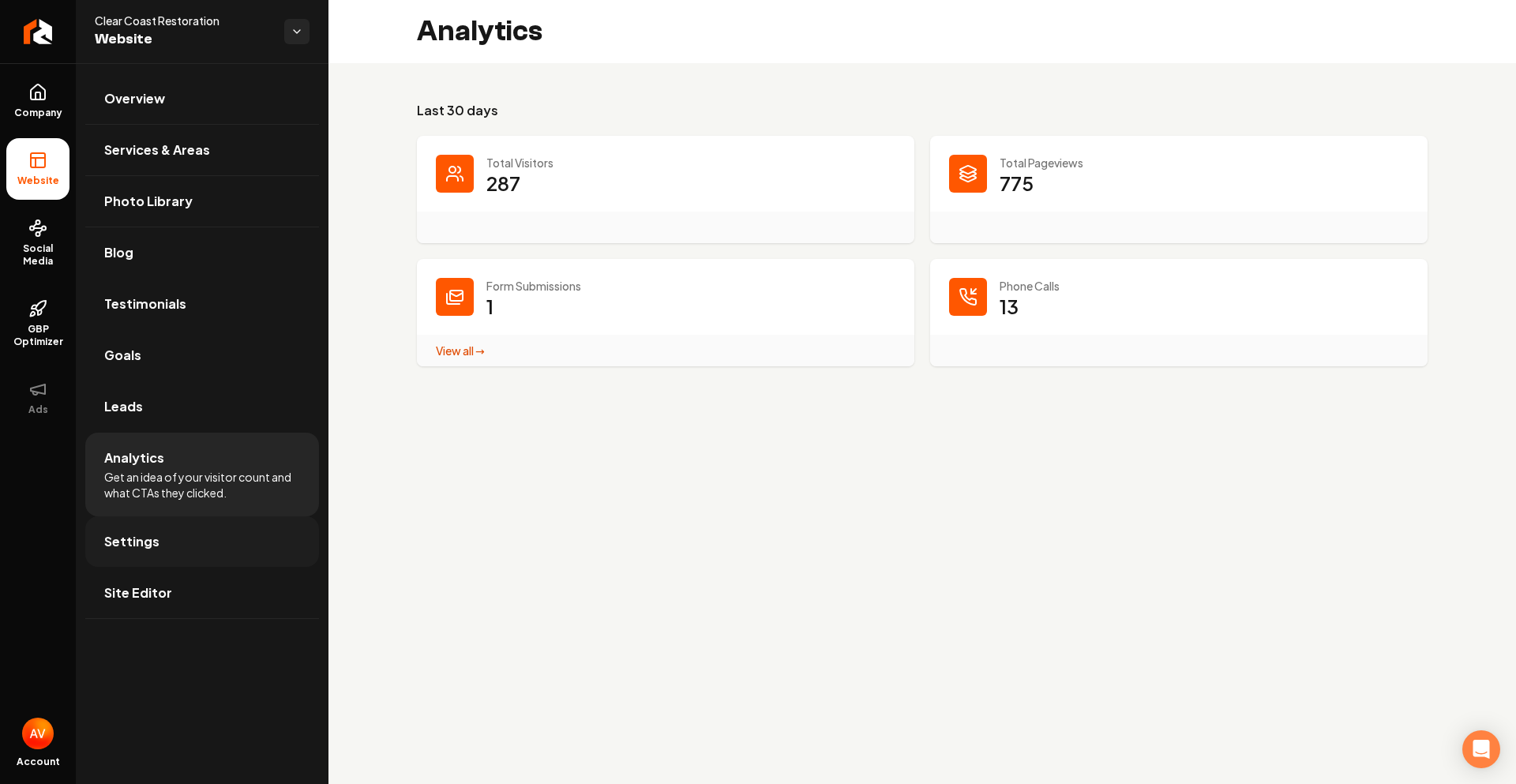
click at [175, 563] on link "Settings" at bounding box center [202, 541] width 233 height 51
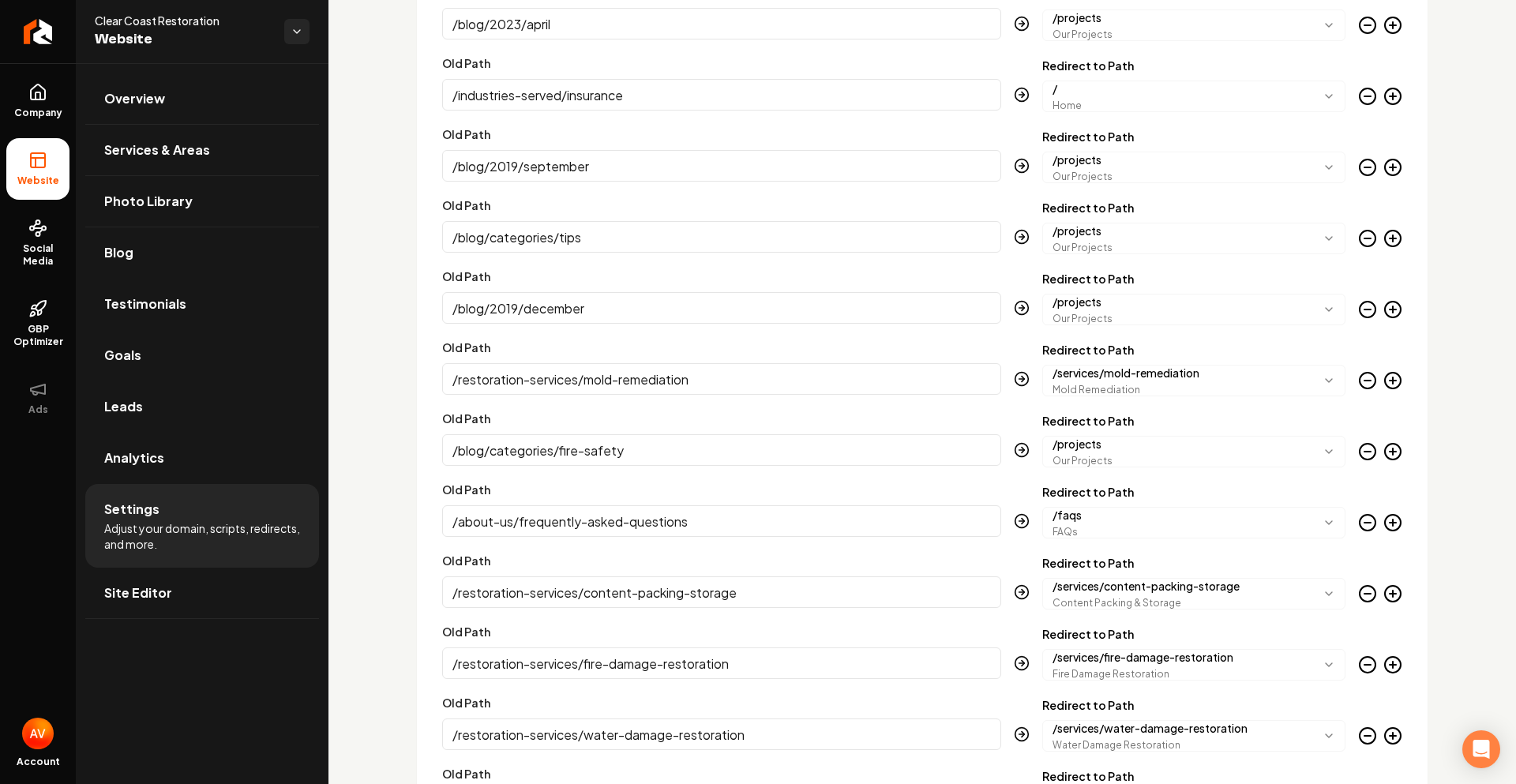
scroll to position [2608, 0]
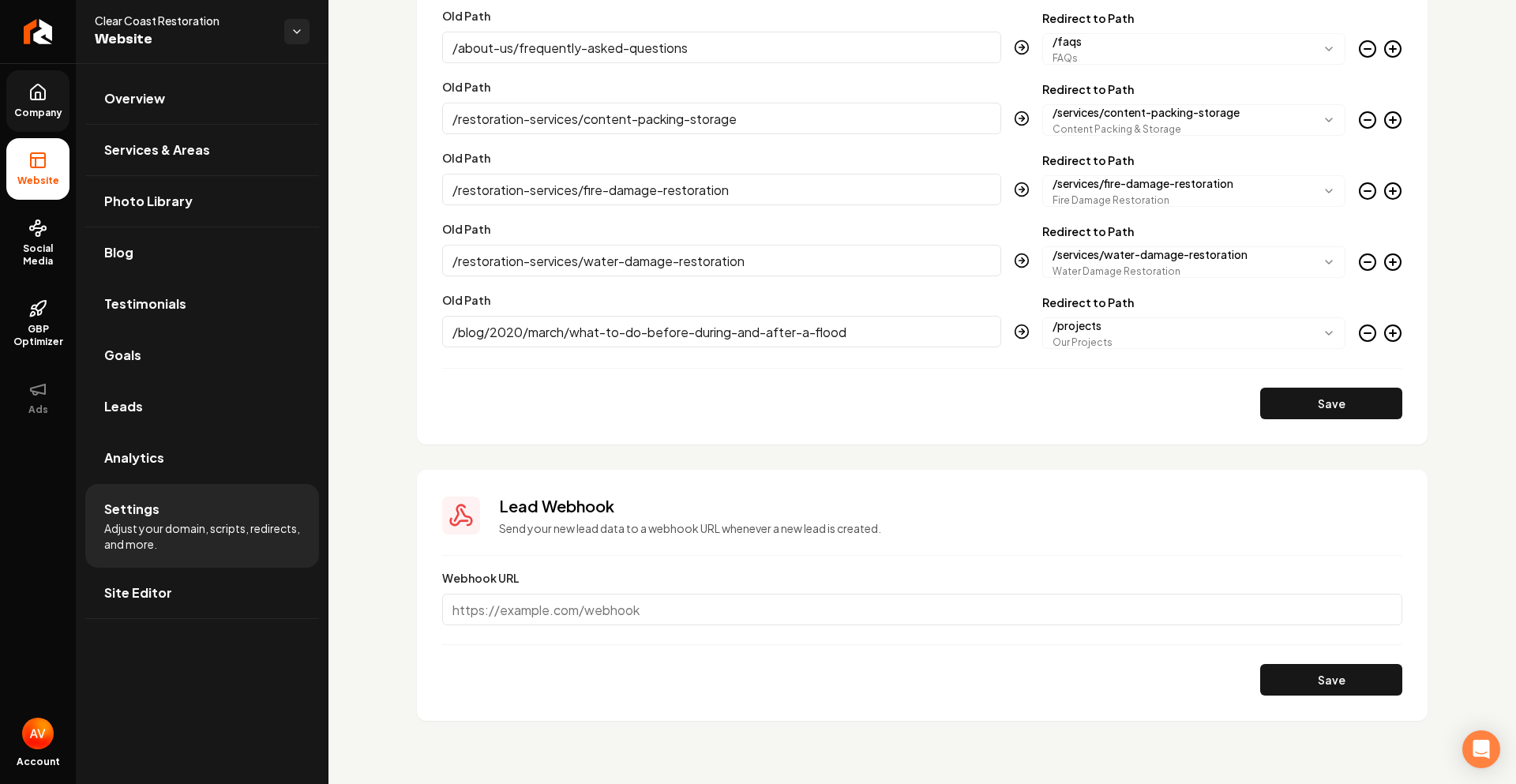
click at [38, 99] on icon at bounding box center [37, 92] width 14 height 15
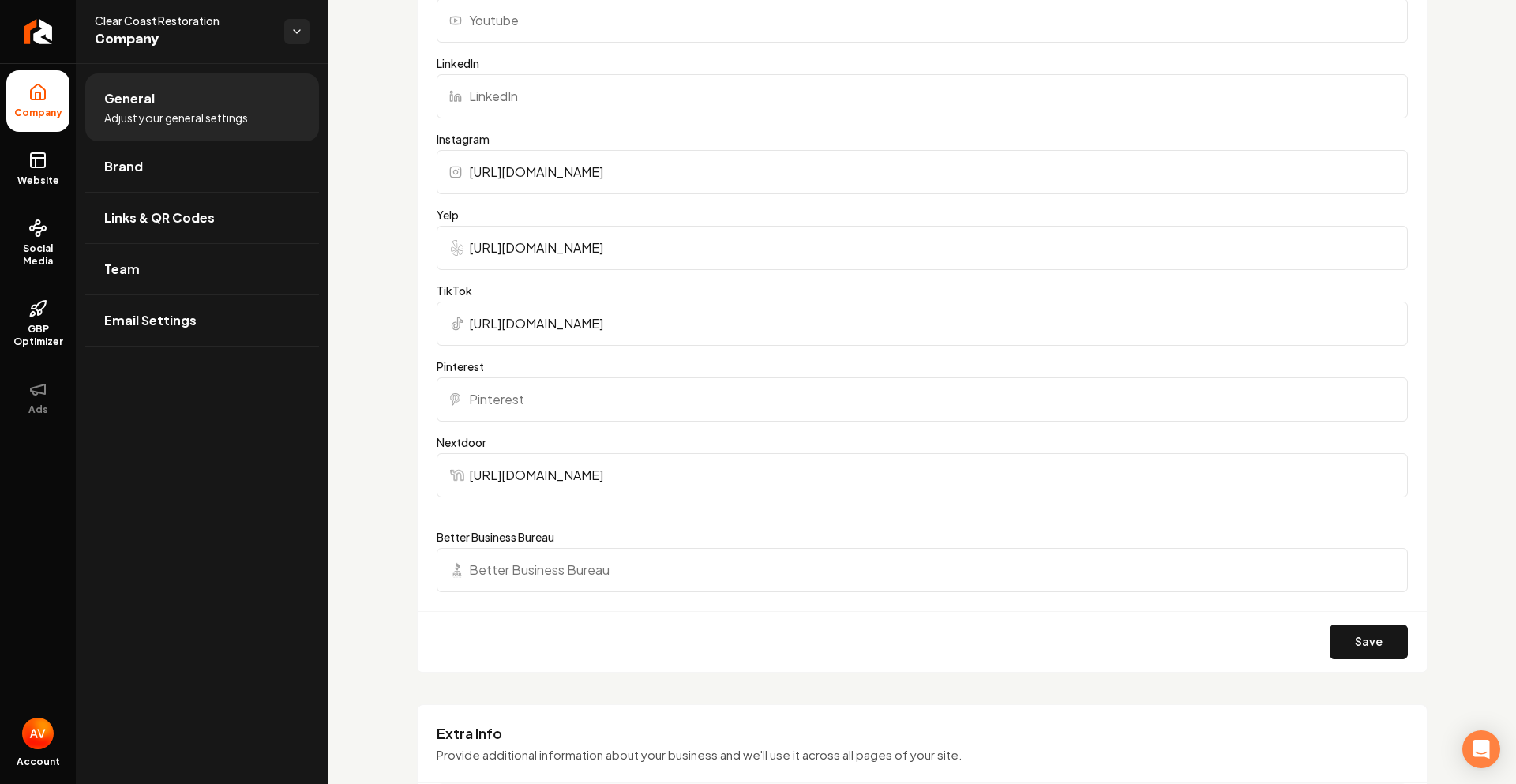
scroll to position [1740, 0]
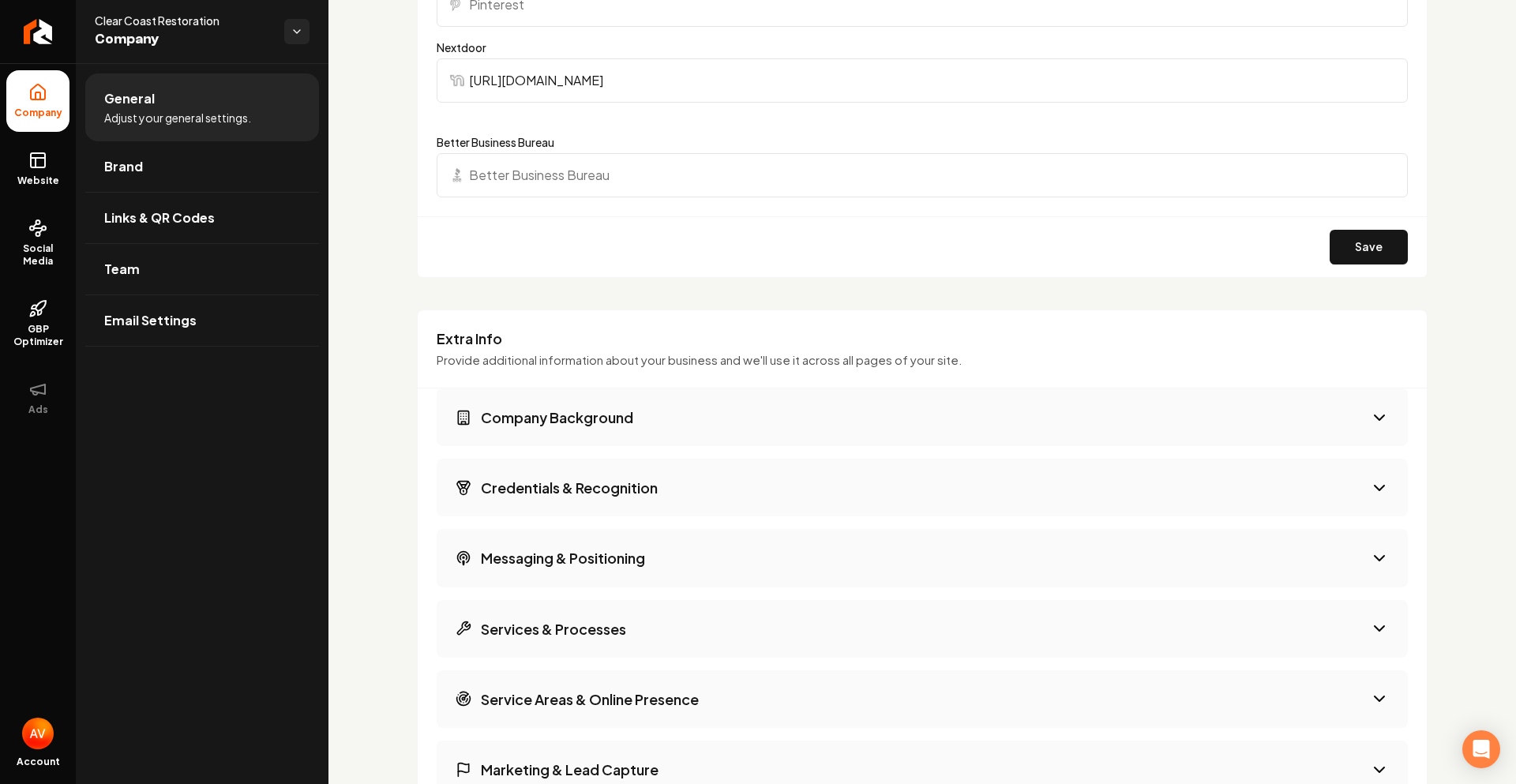
click at [1343, 415] on button "Company Background" at bounding box center [921, 417] width 971 height 57
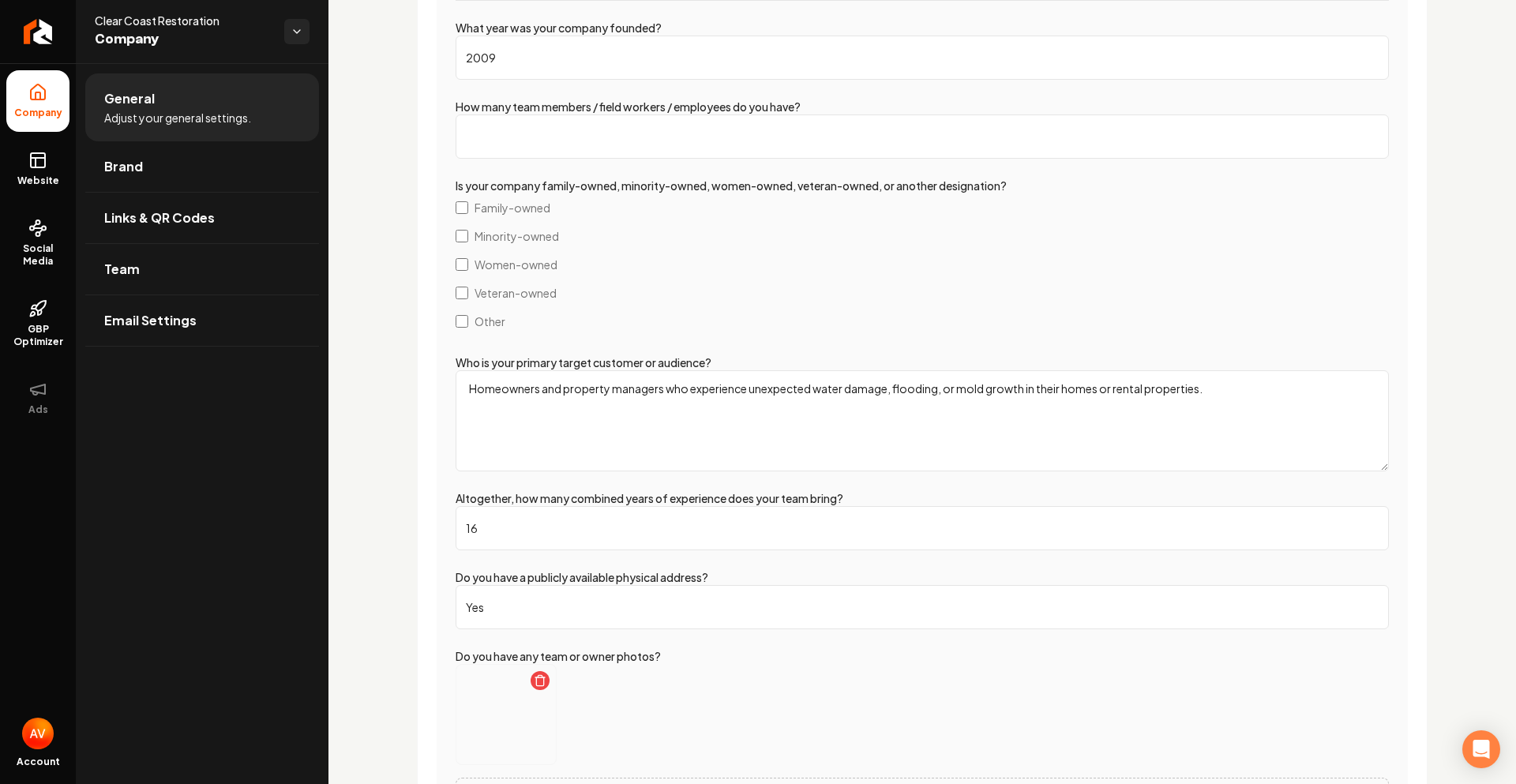
scroll to position [2529, 0]
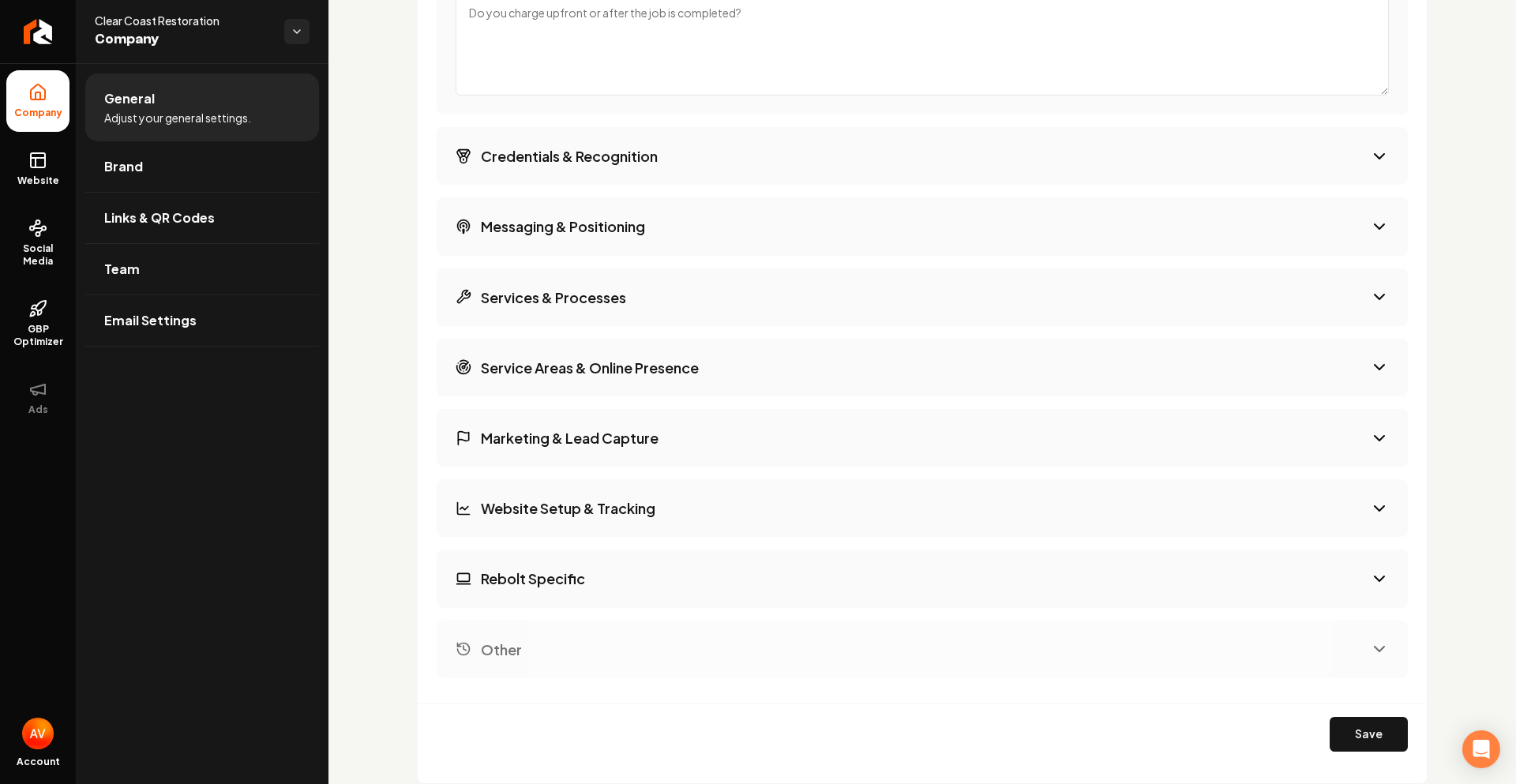
click at [1265, 455] on button "Marketing & Lead Capture" at bounding box center [921, 438] width 971 height 57
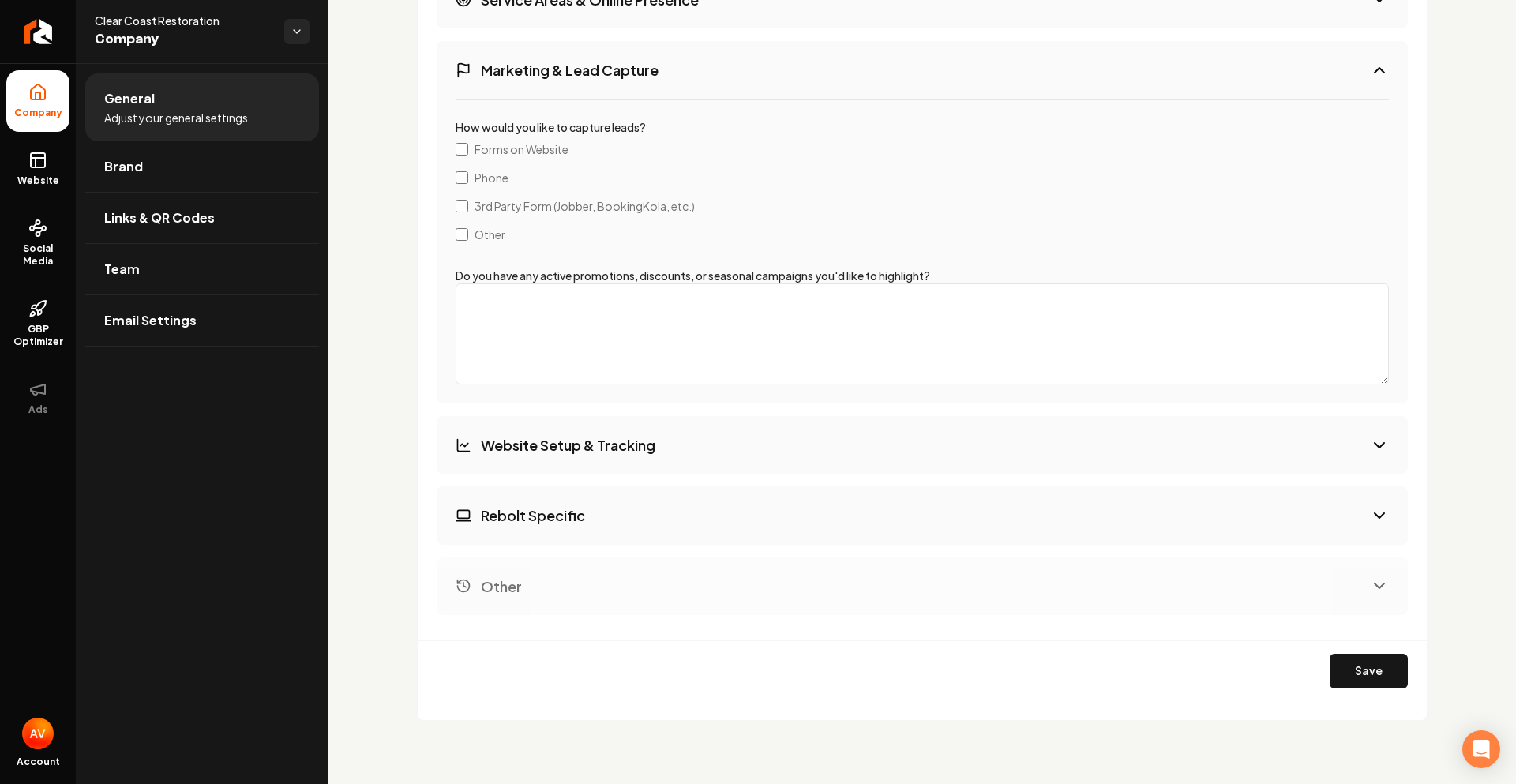
scroll to position [2134, 0]
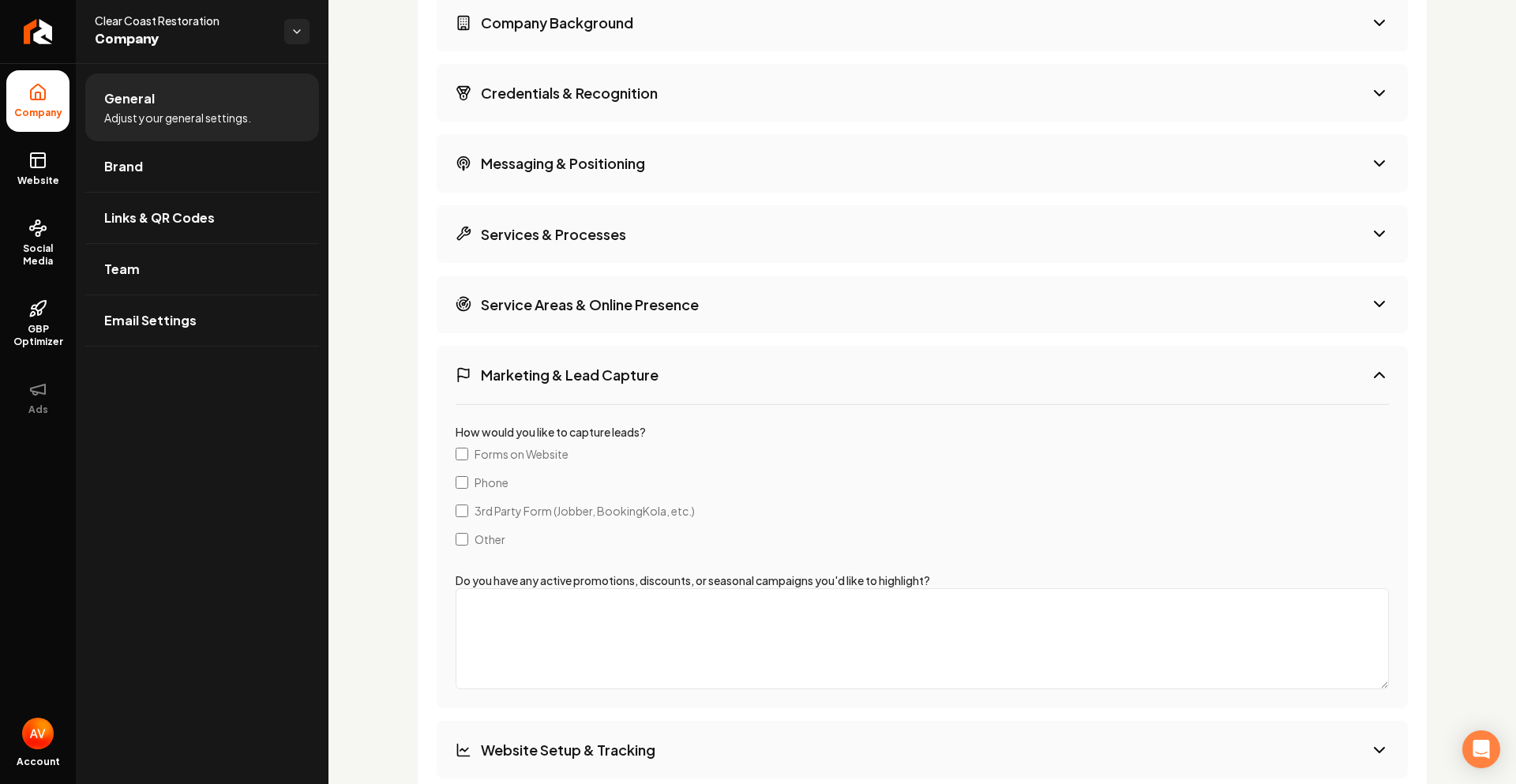
click at [547, 623] on textarea "Do you have any active promotions, discounts, or seasonal campaigns you'd like …" at bounding box center [922, 638] width 933 height 101
type textarea "Free Inspections"
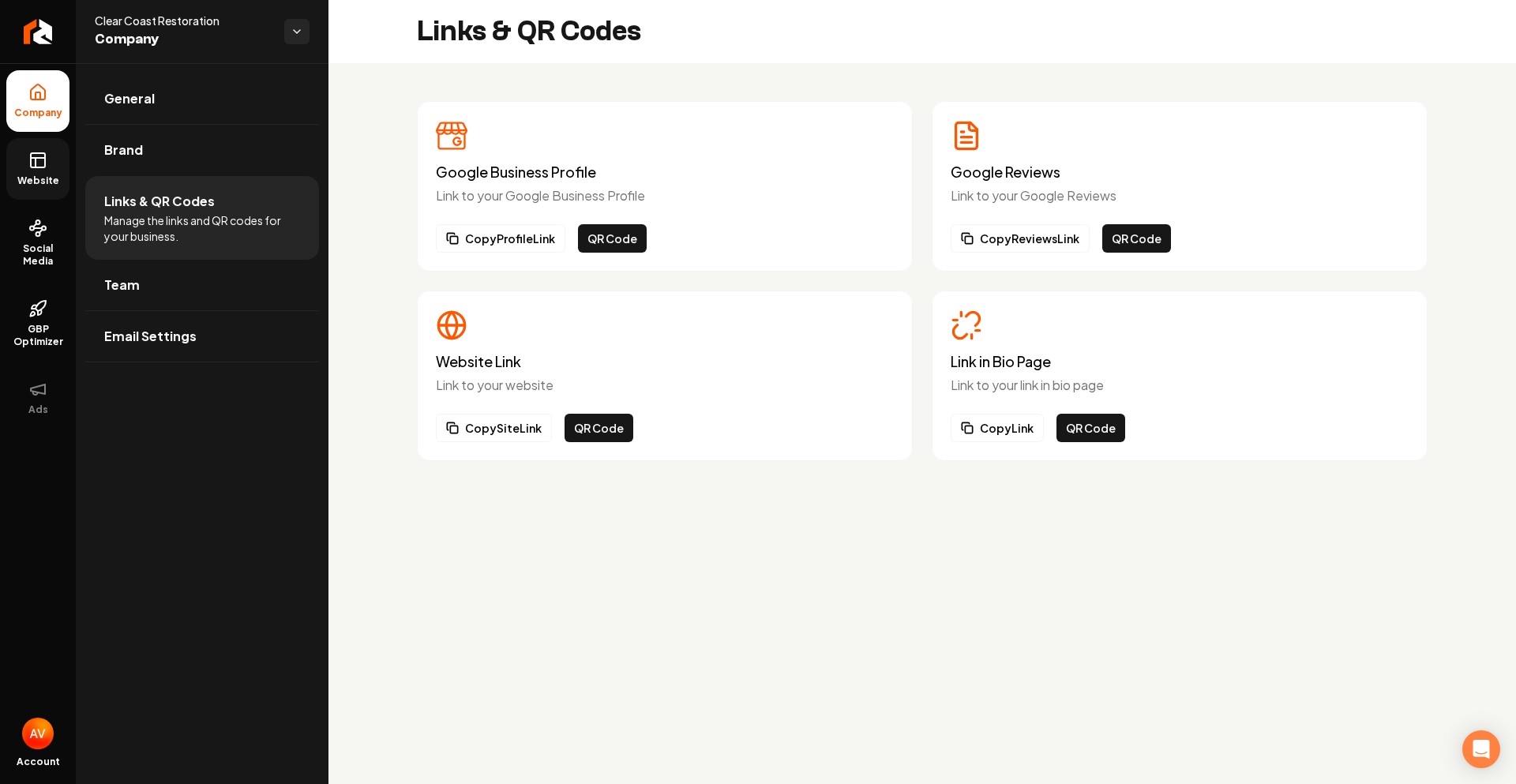
click at [55, 165] on link "Website" at bounding box center [38, 168] width 63 height 61
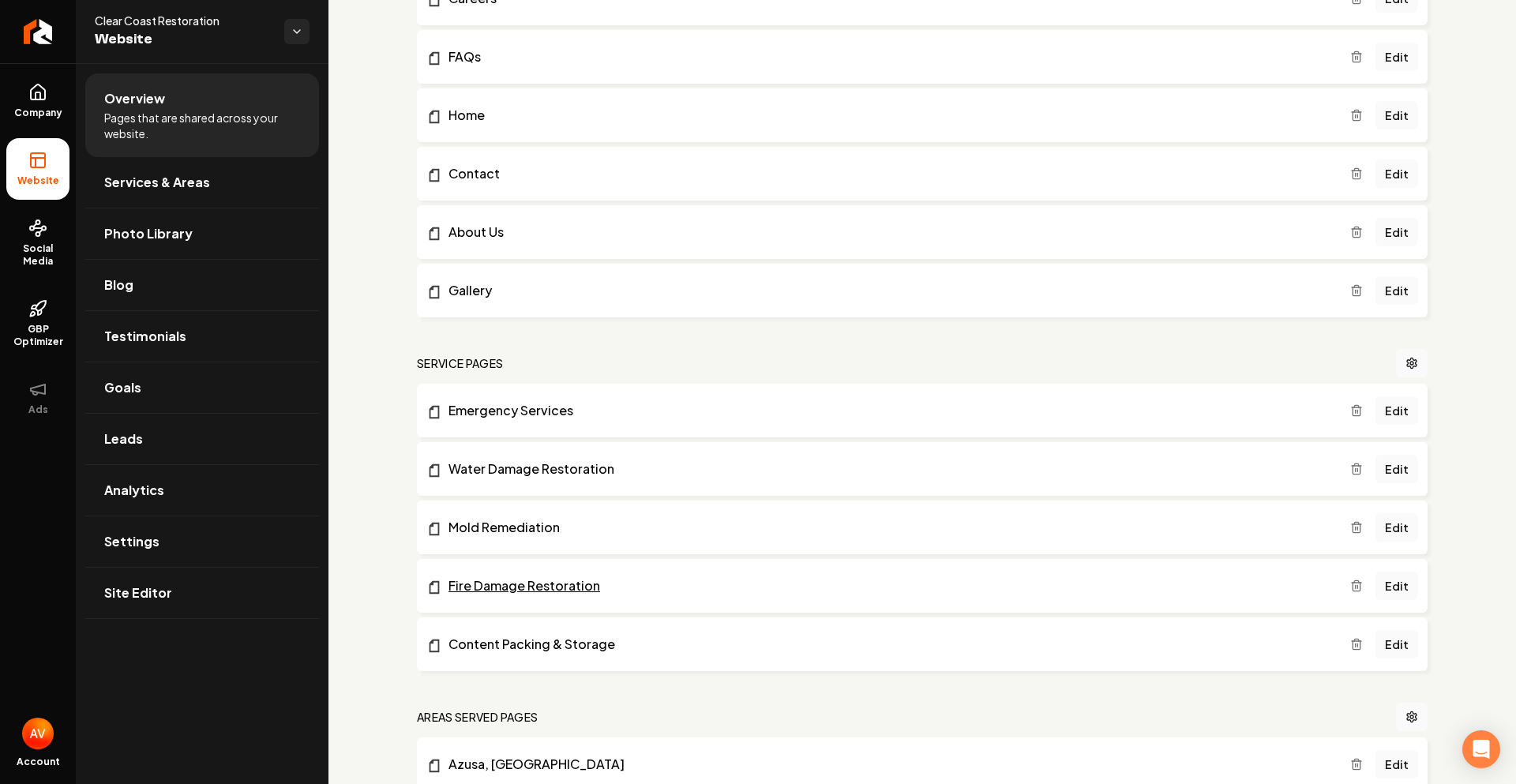
scroll to position [237, 0]
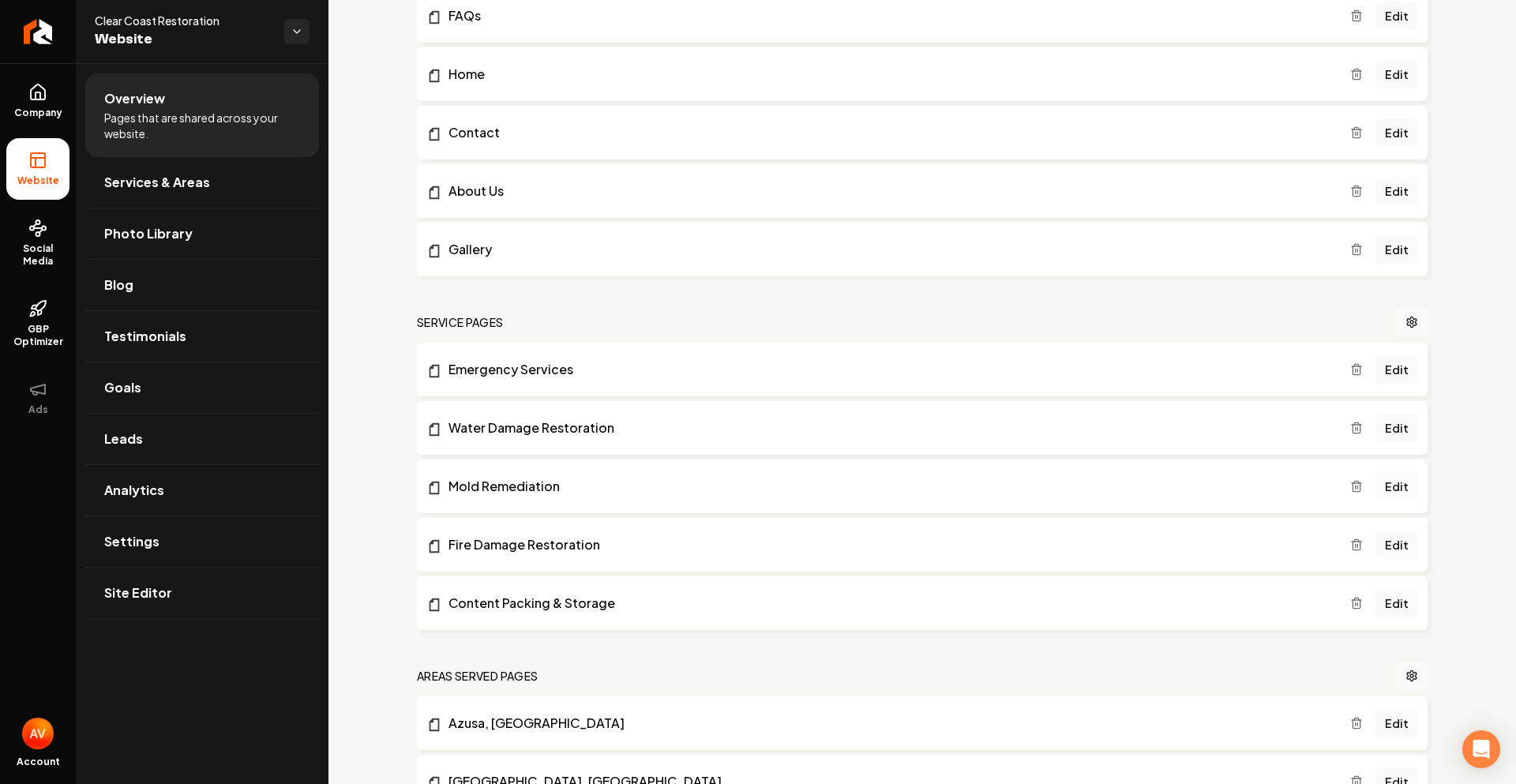
click at [1378, 485] on link "Edit" at bounding box center [1397, 486] width 43 height 29
